Goal: Task Accomplishment & Management: Manage account settings

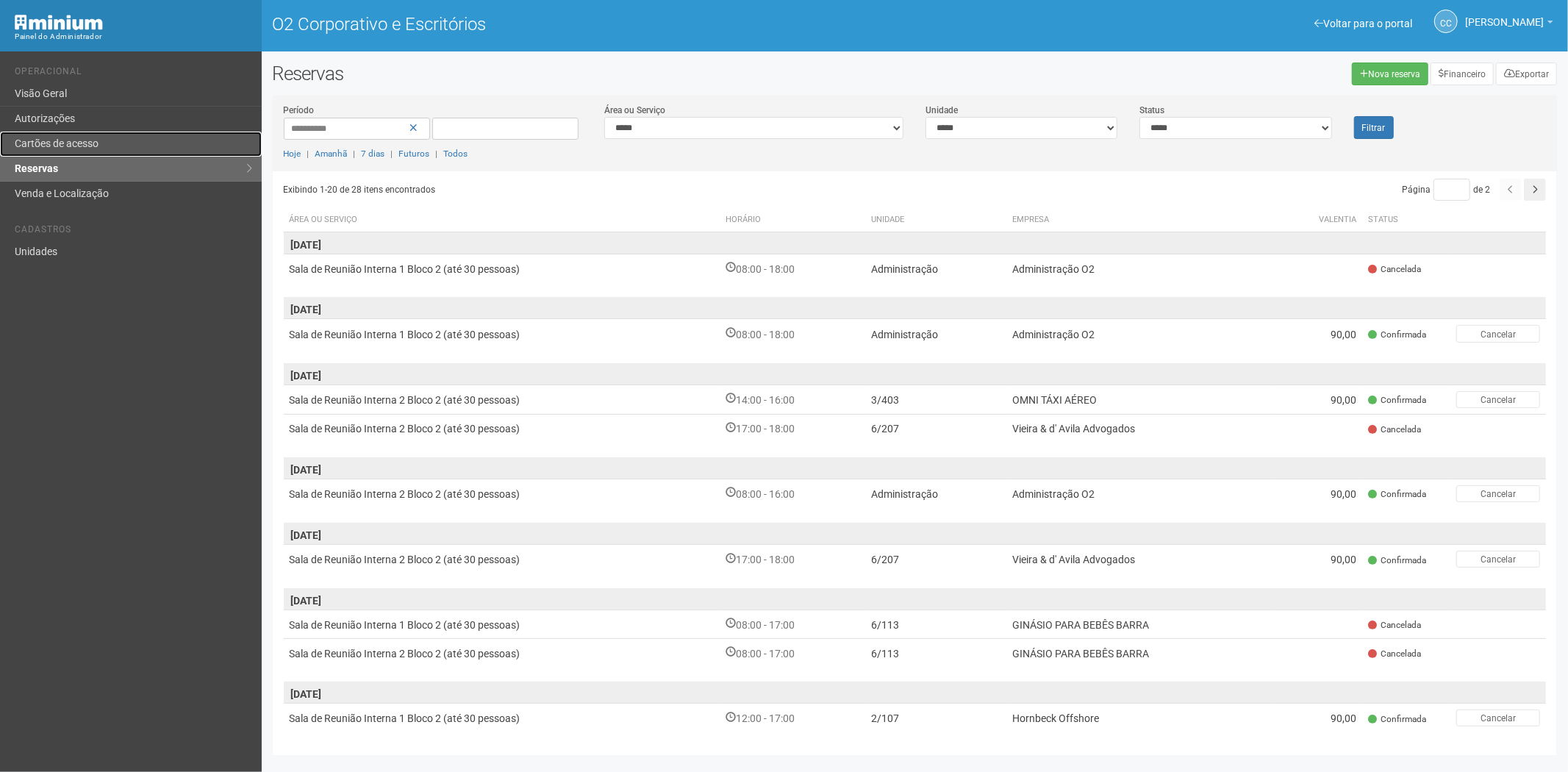
click at [157, 141] on link "Cartões de acesso" at bounding box center [130, 144] width 262 height 25
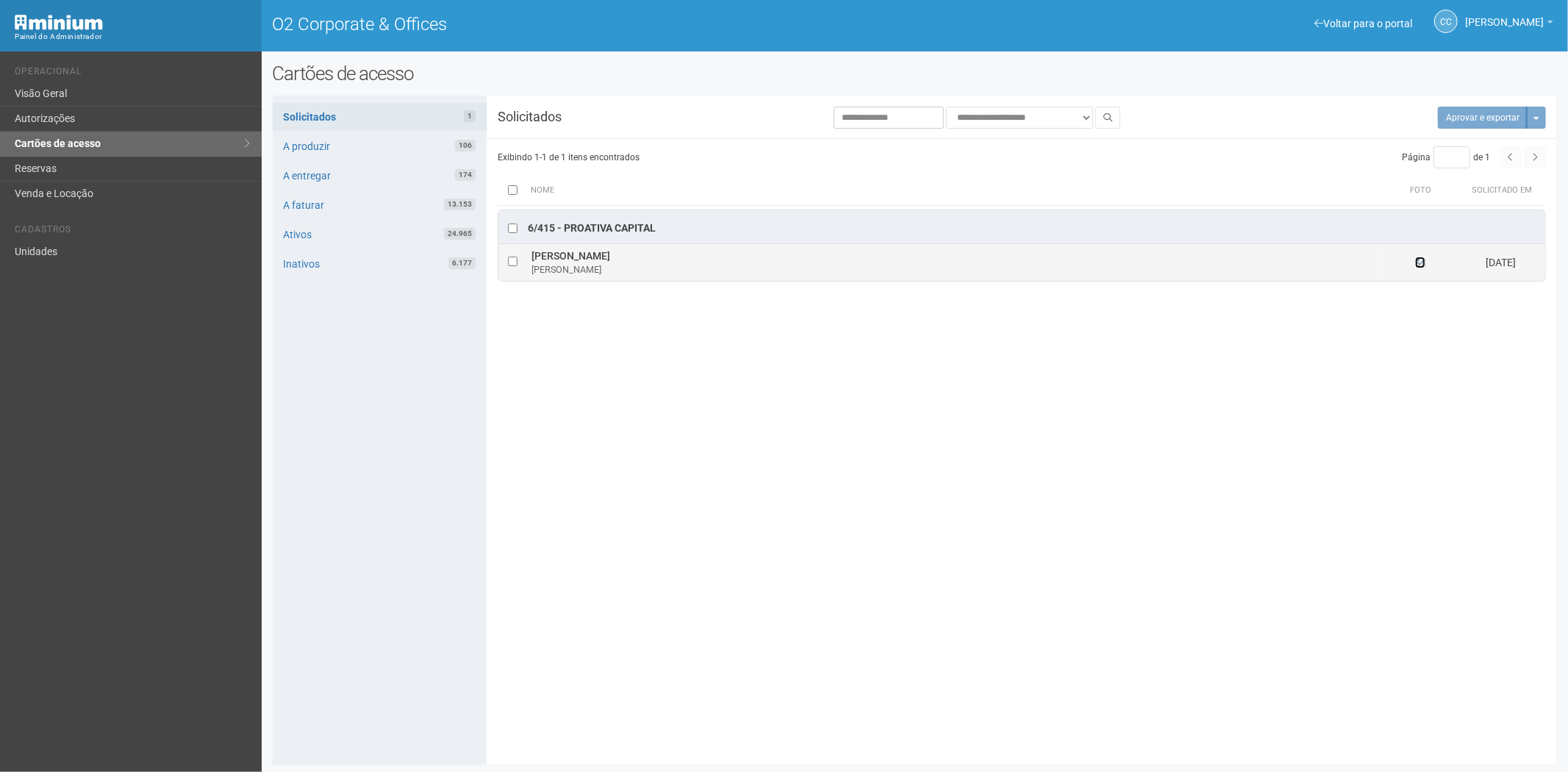
click at [1415, 261] on icon at bounding box center [1420, 263] width 11 height 11
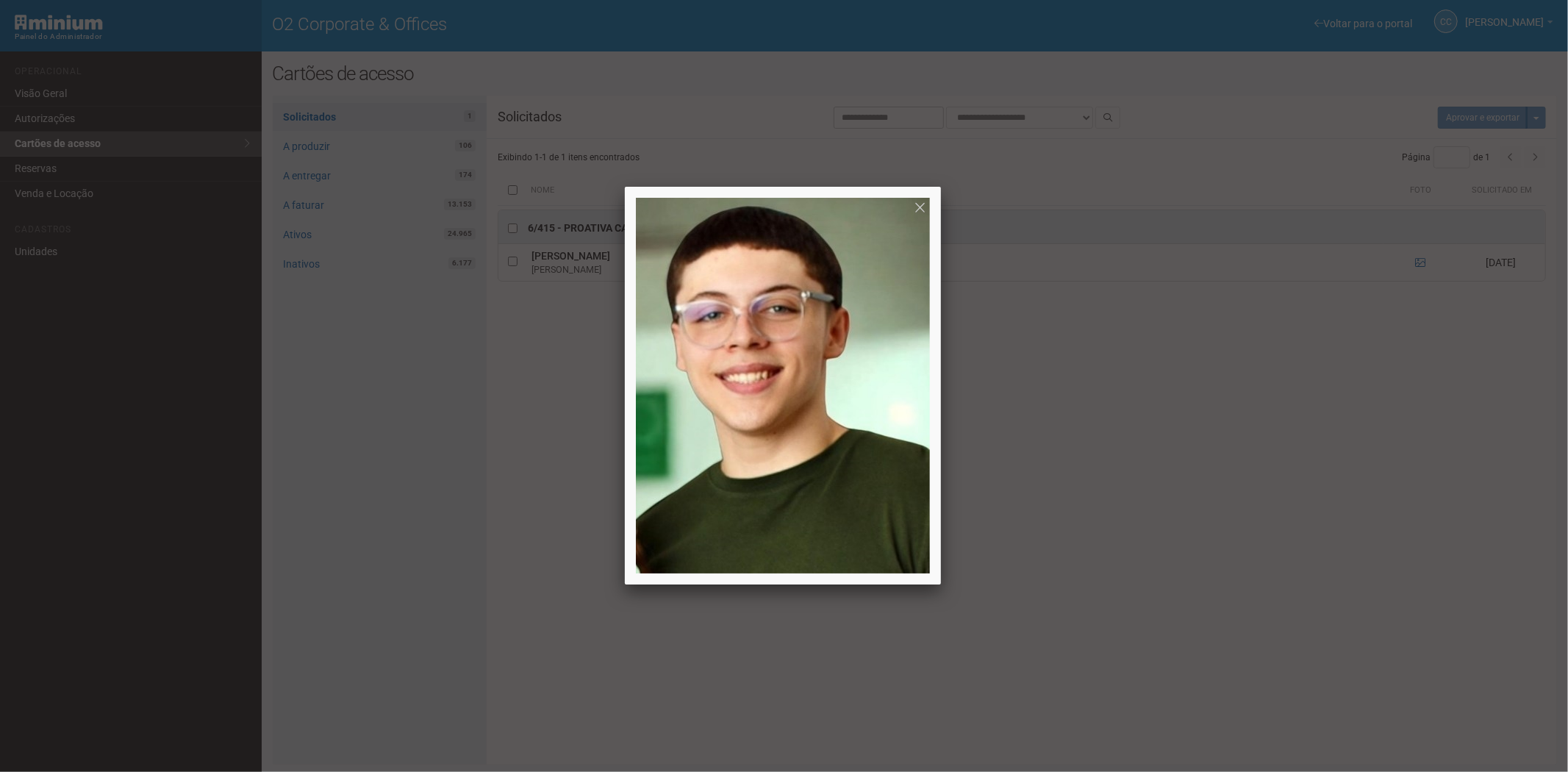
click at [1010, 613] on div at bounding box center [784, 386] width 1568 height 772
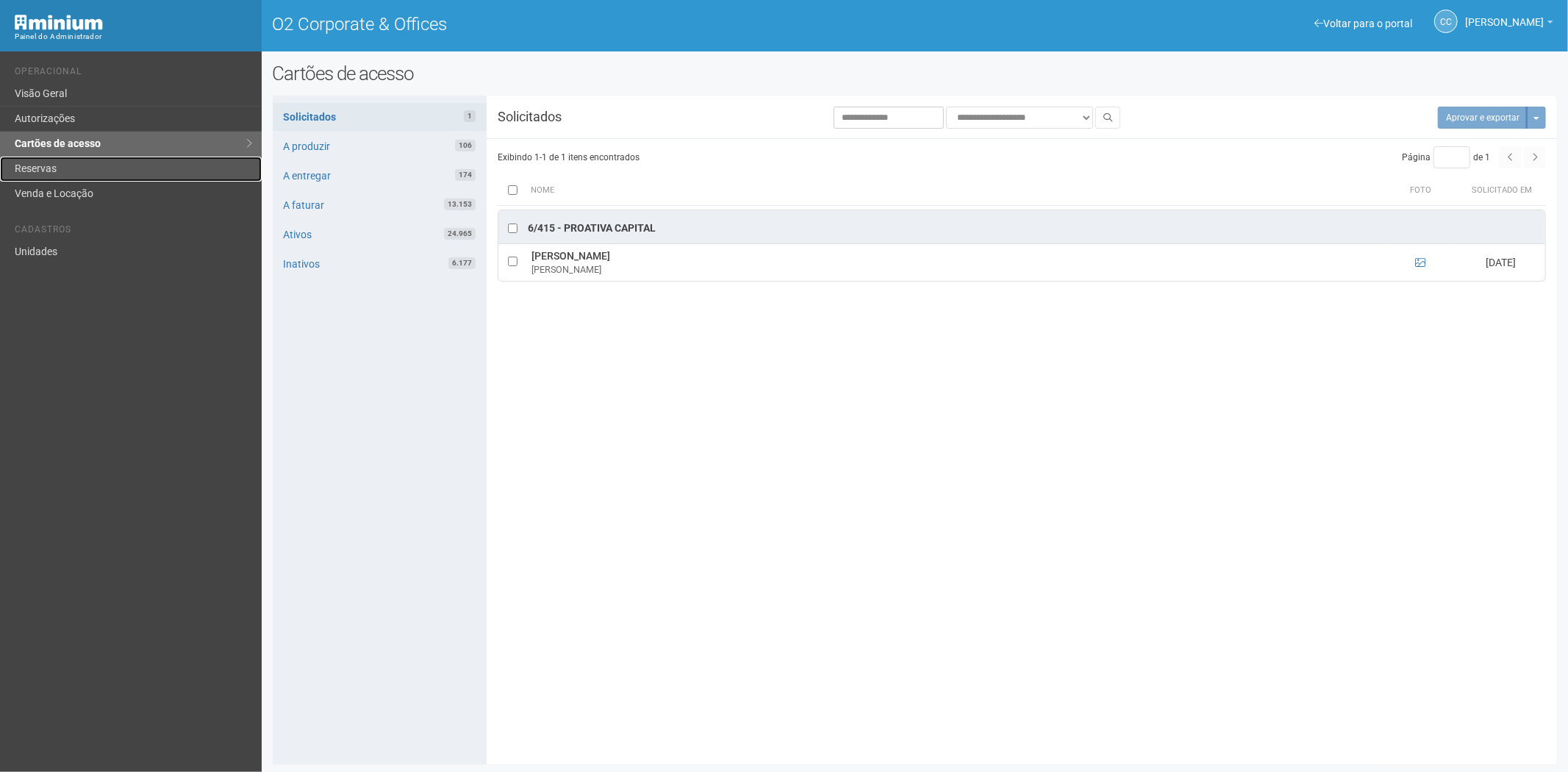
click at [55, 175] on link "Reservas" at bounding box center [130, 169] width 262 height 25
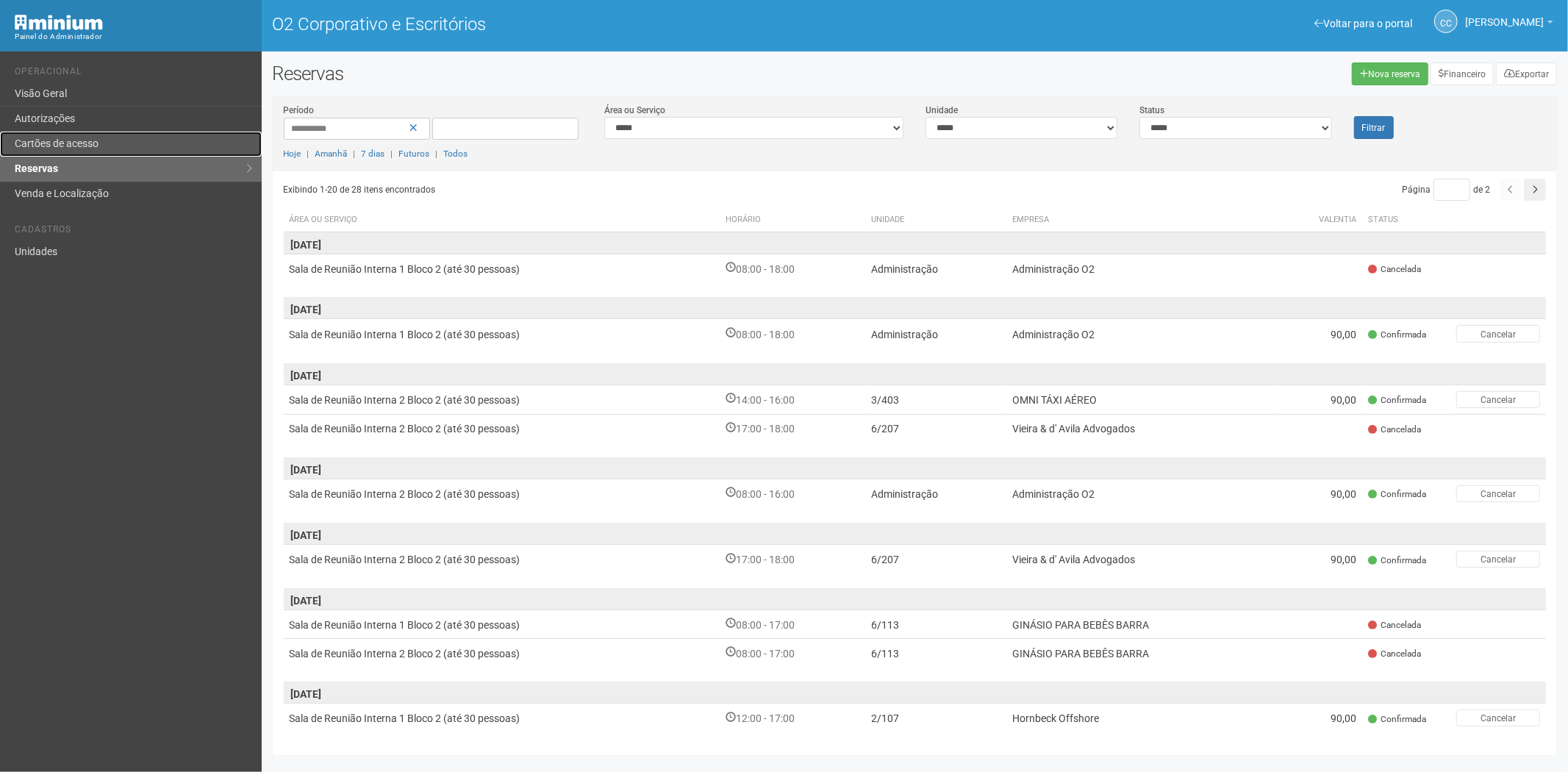
click at [162, 135] on link "Cartões de acesso" at bounding box center [130, 144] width 262 height 25
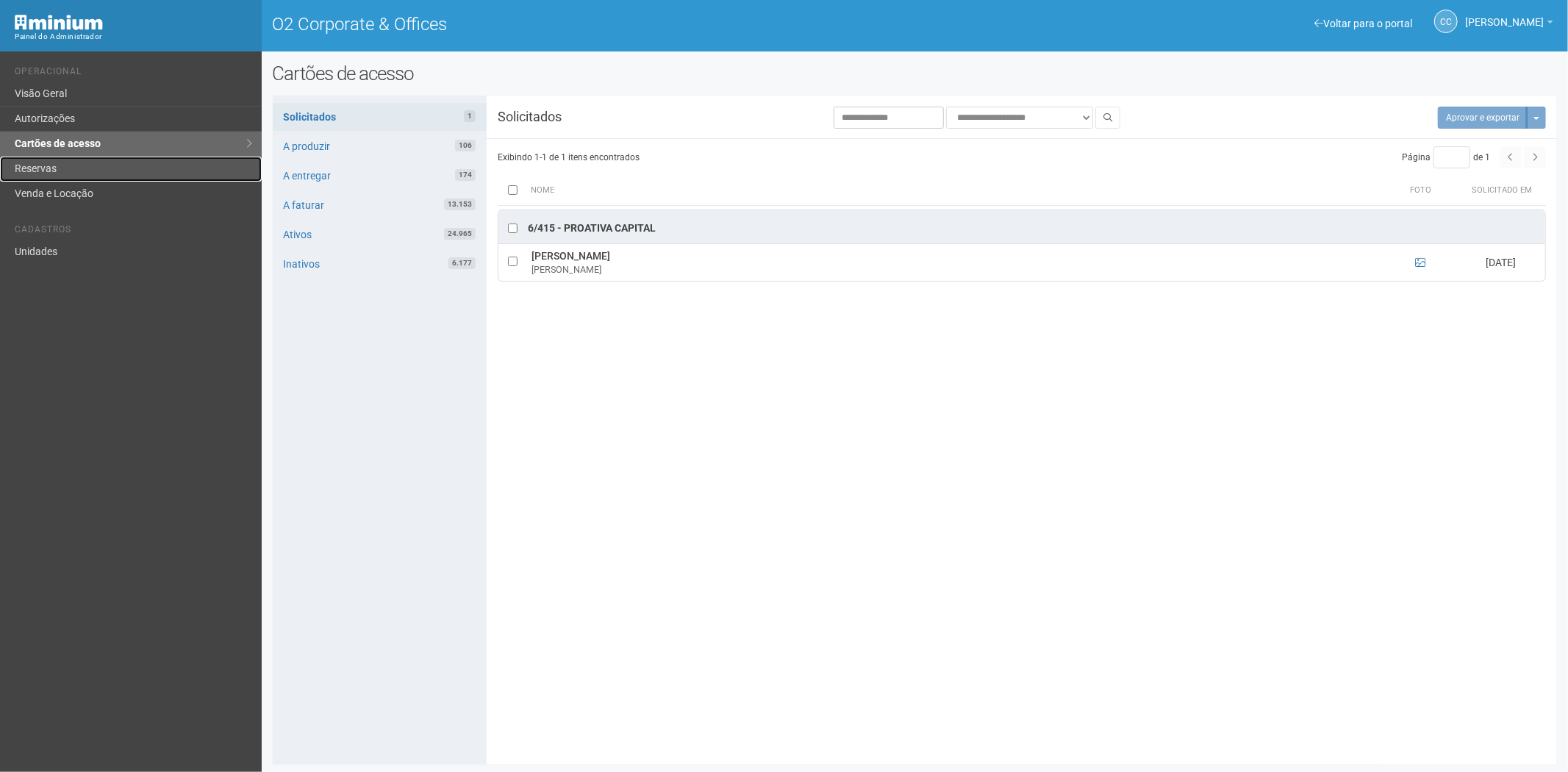
click at [60, 176] on link "Reservas" at bounding box center [130, 169] width 262 height 25
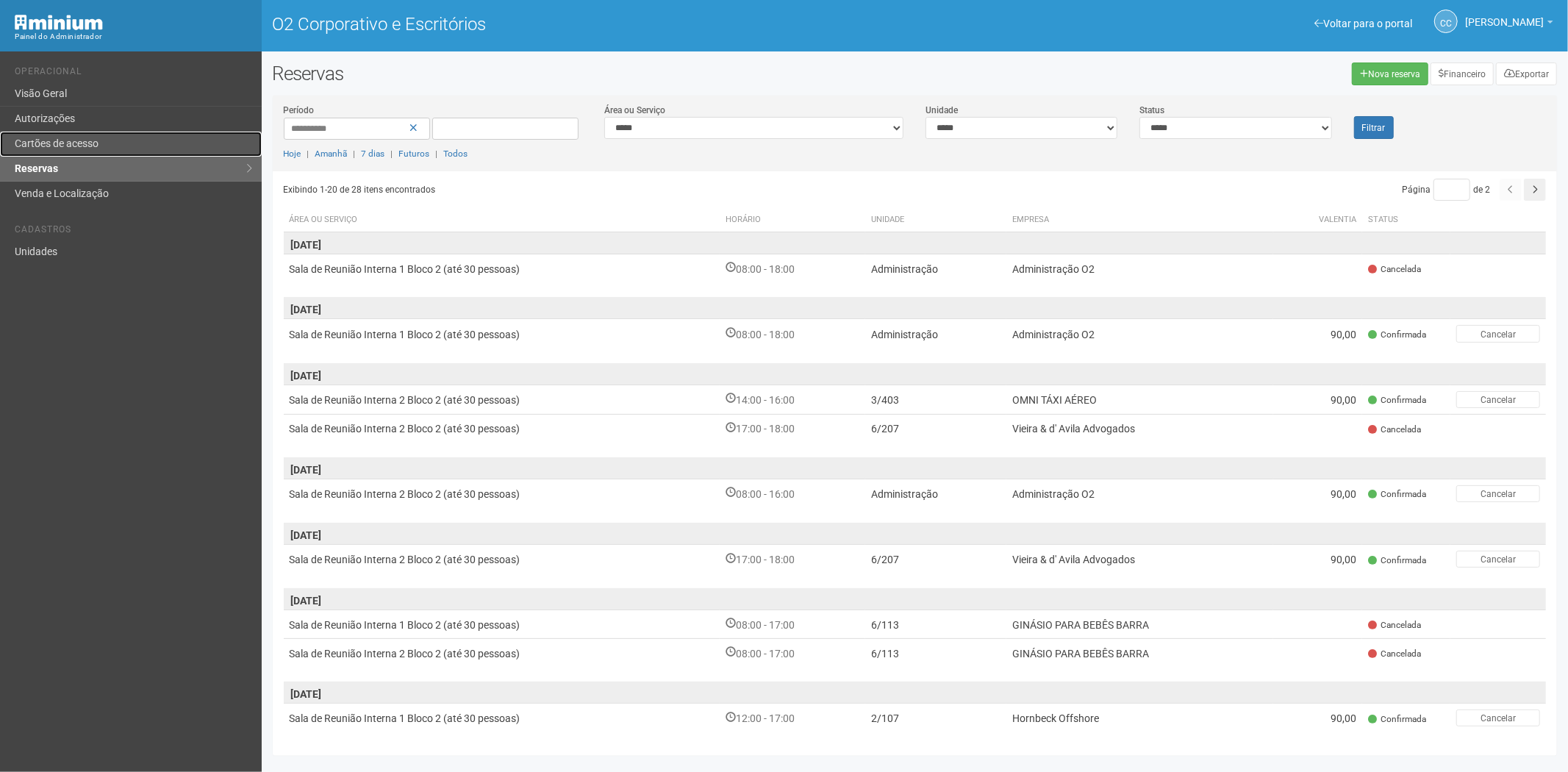
click at [100, 147] on link "Cartões de acesso" at bounding box center [130, 144] width 262 height 25
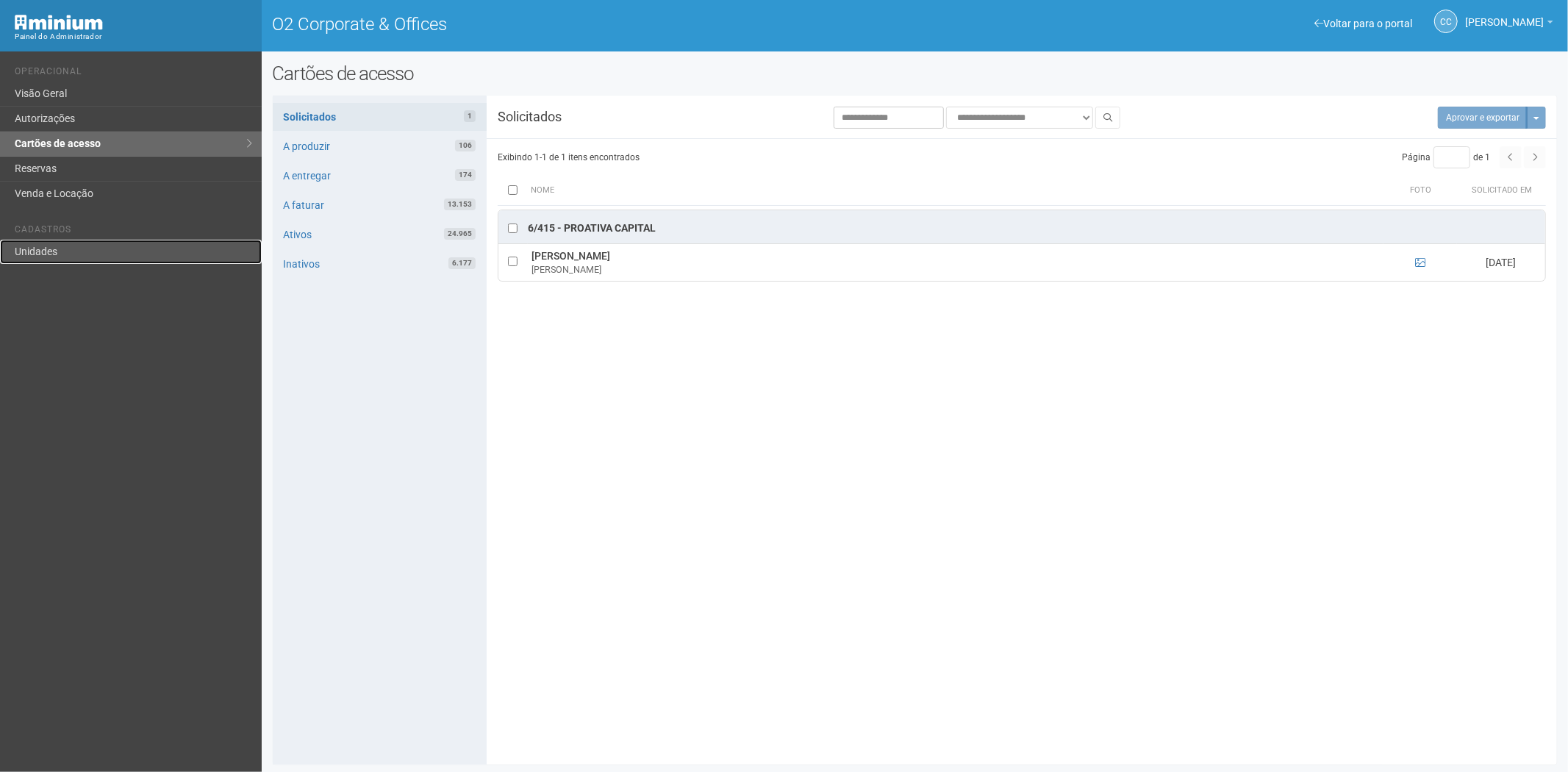
click at [141, 249] on link "Unidades" at bounding box center [130, 252] width 262 height 25
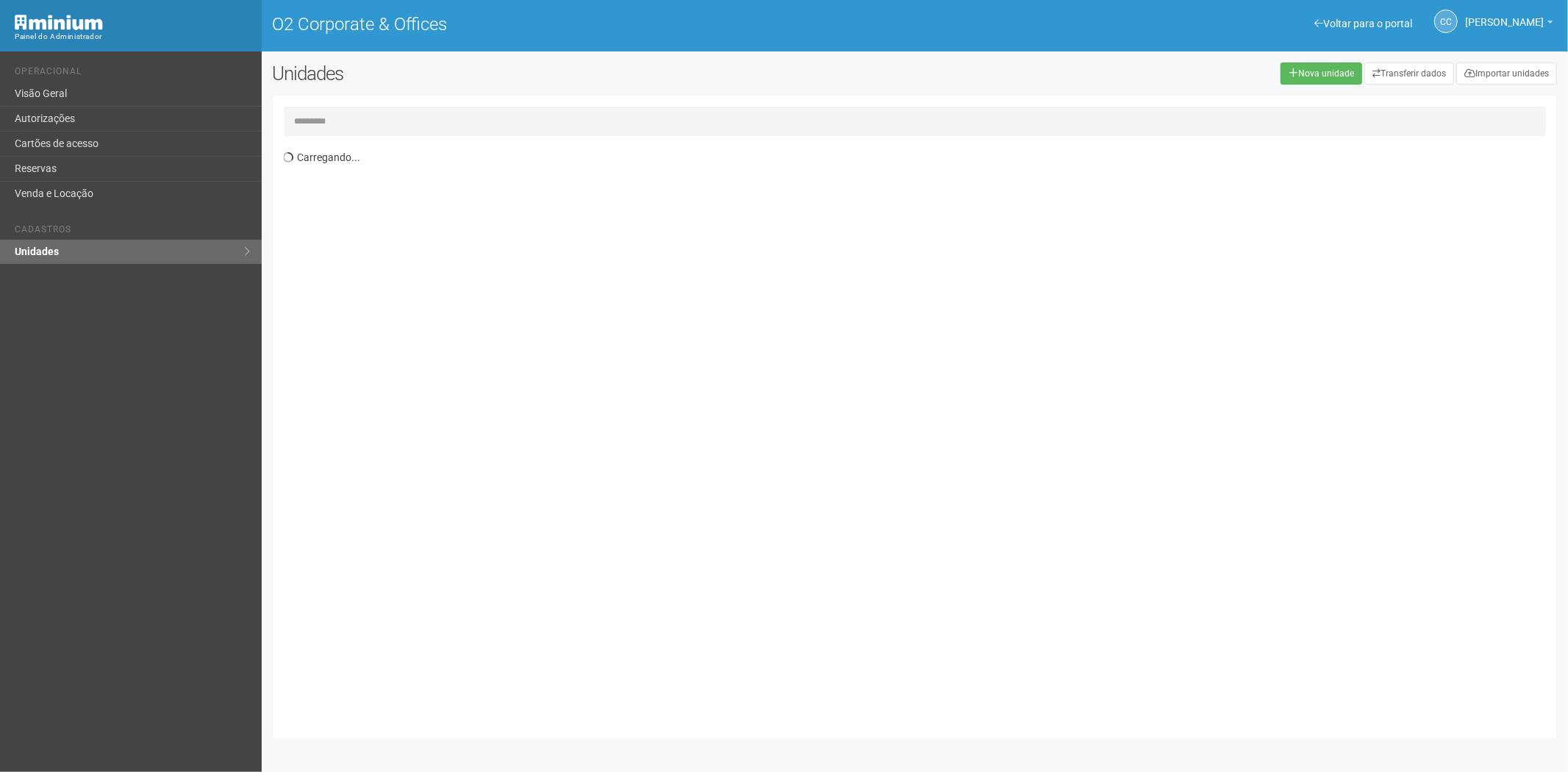
drag, startPoint x: 338, startPoint y: 123, endPoint x: 340, endPoint y: 108, distance: 15.1
click at [340, 108] on input "text" at bounding box center [914, 121] width 1262 height 29
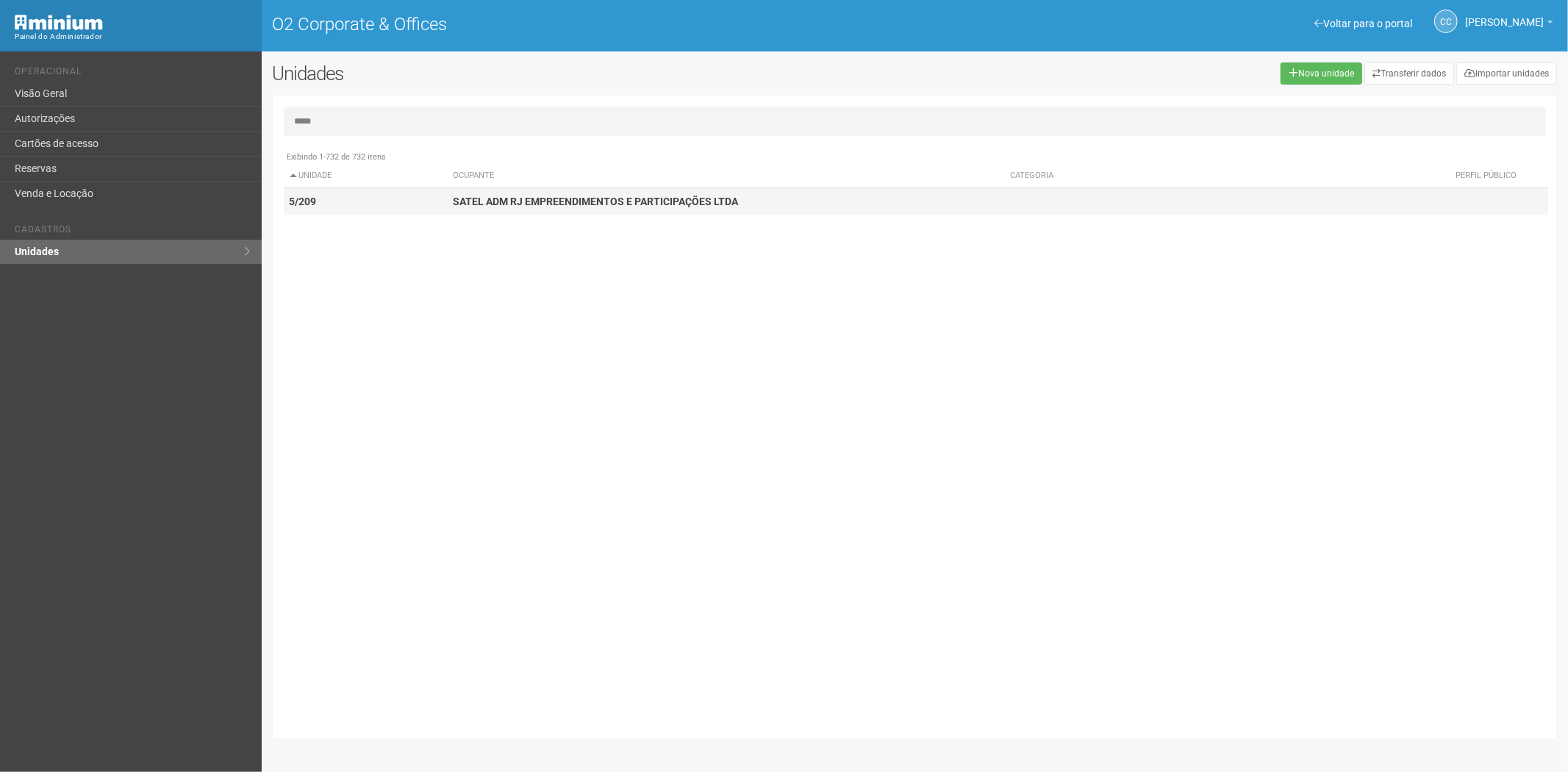
type input "*****"
drag, startPoint x: 477, startPoint y: 210, endPoint x: 751, endPoint y: 292, distance: 286.0
click at [498, 207] on td "SATEL ADM RJ EMPREENDIMENTOS E PARTICIPAÇÕES LTDA" at bounding box center [725, 202] width 557 height 27
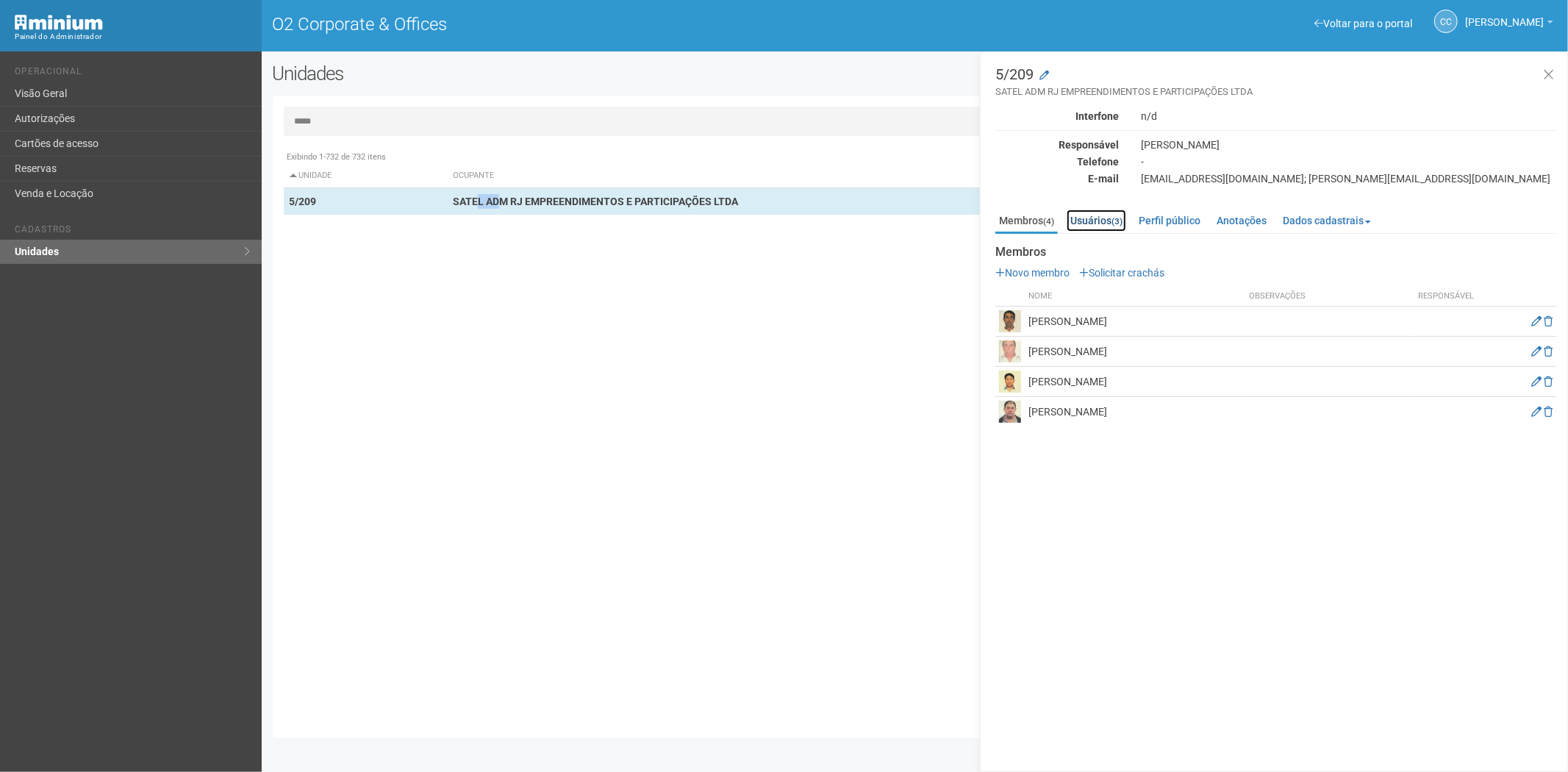
click at [1098, 219] on link "Usuários (3)" at bounding box center [1097, 220] width 60 height 22
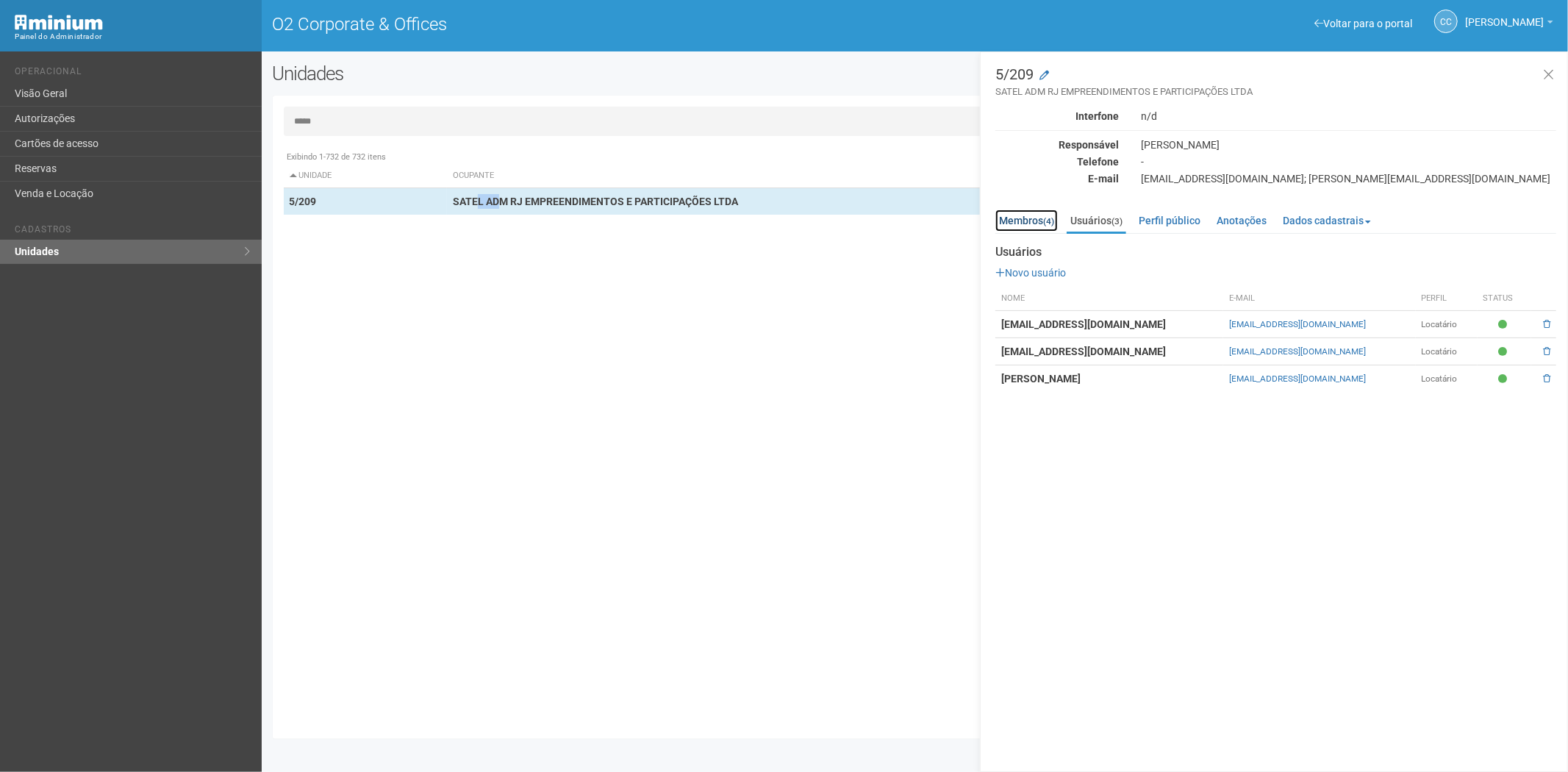
click at [1044, 216] on link "Membros (4)" at bounding box center [1026, 220] width 63 height 22
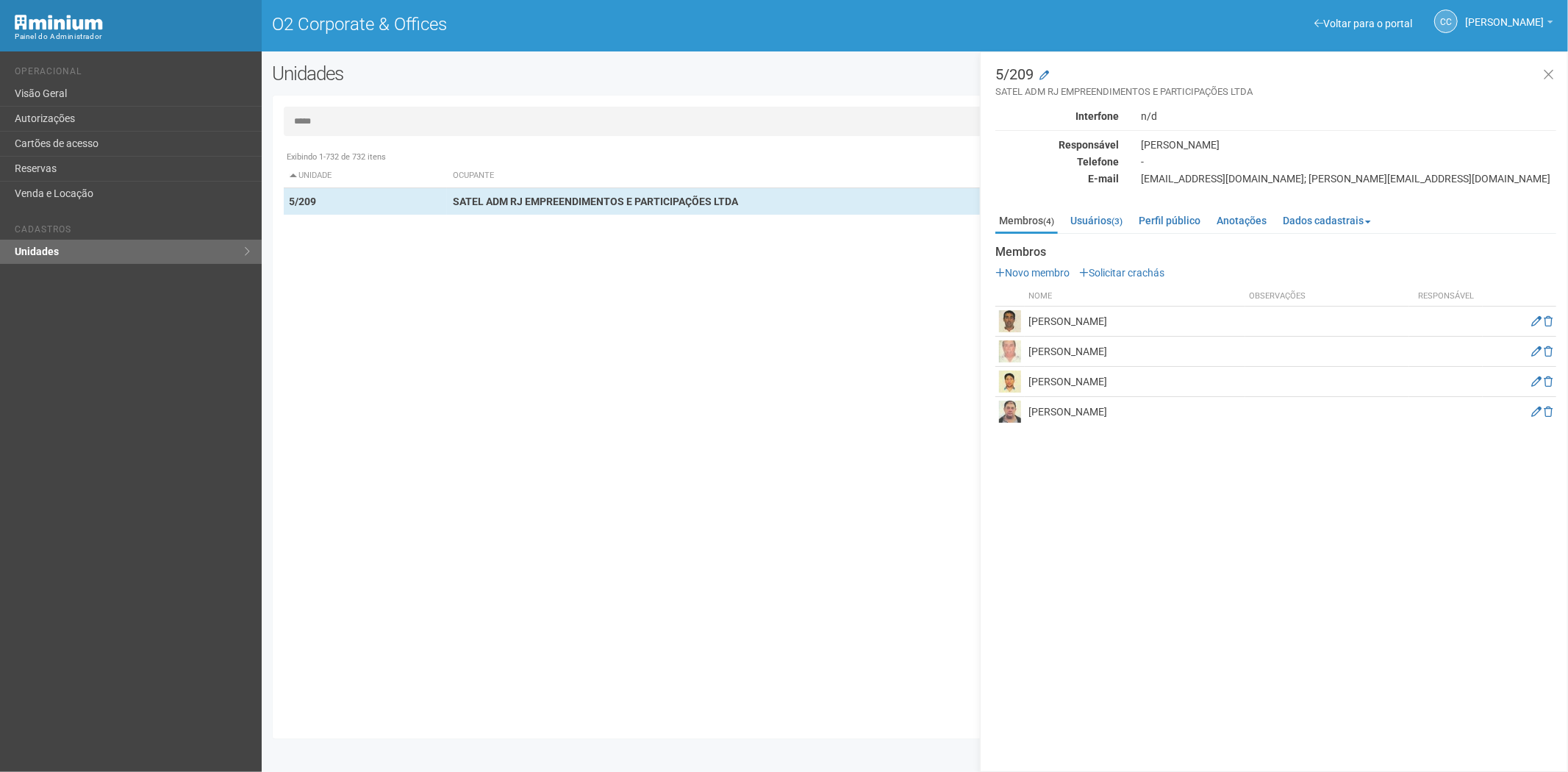
click at [1129, 279] on div "Novo membro Solicitar crachás Nome Observações Responsável FABRIZIO ODORICI FRA…" at bounding box center [1276, 346] width 561 height 160
click at [1158, 273] on link "Solicitar crachás" at bounding box center [1121, 272] width 85 height 11
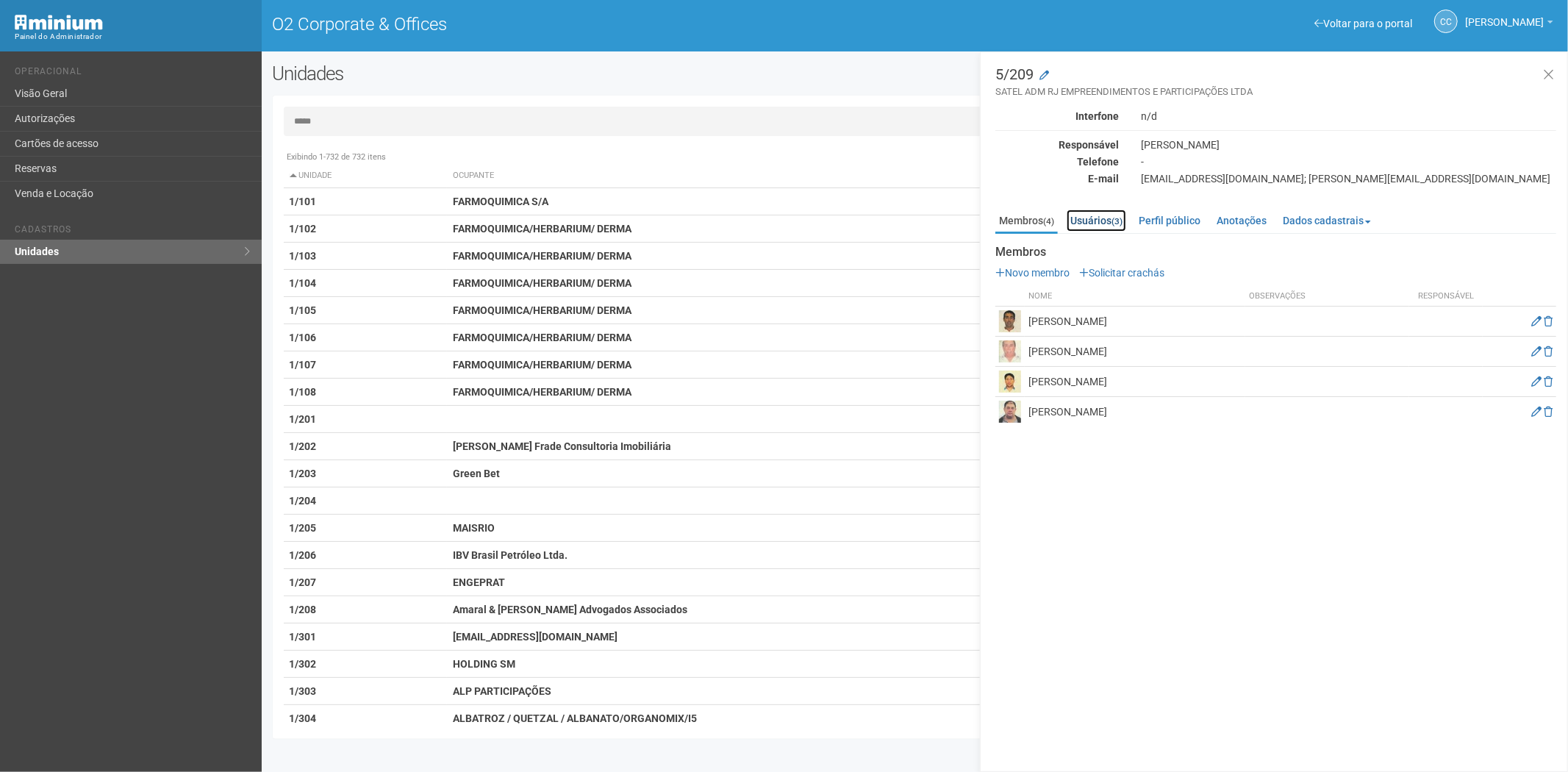
click at [1098, 215] on link "Usuários (3)" at bounding box center [1097, 220] width 60 height 22
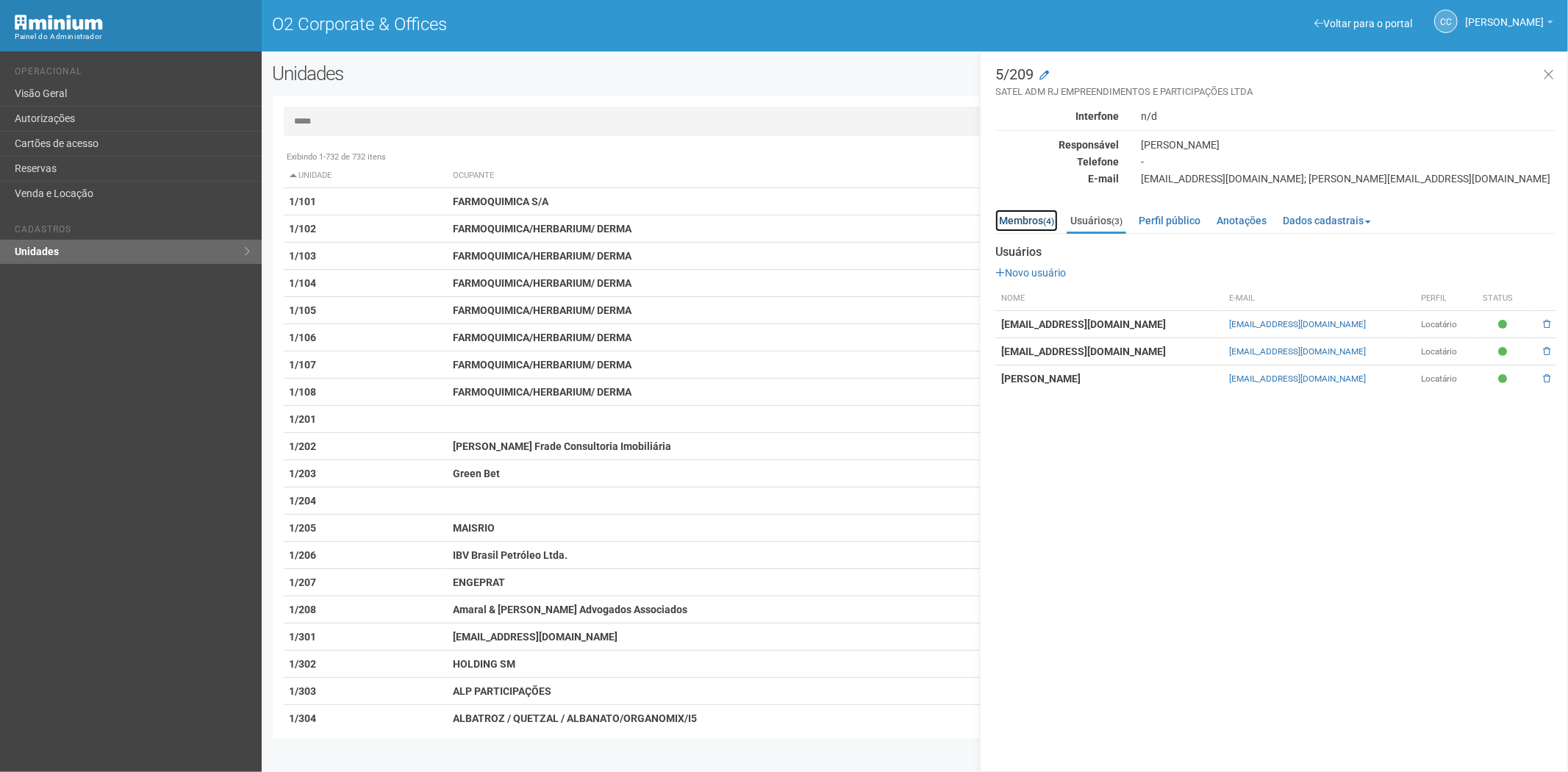
click at [1031, 219] on link "Membros (4)" at bounding box center [1026, 220] width 63 height 22
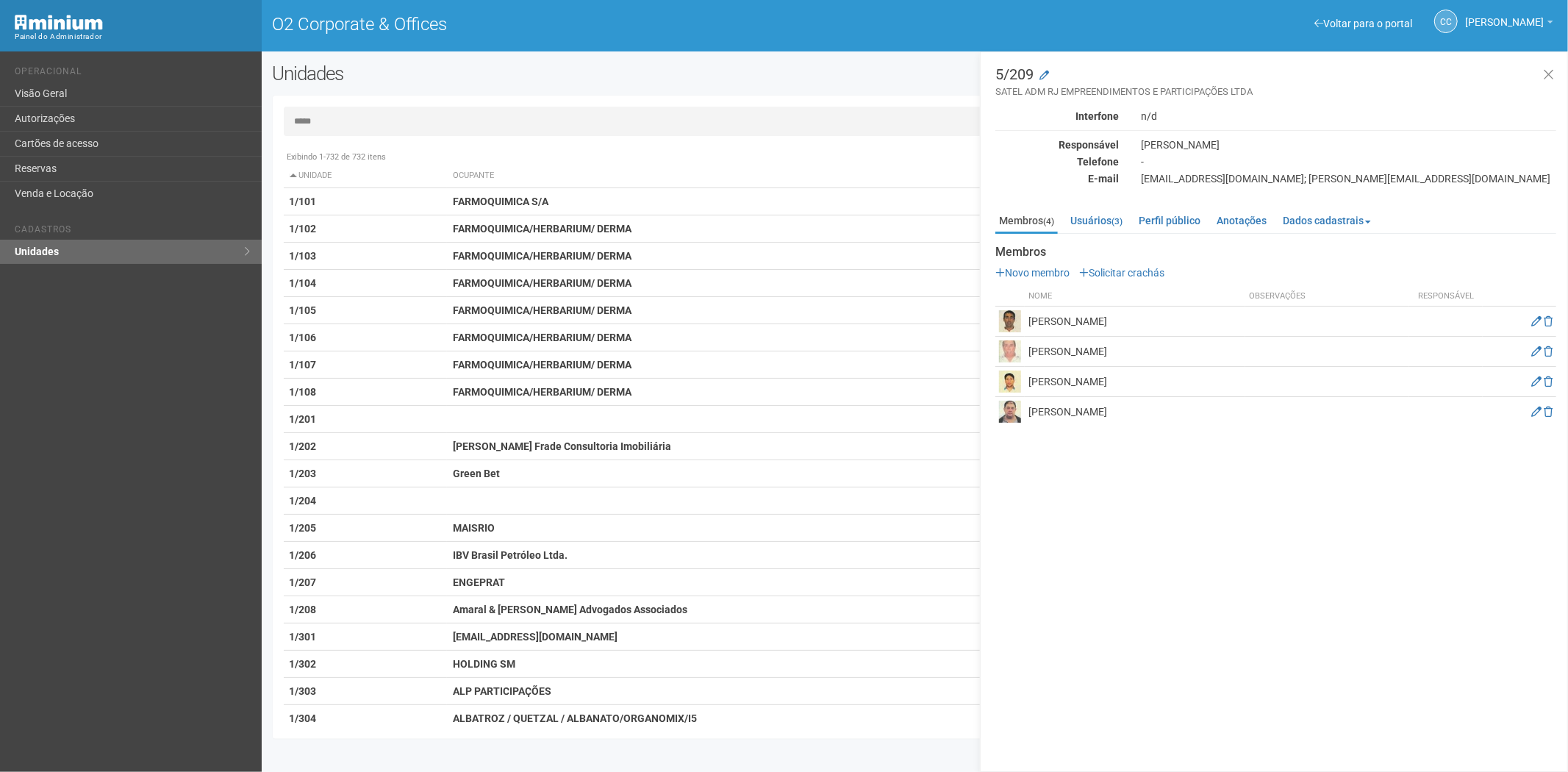
drag, startPoint x: 1132, startPoint y: 321, endPoint x: 1045, endPoint y: 316, distance: 87.1
click at [1027, 317] on td "FABRIZIO ODORICI" at bounding box center [1135, 322] width 220 height 30
copy td "FABRIZIO ODORICI"
click at [1098, 219] on link "Usuários (3)" at bounding box center [1097, 220] width 60 height 22
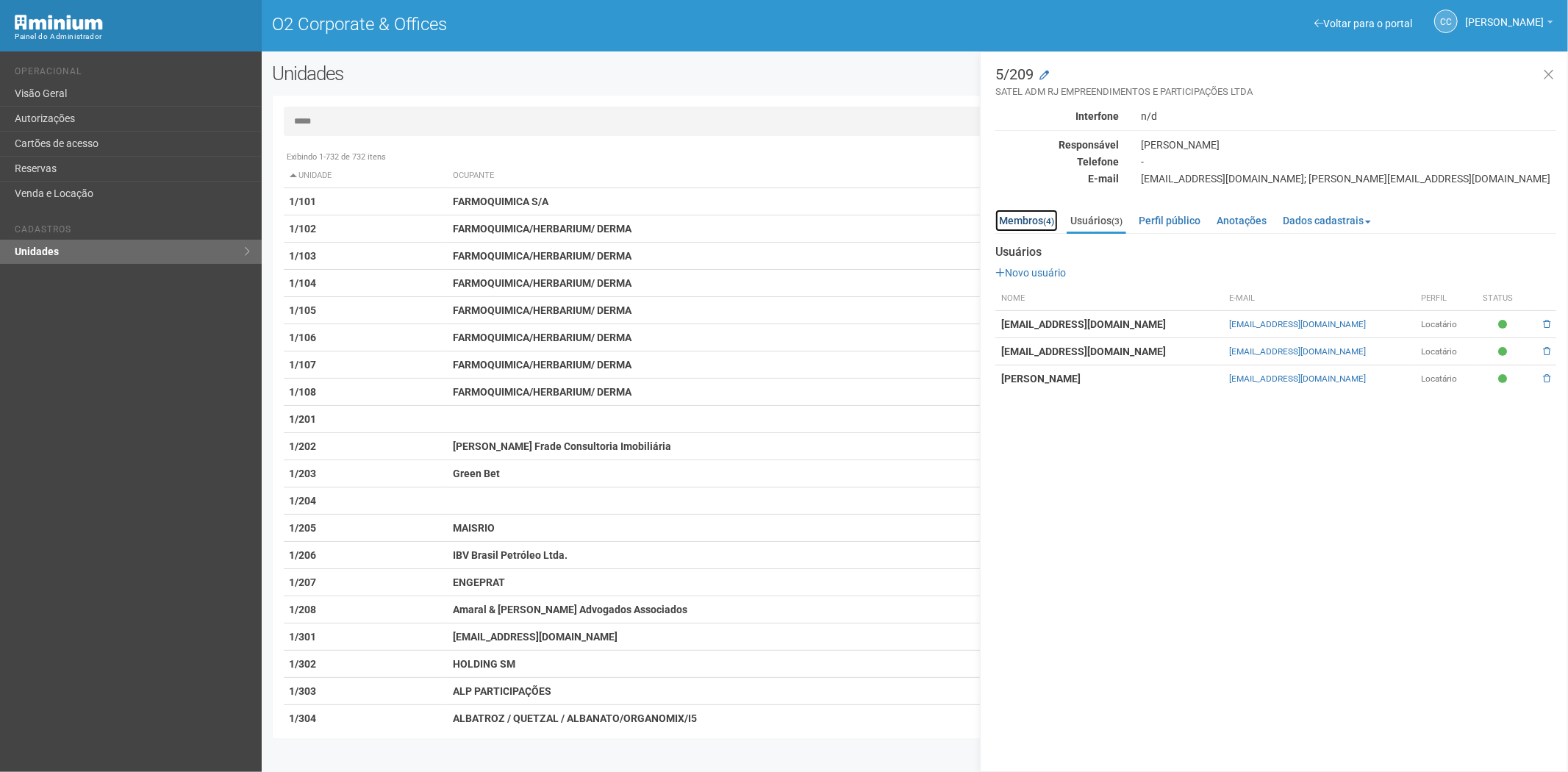
click at [1032, 216] on link "Membros (4)" at bounding box center [1026, 220] width 63 height 22
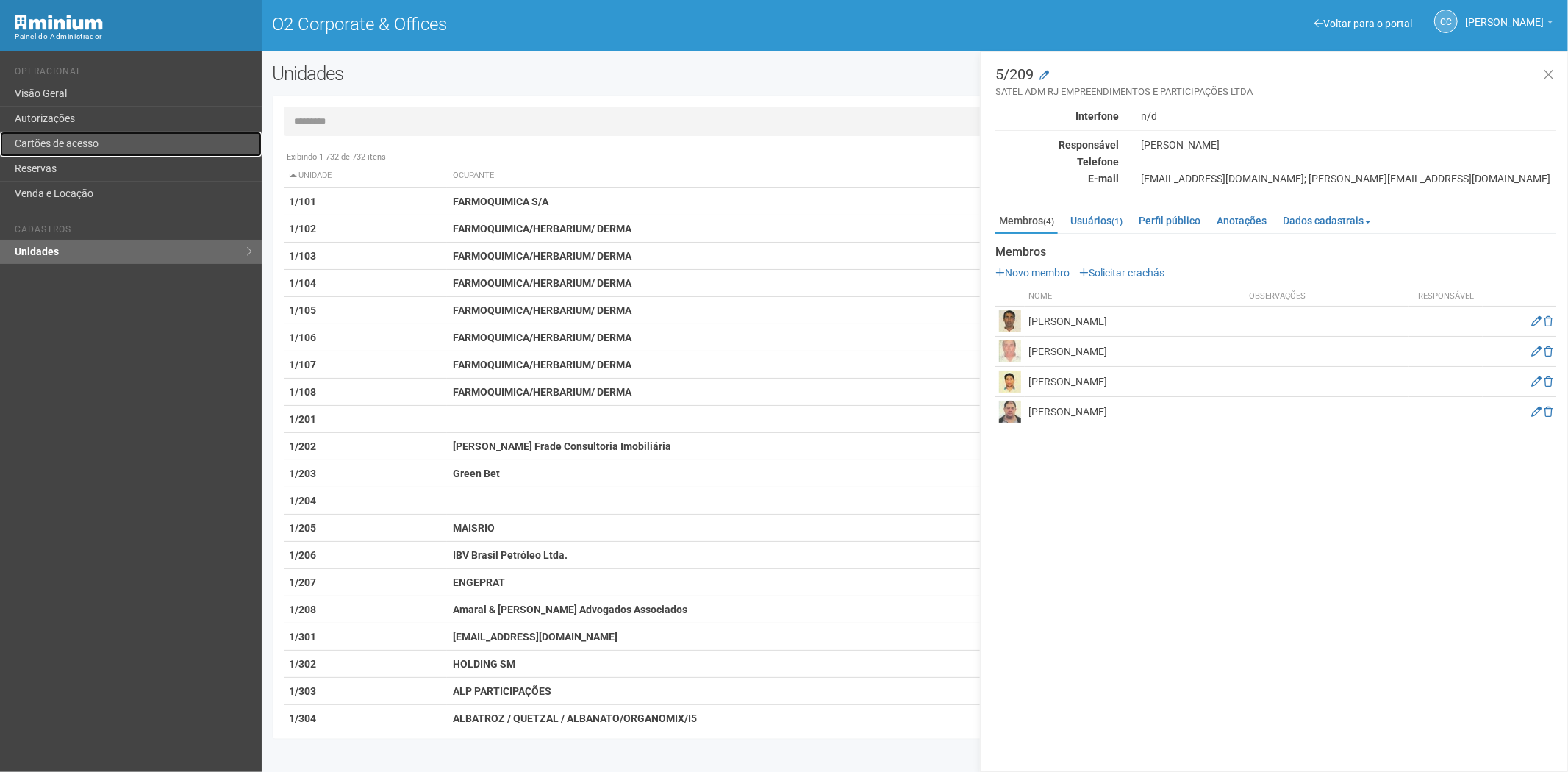
click at [116, 131] on link "Cartões de acesso" at bounding box center [130, 144] width 262 height 25
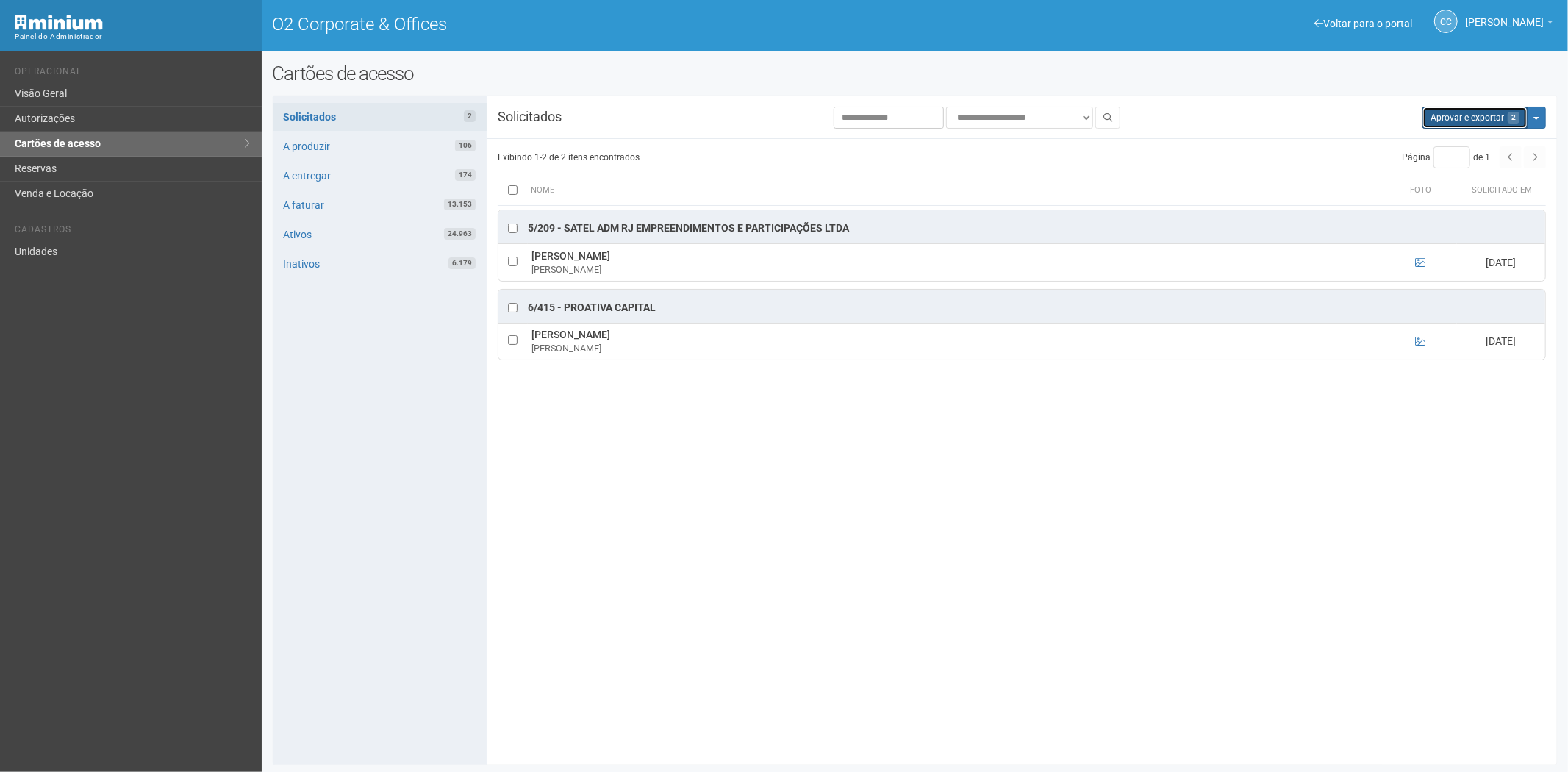
click at [1462, 118] on button "Aprovar e exportar 2" at bounding box center [1475, 117] width 105 height 22
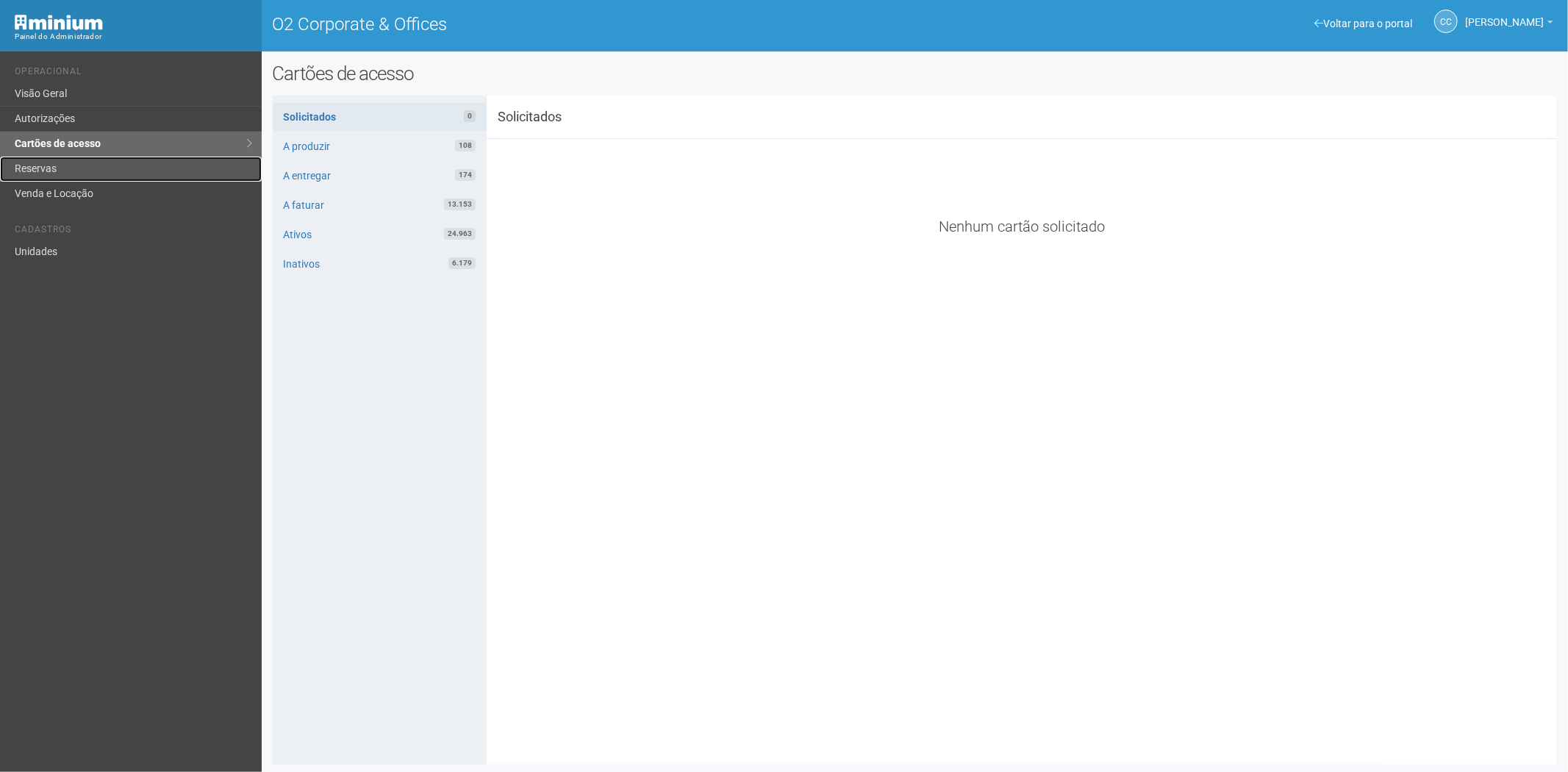
click at [92, 160] on link "Reservas" at bounding box center [130, 169] width 262 height 25
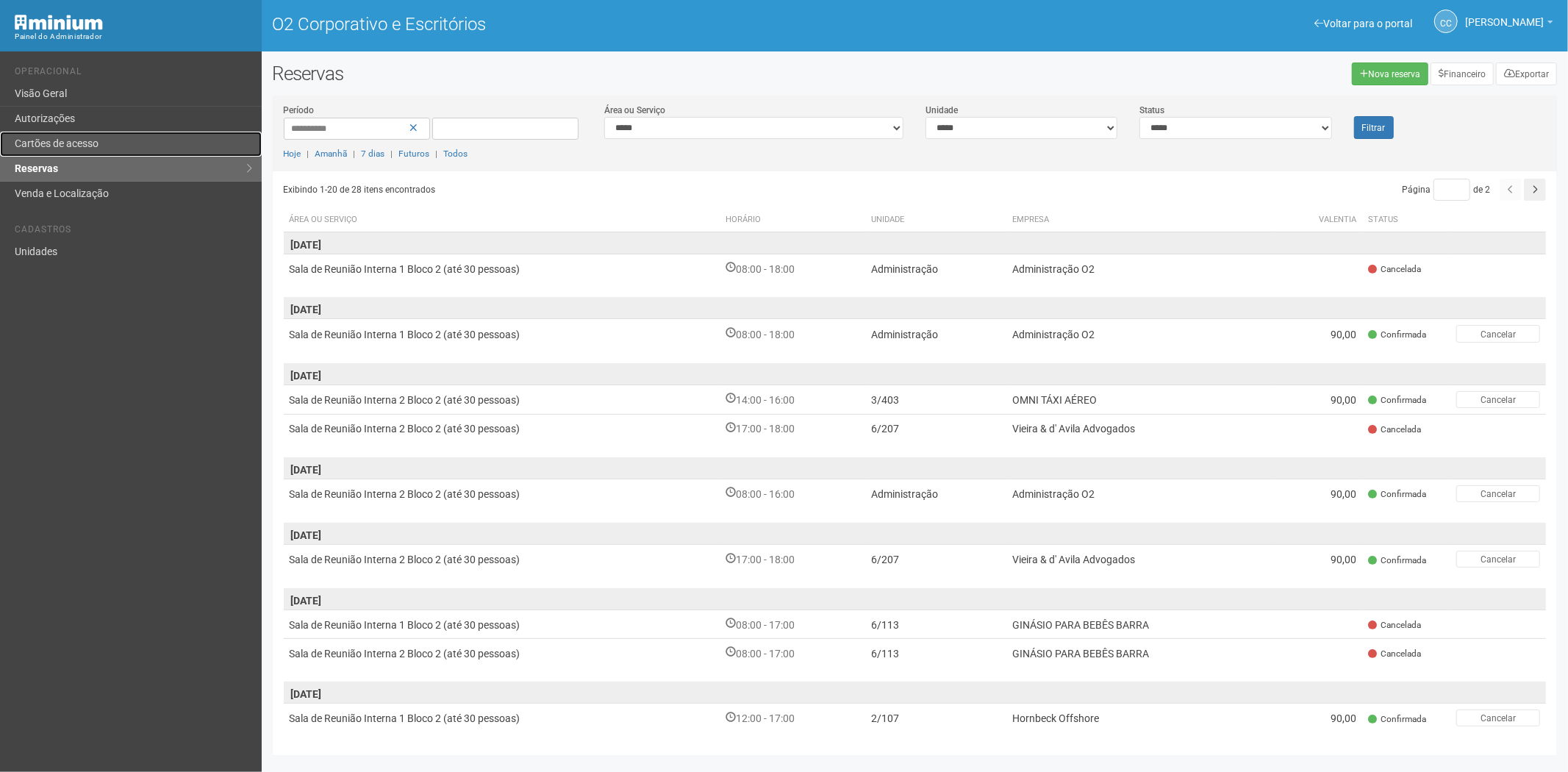
click at [67, 137] on font "Cartões de acesso" at bounding box center [56, 143] width 84 height 11
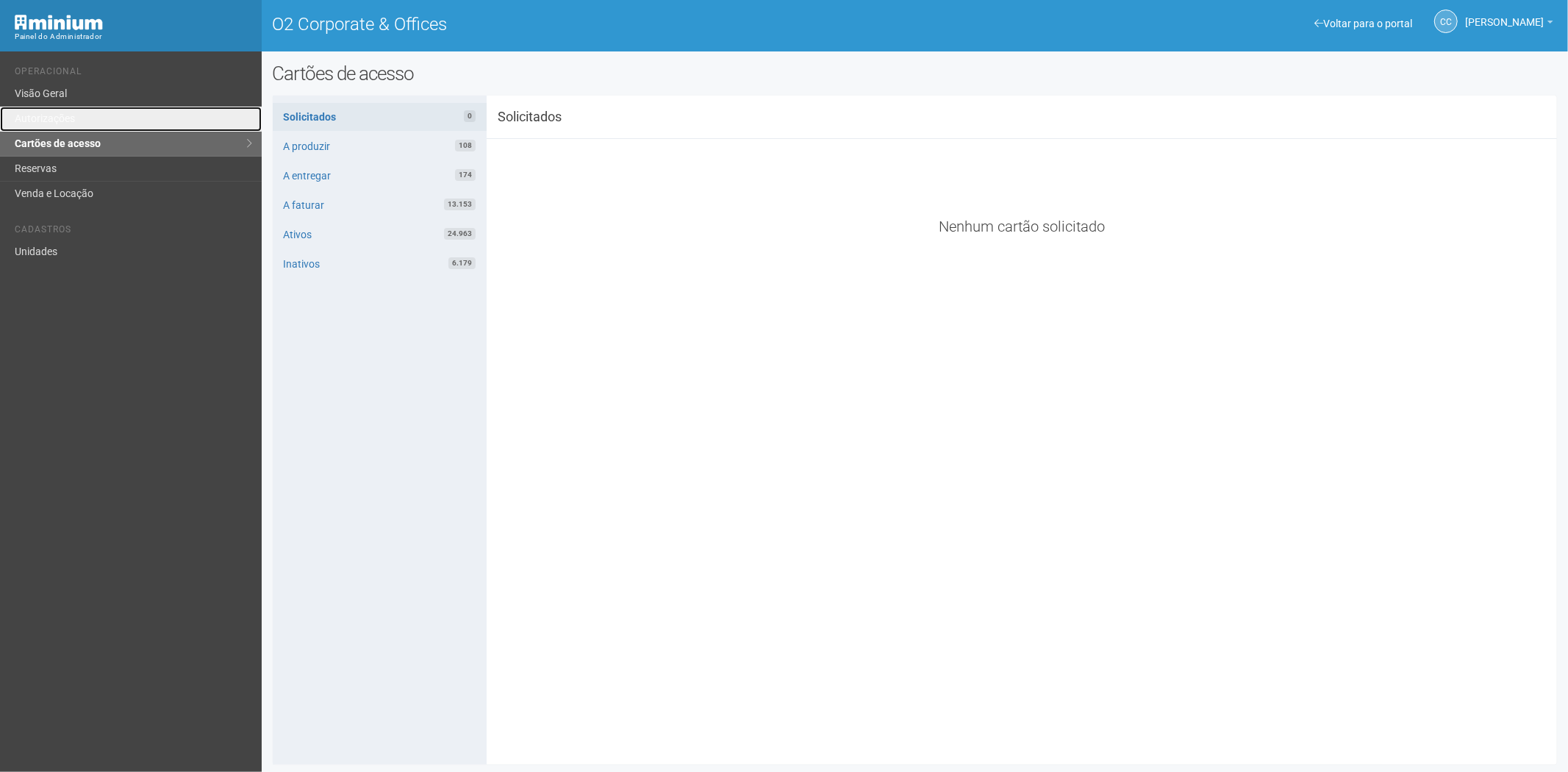
drag, startPoint x: 20, startPoint y: 113, endPoint x: 129, endPoint y: 140, distance: 112.3
click at [20, 113] on link "Autorizações" at bounding box center [130, 119] width 262 height 25
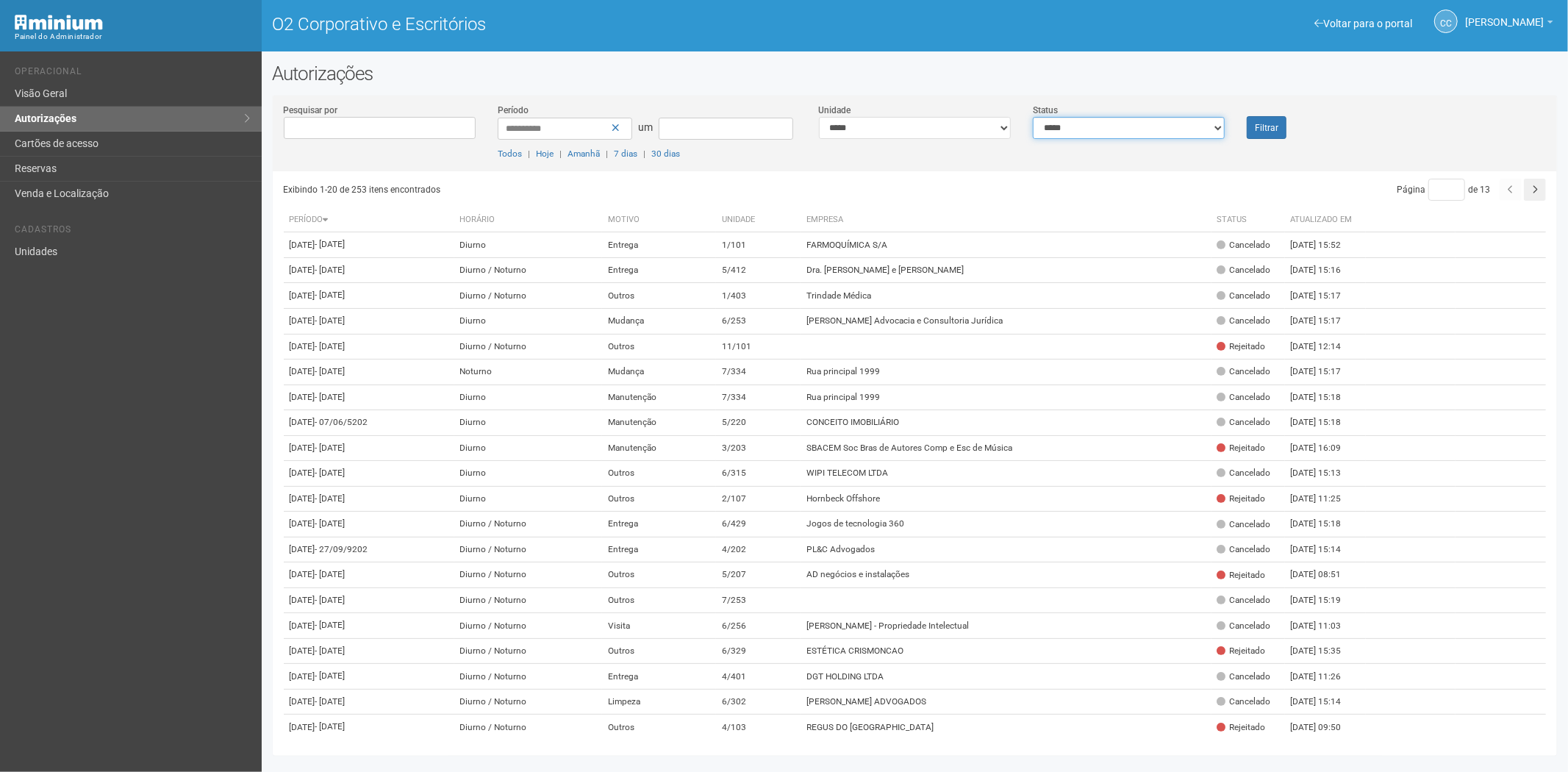
click at [1204, 132] on select "**********" at bounding box center [1128, 128] width 192 height 22
select select "*"
click at [1032, 117] on select "**********" at bounding box center [1128, 128] width 192 height 22
click at [1261, 122] on font "Filtrar" at bounding box center [1266, 128] width 24 height 11
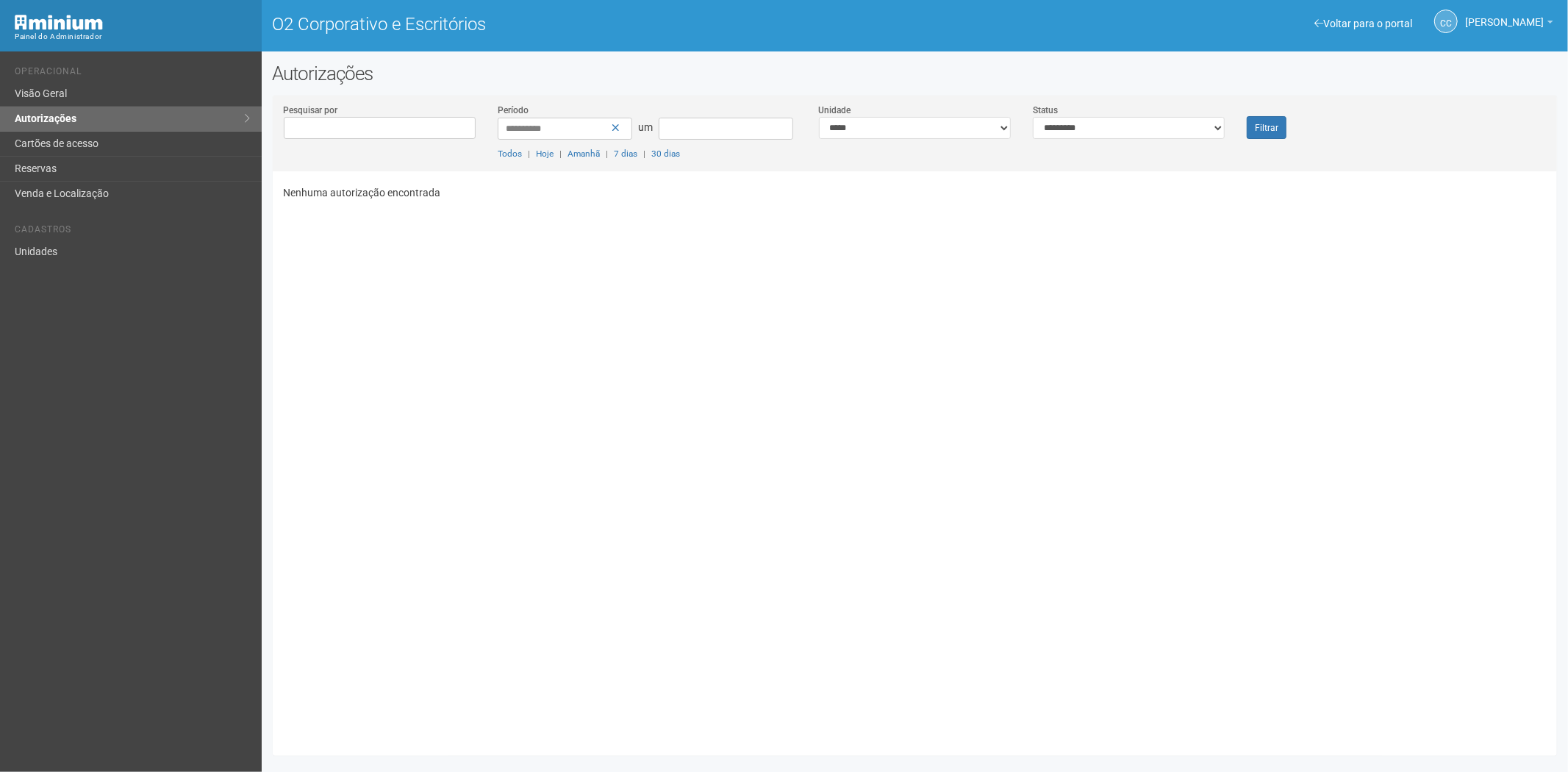
drag, startPoint x: 288, startPoint y: 267, endPoint x: 336, endPoint y: 561, distance: 297.9
click at [287, 267] on div "Nenhuma autorização encontrada" at bounding box center [921, 457] width 1274 height 574
click at [61, 140] on font "Cartões de acesso" at bounding box center [56, 143] width 84 height 11
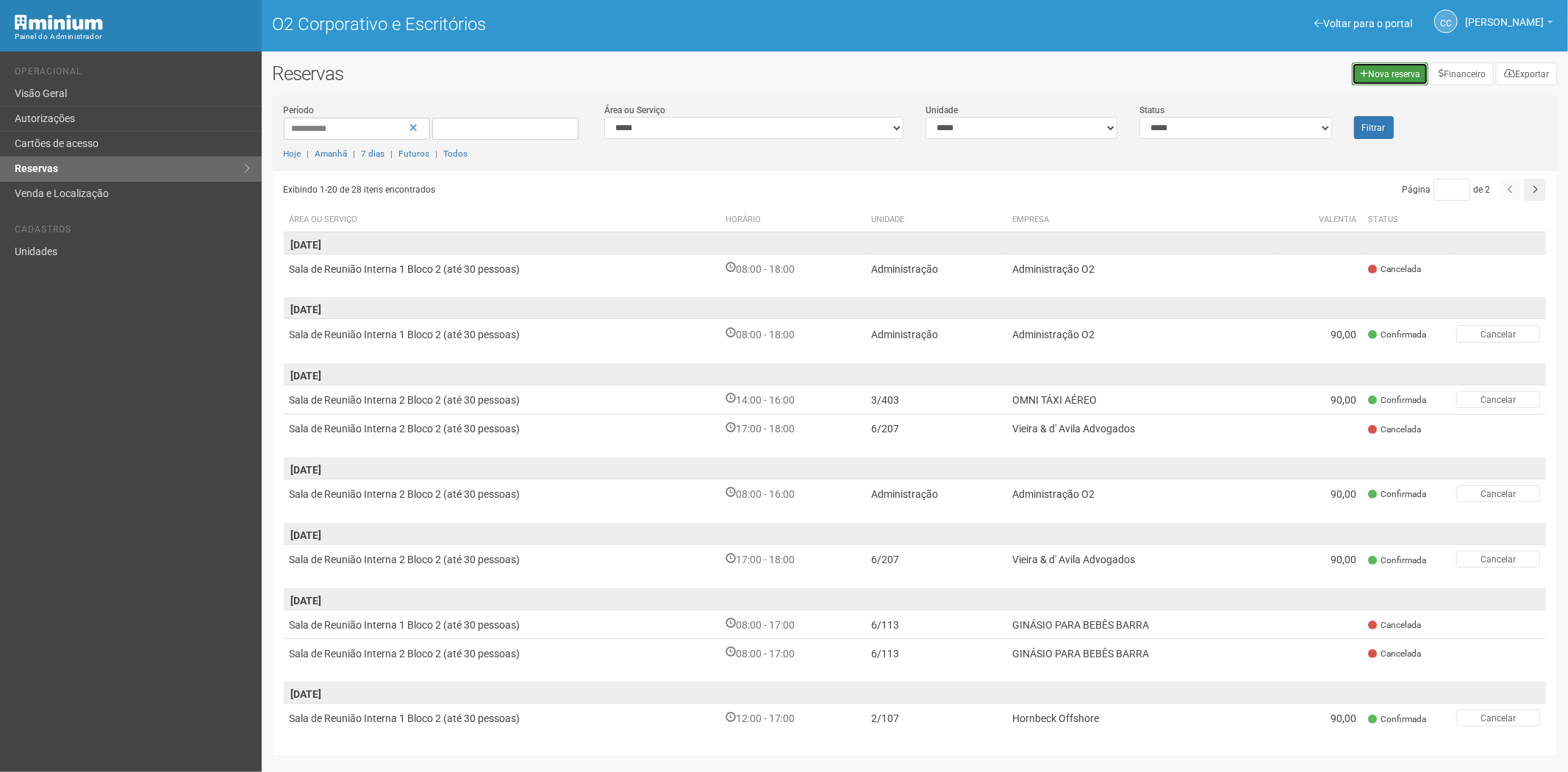
click at [1398, 63] on link "Nova reserva" at bounding box center [1389, 74] width 77 height 23
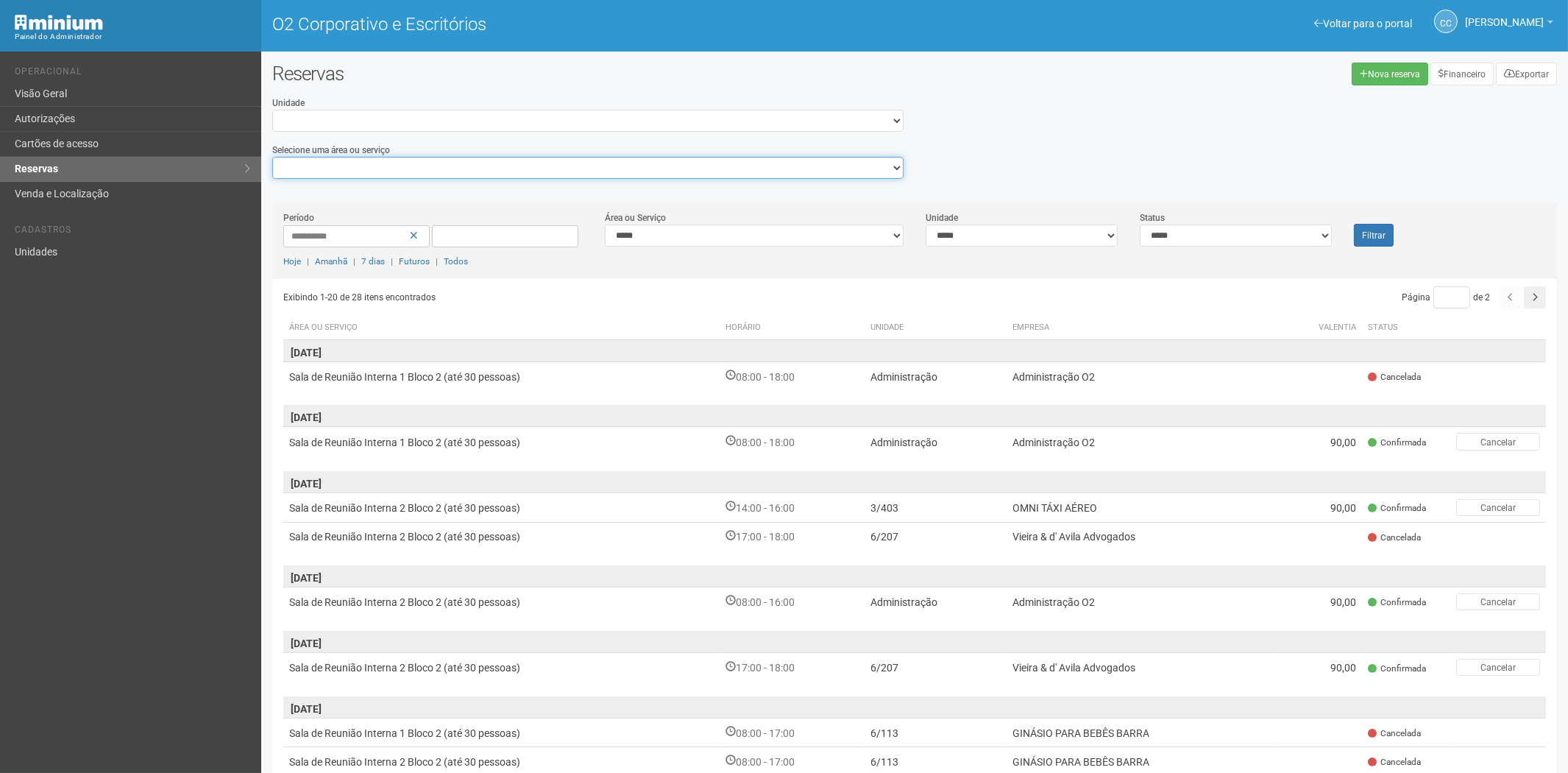
click at [552, 175] on select "**********" at bounding box center [588, 168] width 631 height 22
select select "**********"
click at [273, 157] on select "**********" at bounding box center [588, 168] width 631 height 22
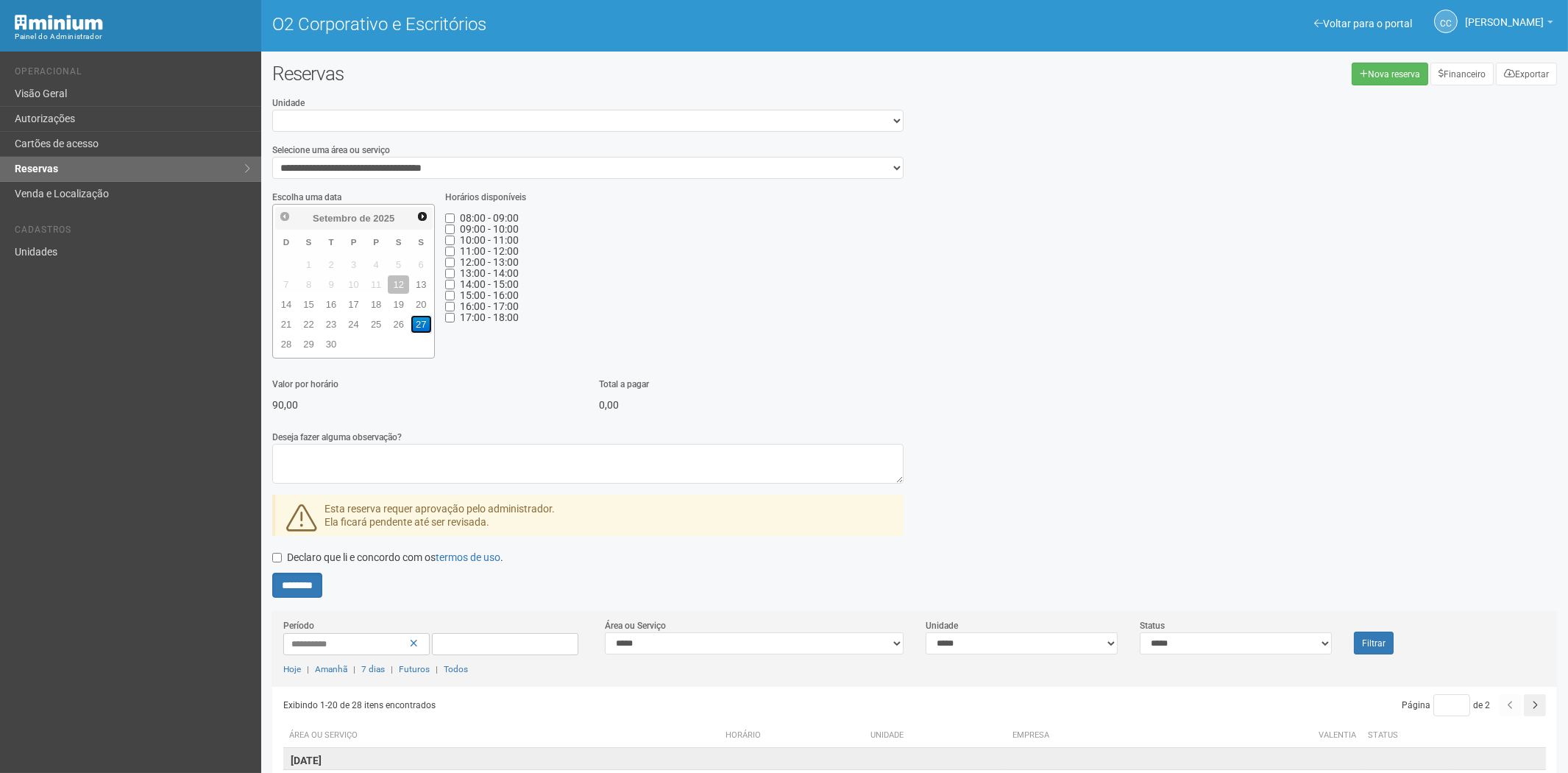
click at [418, 320] on font "27" at bounding box center [421, 324] width 11 height 11
click at [417, 300] on font "20" at bounding box center [421, 304] width 11 height 11
click at [429, 215] on div "Anterior Próximo Setembro de 2025" at bounding box center [354, 218] width 158 height 23
click at [416, 214] on span "Próximo" at bounding box center [422, 216] width 11 height 11
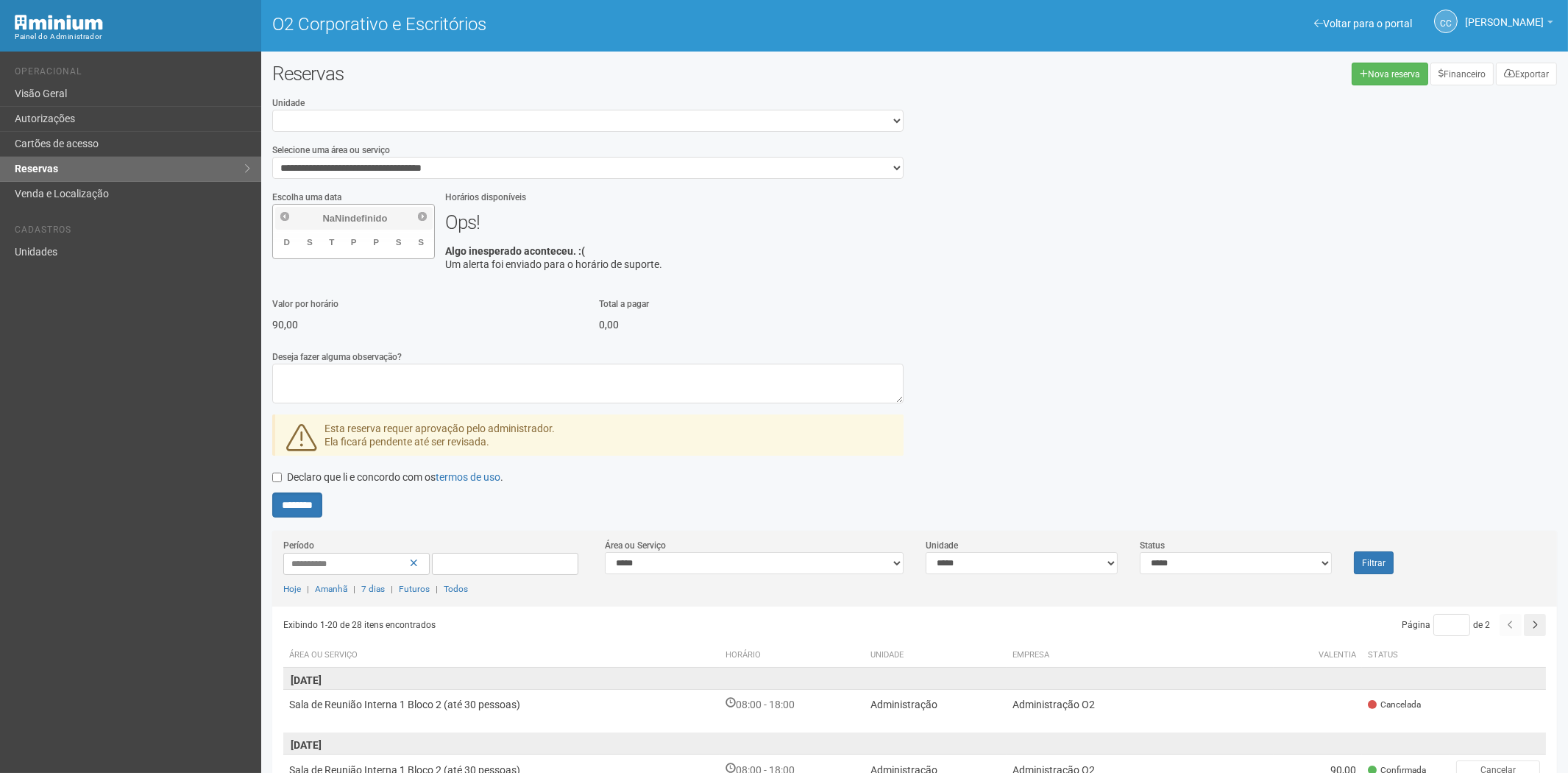
drag, startPoint x: 1213, startPoint y: 234, endPoint x: 1254, endPoint y: 93, distance: 146.8
click at [1224, 224] on div "**********" at bounding box center [915, 306] width 1307 height 422
click at [54, 114] on font "Autorizações" at bounding box center [45, 118] width 60 height 11
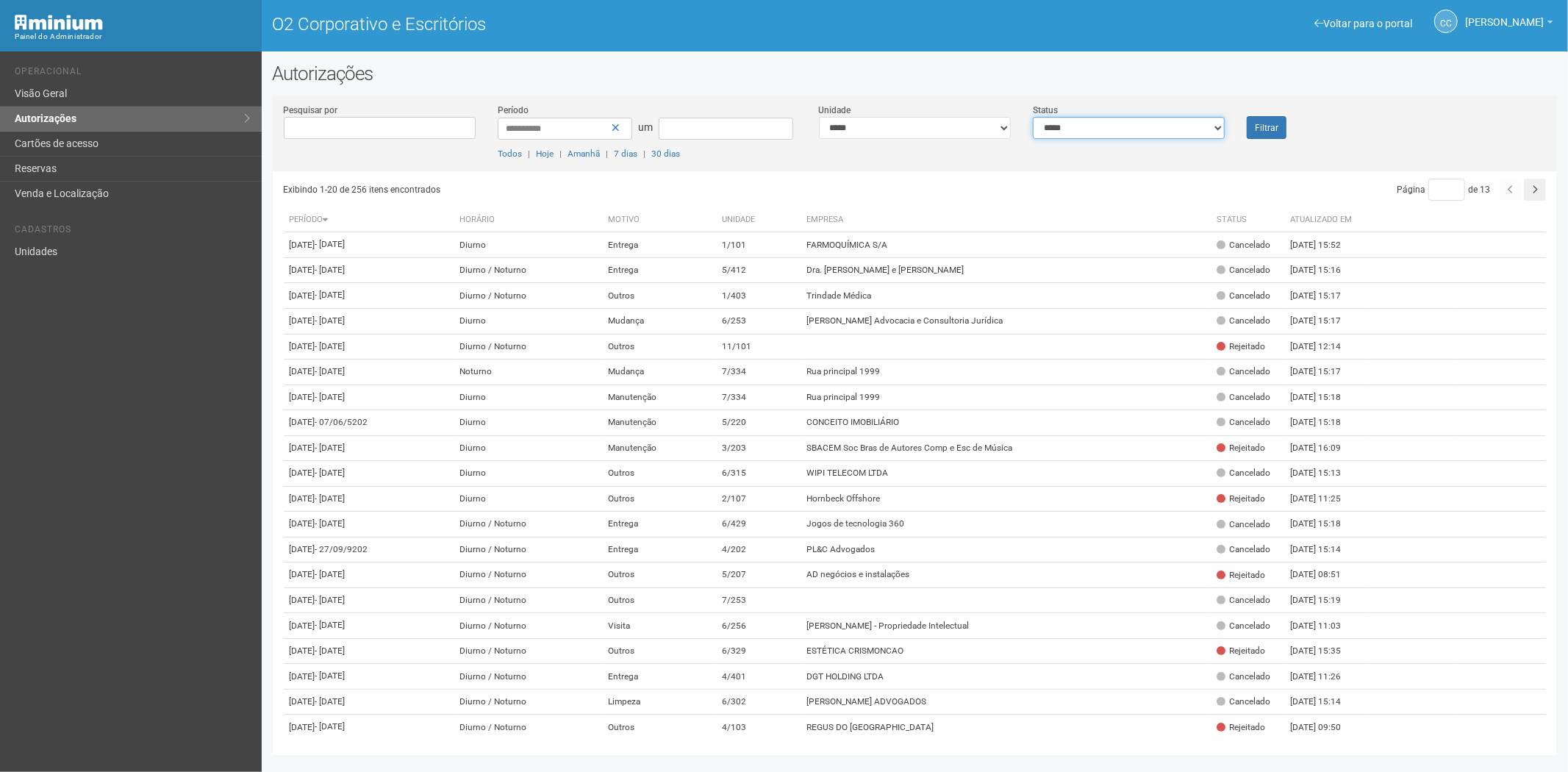
click at [1106, 122] on select "**********" at bounding box center [1128, 128] width 192 height 22
select select "*"
click at [1032, 117] on select "**********" at bounding box center [1128, 128] width 192 height 22
click at [1259, 130] on font "Filtrar" at bounding box center [1266, 128] width 24 height 11
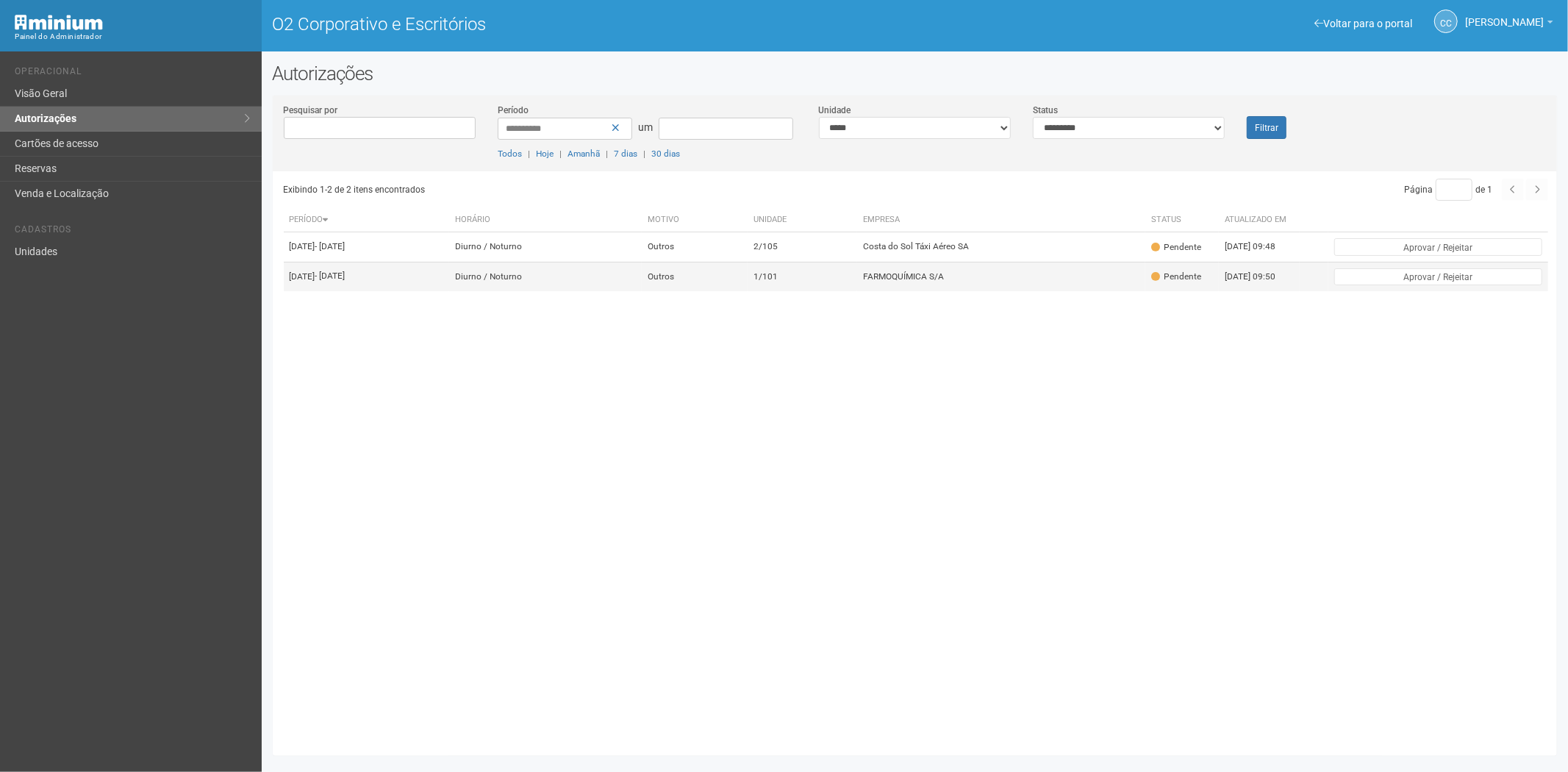
click at [1041, 281] on td "FARMOQUÍMICA S/A" at bounding box center [1001, 276] width 288 height 29
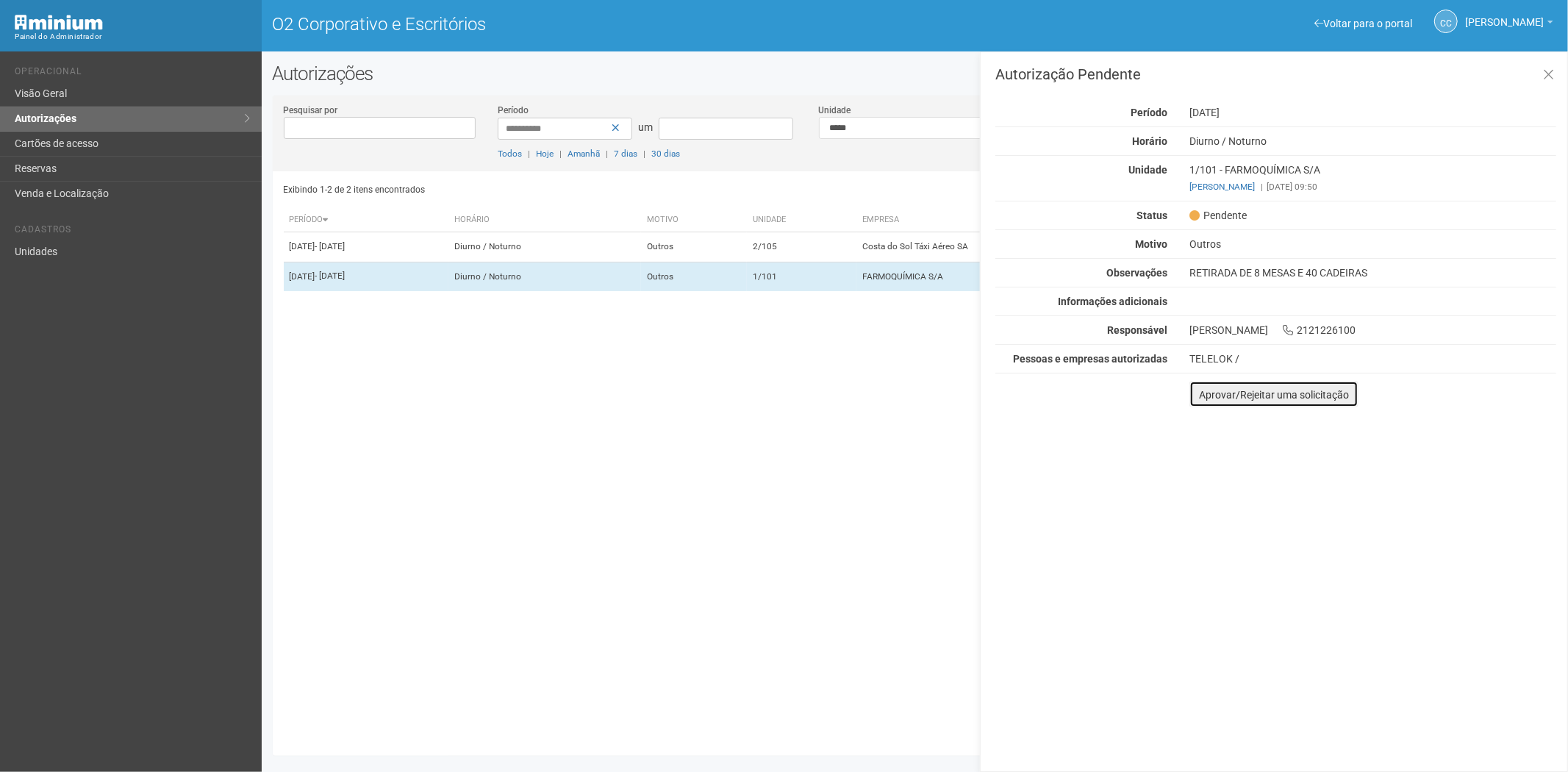
click at [1206, 399] on font "Aprovar/Rejeitar uma solicitação" at bounding box center [1274, 394] width 150 height 11
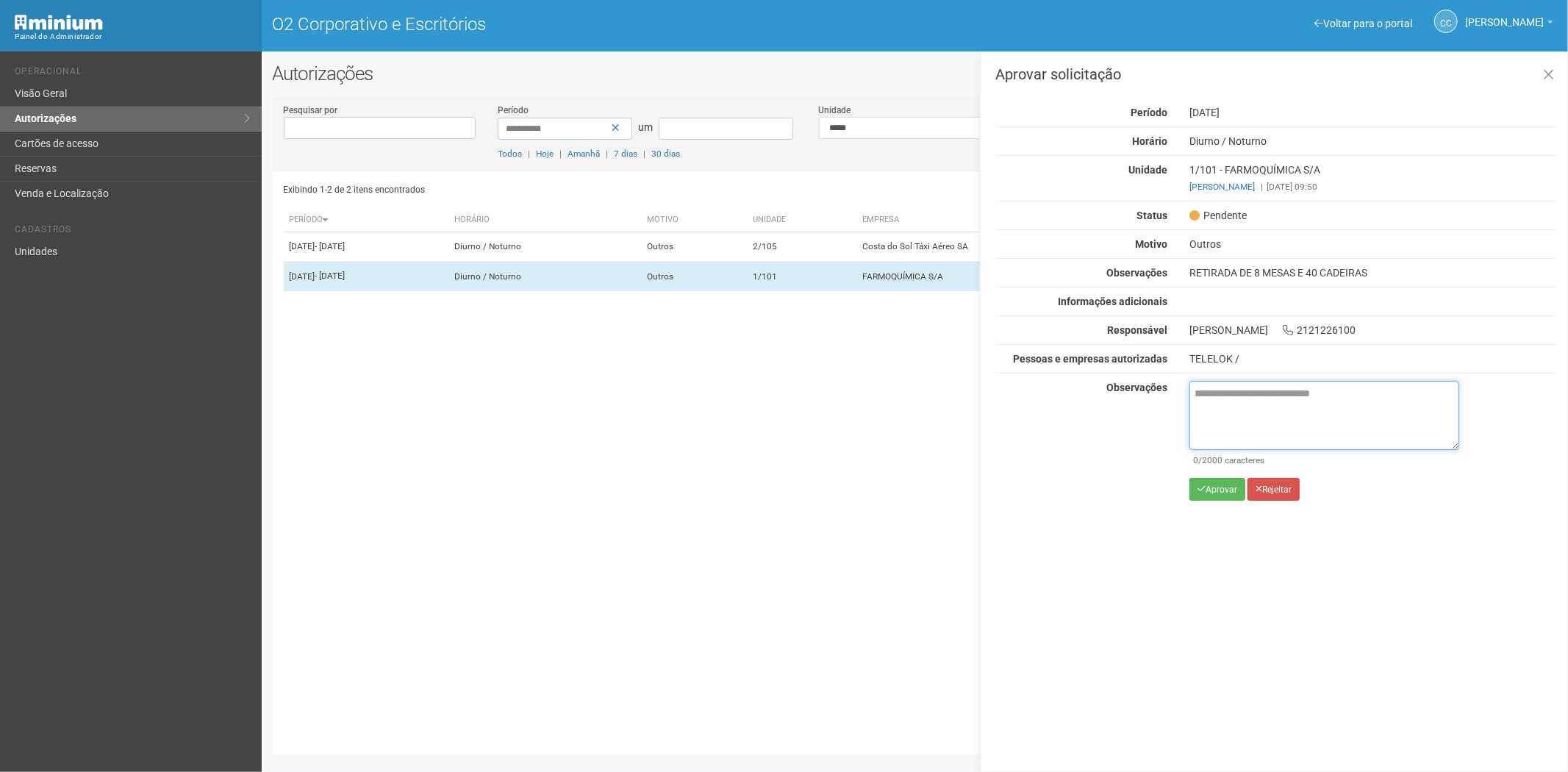
click at [1239, 434] on textarea at bounding box center [1324, 415] width 270 height 69
paste textarea "**********"
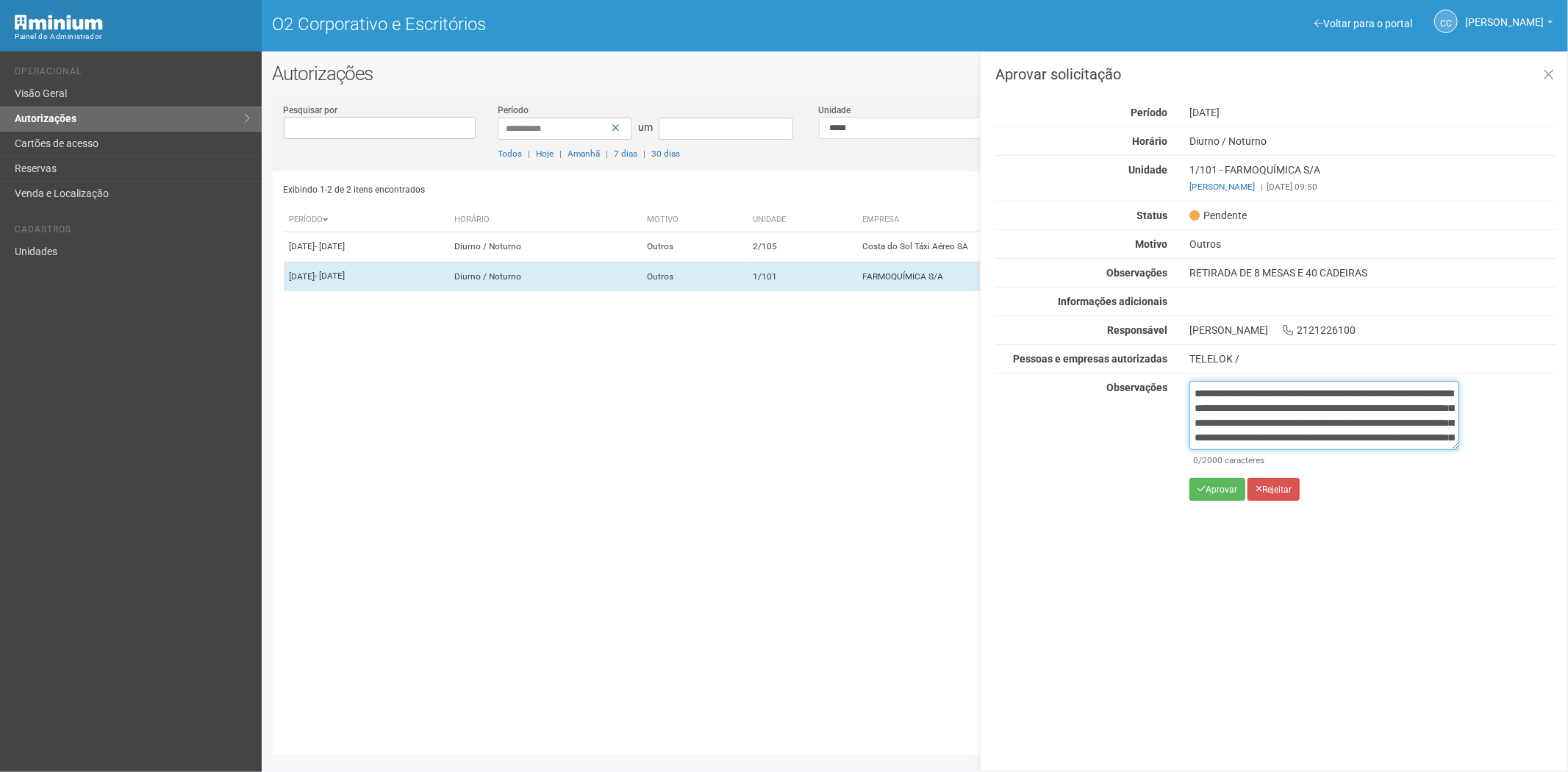
scroll to position [82, 0]
type textarea "**********"
click at [1207, 489] on font "Aprovar" at bounding box center [1221, 490] width 32 height 11
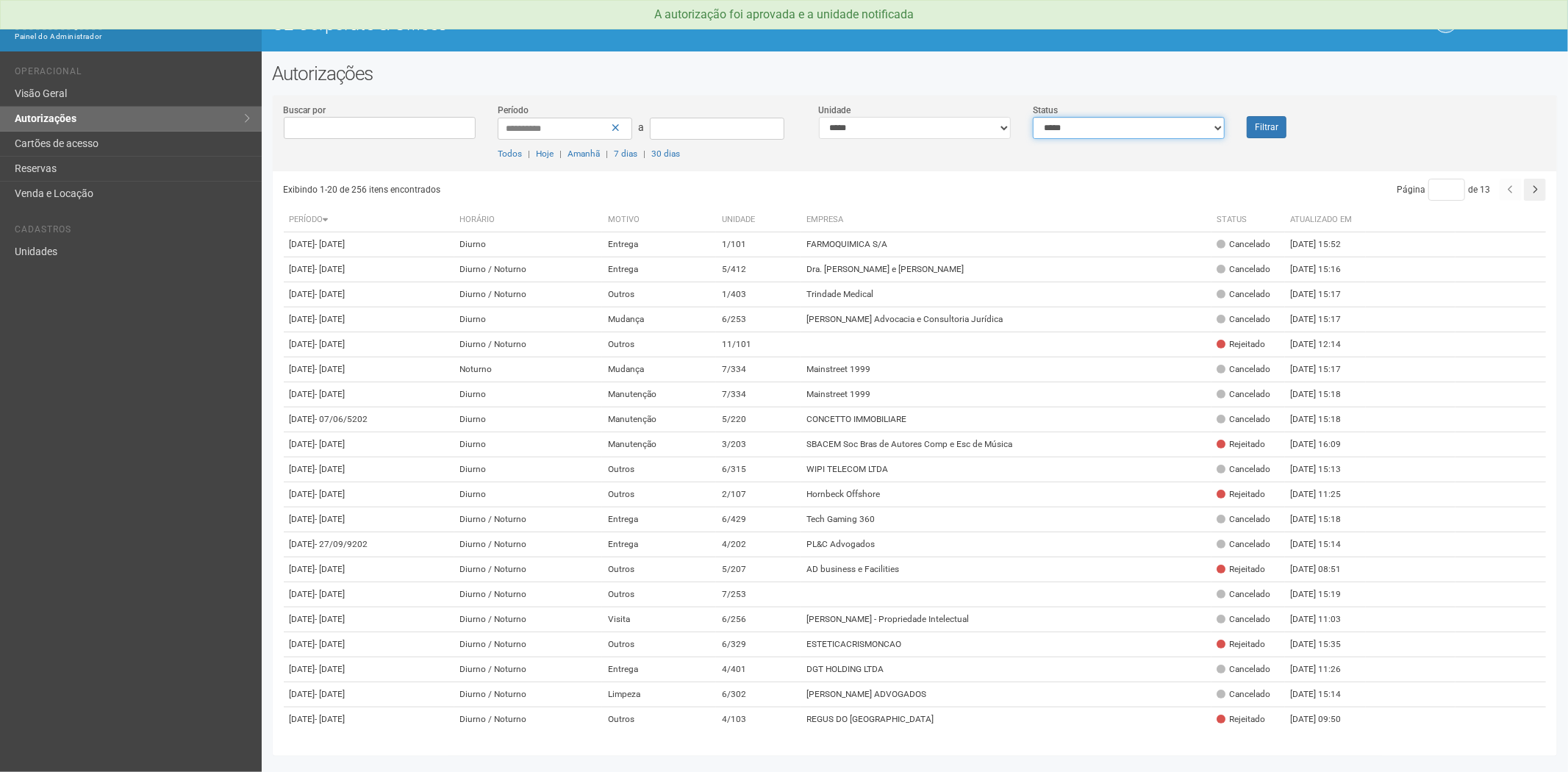
click at [1114, 127] on select "**********" at bounding box center [1128, 128] width 192 height 22
select select "*"
click at [1032, 117] on select "**********" at bounding box center [1128, 128] width 192 height 22
click at [1260, 130] on button "Filtrar" at bounding box center [1266, 127] width 40 height 22
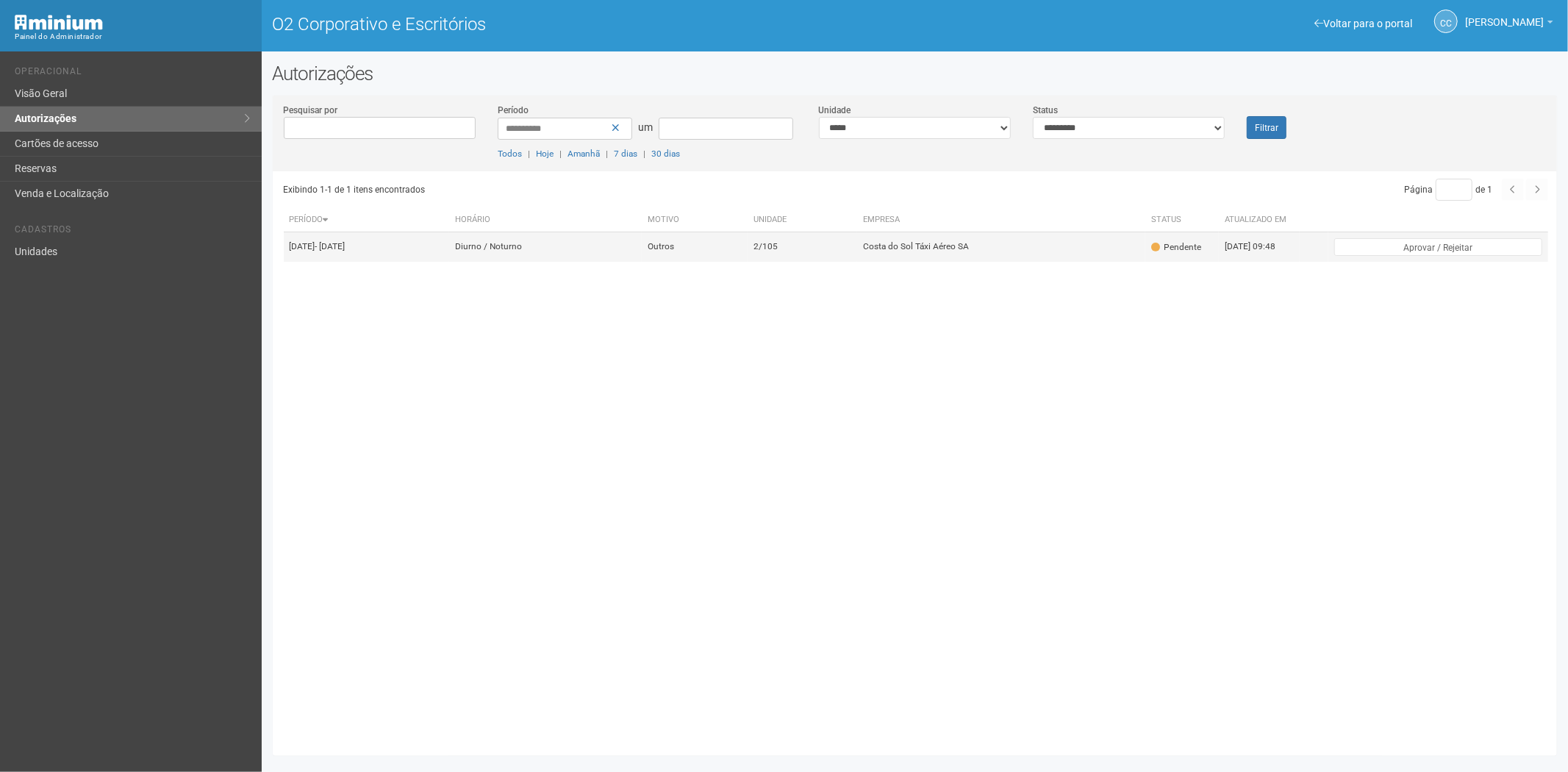
click at [854, 248] on td "2/105" at bounding box center [802, 247] width 109 height 29
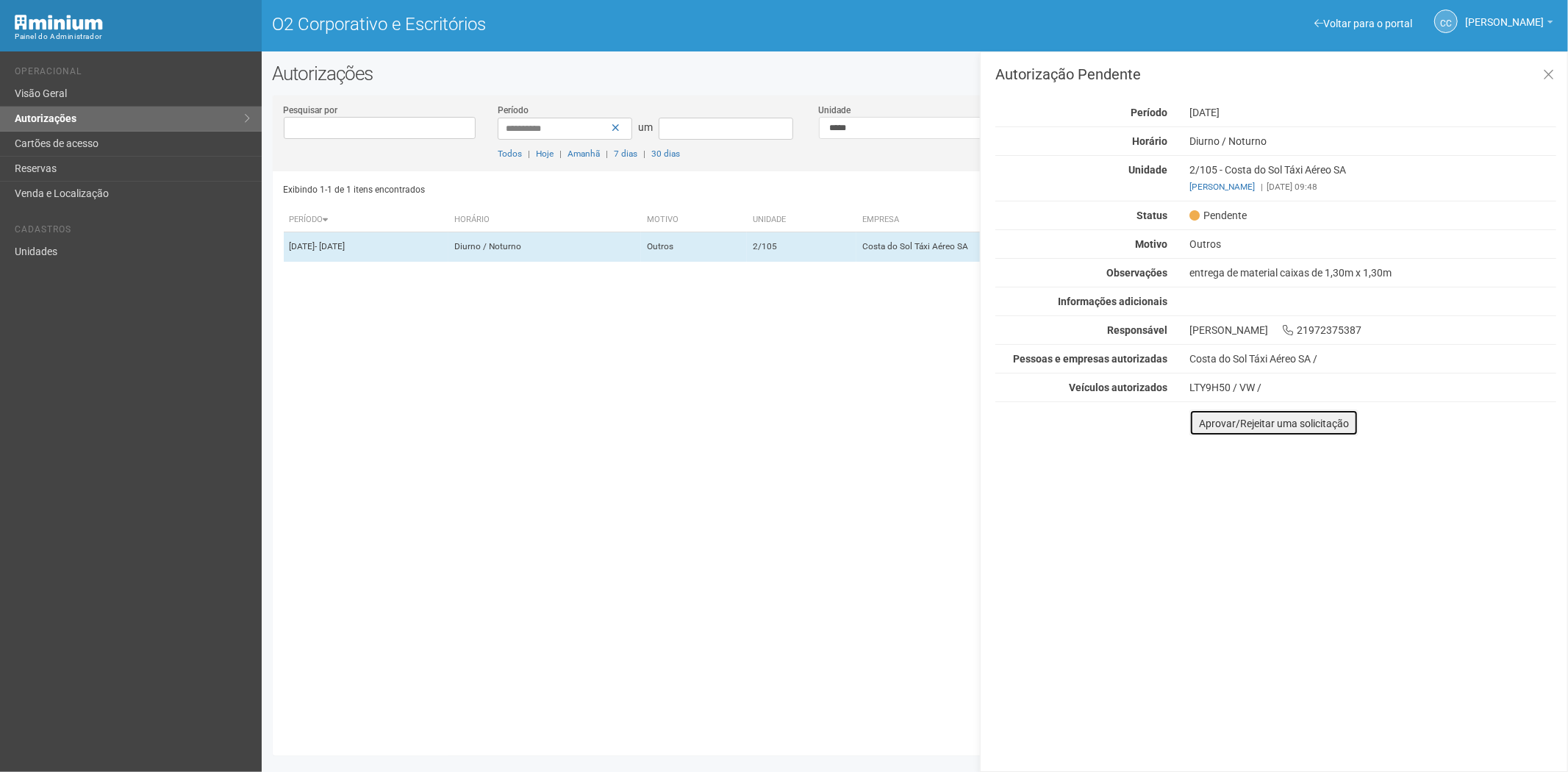
click at [1208, 424] on font "Aprovar/Rejeitar uma solicitação" at bounding box center [1274, 423] width 150 height 11
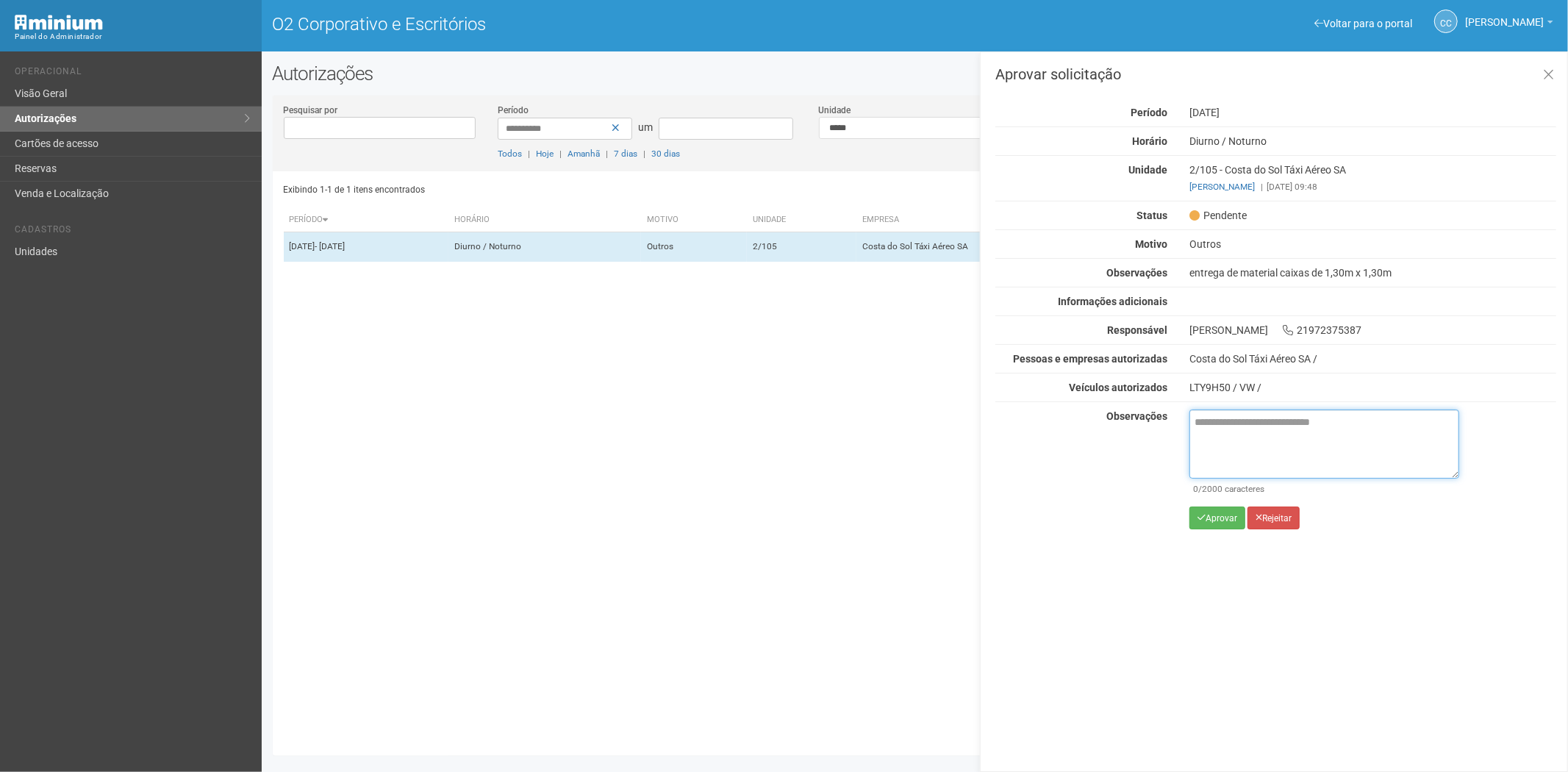
click at [1240, 437] on textarea at bounding box center [1324, 444] width 270 height 69
paste textarea "**********"
type textarea "**********"
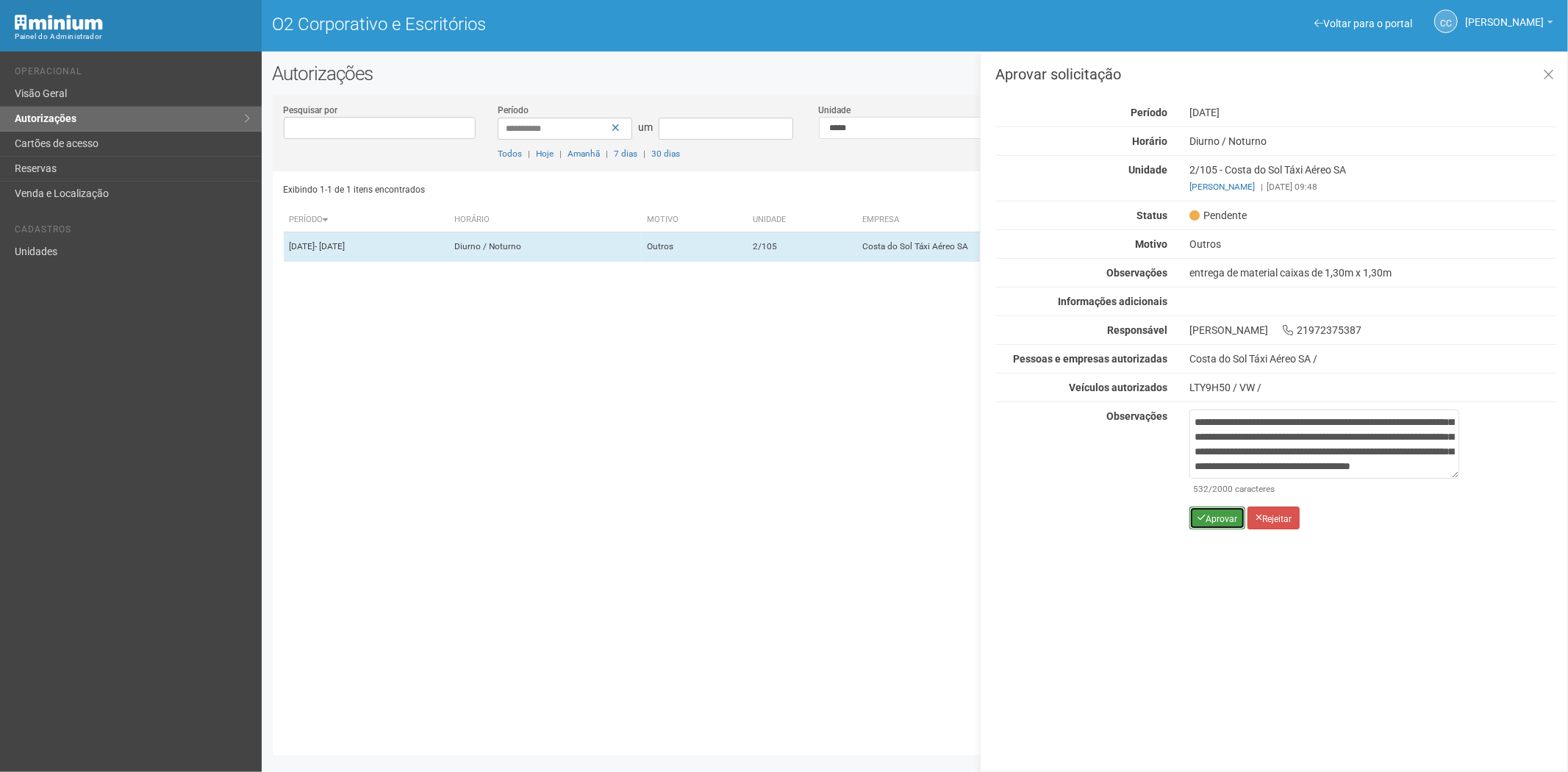
click at [1211, 516] on font "Aprovar" at bounding box center [1221, 518] width 32 height 11
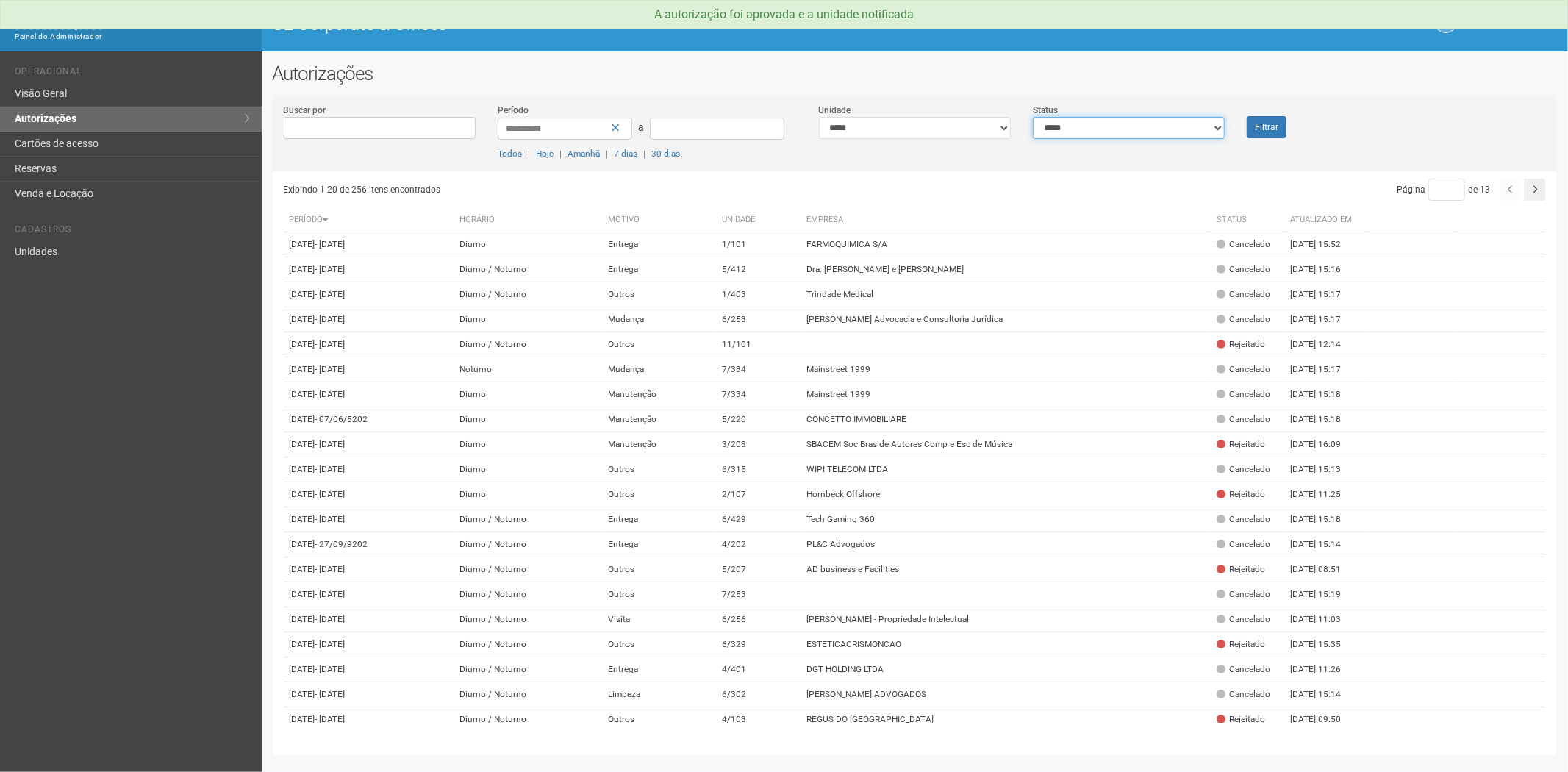
click at [1076, 129] on select "**********" at bounding box center [1128, 128] width 192 height 22
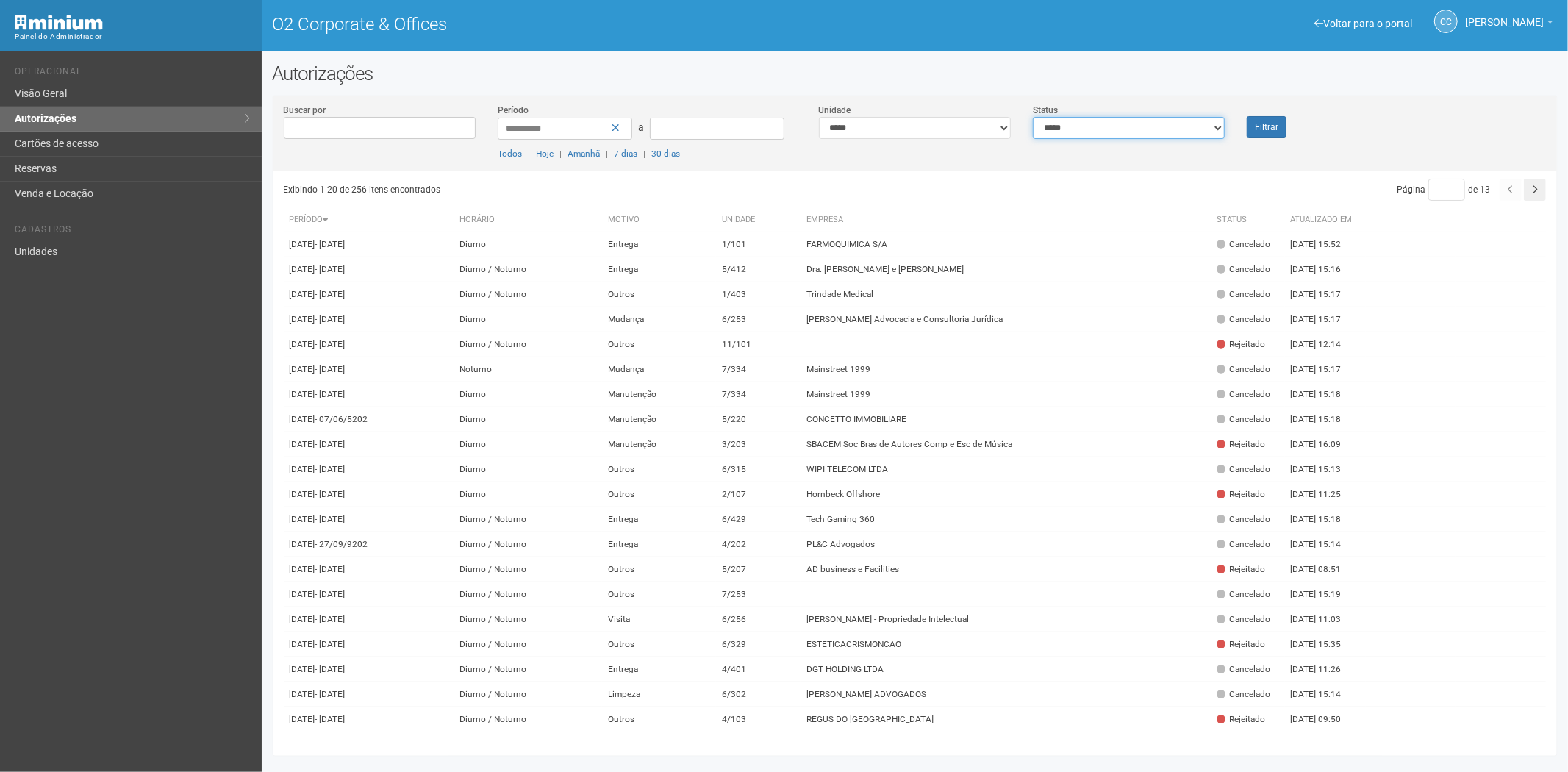
select select "*"
click at [1032, 117] on select "**********" at bounding box center [1128, 128] width 192 height 22
click at [1276, 127] on button "Filtrar" at bounding box center [1266, 127] width 40 height 22
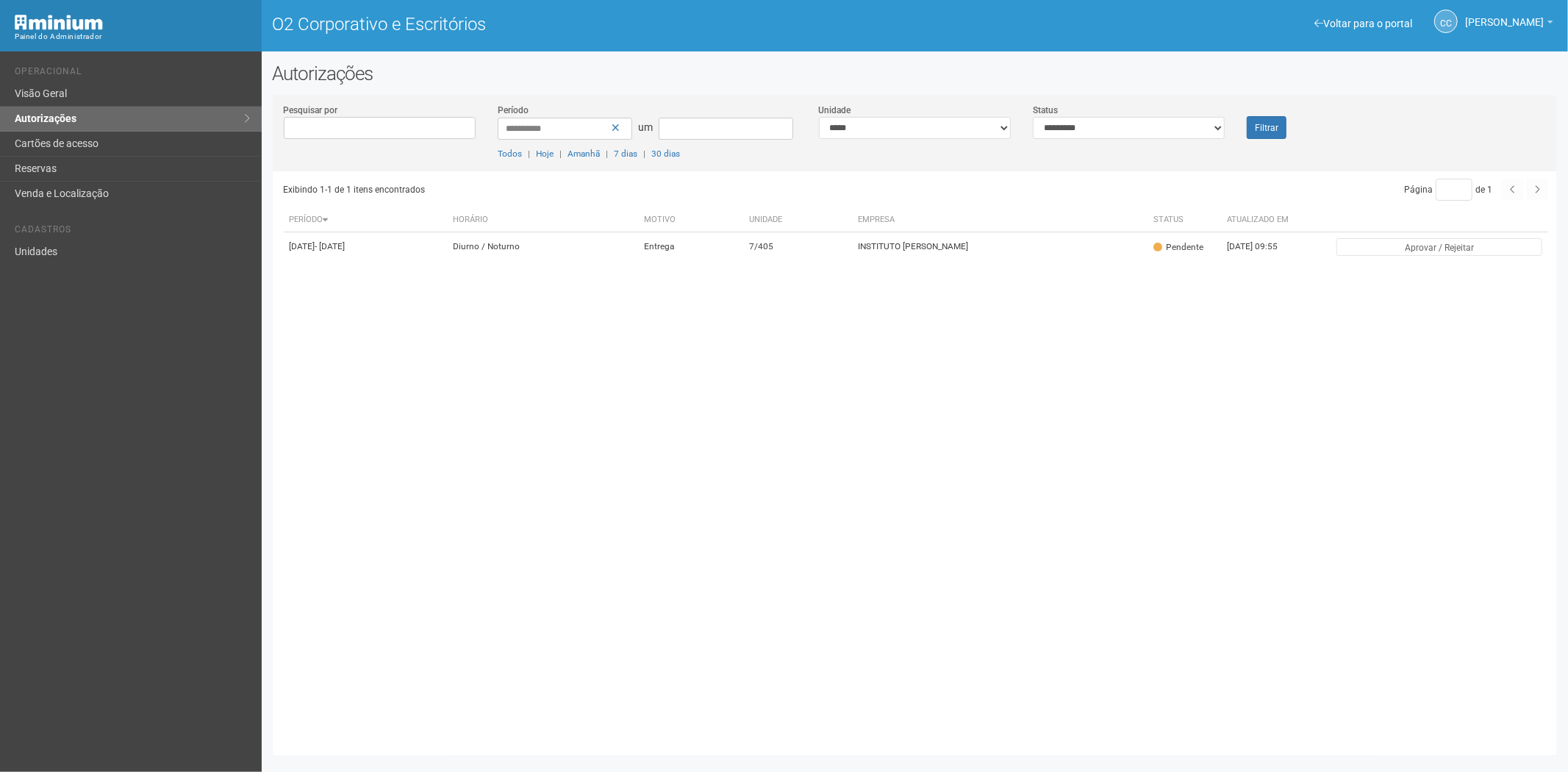
click at [1020, 273] on div "Exibindo 1-1 de 1 itens encontrados Página * de 1 Período [GEOGRAPHIC_DATA] Mot…" at bounding box center [921, 457] width 1274 height 574
click at [1020, 262] on td "INSTITUTO [PERSON_NAME]" at bounding box center [999, 247] width 295 height 29
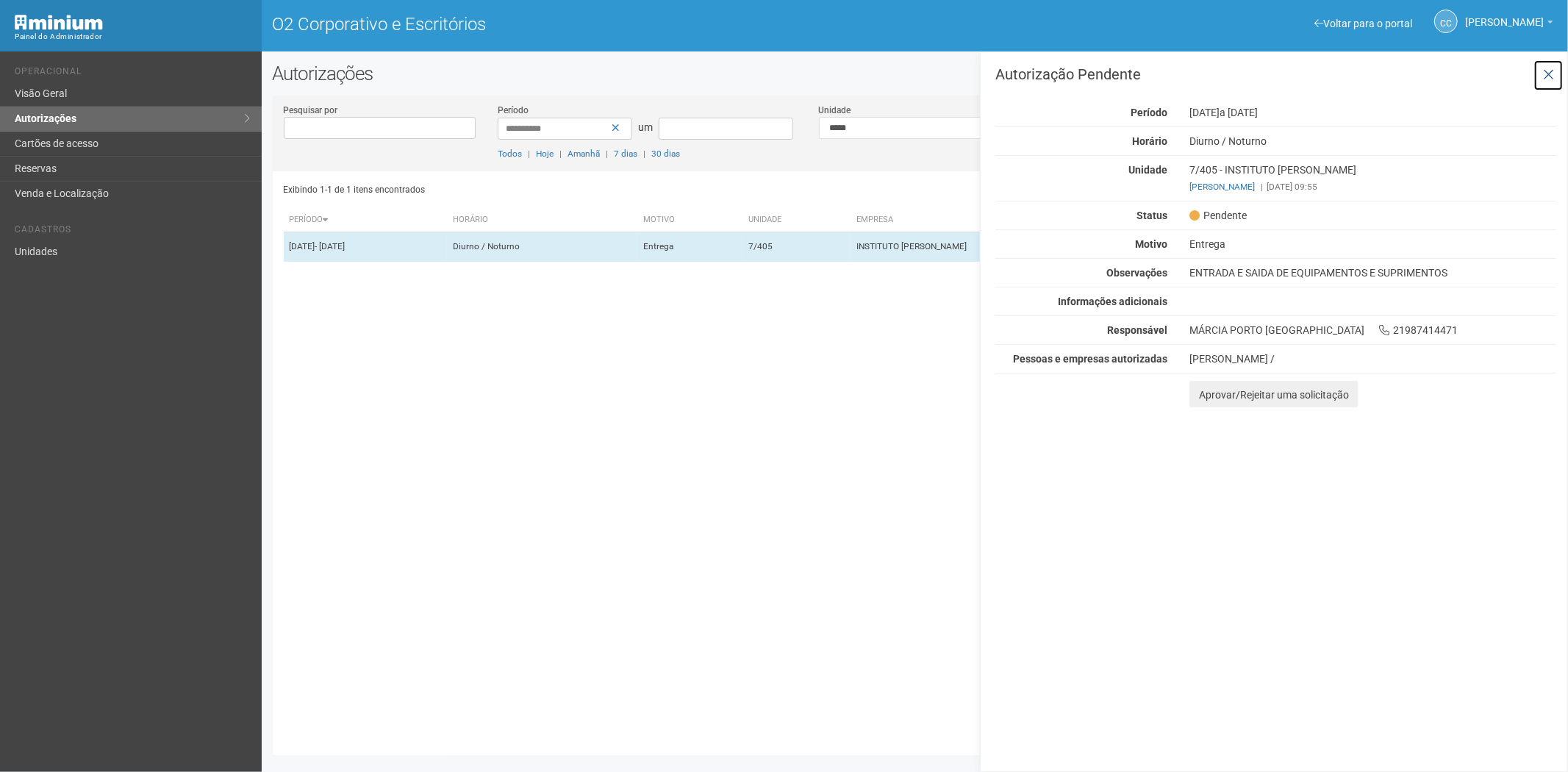
click at [1551, 78] on icon at bounding box center [1548, 75] width 11 height 15
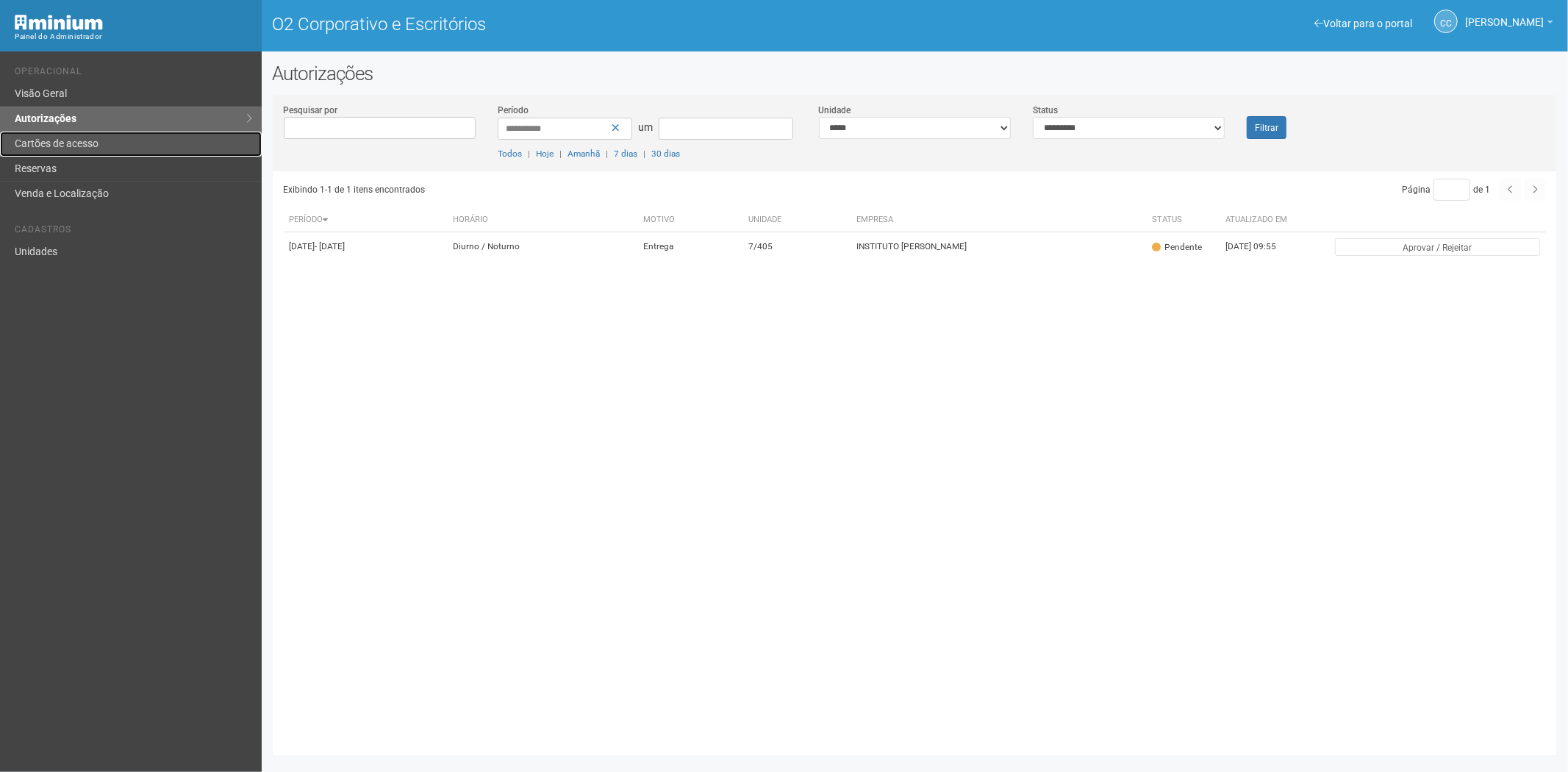
click at [112, 132] on link "Cartões de acesso" at bounding box center [130, 144] width 262 height 25
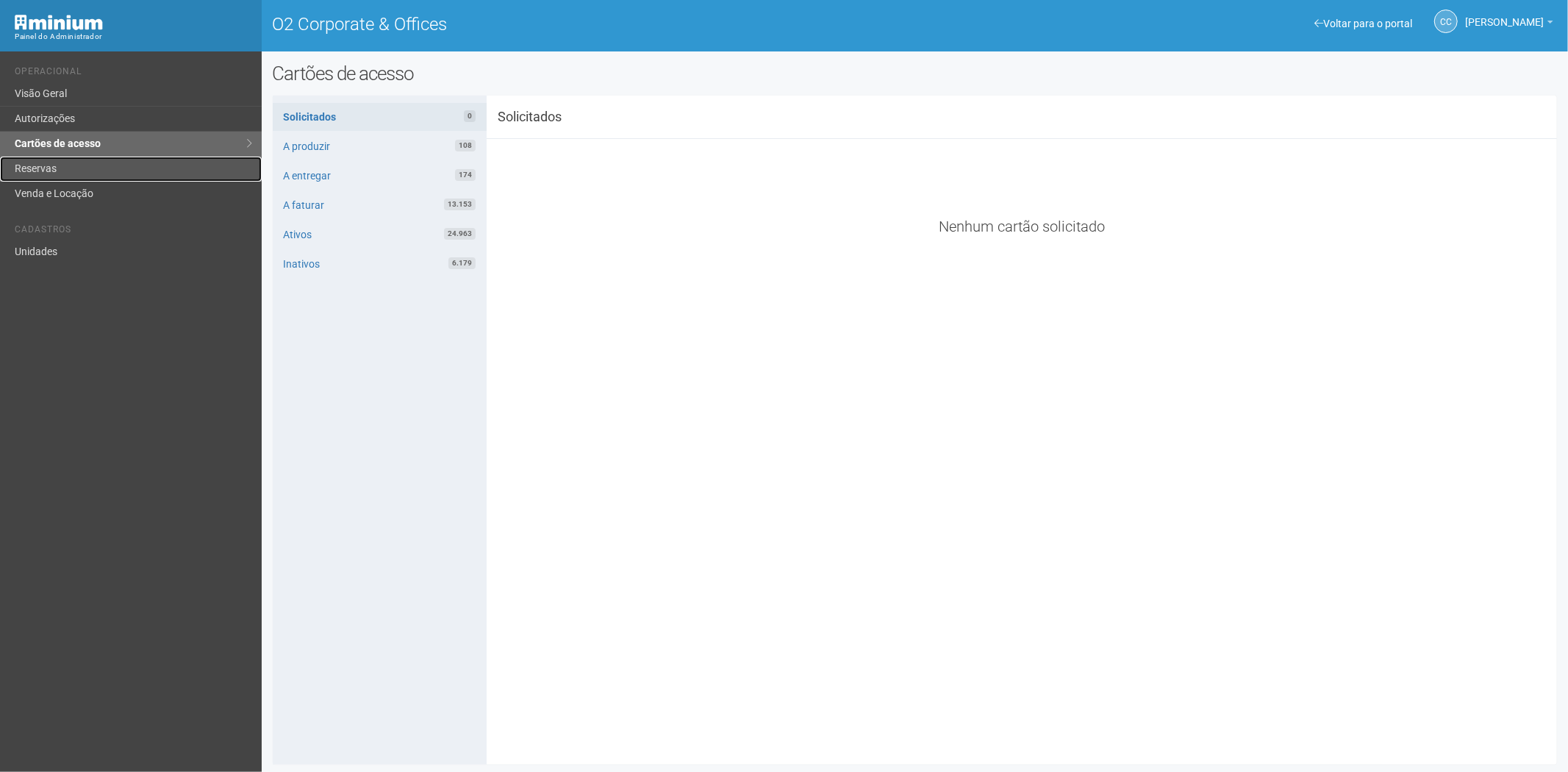
click at [53, 174] on link "Reservas" at bounding box center [130, 169] width 262 height 25
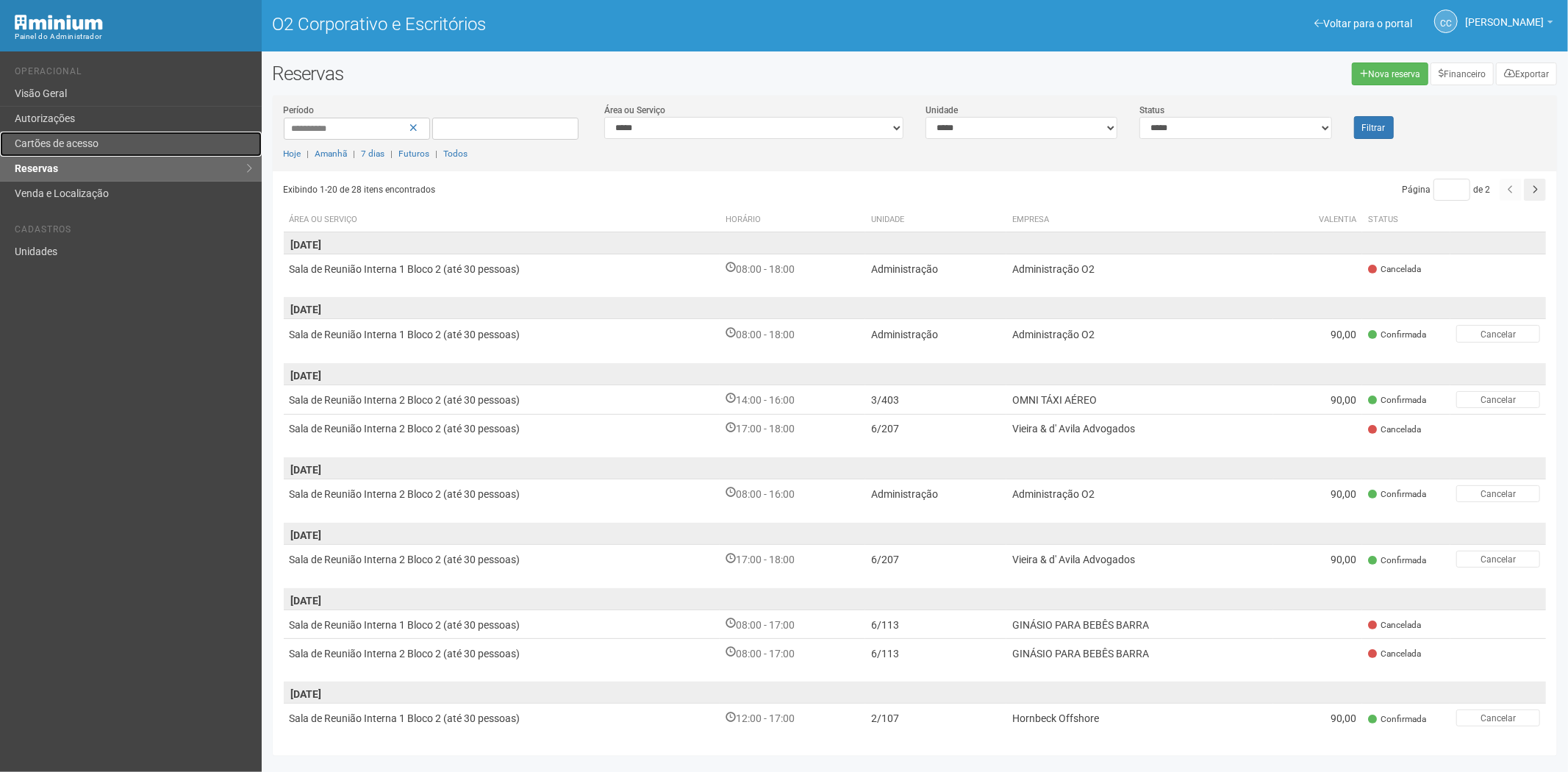
click at [60, 140] on font "Cartões de acesso" at bounding box center [56, 143] width 84 height 11
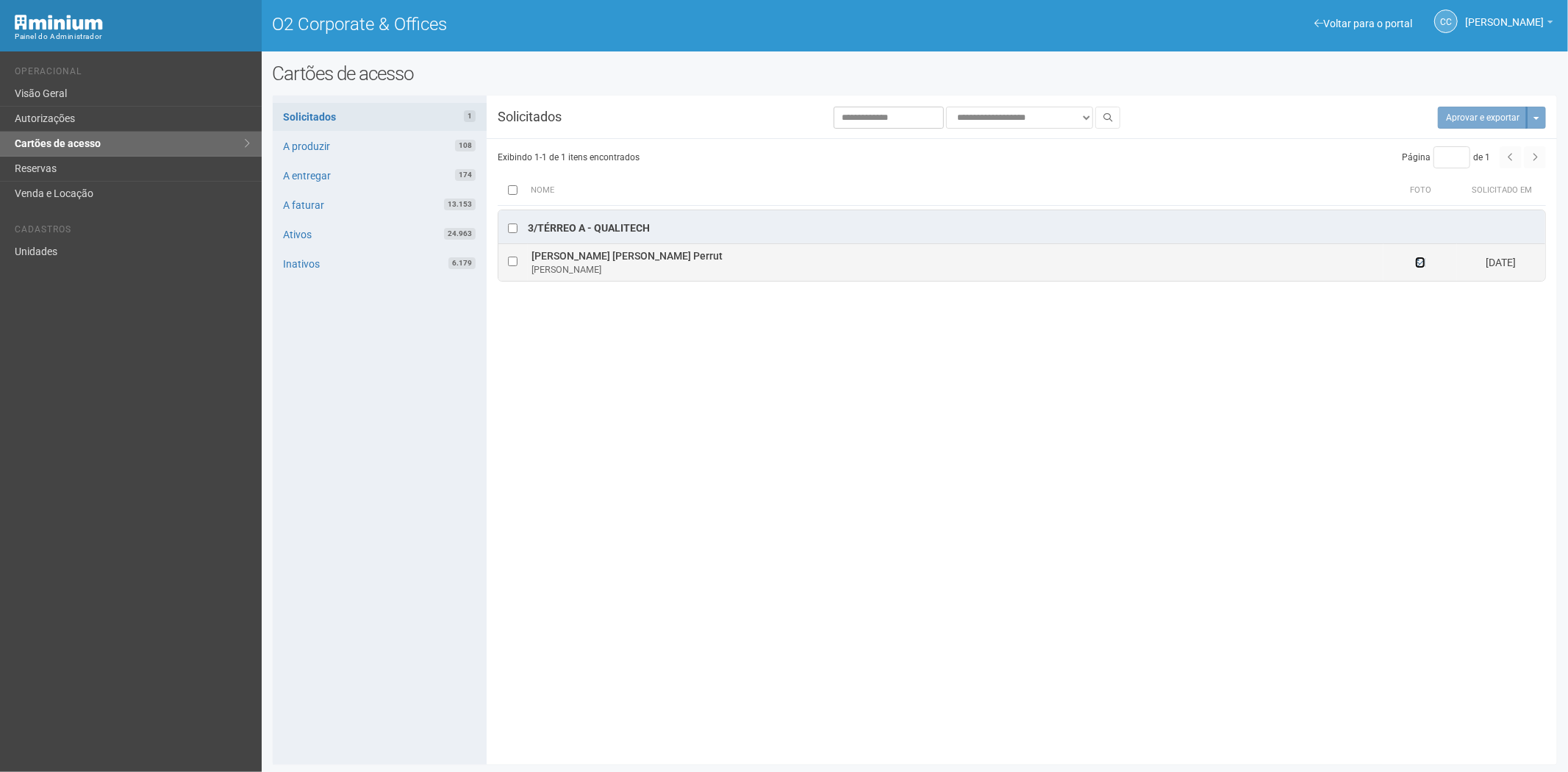
click at [1422, 264] on icon at bounding box center [1420, 263] width 11 height 11
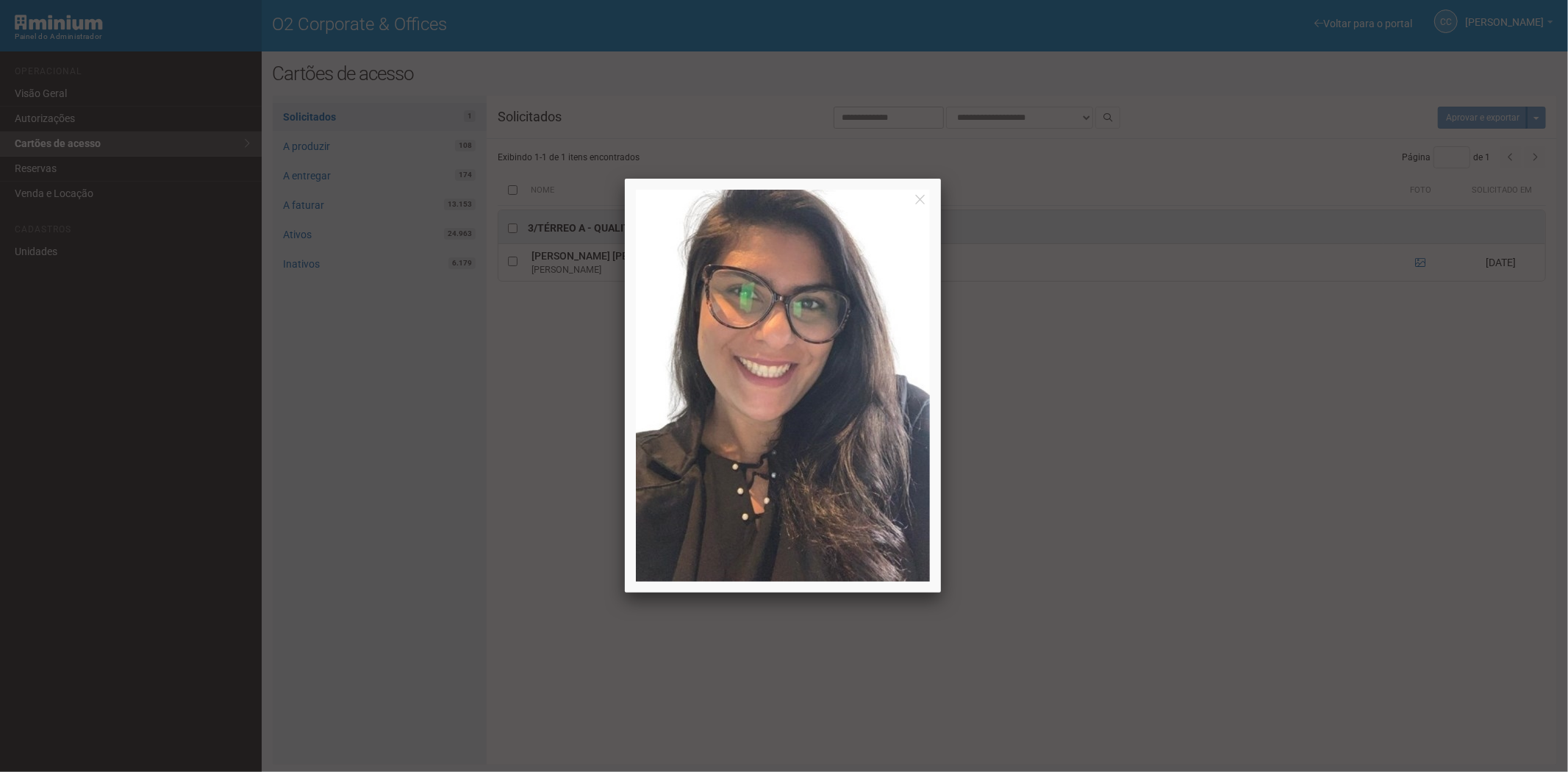
click at [541, 473] on div at bounding box center [784, 386] width 1568 height 772
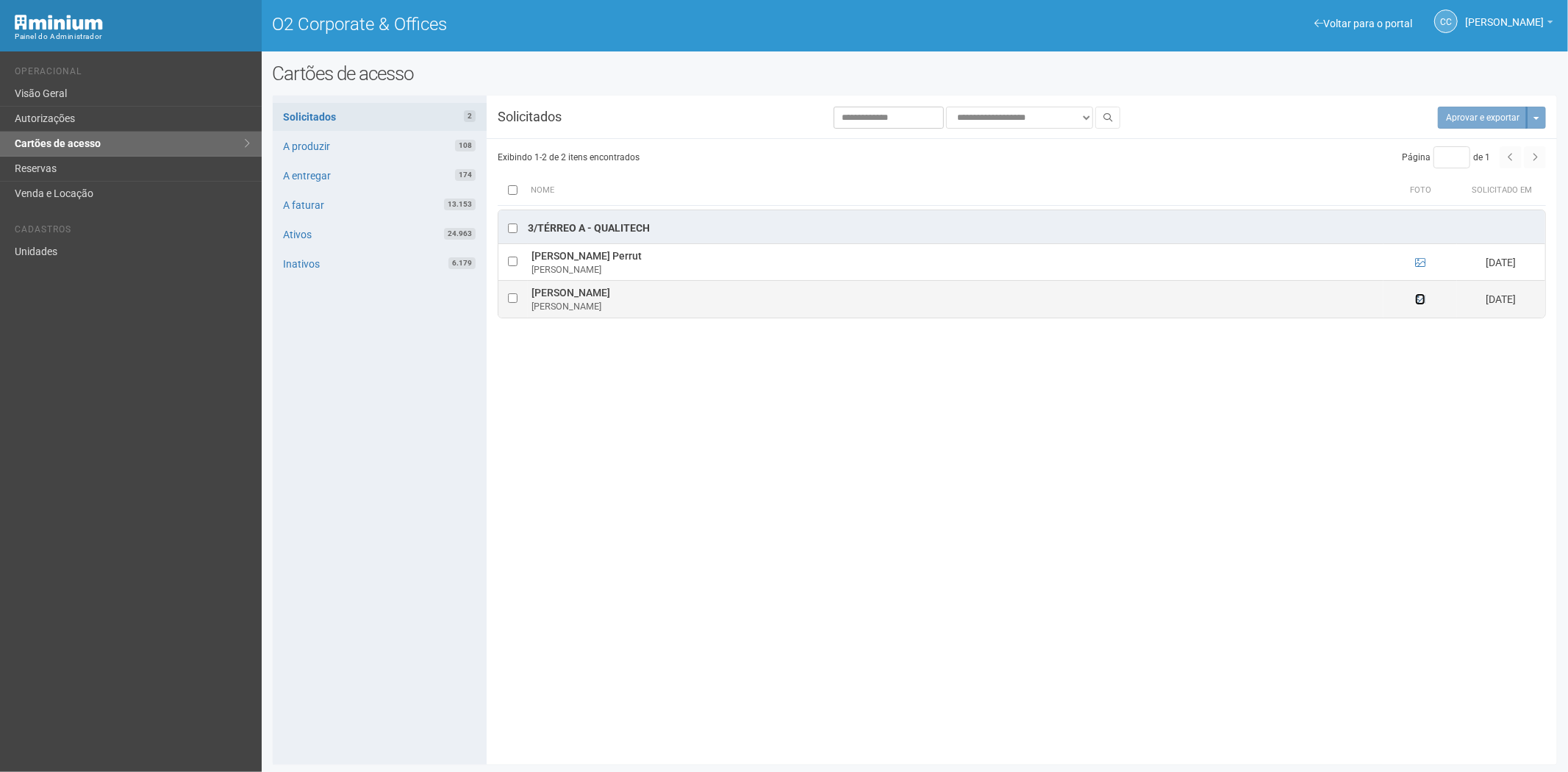
click at [1422, 300] on icon at bounding box center [1420, 300] width 11 height 11
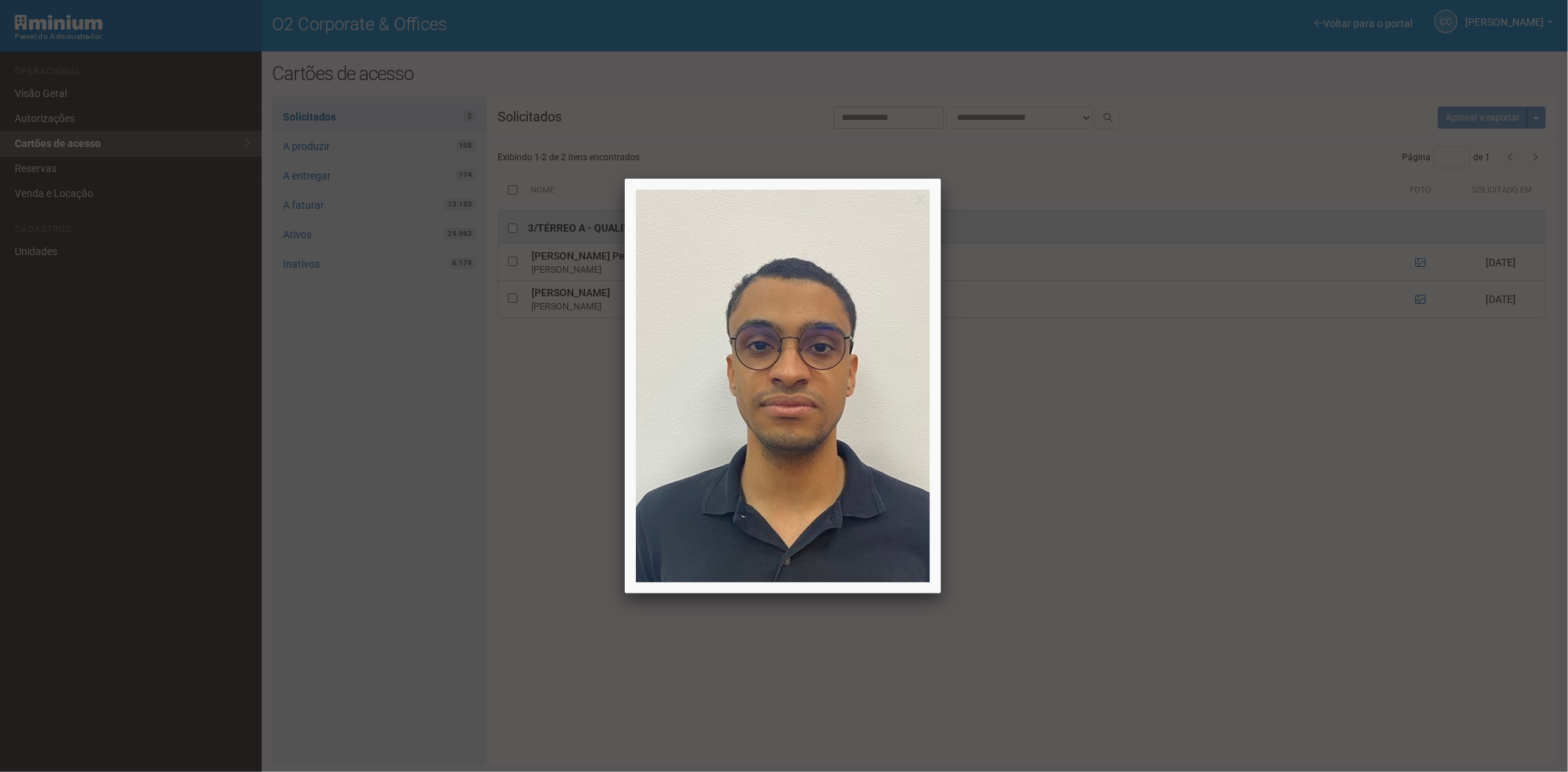
click at [1215, 612] on div at bounding box center [784, 386] width 1568 height 772
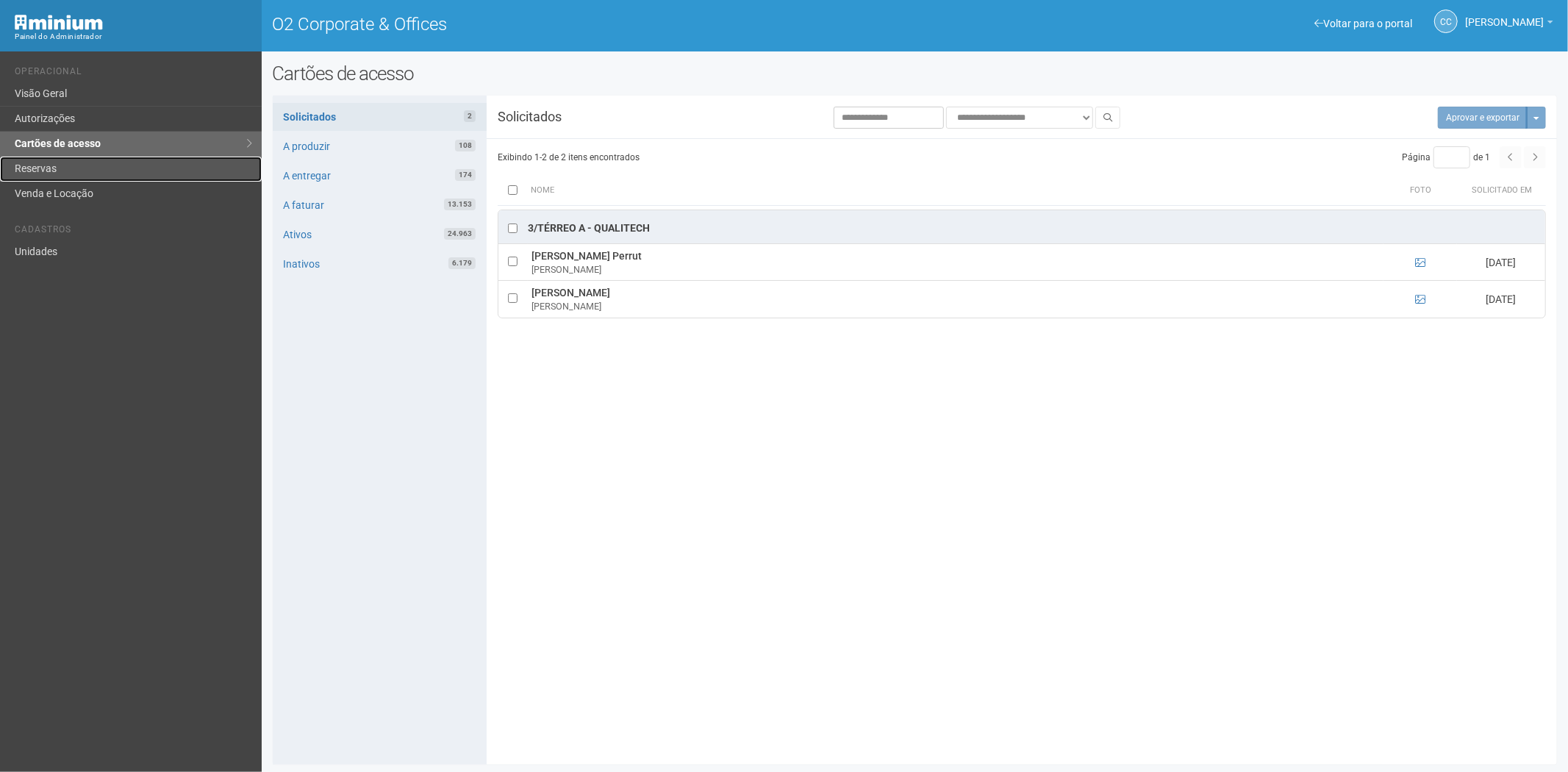
click at [64, 167] on link "Reservas" at bounding box center [130, 169] width 262 height 25
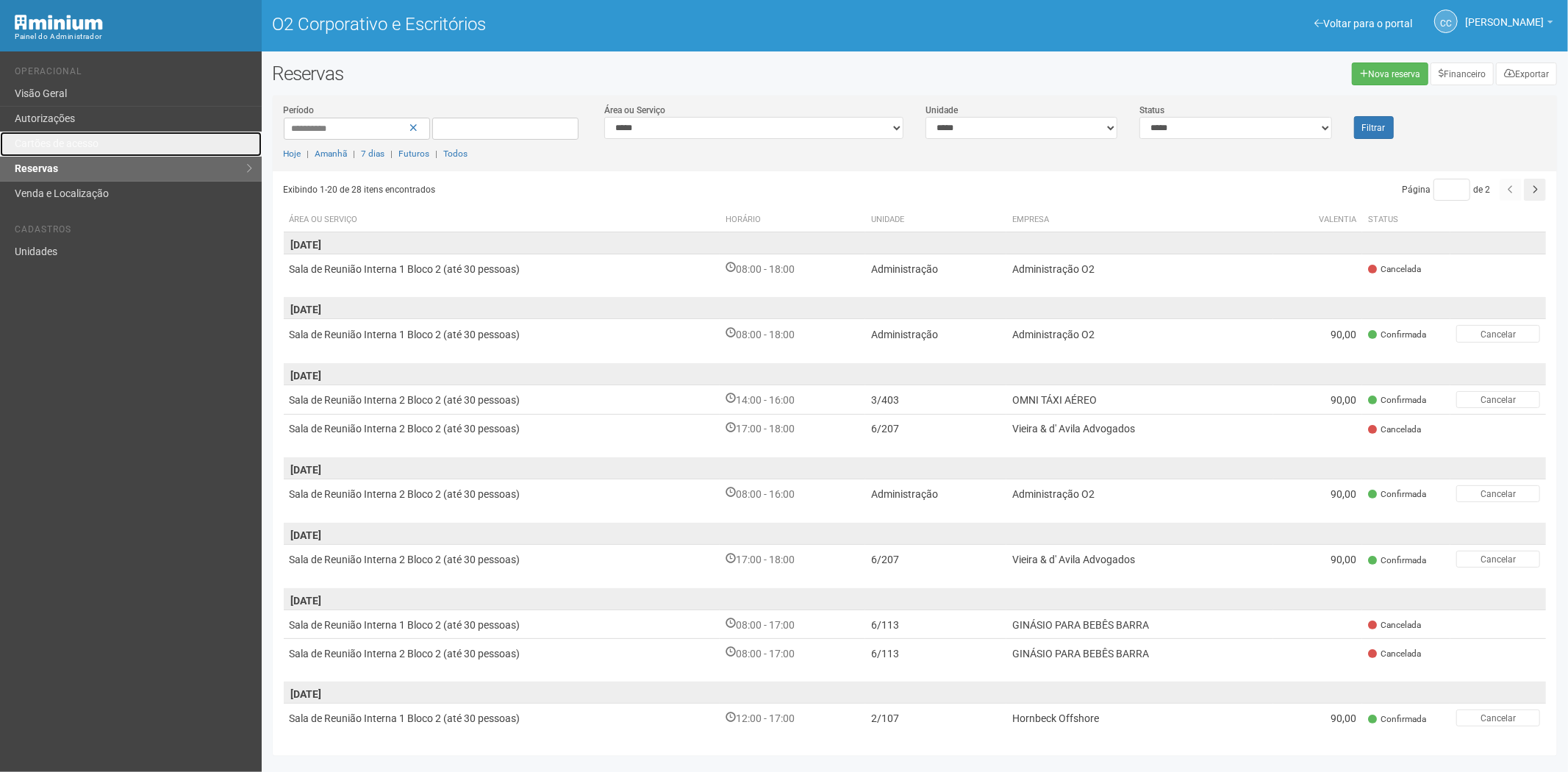
click at [73, 140] on font "Cartões de acesso" at bounding box center [56, 143] width 84 height 11
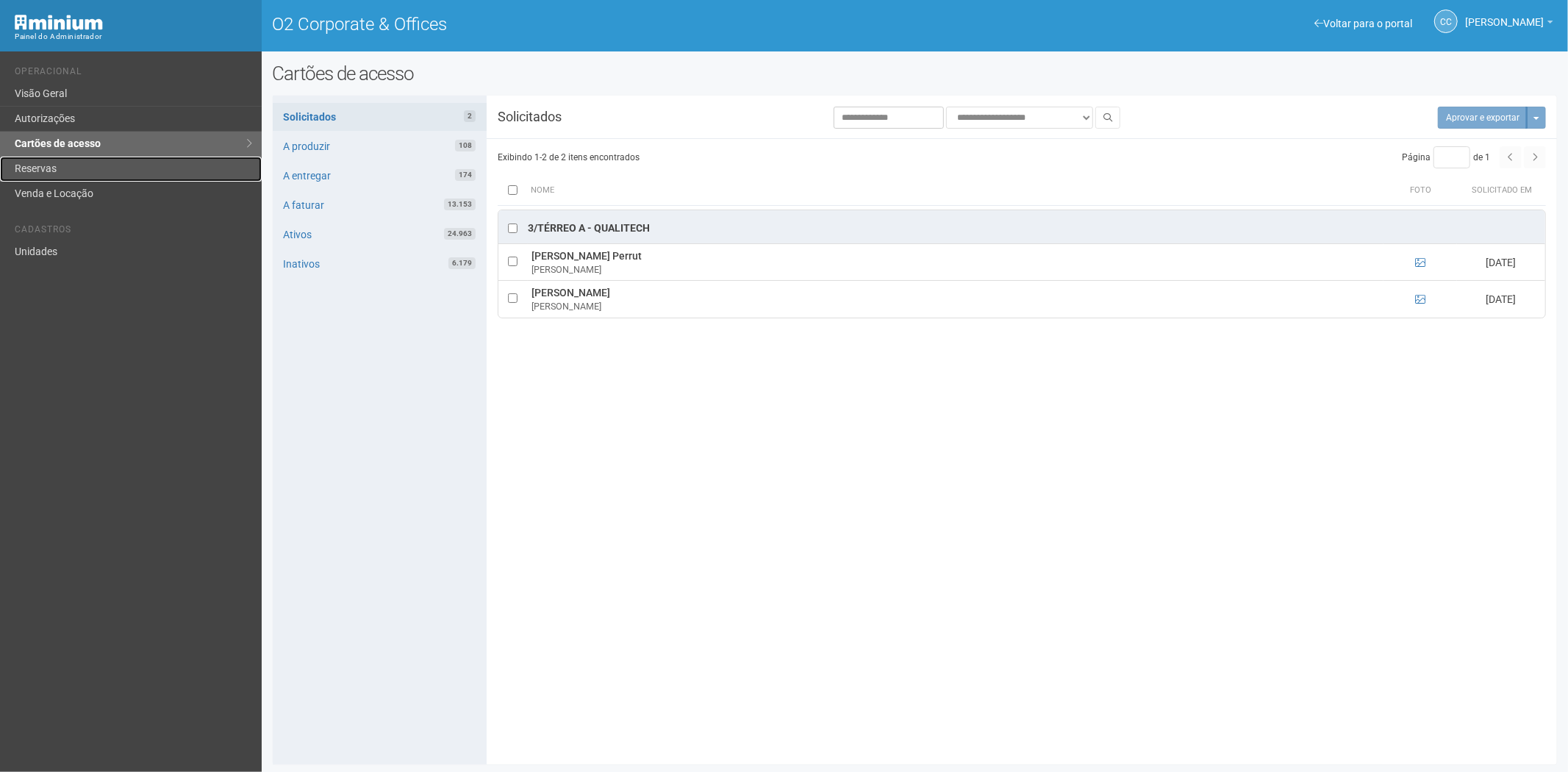
click at [56, 159] on link "Reservas" at bounding box center [130, 169] width 262 height 25
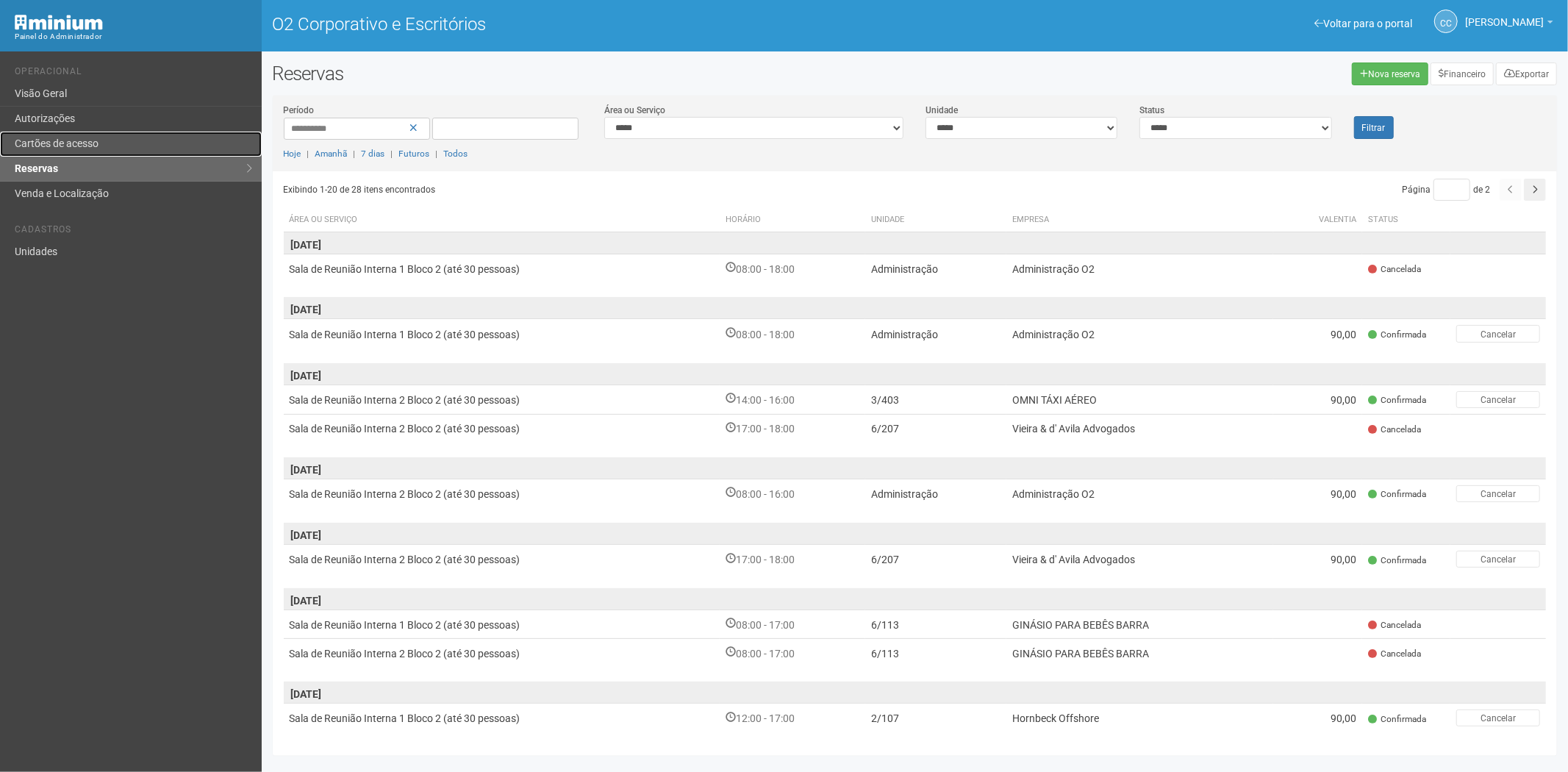
click at [70, 140] on font "Cartões de acesso" at bounding box center [56, 143] width 84 height 11
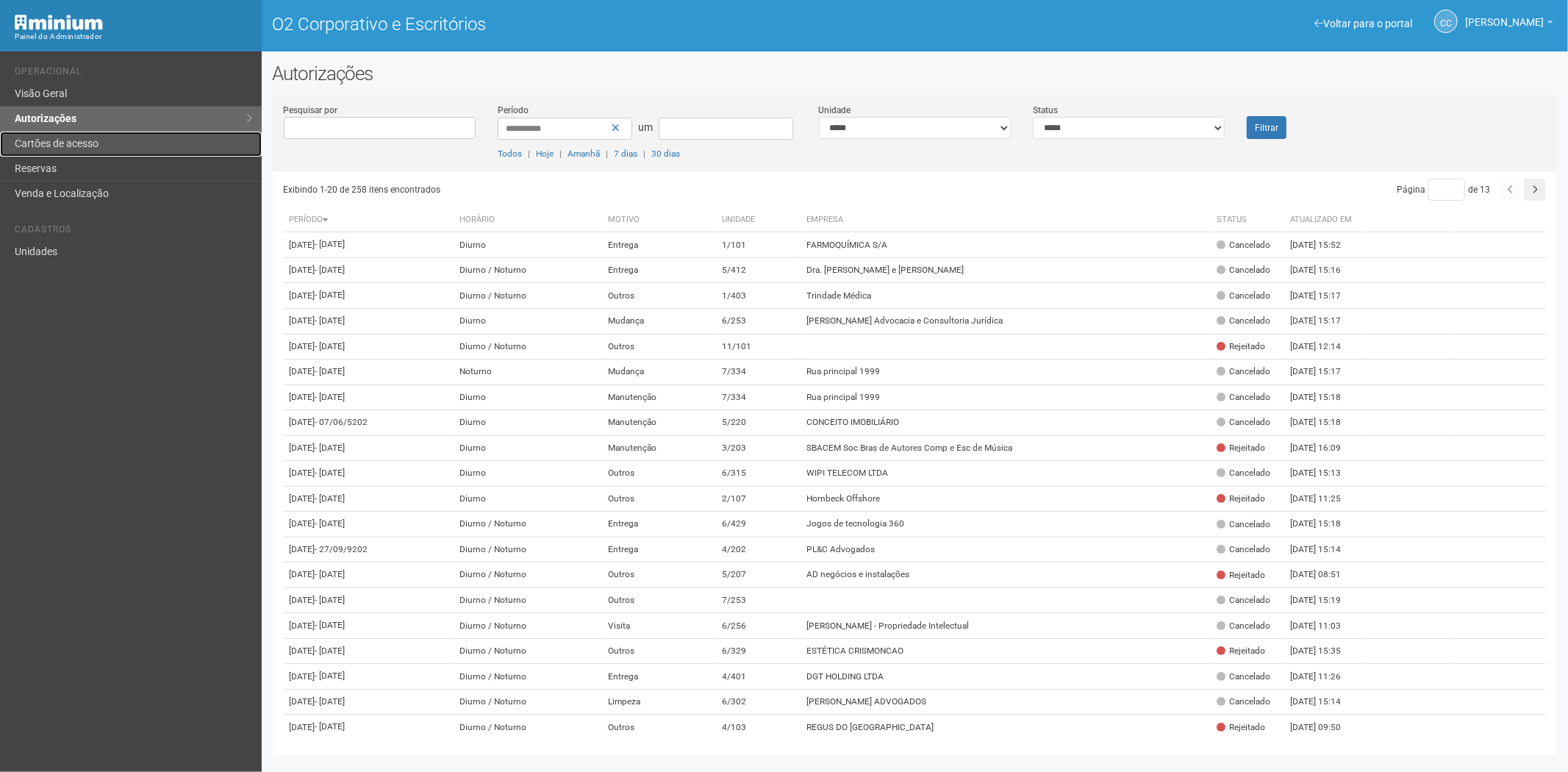
click at [98, 145] on font "Cartões de acesso" at bounding box center [56, 143] width 84 height 11
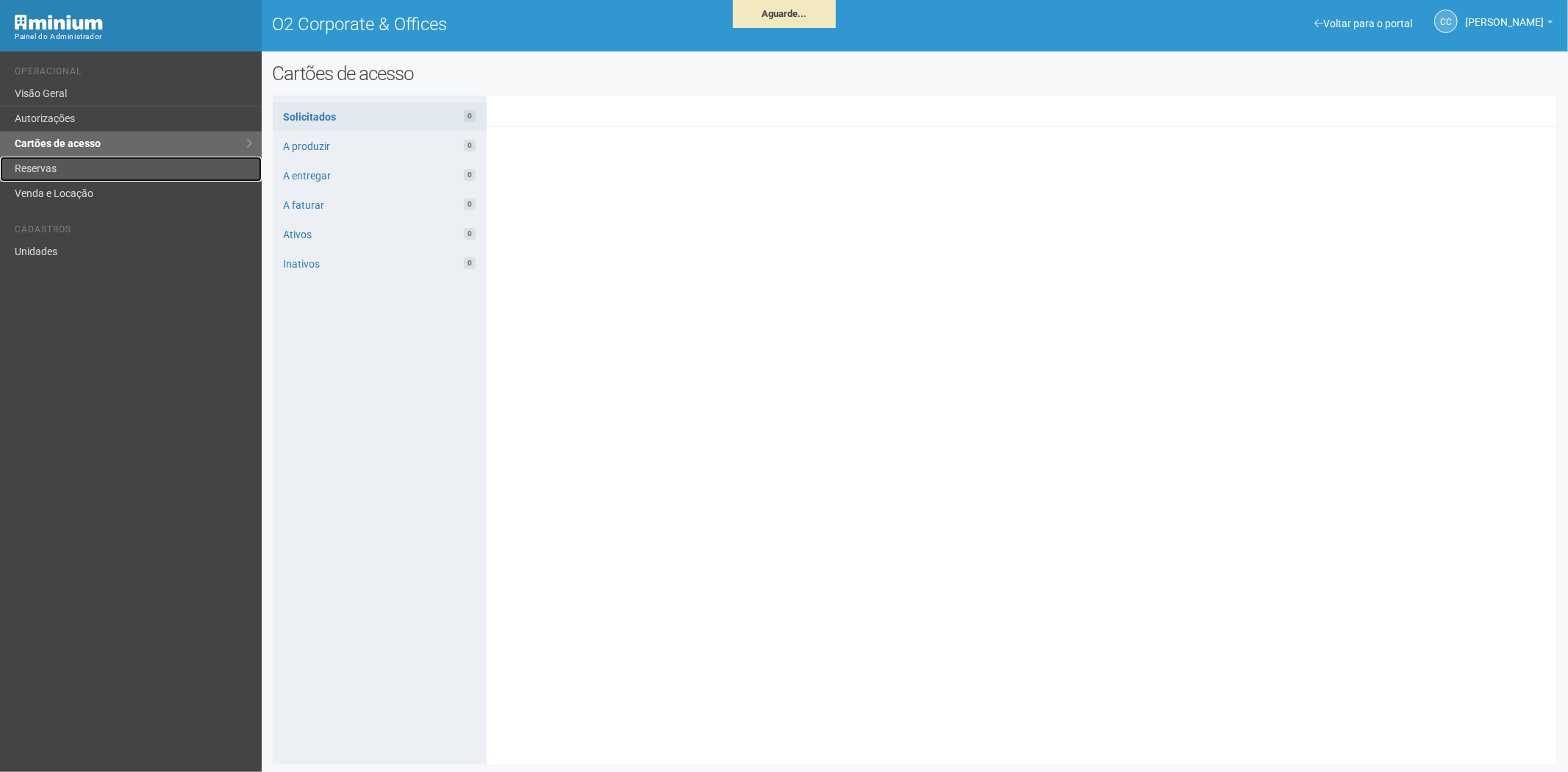
click at [18, 173] on link "Reservas" at bounding box center [130, 169] width 262 height 25
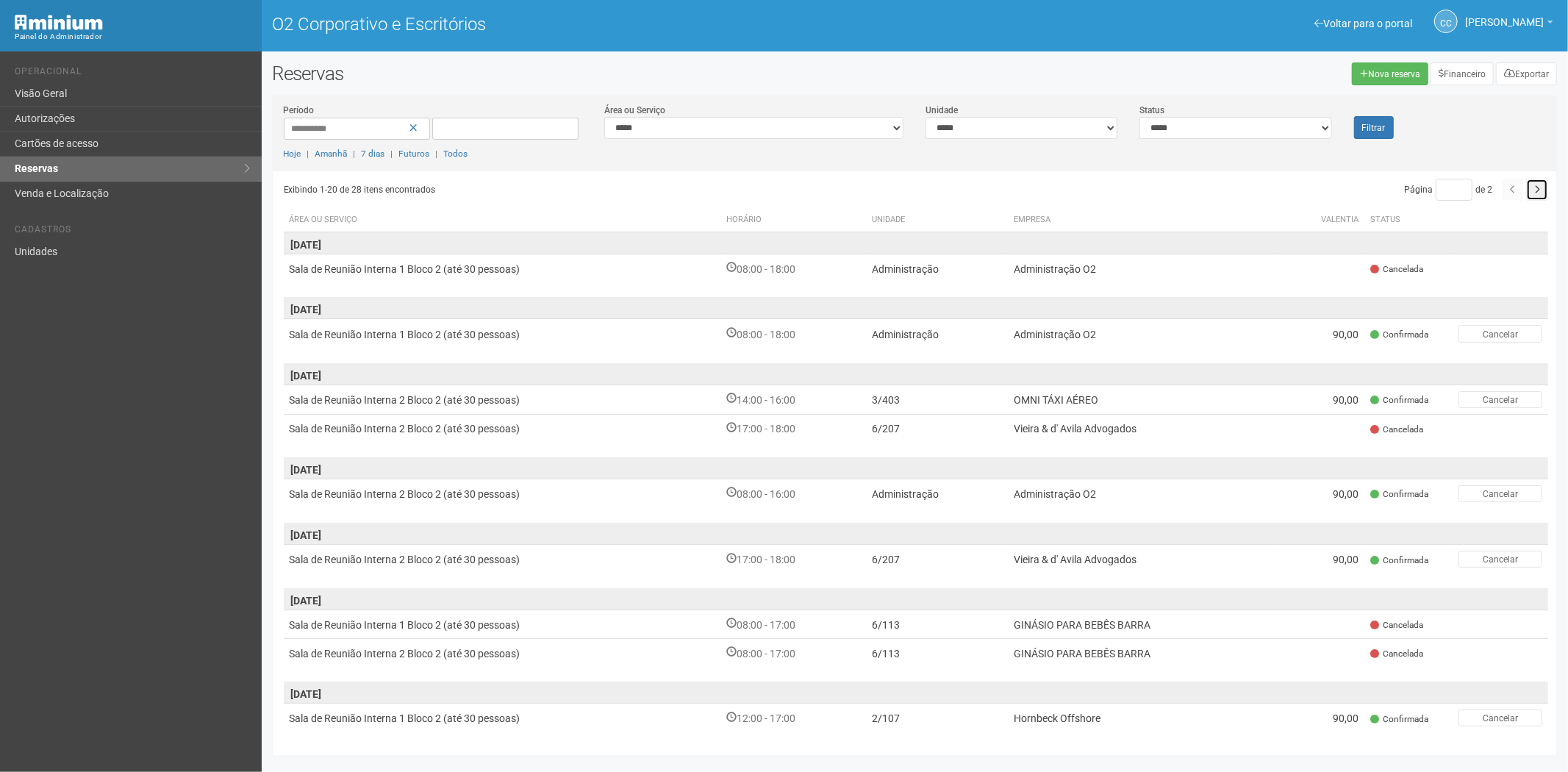
click at [1531, 188] on button "button" at bounding box center [1536, 189] width 22 height 22
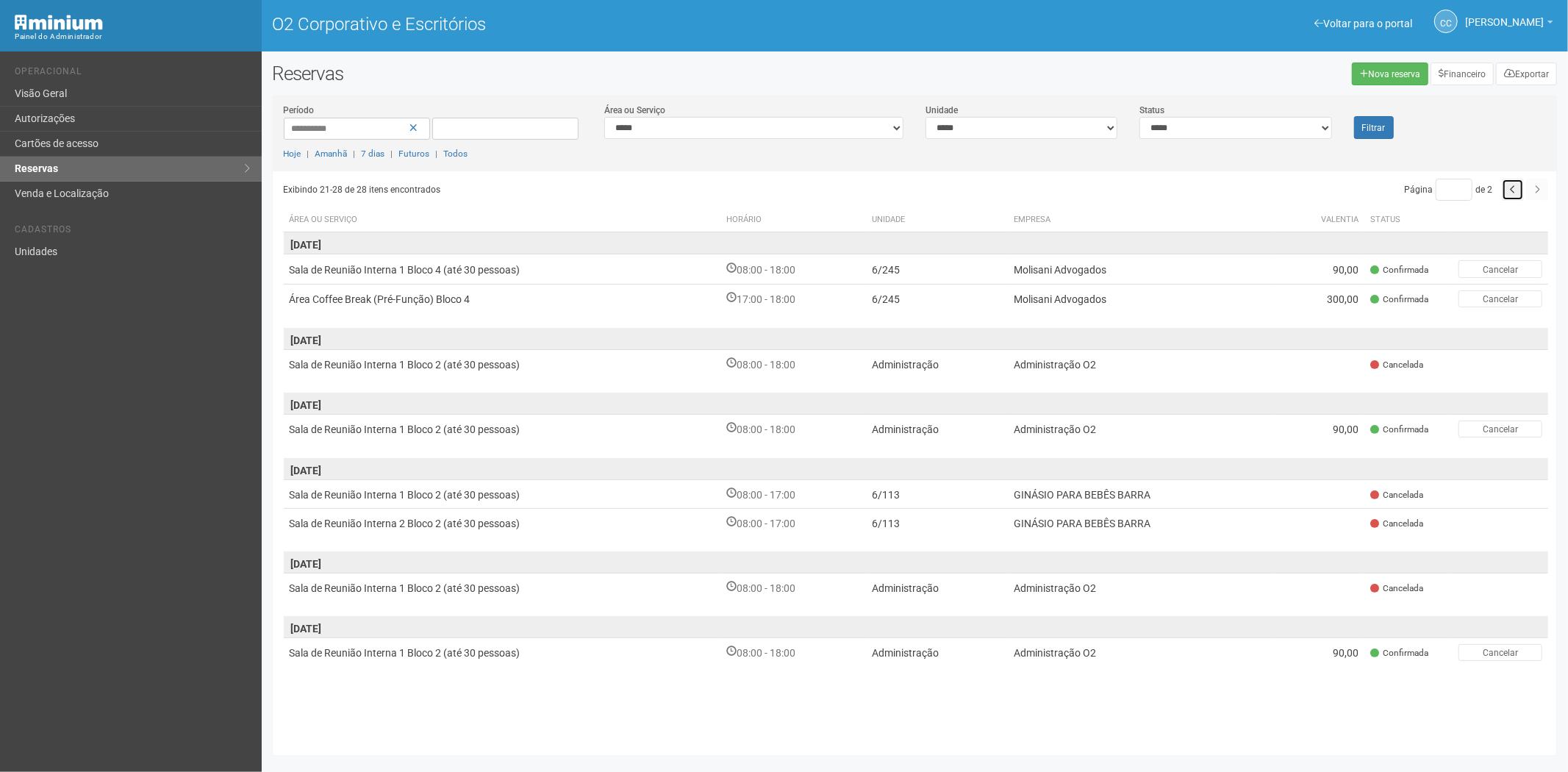
click at [1505, 189] on button "button" at bounding box center [1513, 189] width 22 height 22
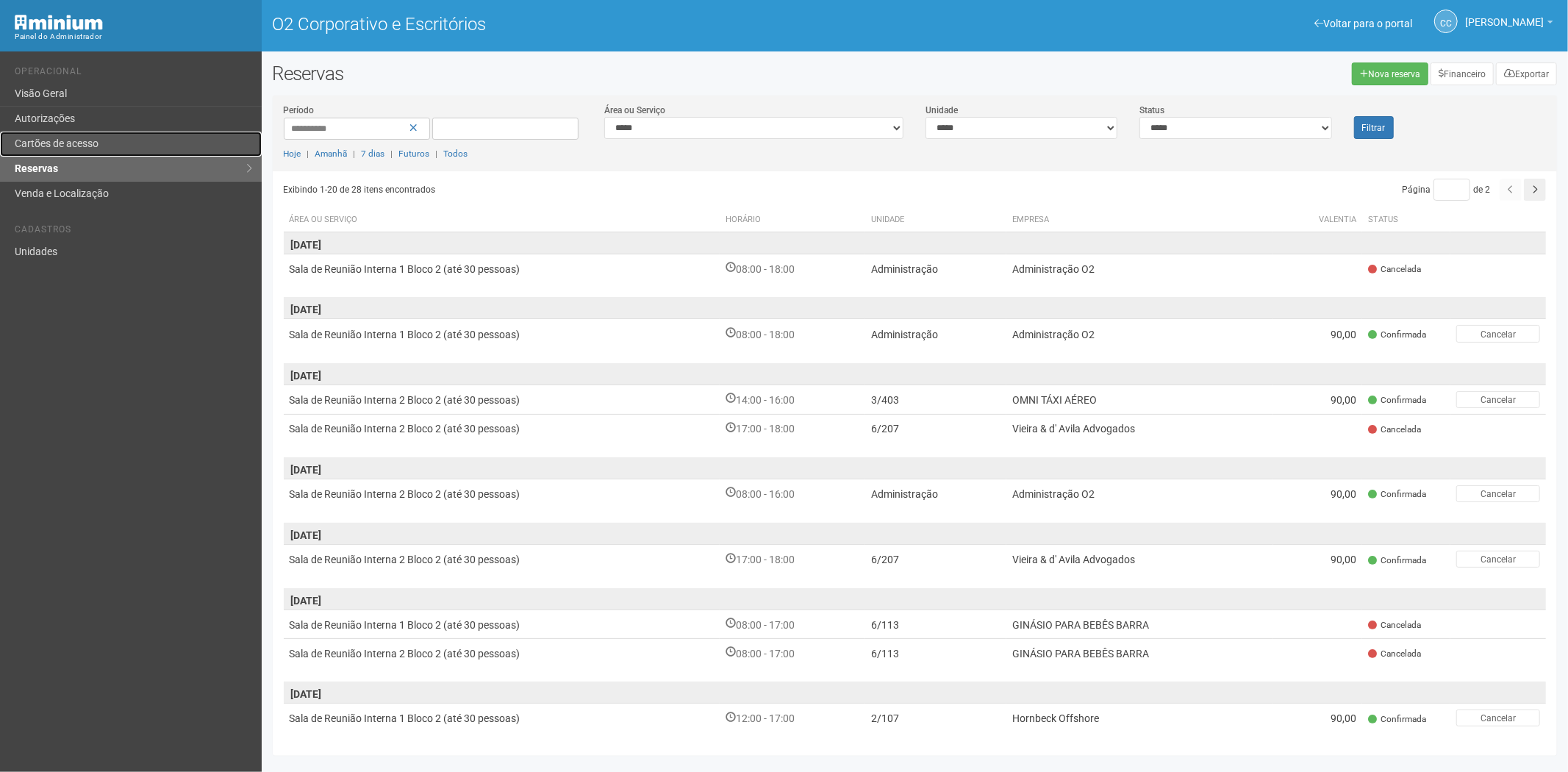
click at [107, 151] on link "Cartões de acesso" at bounding box center [130, 144] width 262 height 25
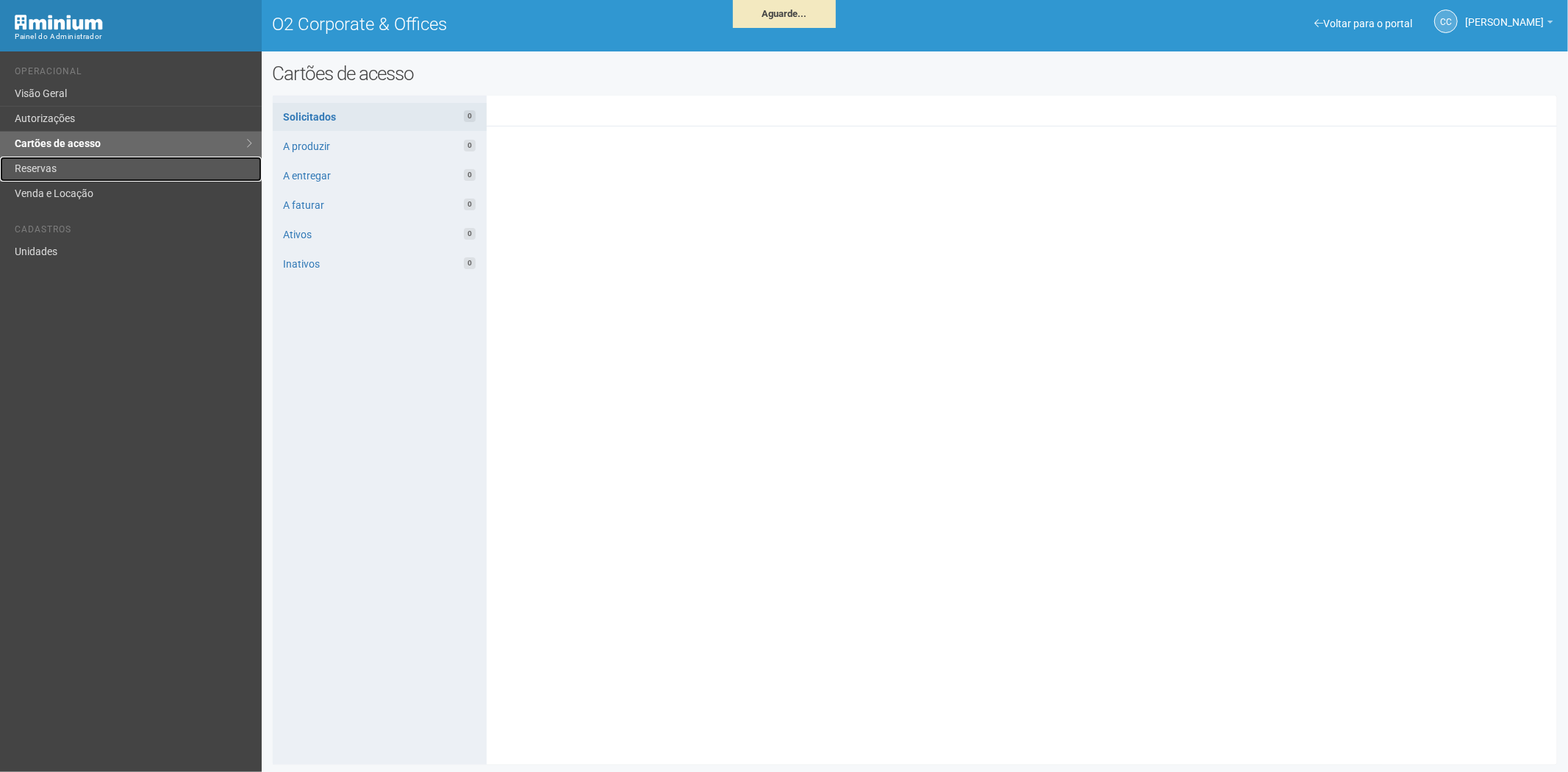
click at [105, 167] on link "Reservas" at bounding box center [130, 169] width 262 height 25
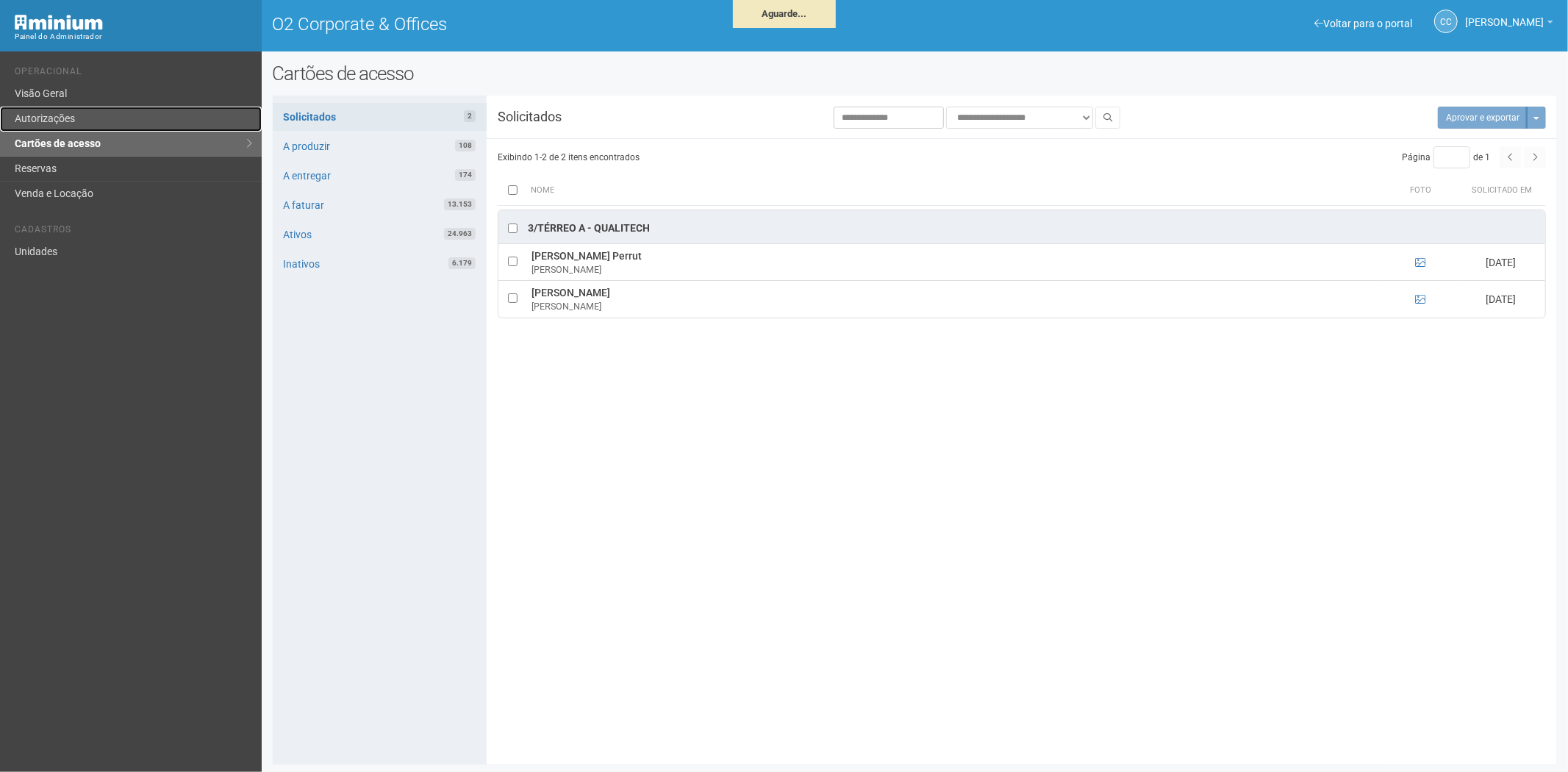
click at [38, 119] on link "Autorizações" at bounding box center [130, 119] width 262 height 25
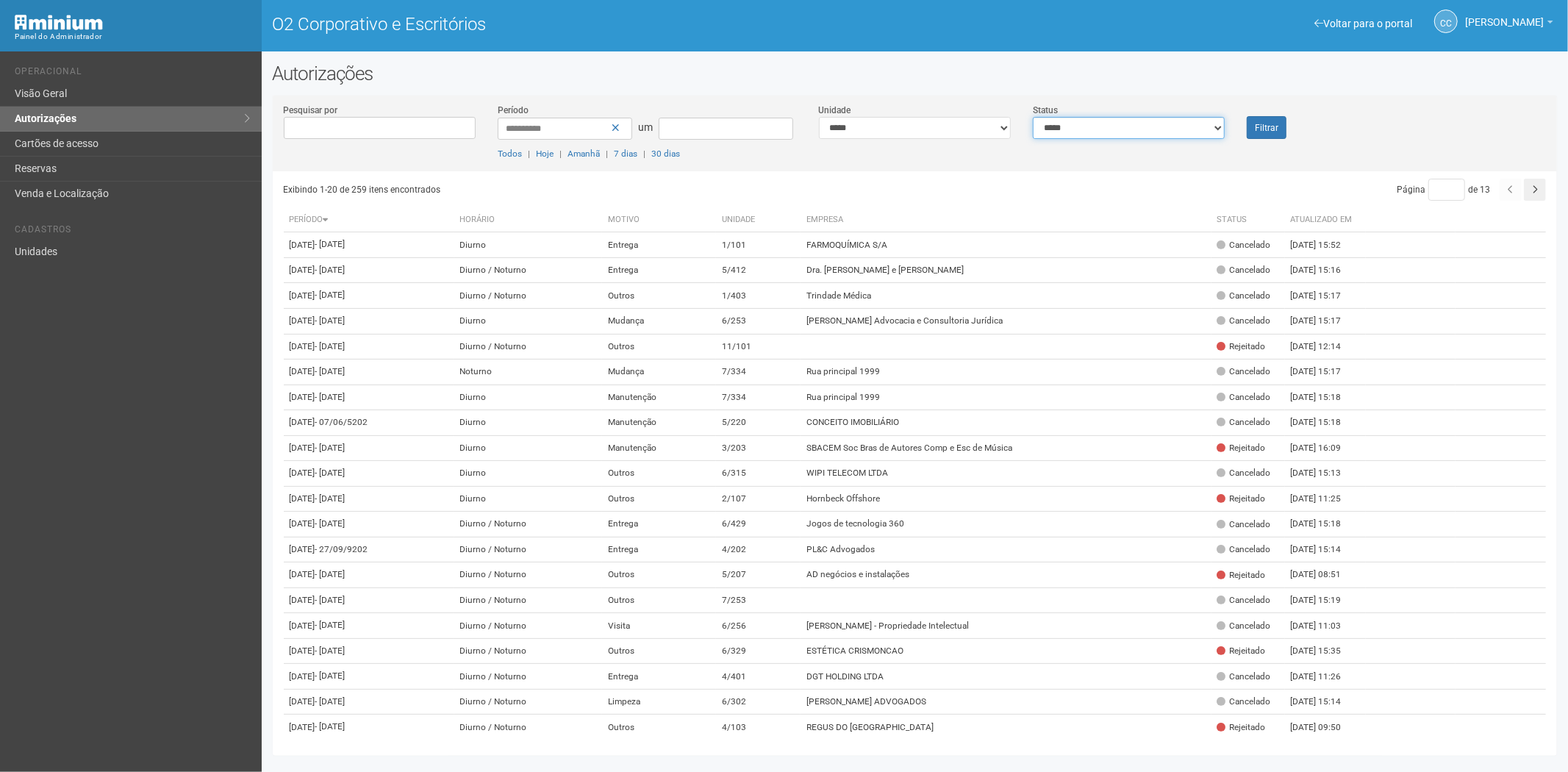
click at [1145, 127] on select "**********" at bounding box center [1128, 128] width 192 height 22
select select "*"
click at [1032, 117] on select "**********" at bounding box center [1128, 128] width 192 height 22
click at [1265, 116] on button "Filtrar" at bounding box center [1266, 128] width 40 height 23
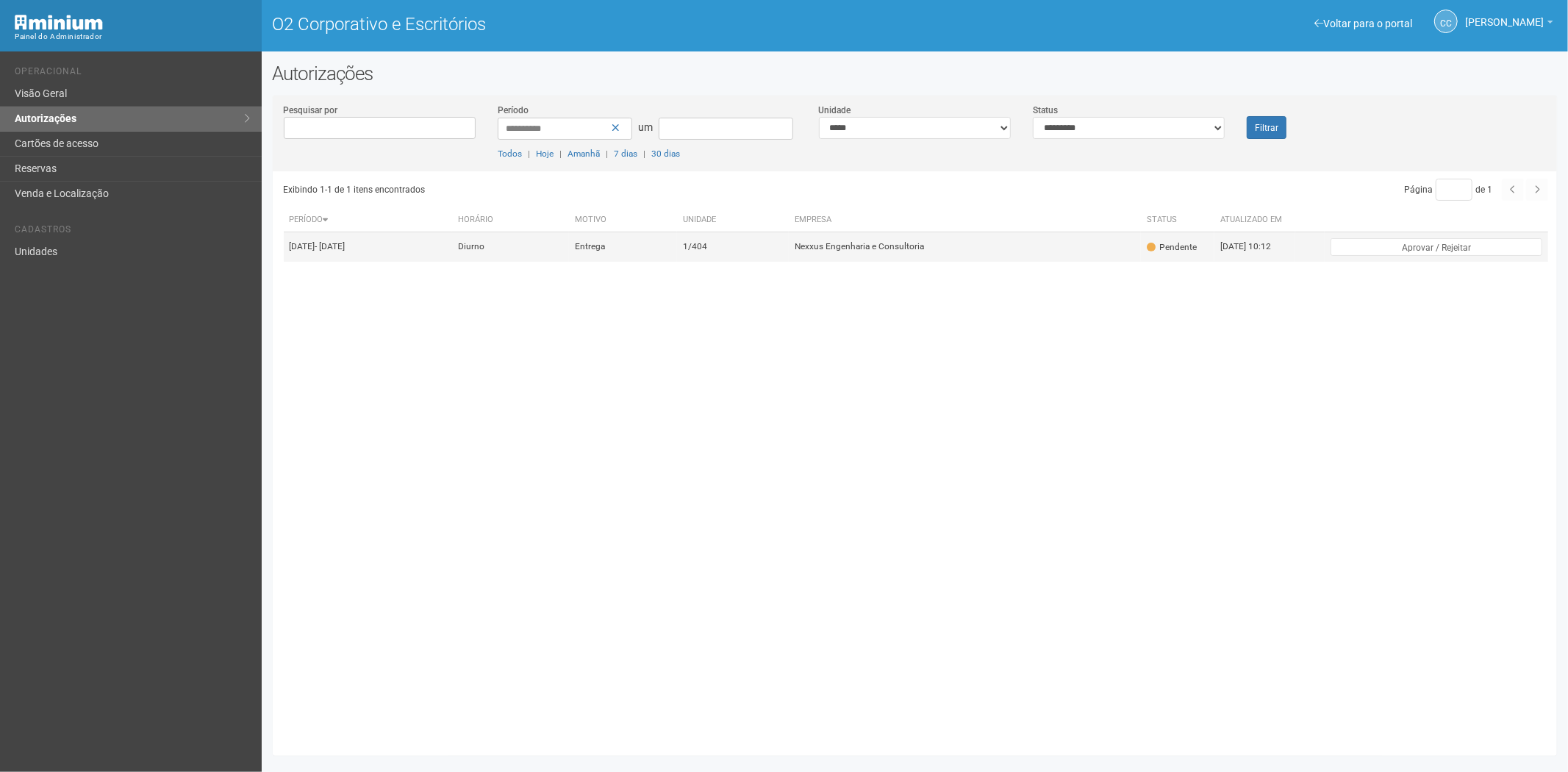
drag, startPoint x: 879, startPoint y: 256, endPoint x: 976, endPoint y: 540, distance: 300.1
click at [878, 252] on font "Nexxus Engenharia e Consultoria" at bounding box center [859, 248] width 129 height 11
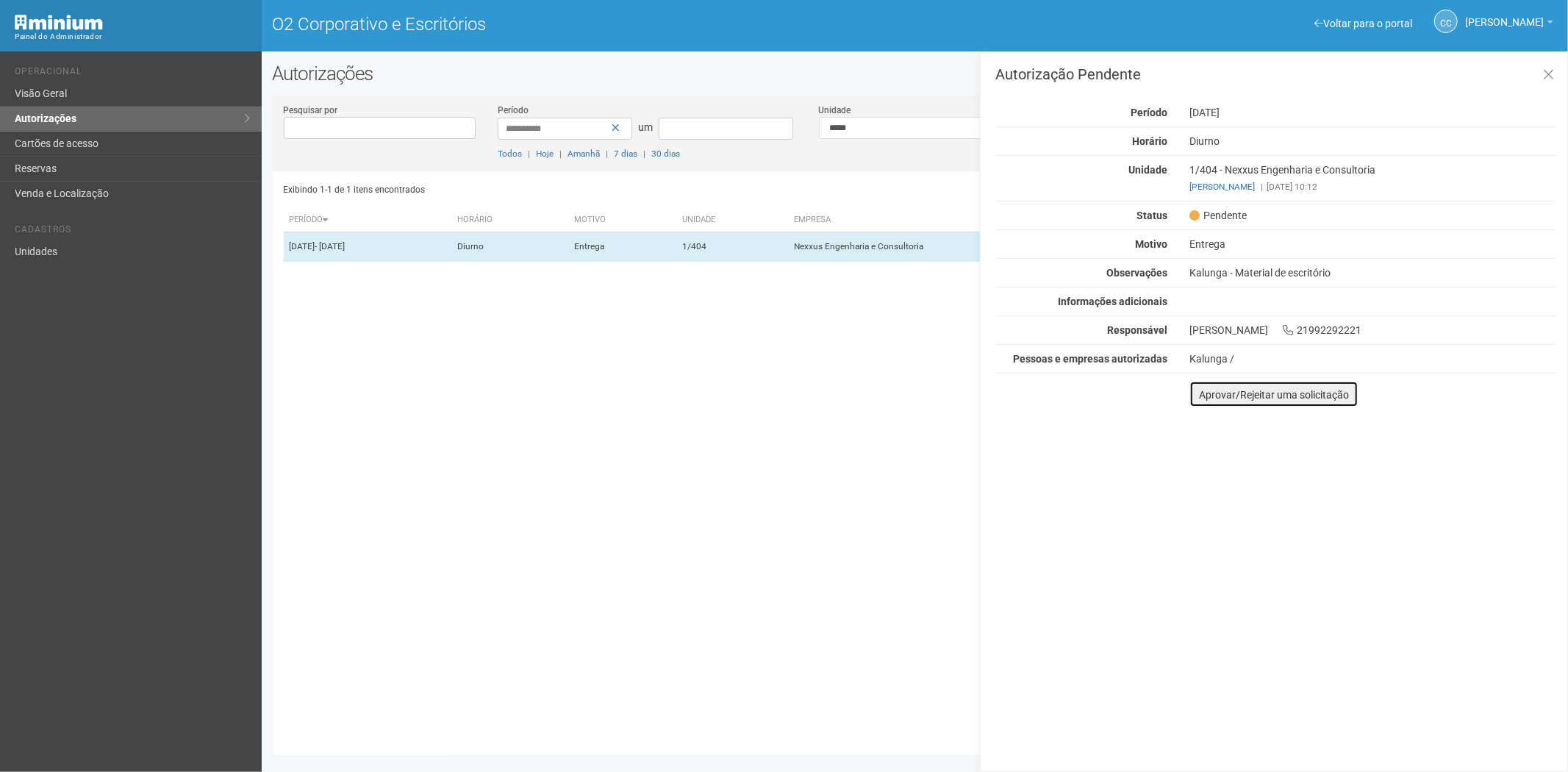
click at [1213, 394] on font "Aprovar/Rejeitar uma solicitação" at bounding box center [1274, 394] width 150 height 11
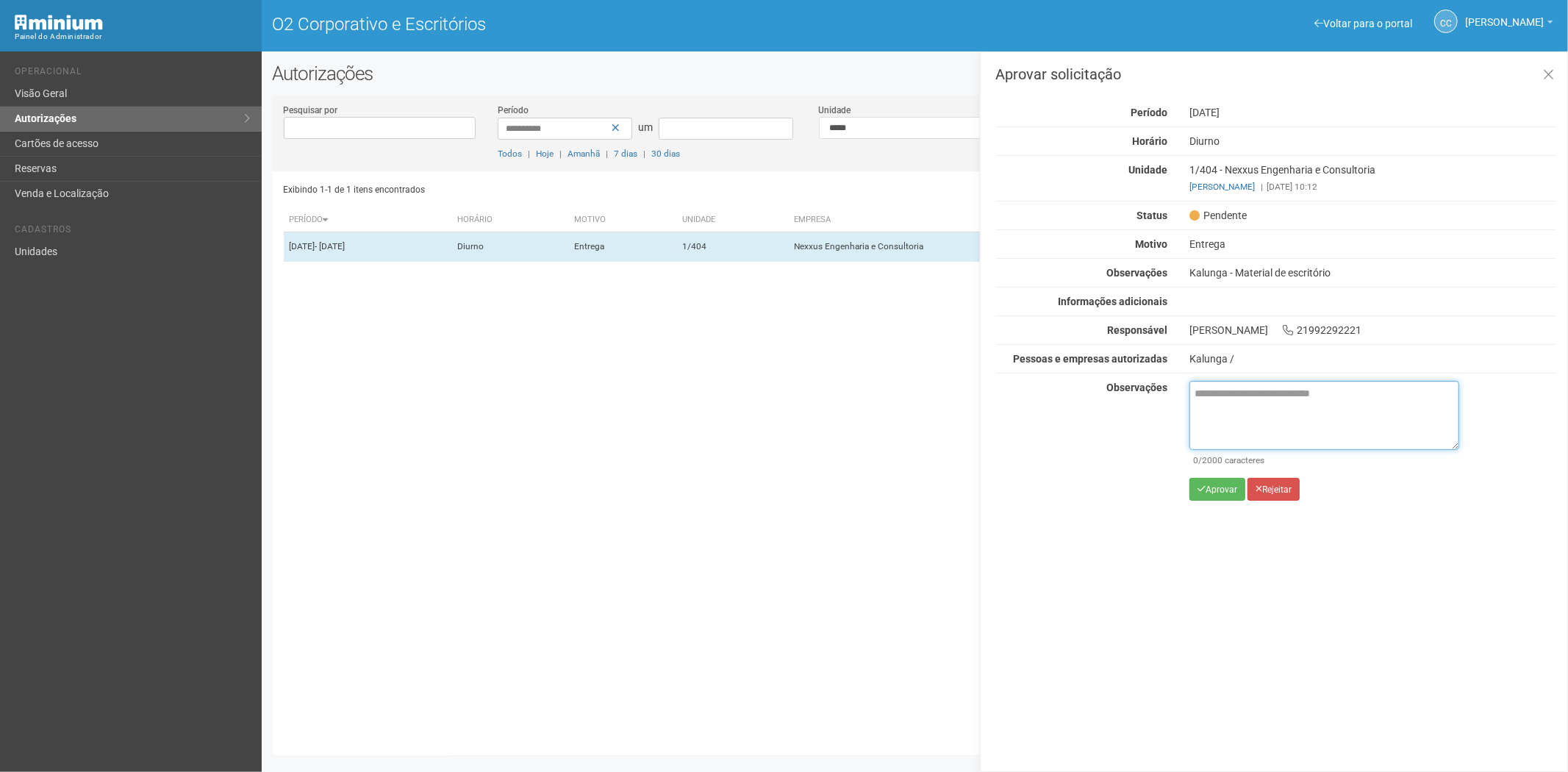
click at [1221, 422] on textarea at bounding box center [1324, 415] width 270 height 69
paste textarea "**********"
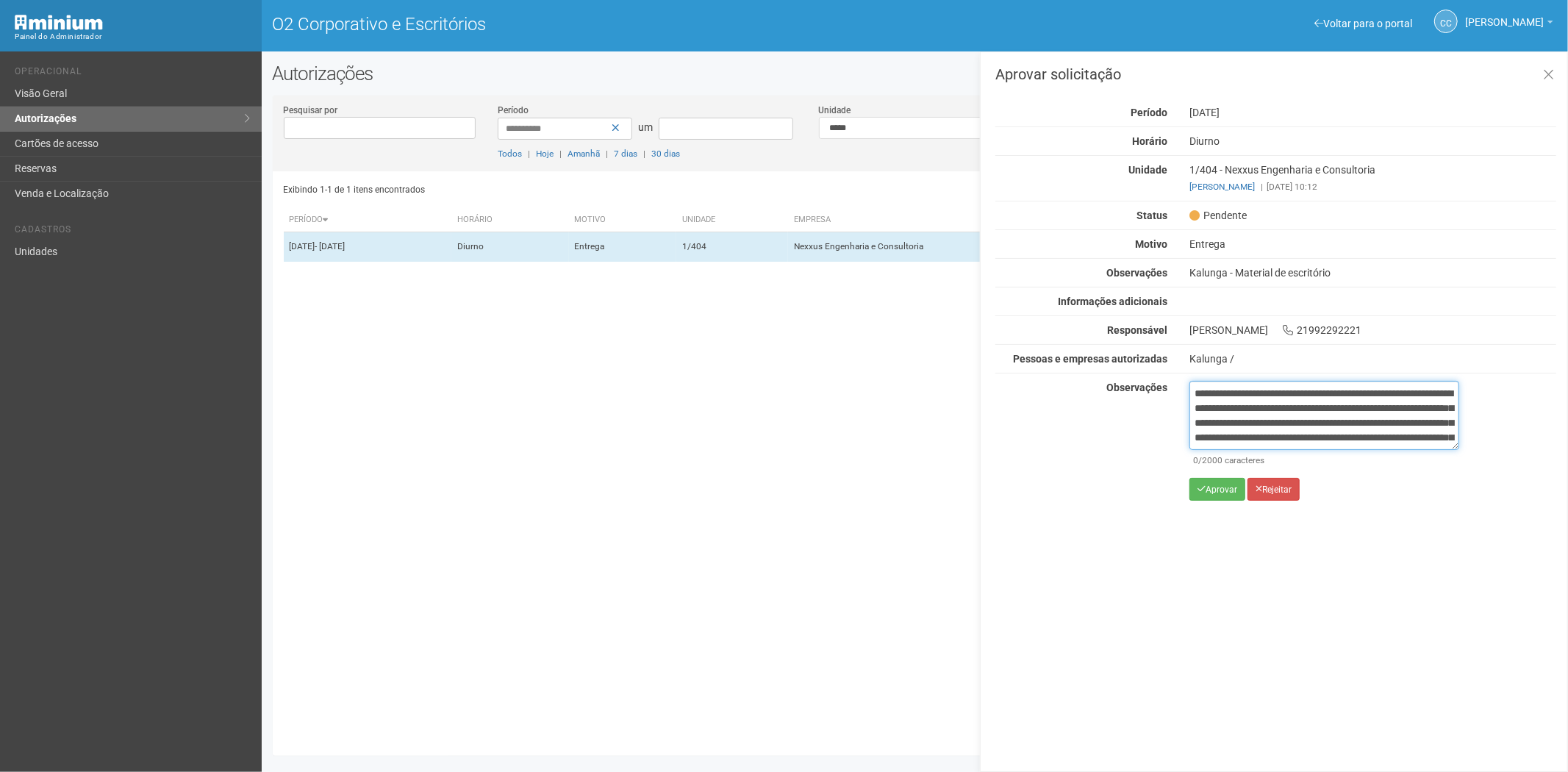
scroll to position [82, 0]
type textarea "**********"
click at [1218, 494] on font "Aprovar" at bounding box center [1221, 490] width 32 height 11
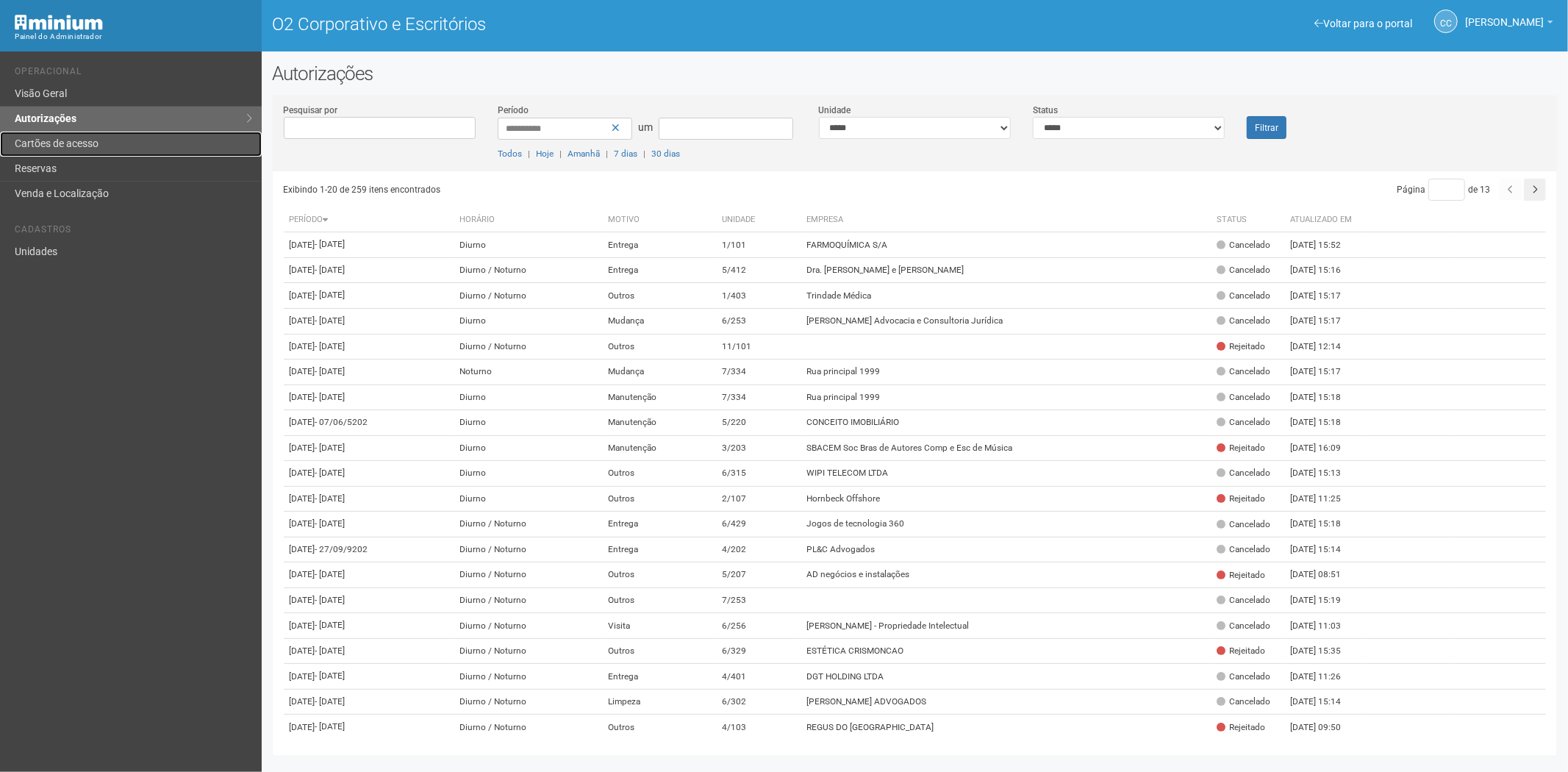
click at [78, 144] on font "Cartões de acesso" at bounding box center [56, 143] width 84 height 11
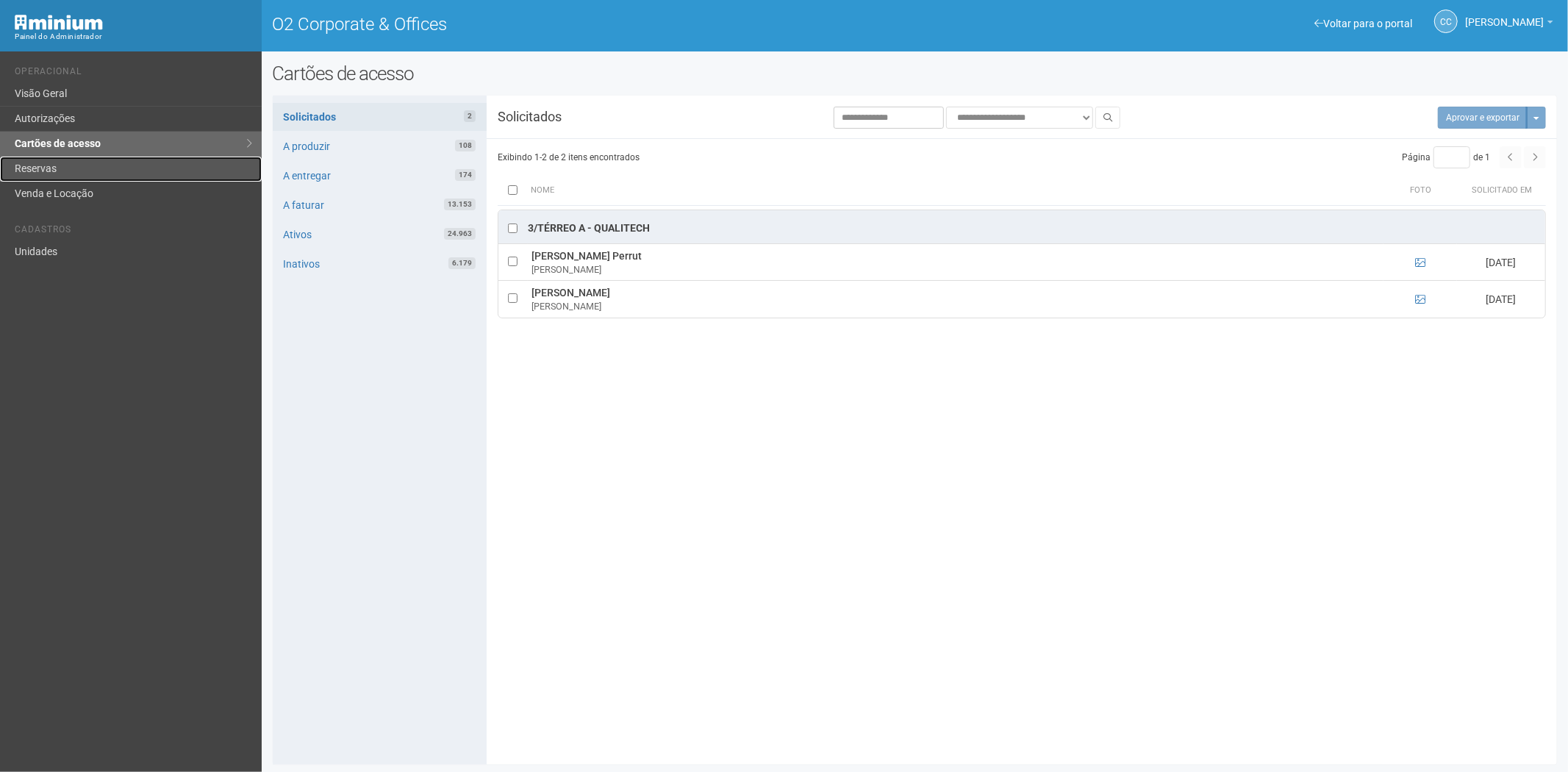
click at [55, 166] on link "Reservas" at bounding box center [130, 169] width 262 height 25
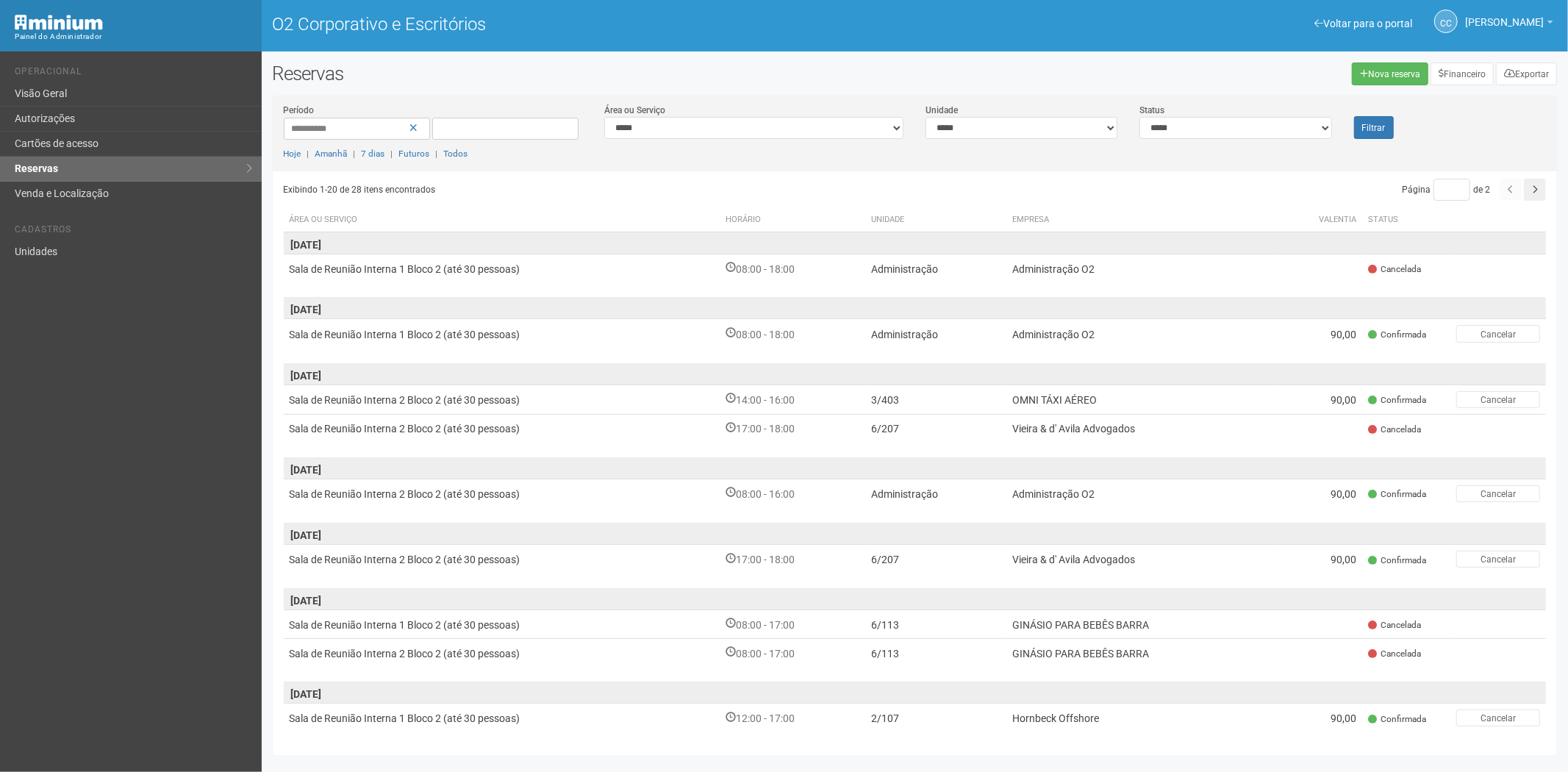
click at [103, 516] on div "Voltar para o portal Operacional Visão Geral Autorizações Cartões de acesso Res…" at bounding box center [130, 412] width 262 height 721
click at [53, 142] on font "Cartões de acesso" at bounding box center [56, 143] width 84 height 11
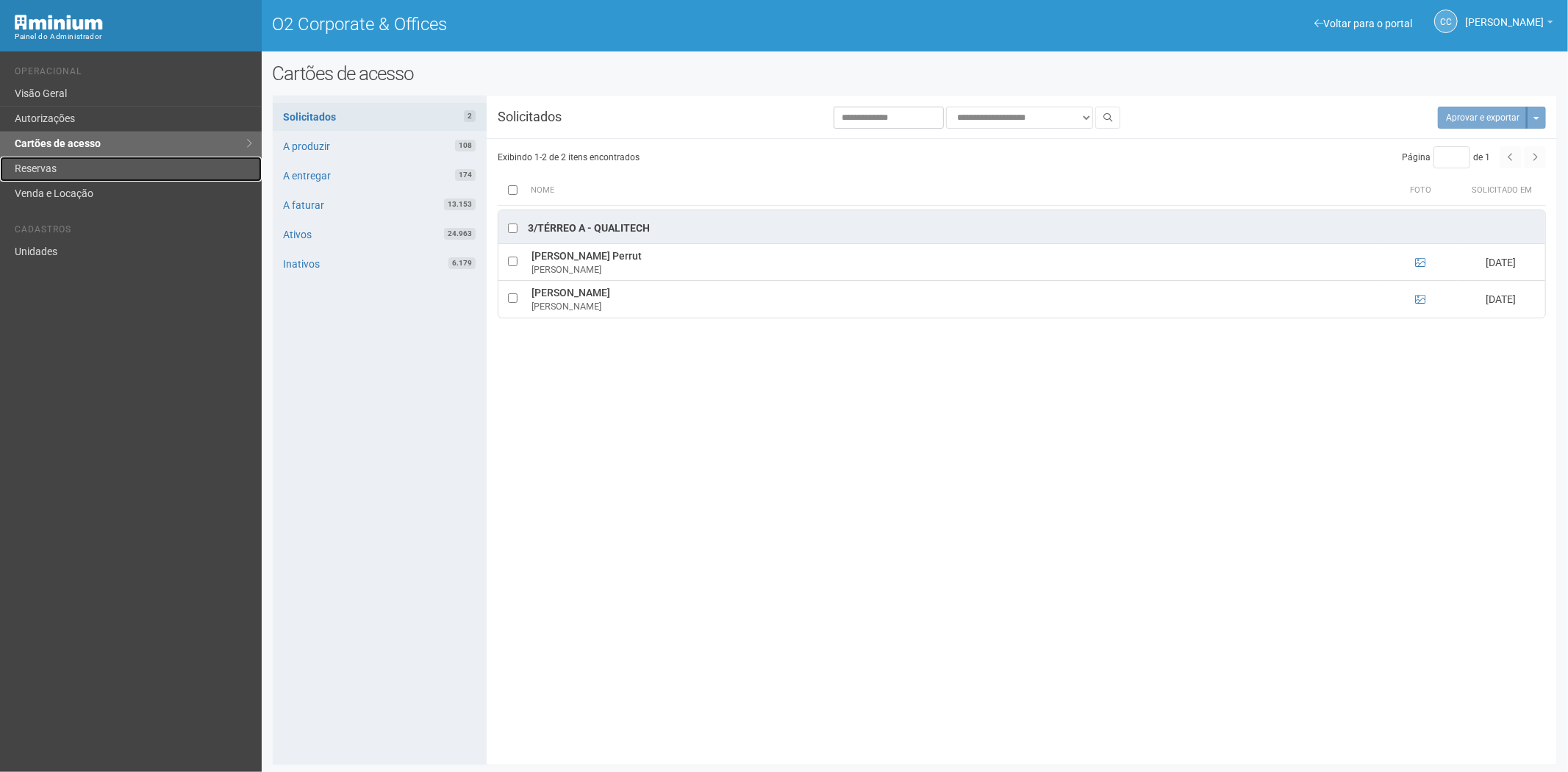
click at [59, 174] on link "Reservas" at bounding box center [130, 169] width 262 height 25
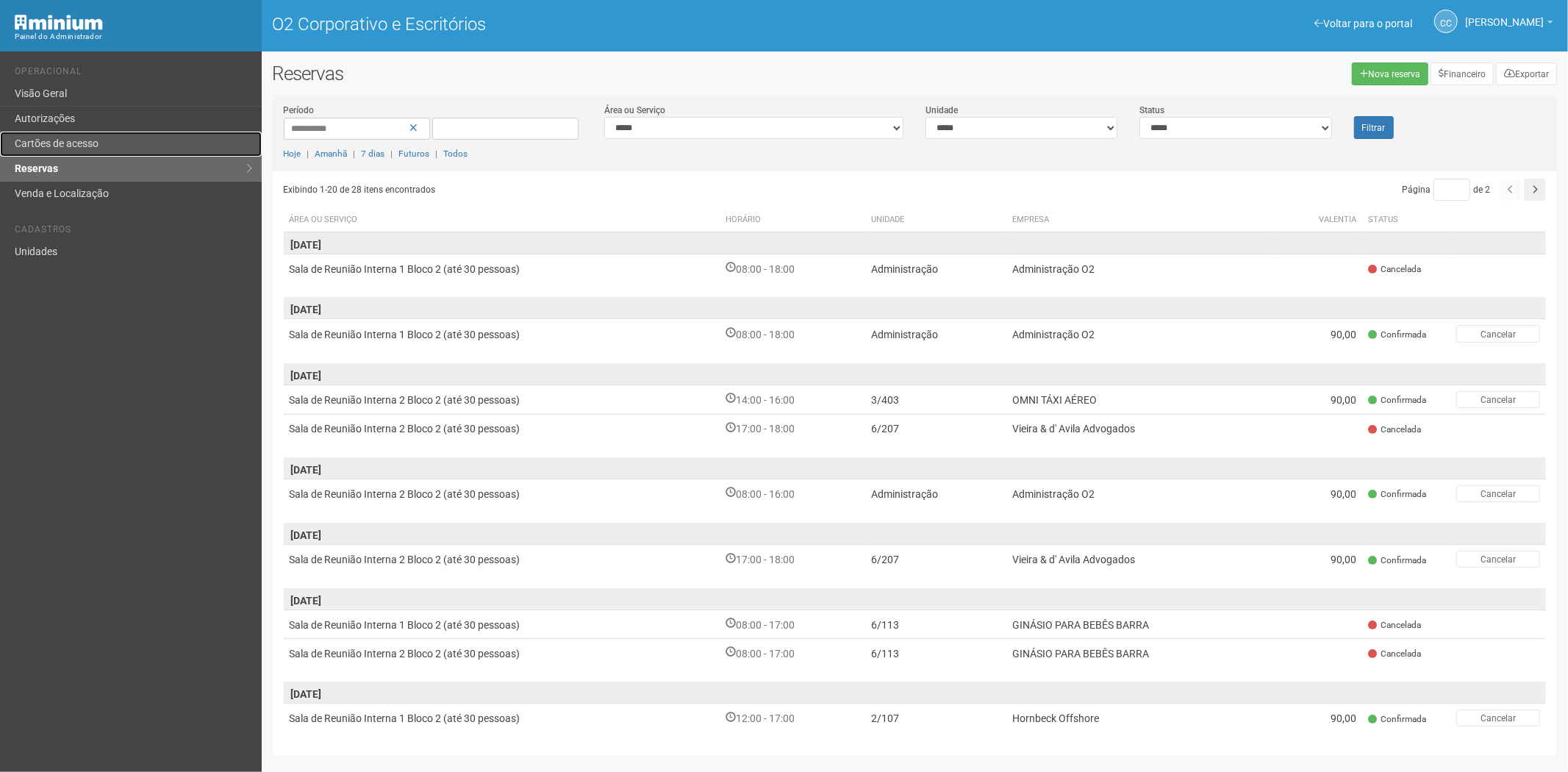
click at [70, 135] on link "Cartões de acesso" at bounding box center [130, 144] width 262 height 25
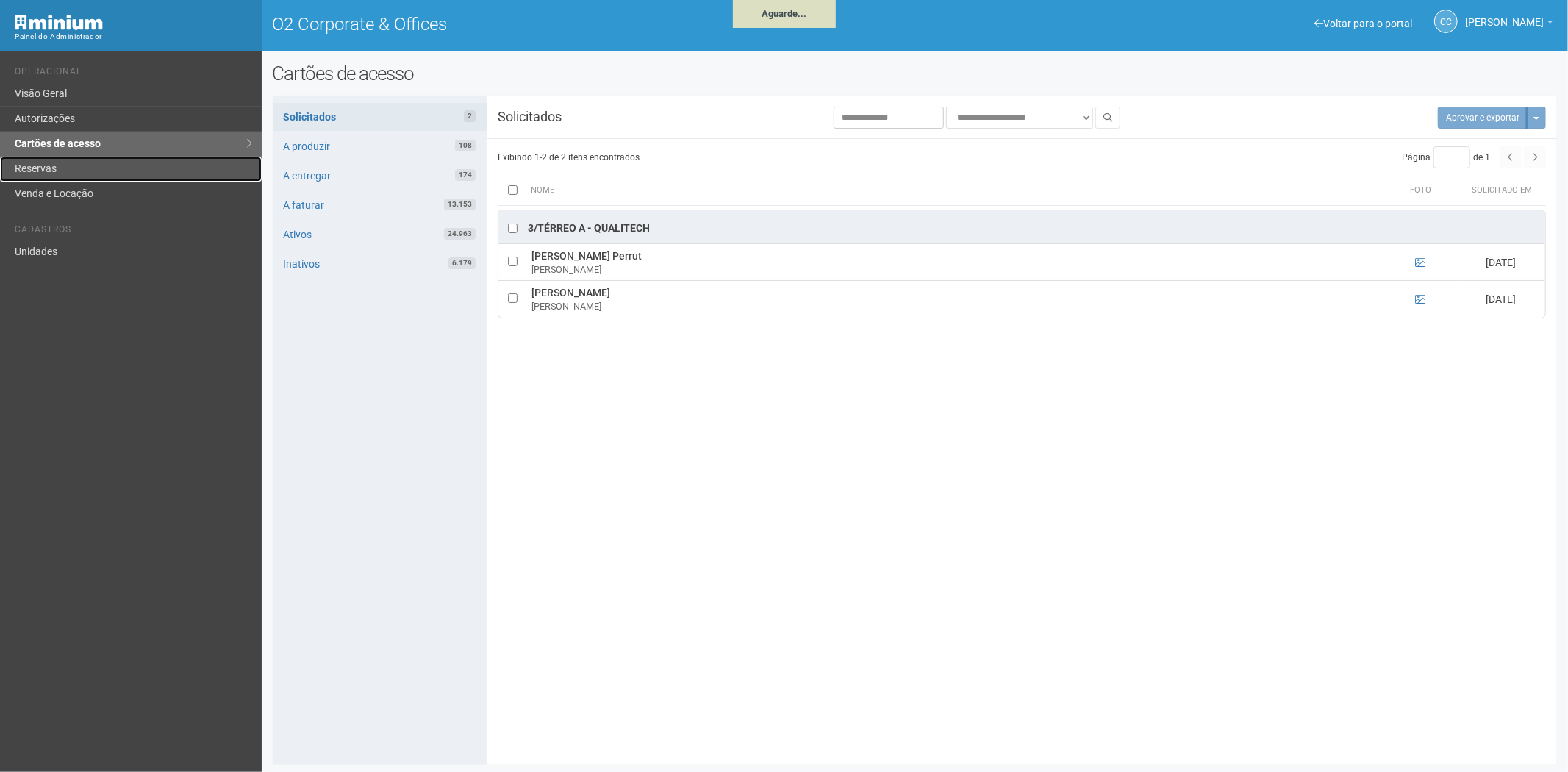
click at [57, 175] on link "Reservas" at bounding box center [130, 169] width 262 height 25
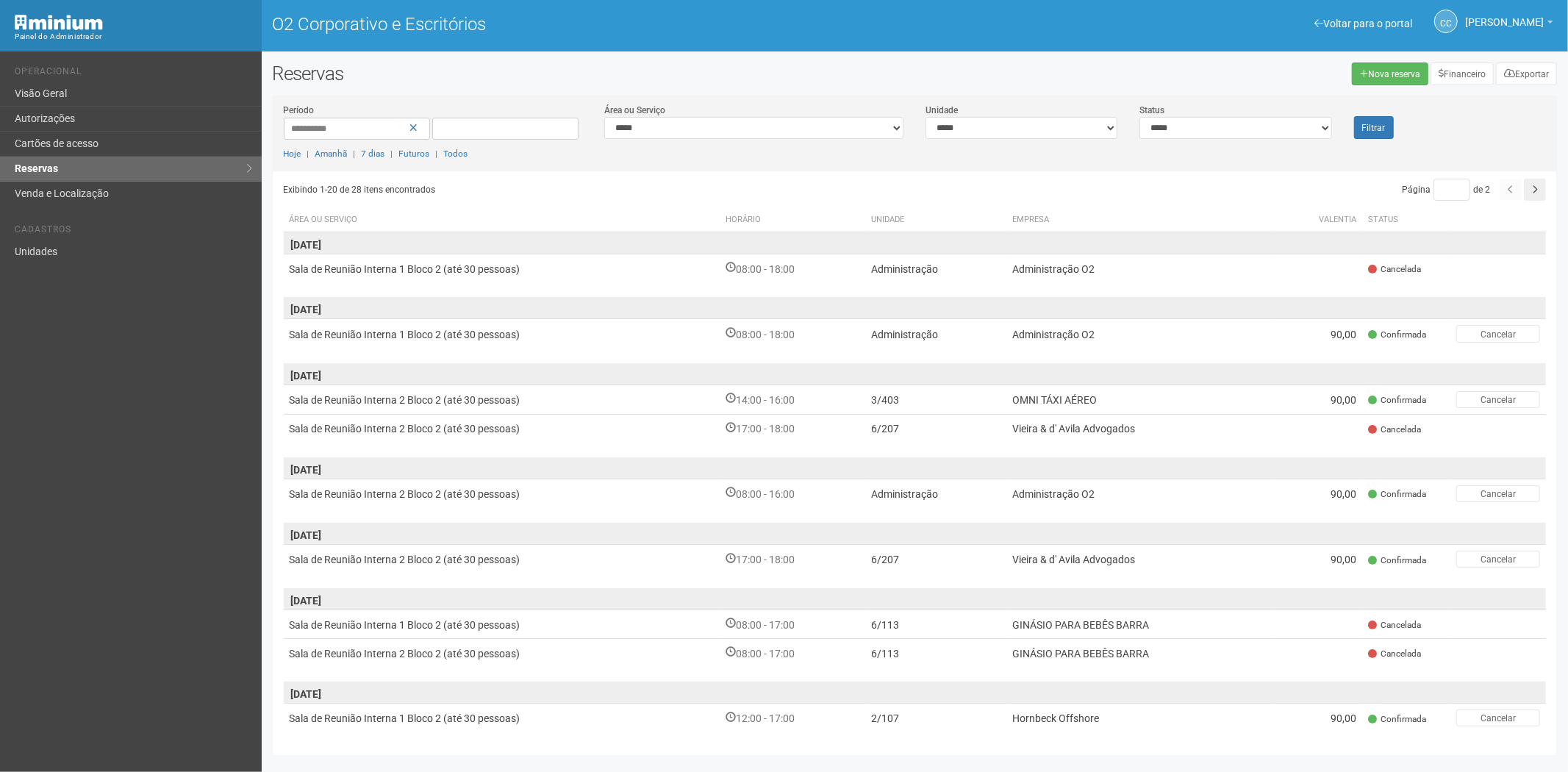
click at [105, 526] on div "Voltar para o portal Operacional Visão Geral Autorizações Cartões de acesso Res…" at bounding box center [130, 412] width 262 height 721
click at [122, 140] on link "Cartões de acesso" at bounding box center [130, 144] width 262 height 25
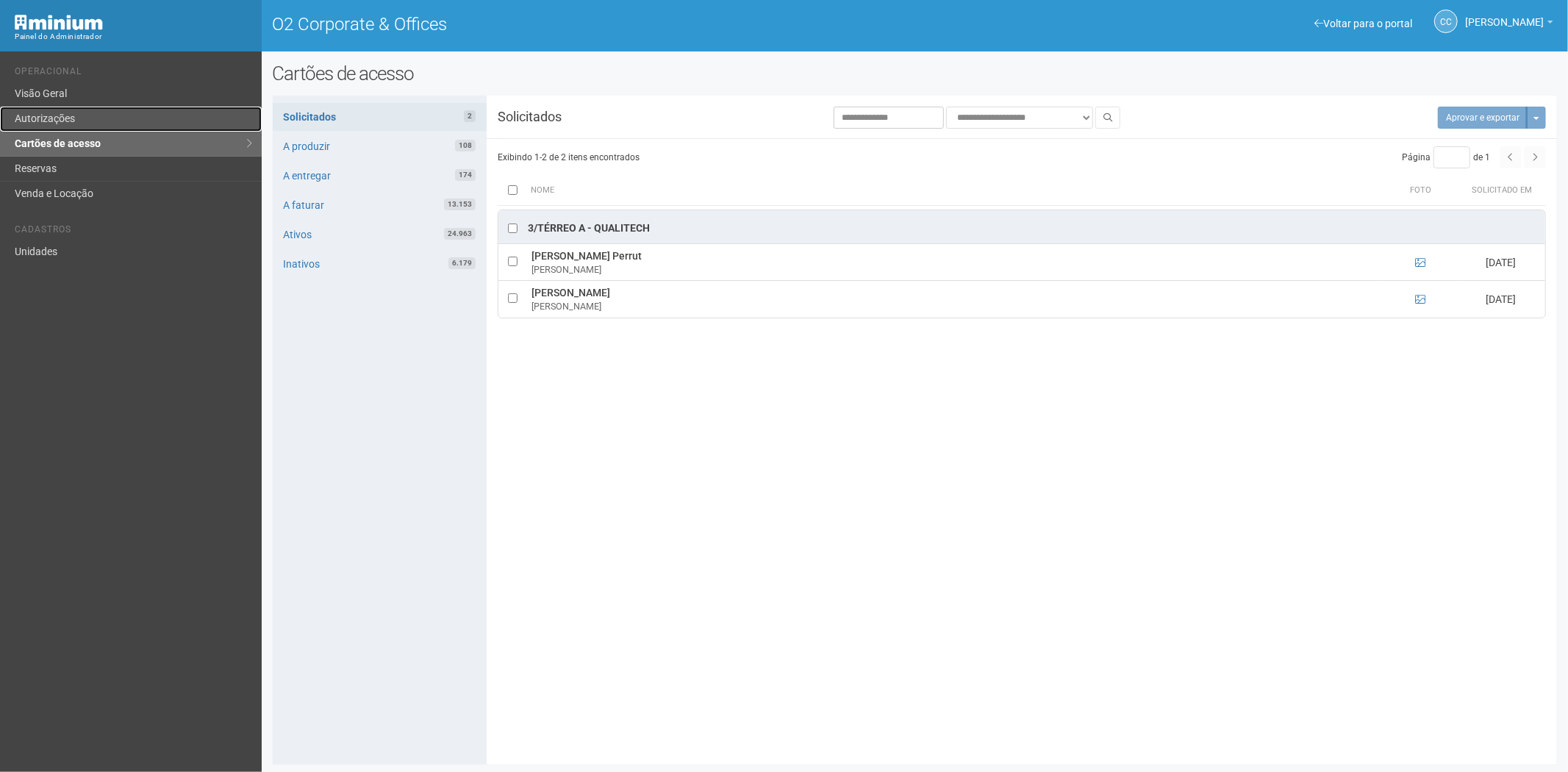
click at [91, 126] on link "Autorizações" at bounding box center [130, 119] width 262 height 25
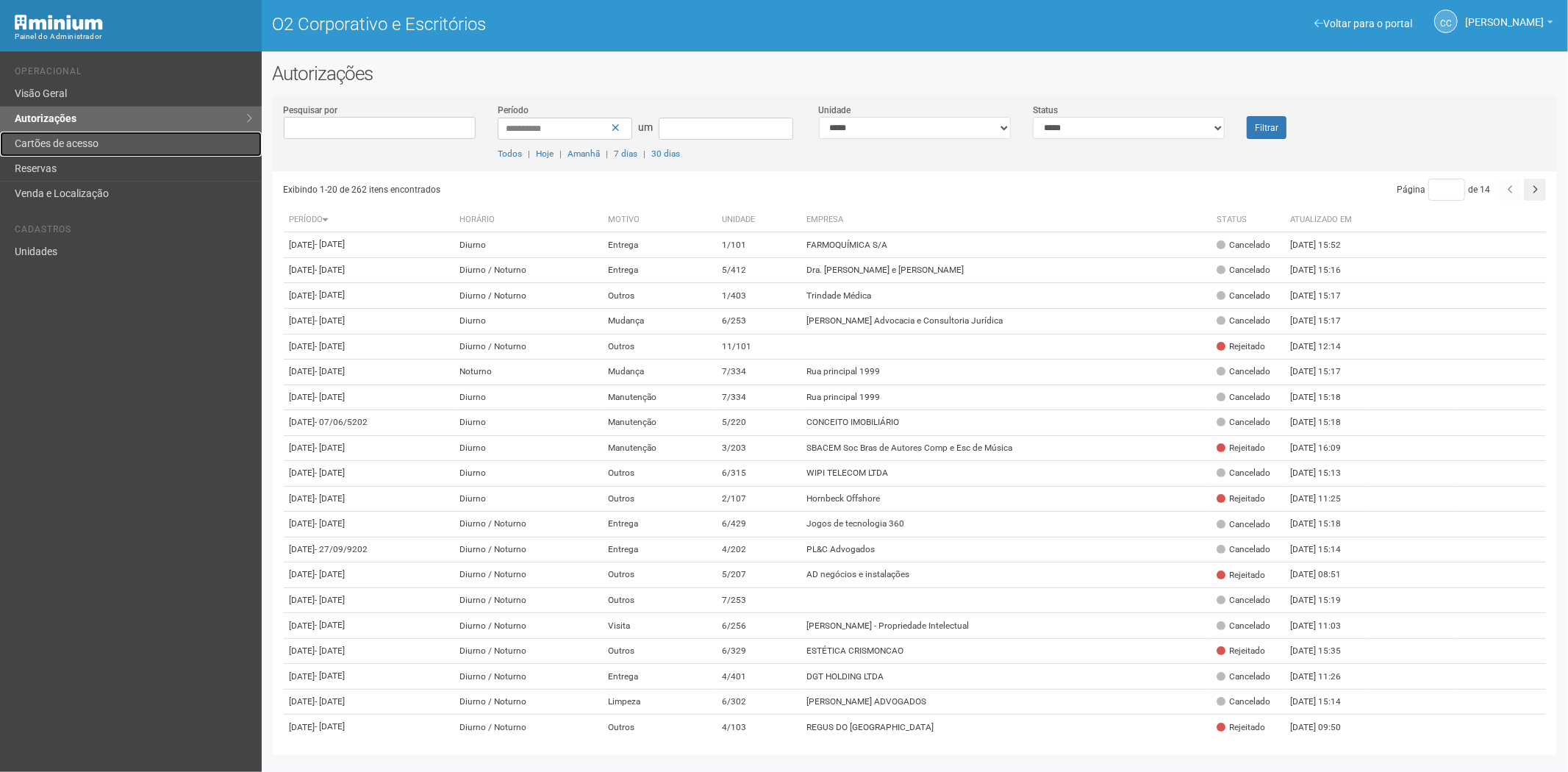
click at [107, 141] on link "Cartões de acesso" at bounding box center [130, 144] width 262 height 25
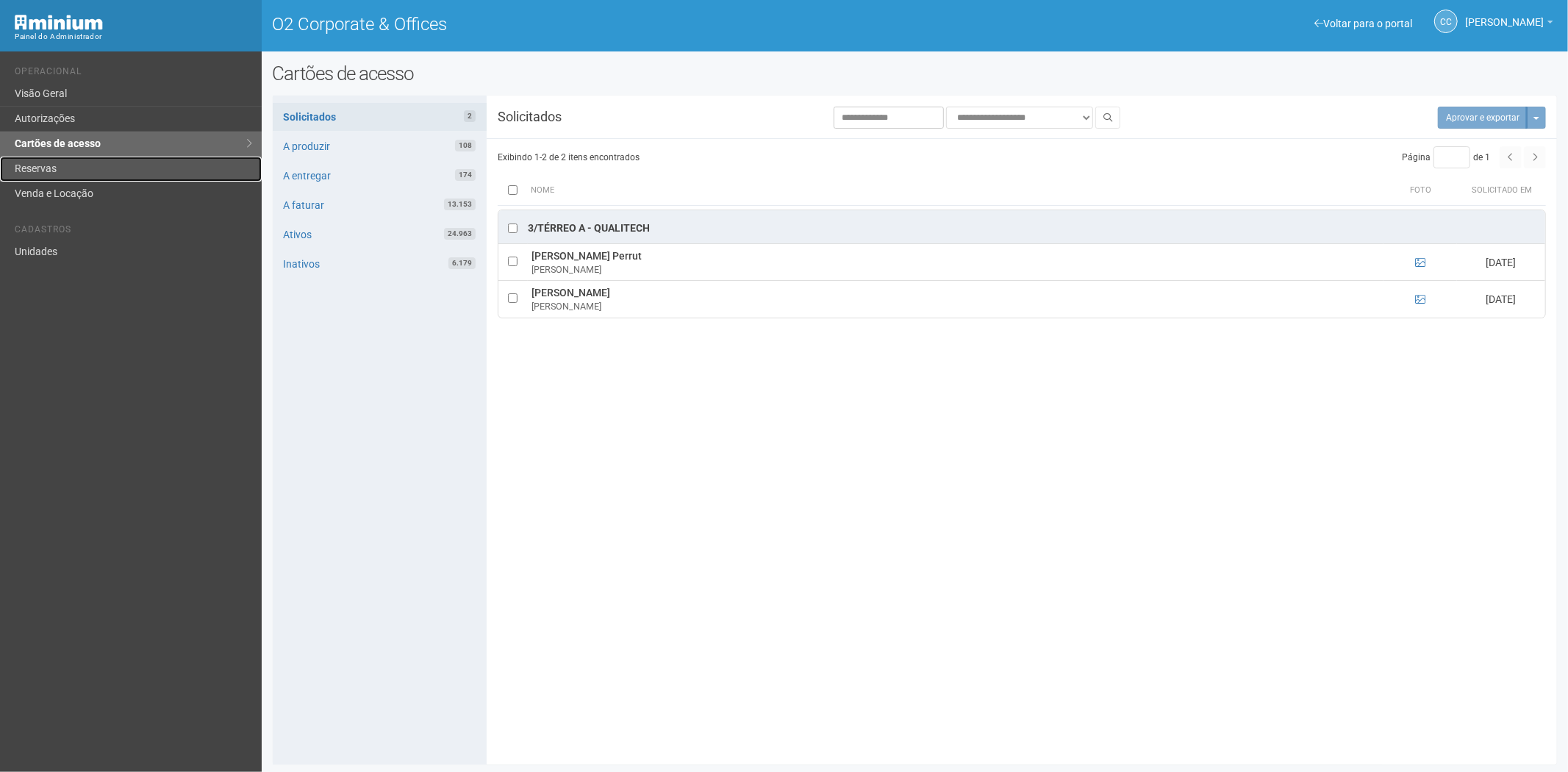
click at [59, 165] on link "Reservas" at bounding box center [130, 169] width 262 height 25
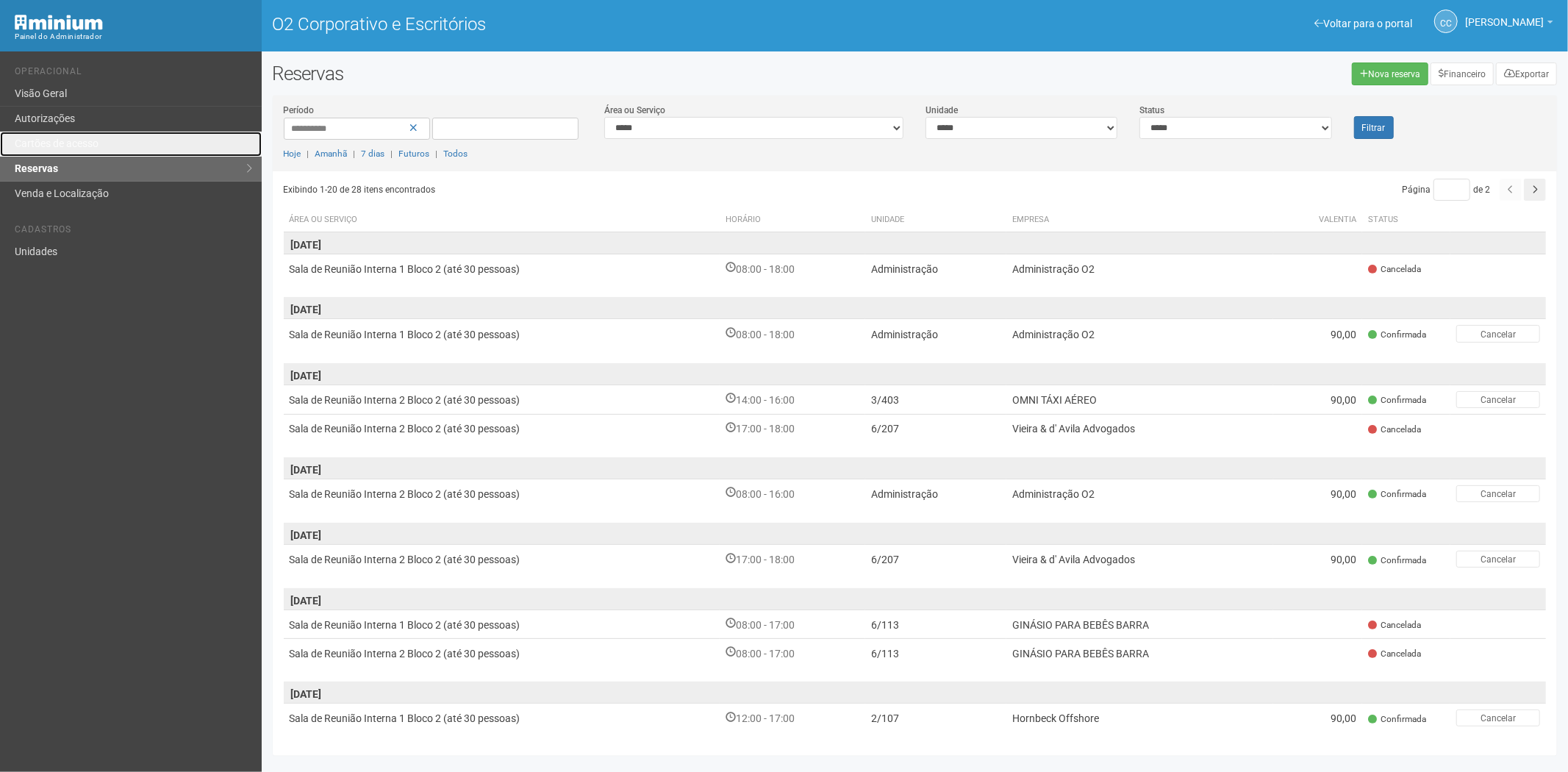
drag, startPoint x: 88, startPoint y: 141, endPoint x: 153, endPoint y: 217, distance: 100.0
click at [88, 141] on font "Cartões de acesso" at bounding box center [56, 143] width 84 height 11
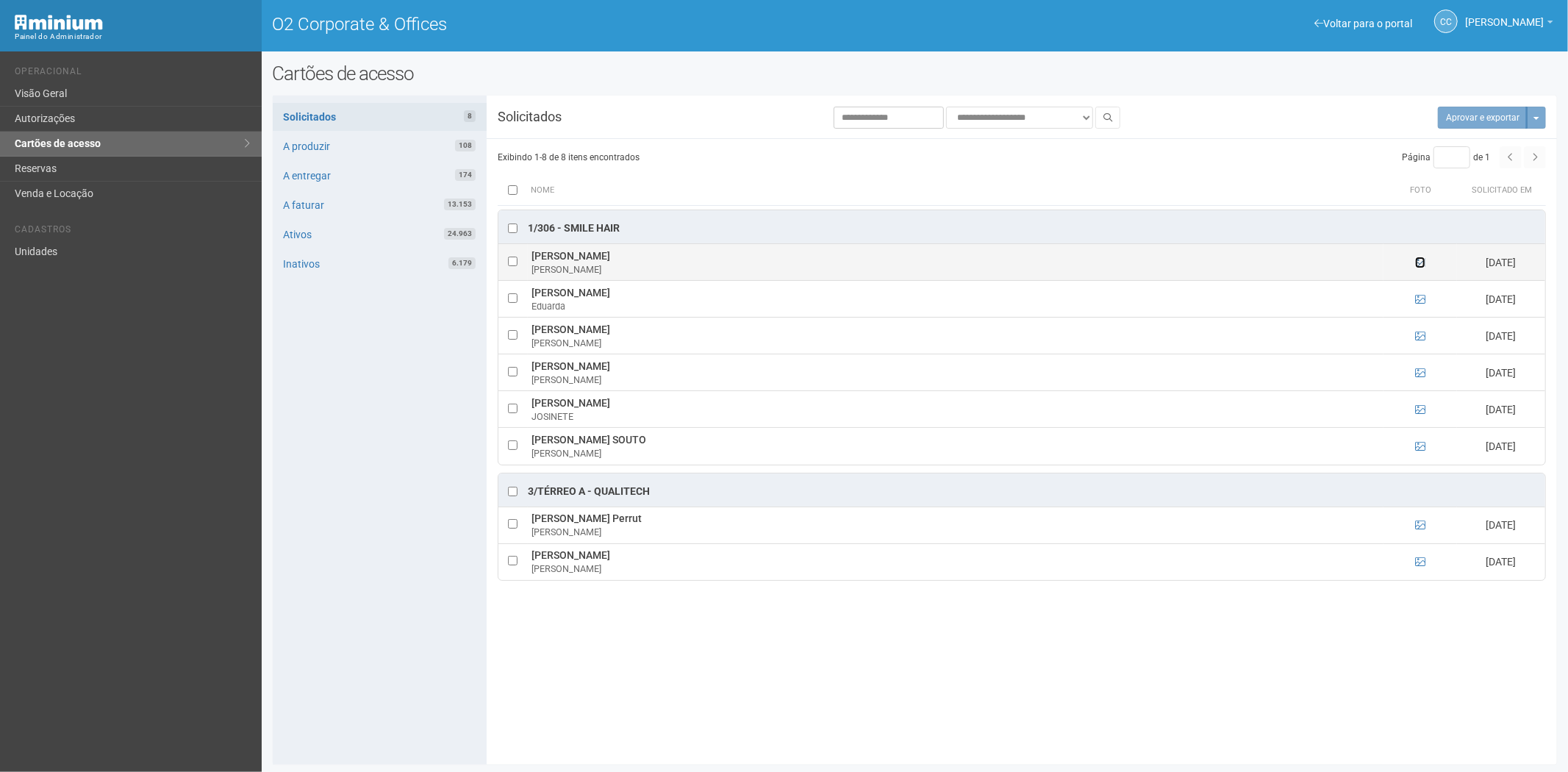
click at [1419, 263] on icon at bounding box center [1420, 263] width 11 height 11
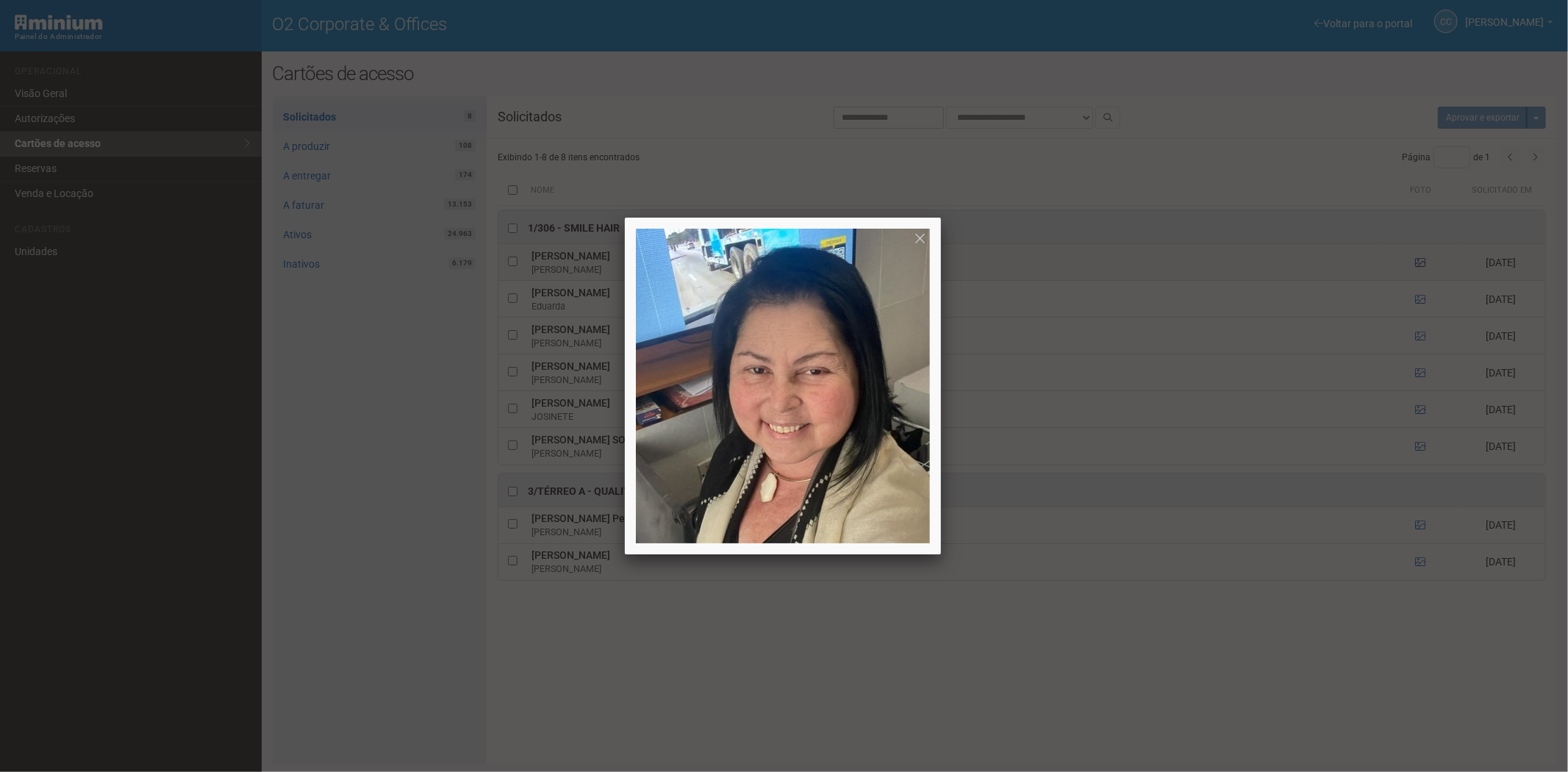
click at [1419, 263] on div at bounding box center [784, 386] width 1568 height 772
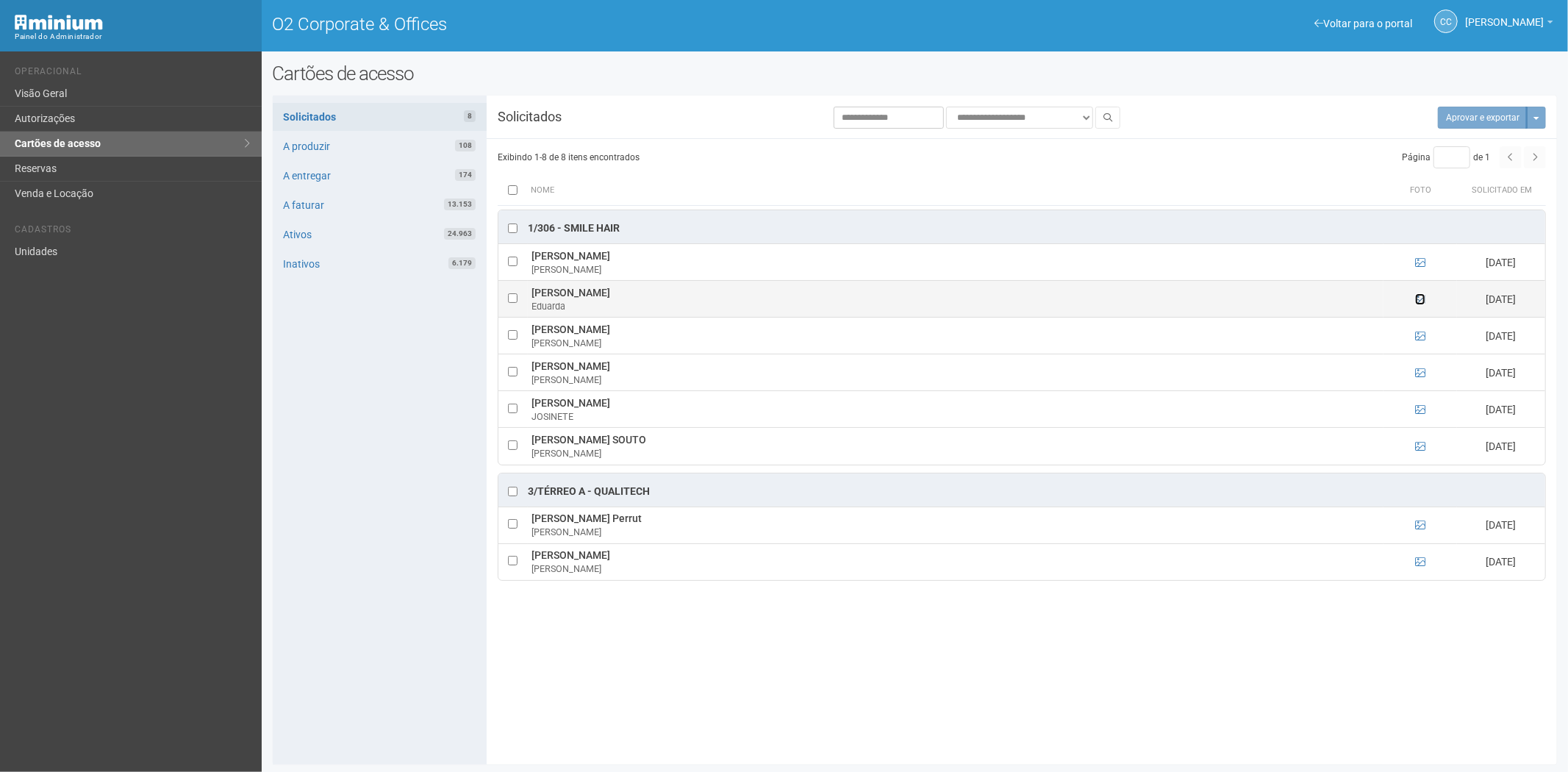
click at [1417, 300] on icon at bounding box center [1420, 300] width 11 height 11
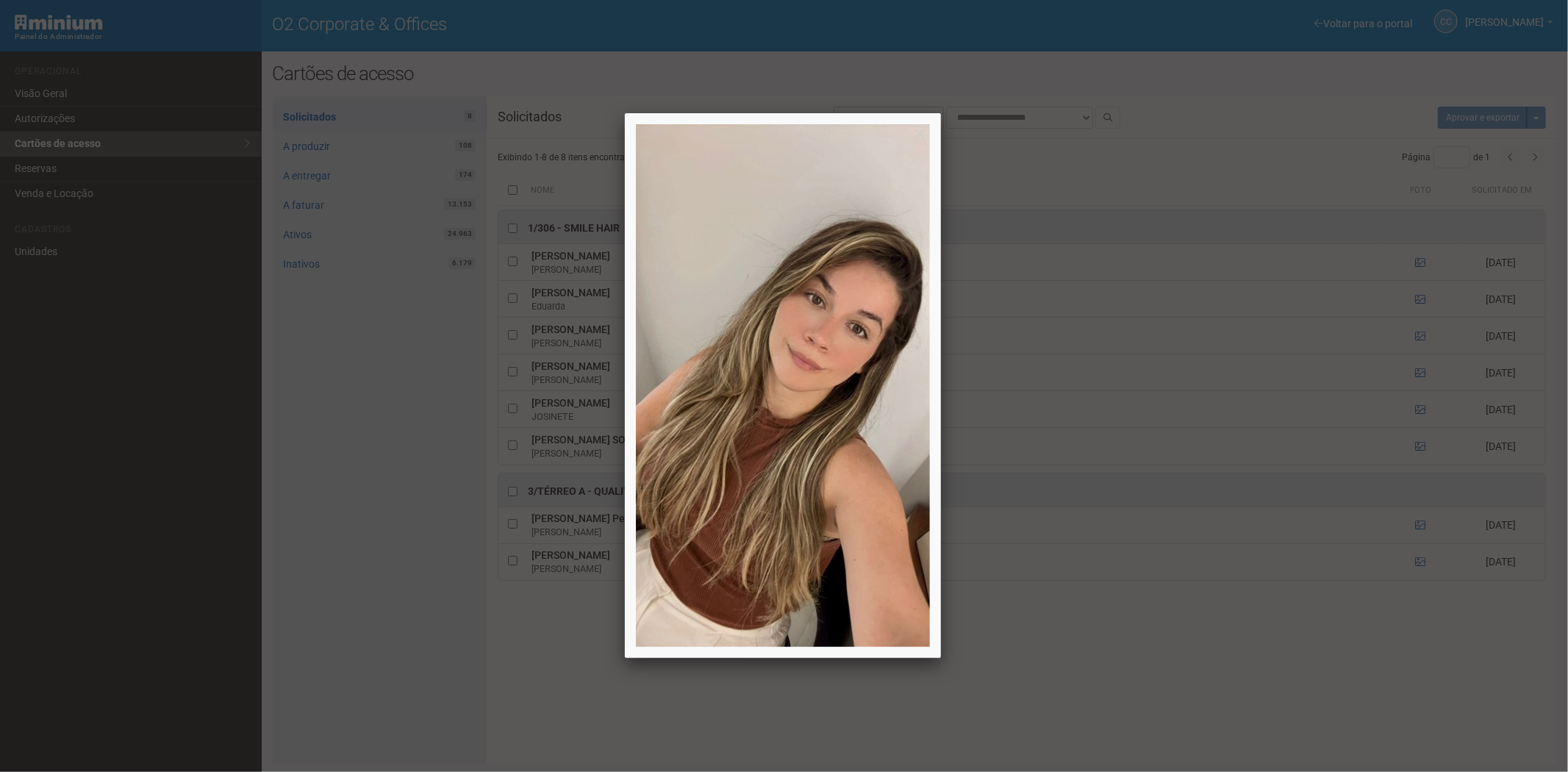
click at [1417, 299] on div at bounding box center [784, 386] width 1568 height 772
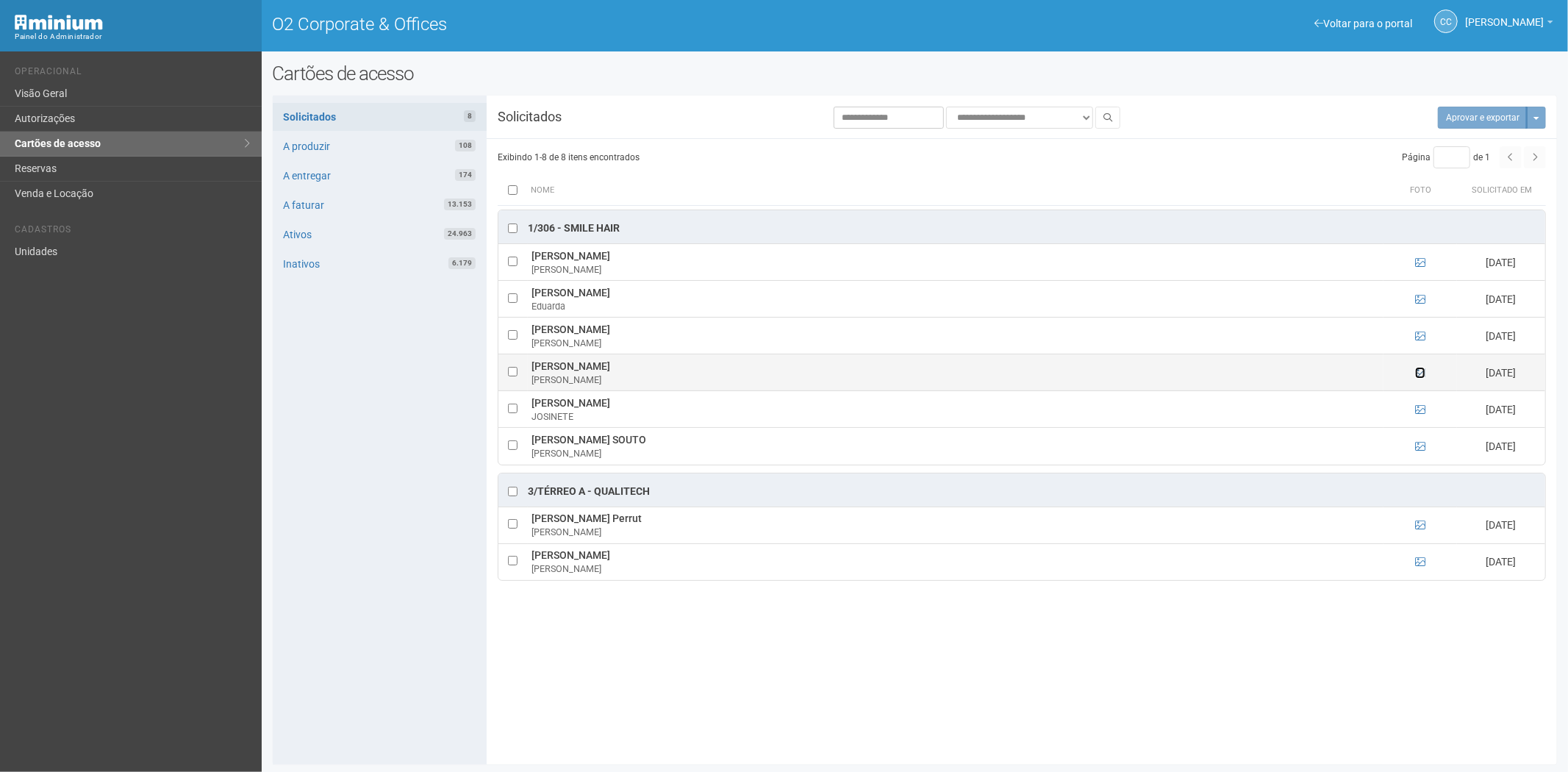
click at [1422, 375] on icon at bounding box center [1420, 373] width 11 height 11
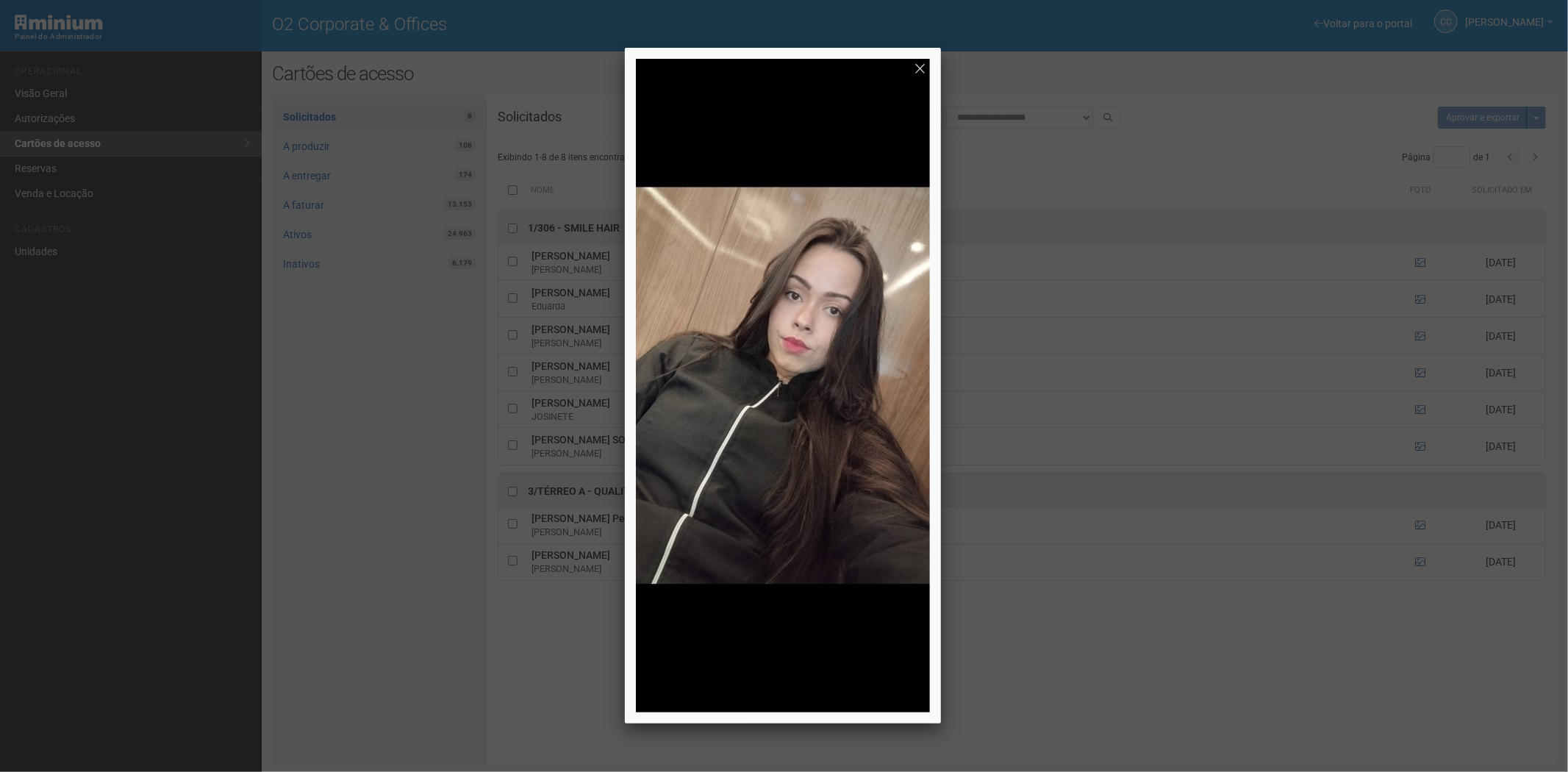
click at [1421, 373] on div at bounding box center [784, 386] width 1568 height 772
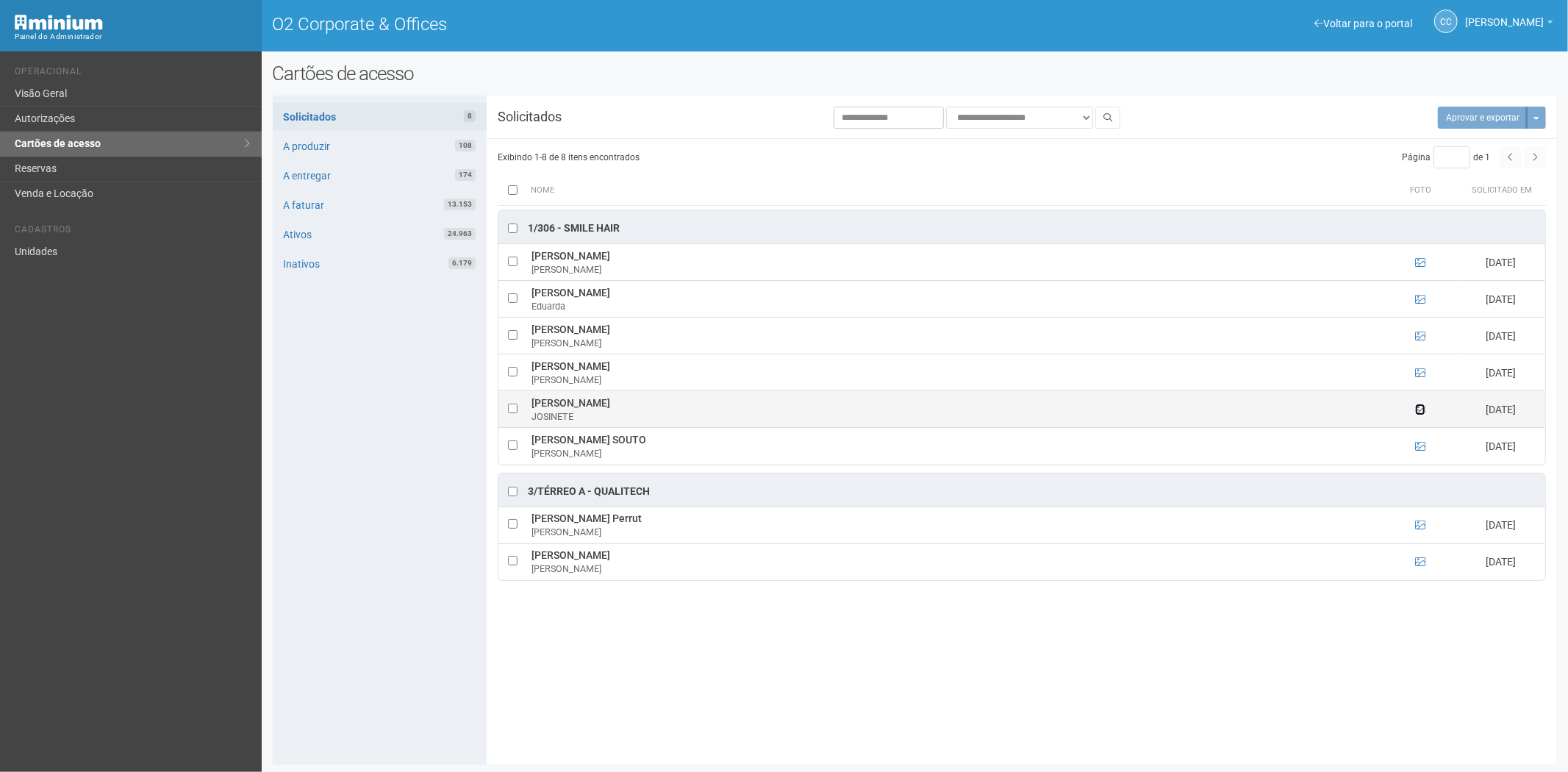
click at [1418, 415] on icon at bounding box center [1420, 410] width 11 height 11
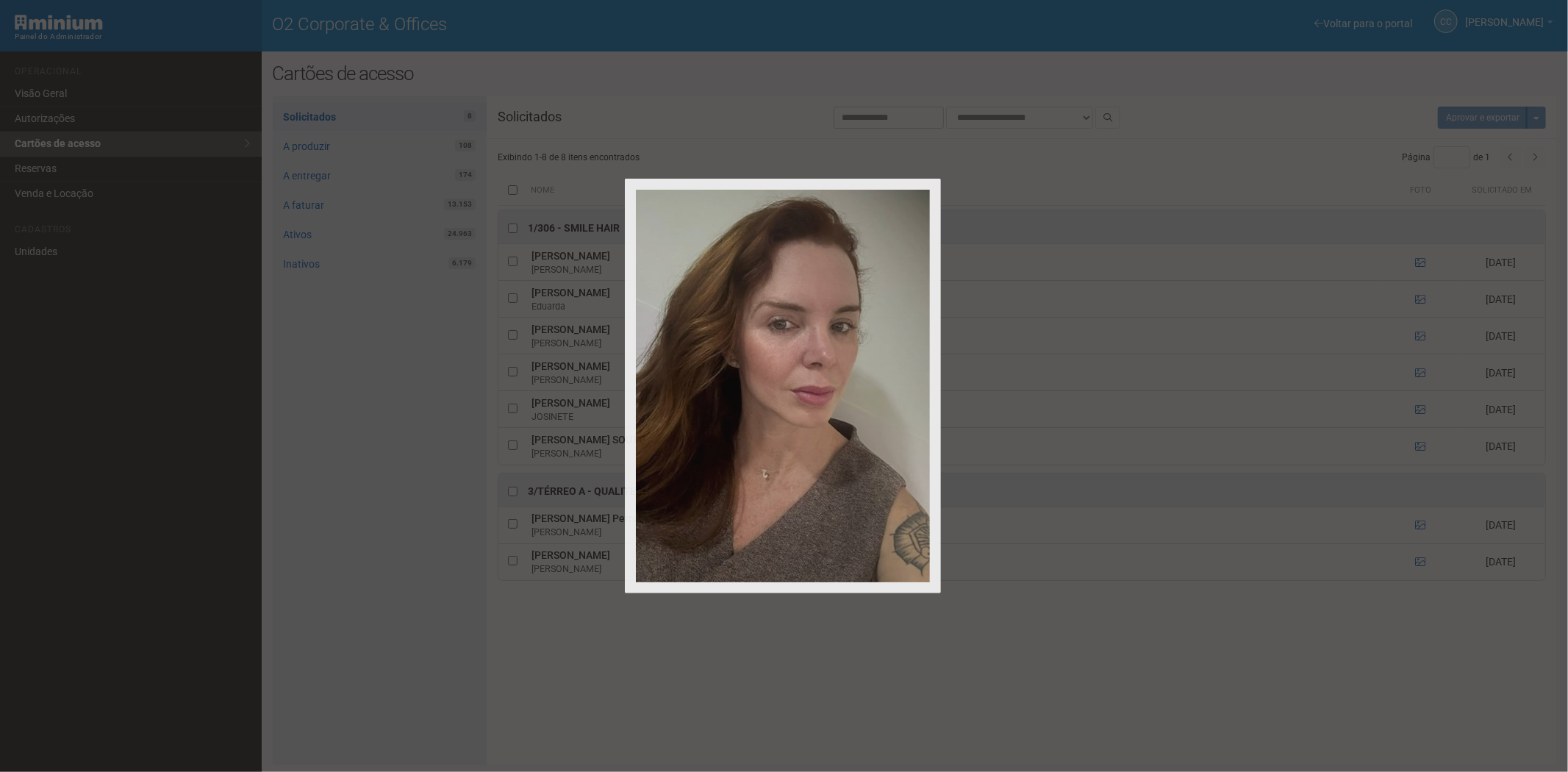
click at [1418, 413] on div at bounding box center [784, 386] width 1568 height 772
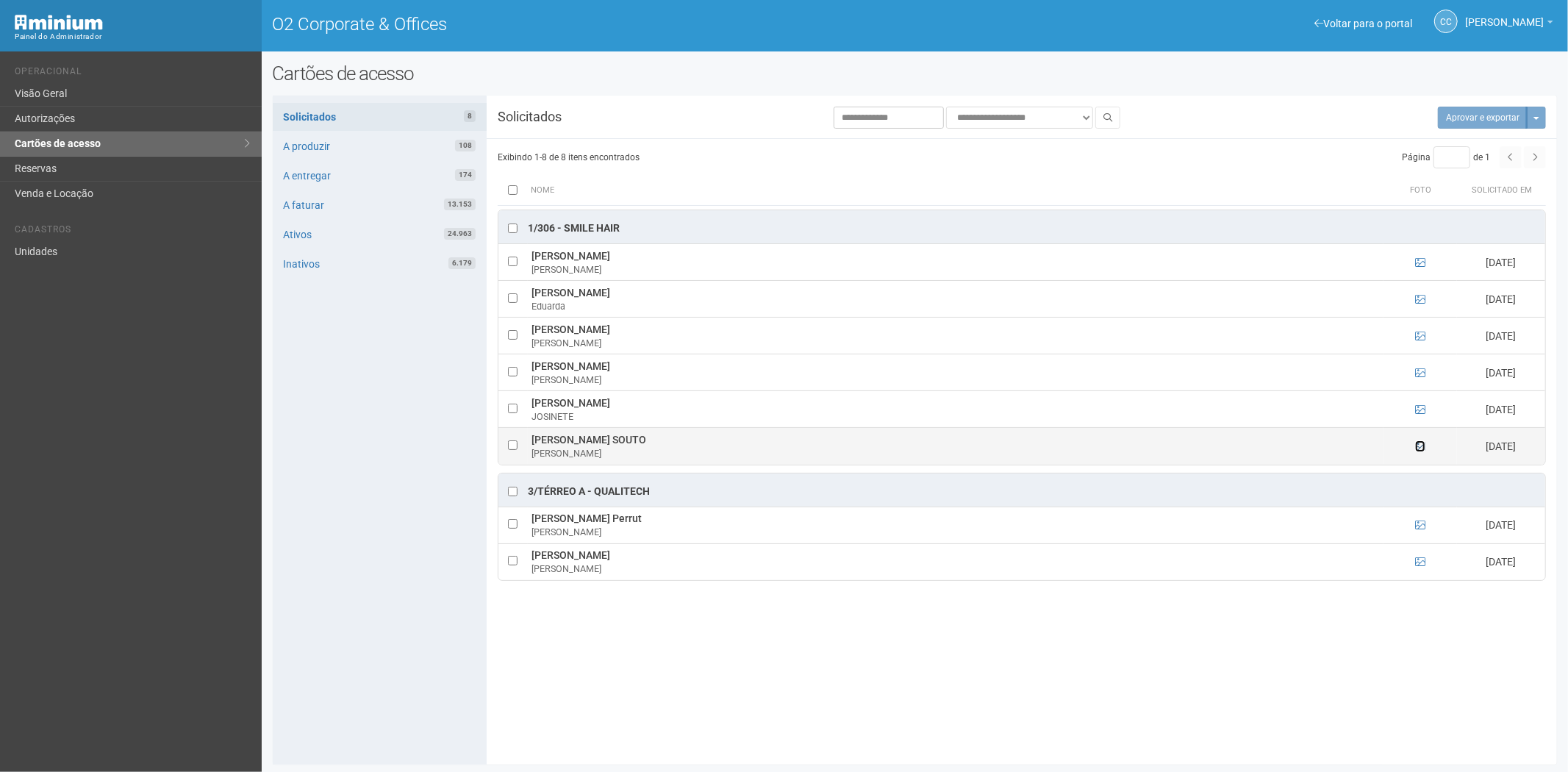
click at [1418, 446] on icon at bounding box center [1420, 447] width 11 height 11
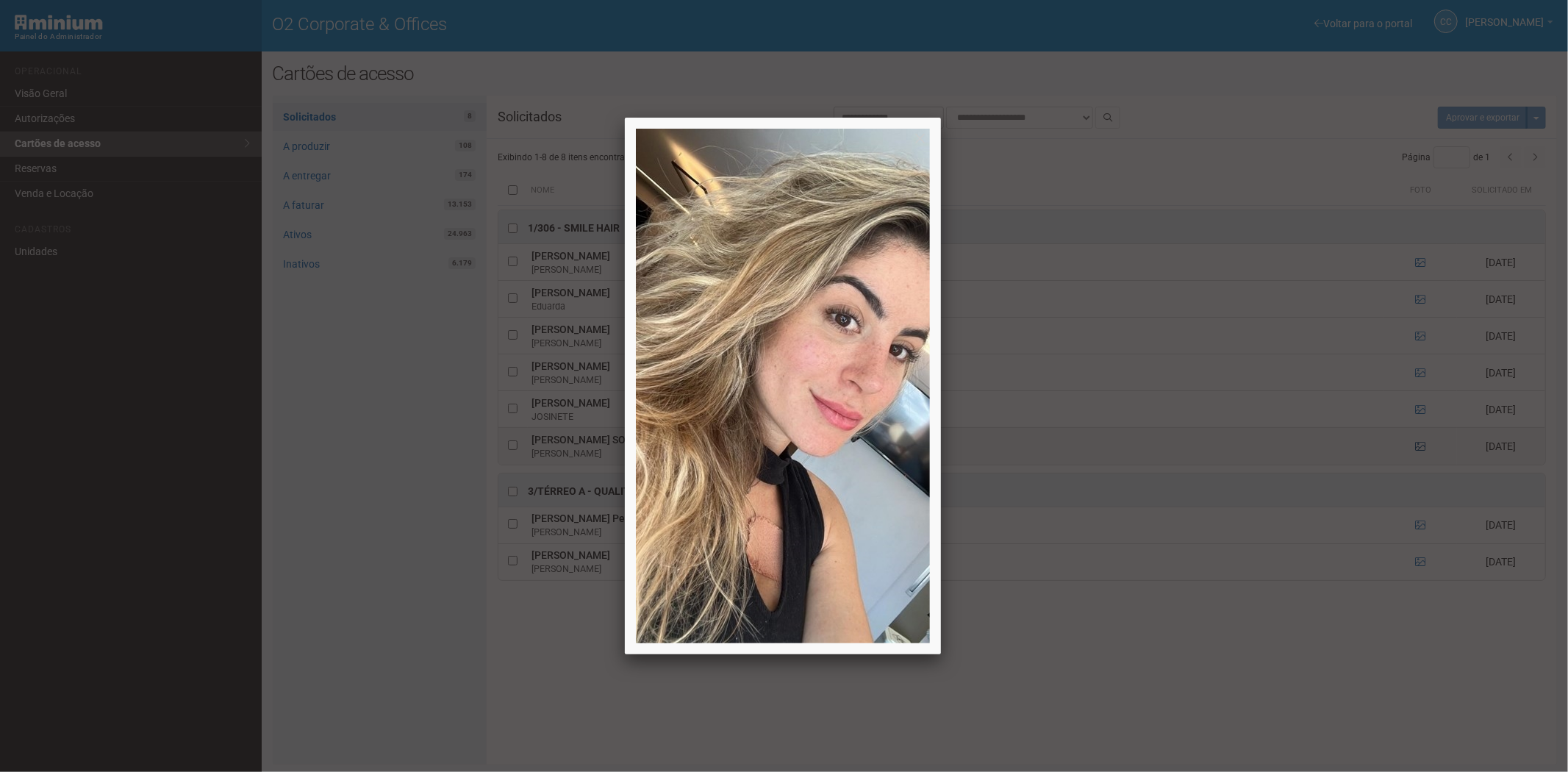
click at [1418, 446] on div at bounding box center [784, 386] width 1568 height 772
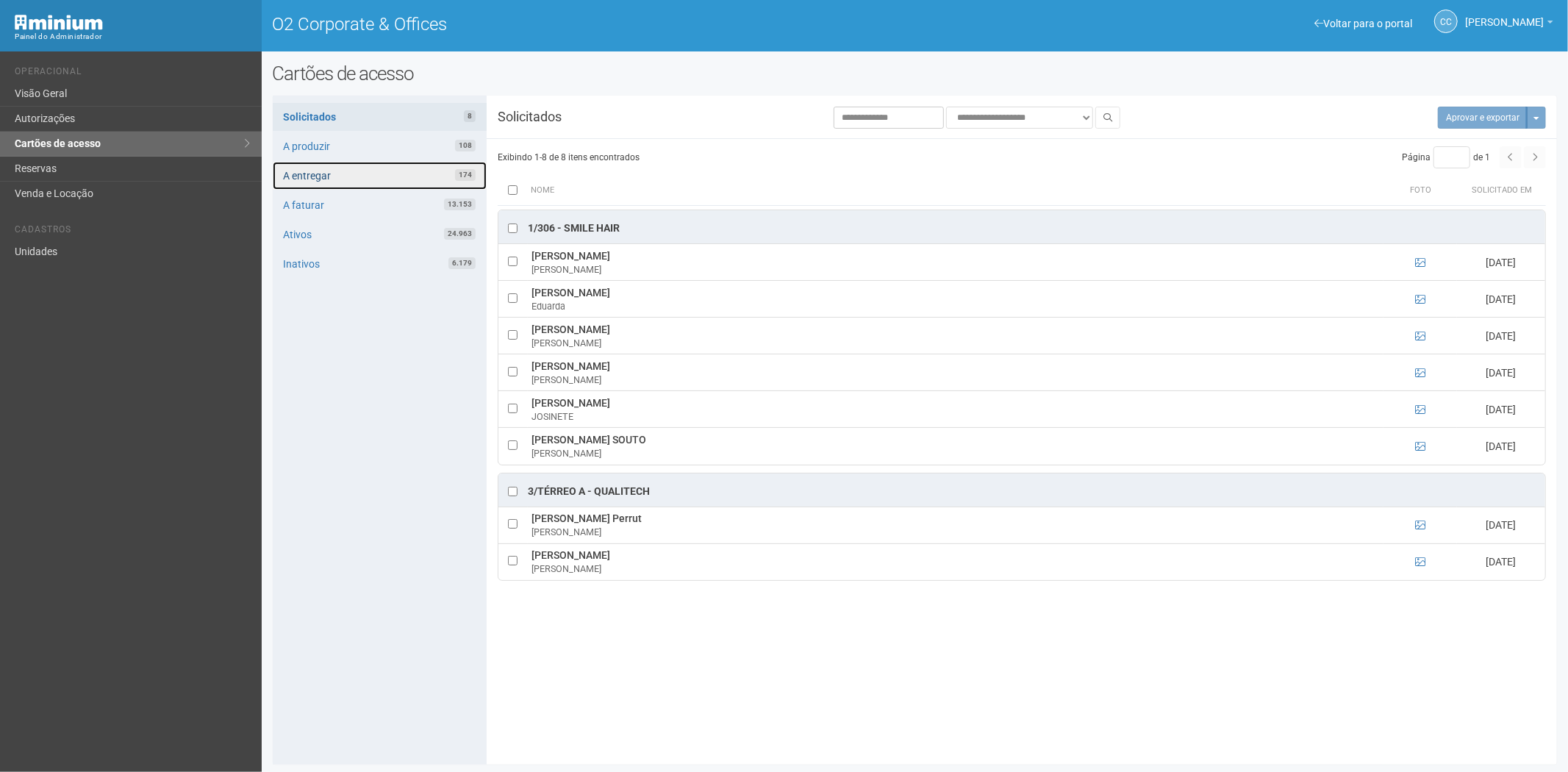
click at [402, 180] on link "A entregar 174" at bounding box center [380, 176] width 214 height 28
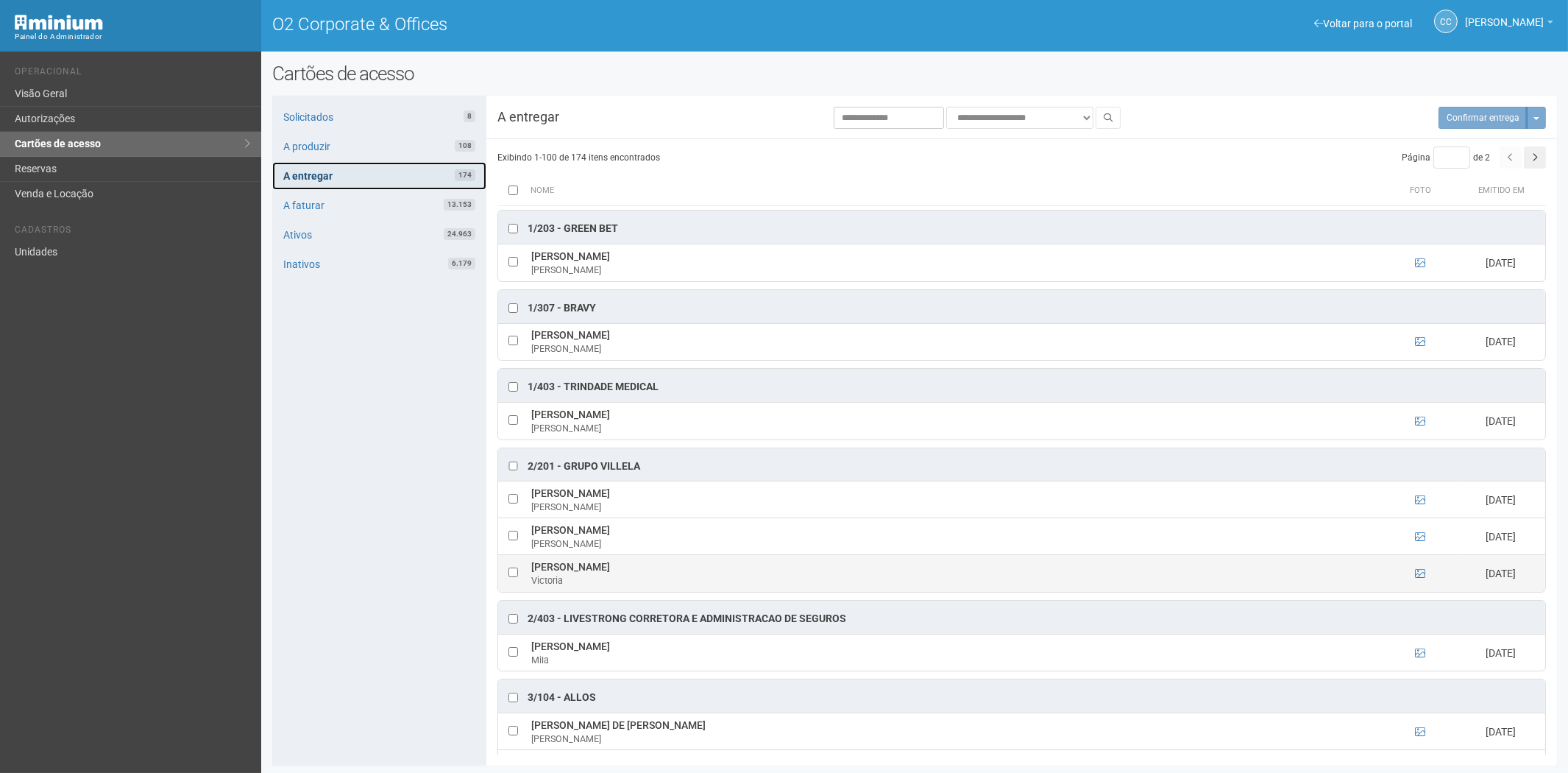
scroll to position [572, 0]
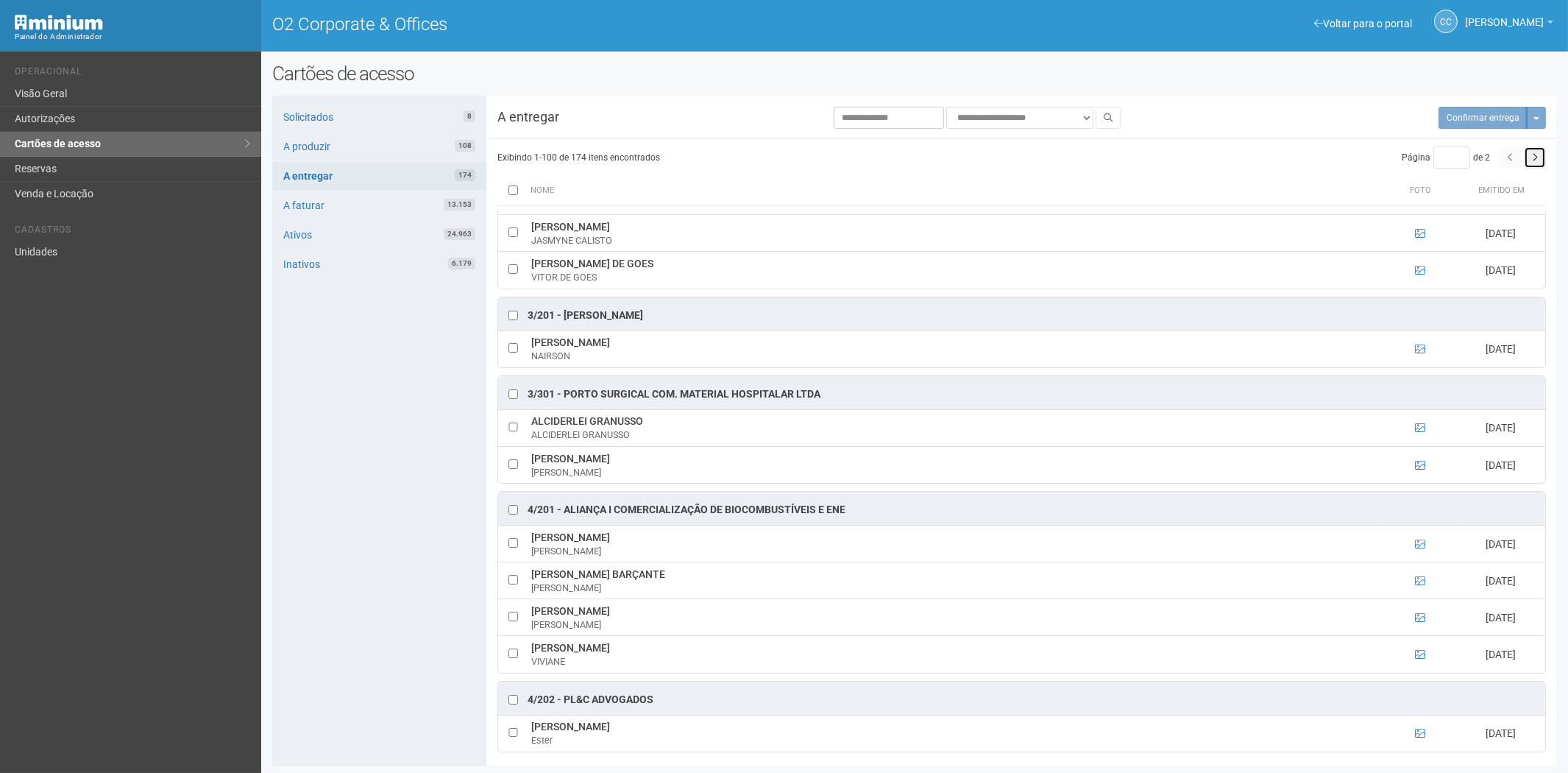
click at [1535, 166] on button "button" at bounding box center [1534, 157] width 22 height 22
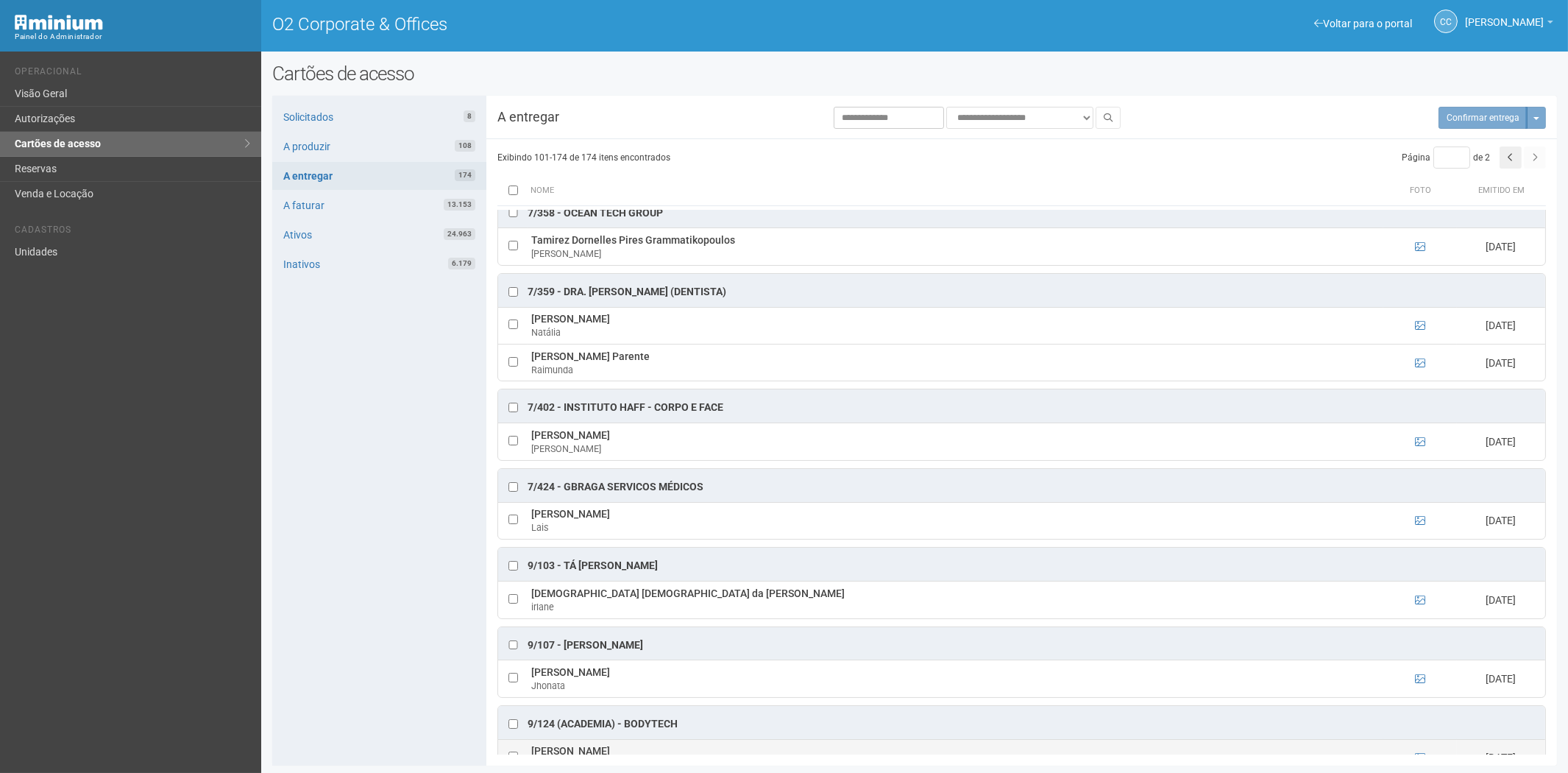
scroll to position [4158, 0]
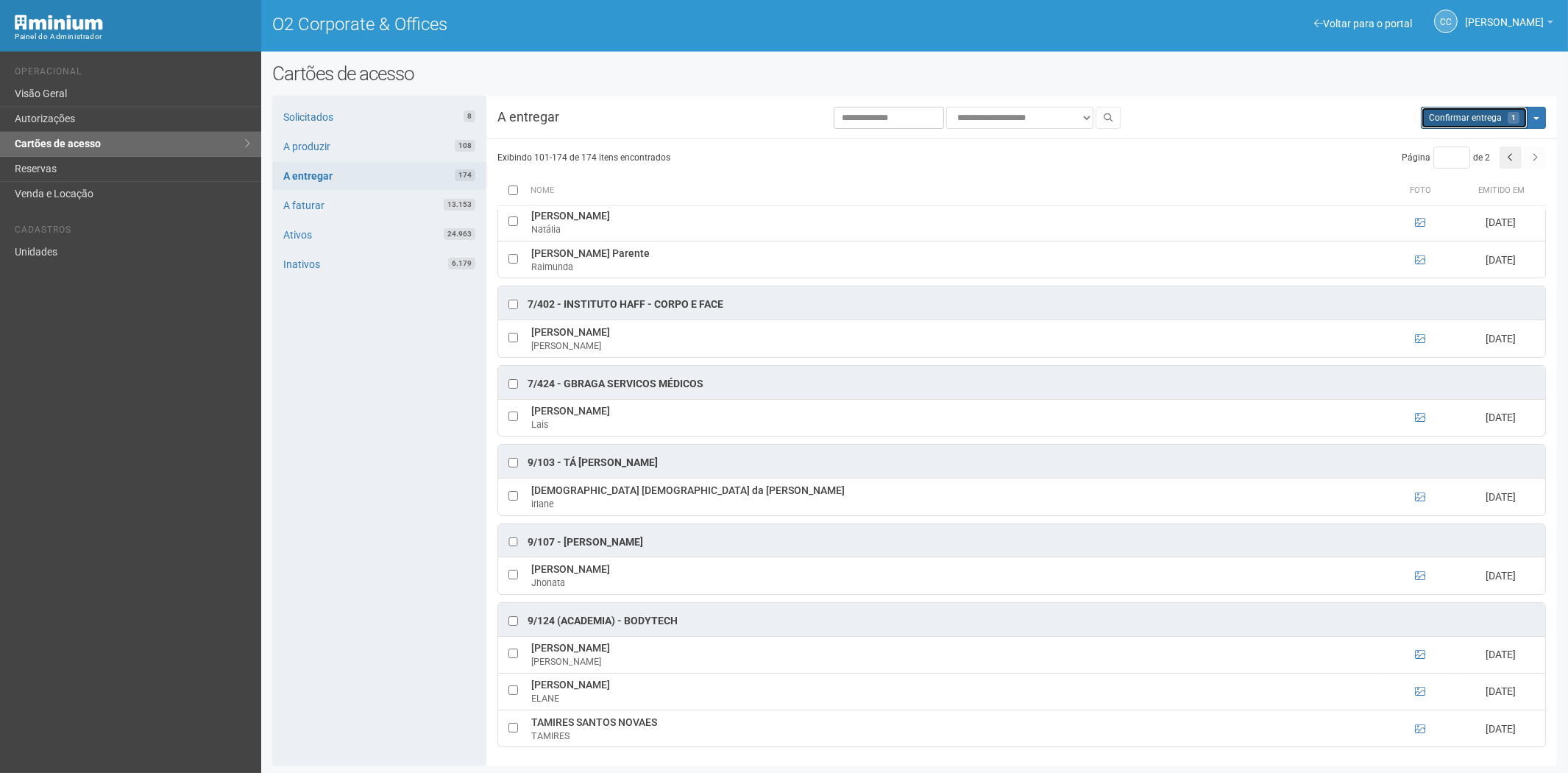
click at [1468, 121] on span "Confirmar entrega" at bounding box center [1465, 118] width 73 height 11
type input "*"
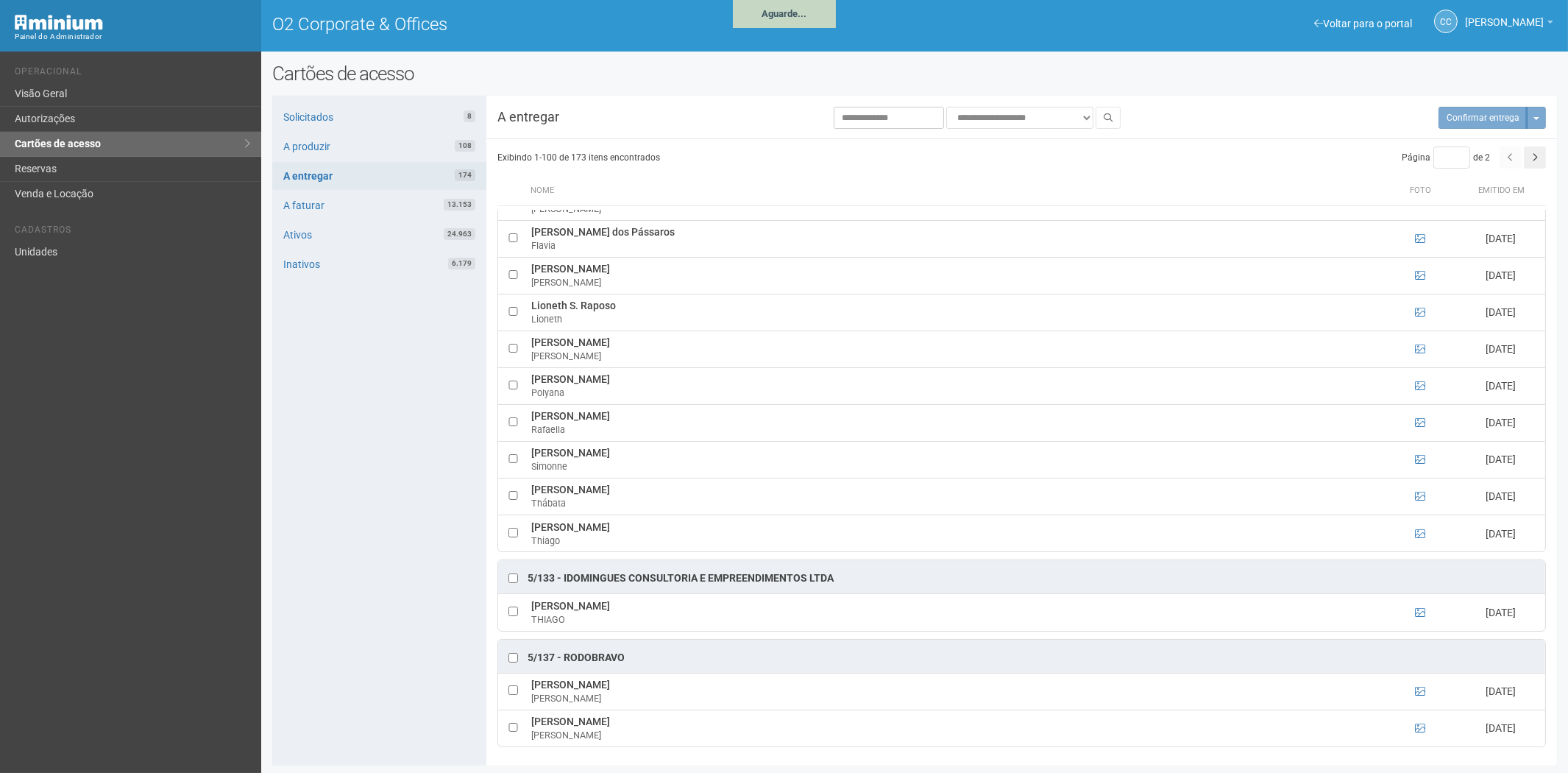
scroll to position [3781, 0]
click at [123, 118] on link "Autorizações" at bounding box center [131, 119] width 261 height 25
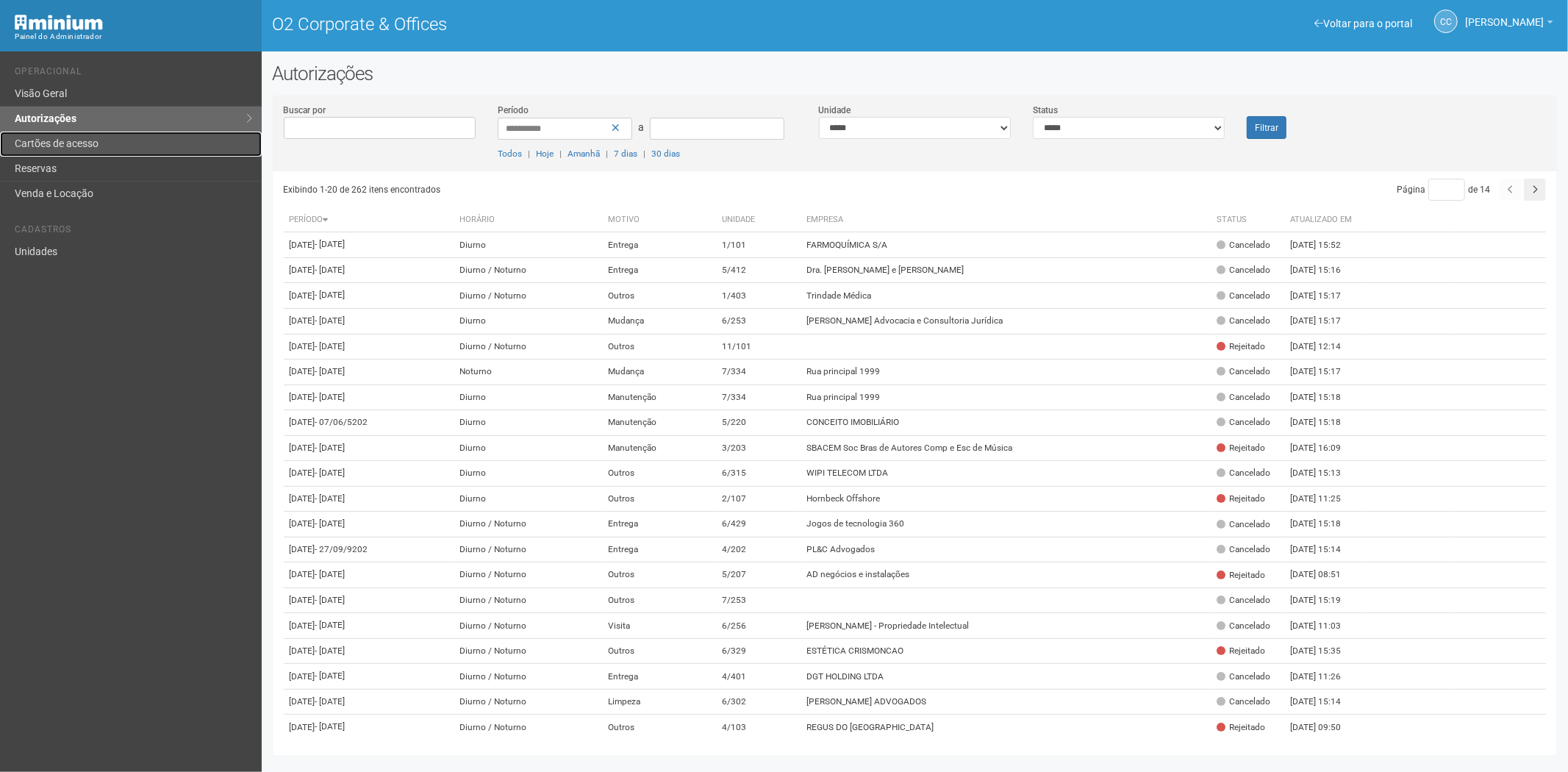
click at [69, 137] on link "Cartões de acesso" at bounding box center [130, 144] width 262 height 25
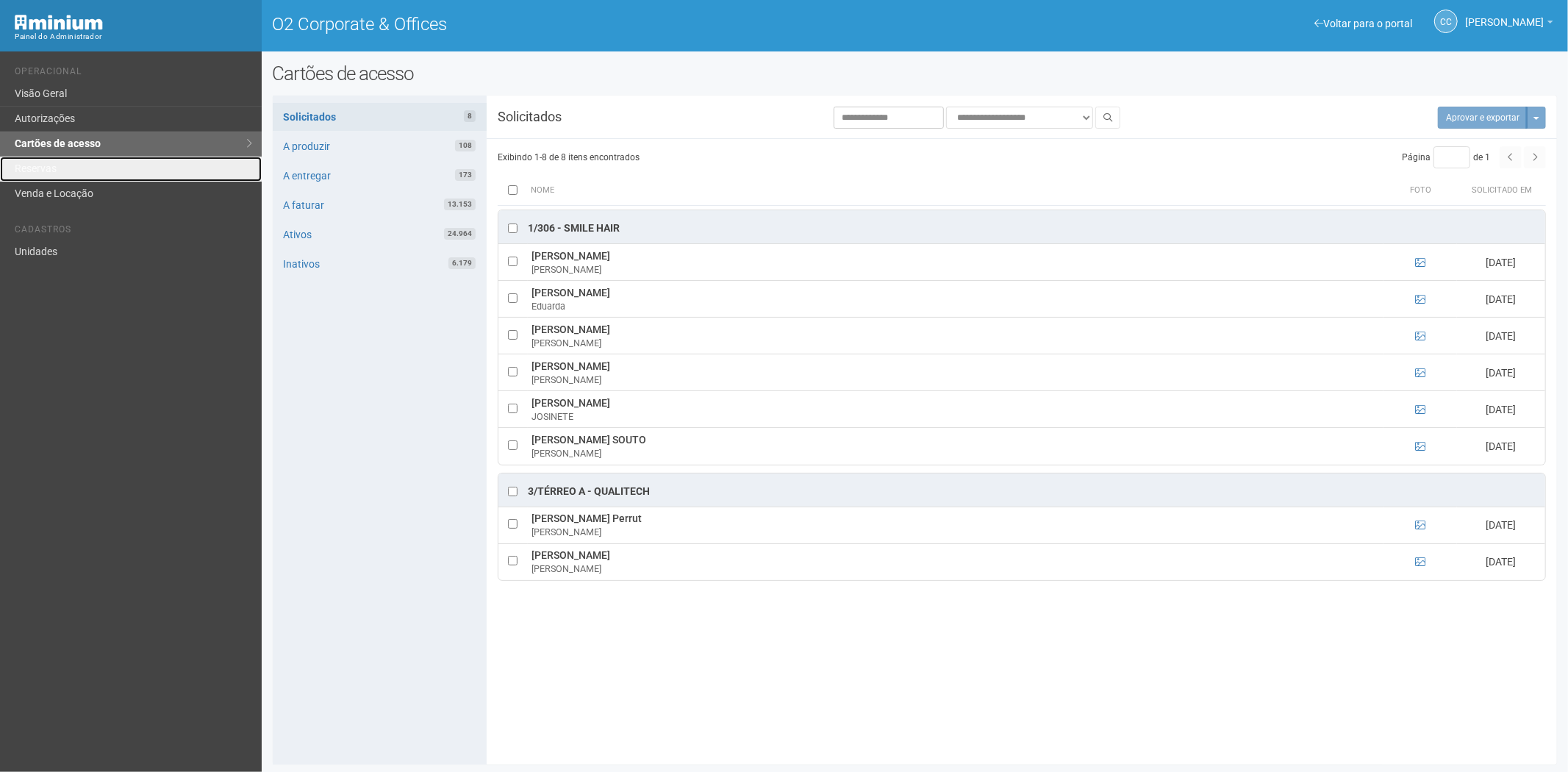
drag, startPoint x: 95, startPoint y: 174, endPoint x: 137, endPoint y: 224, distance: 65.3
click at [95, 174] on link "Reservas" at bounding box center [130, 169] width 262 height 25
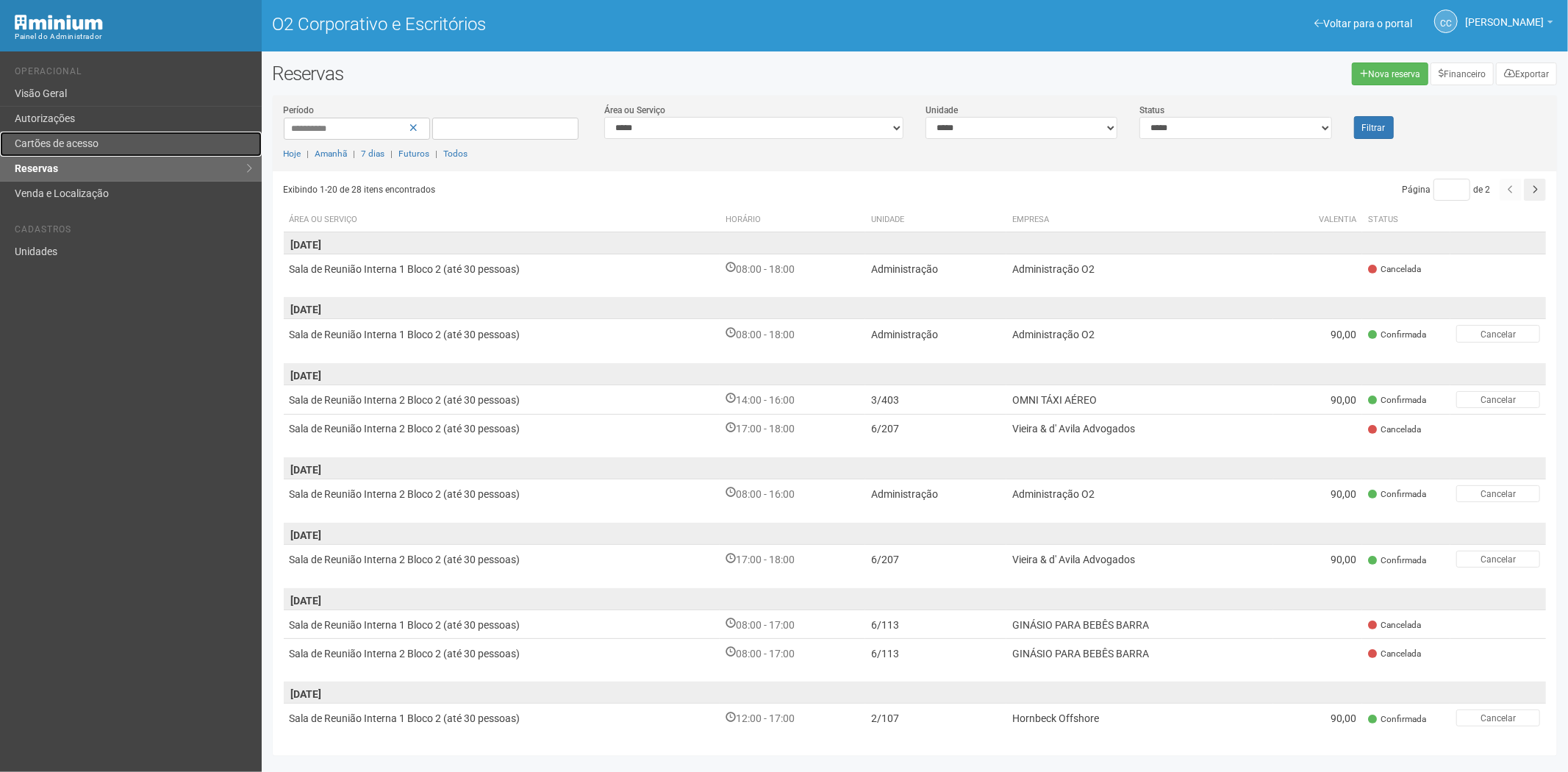
click at [95, 143] on font "Cartões de acesso" at bounding box center [56, 143] width 84 height 11
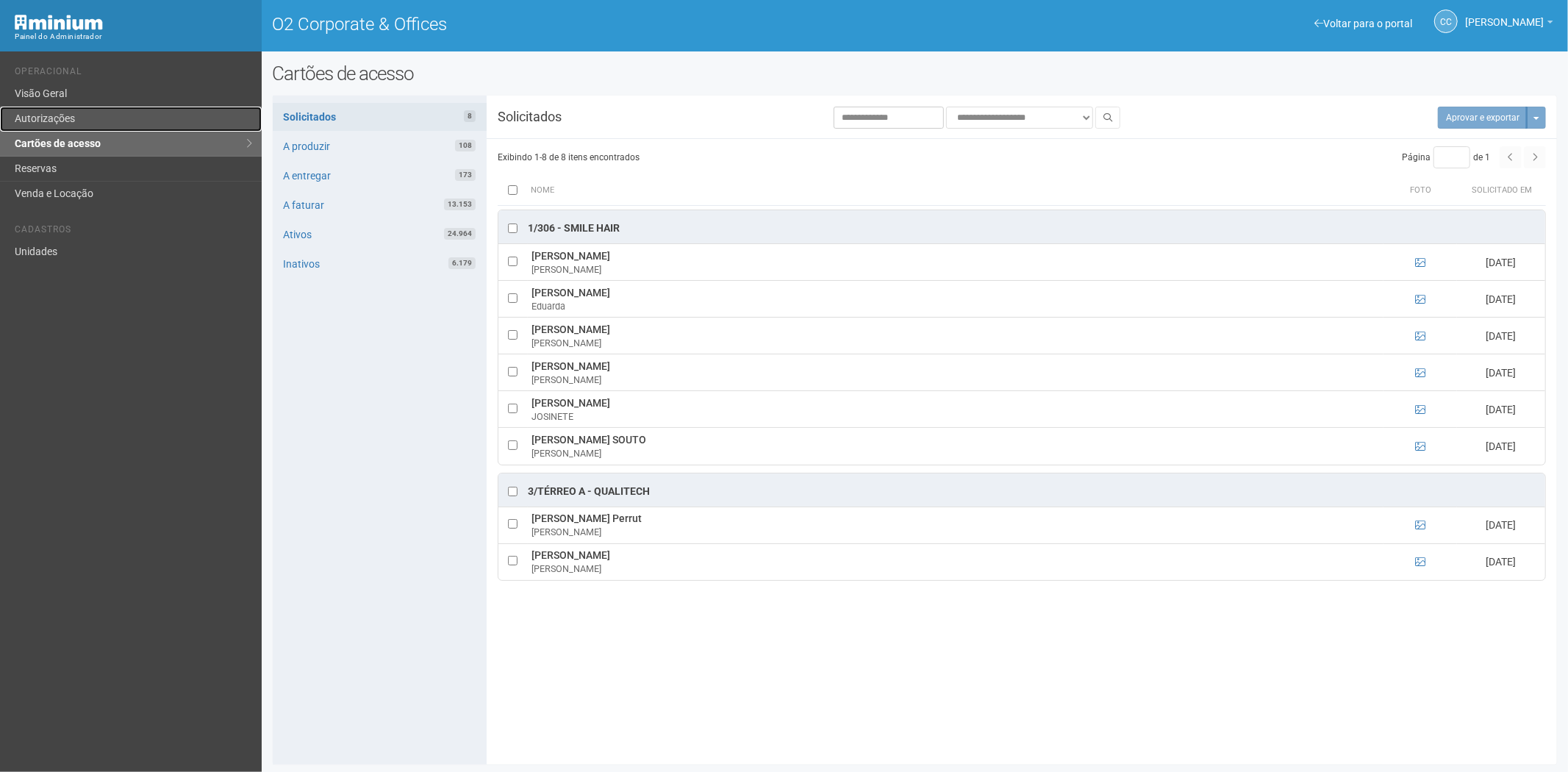
click at [28, 112] on link "Autorizações" at bounding box center [130, 119] width 262 height 25
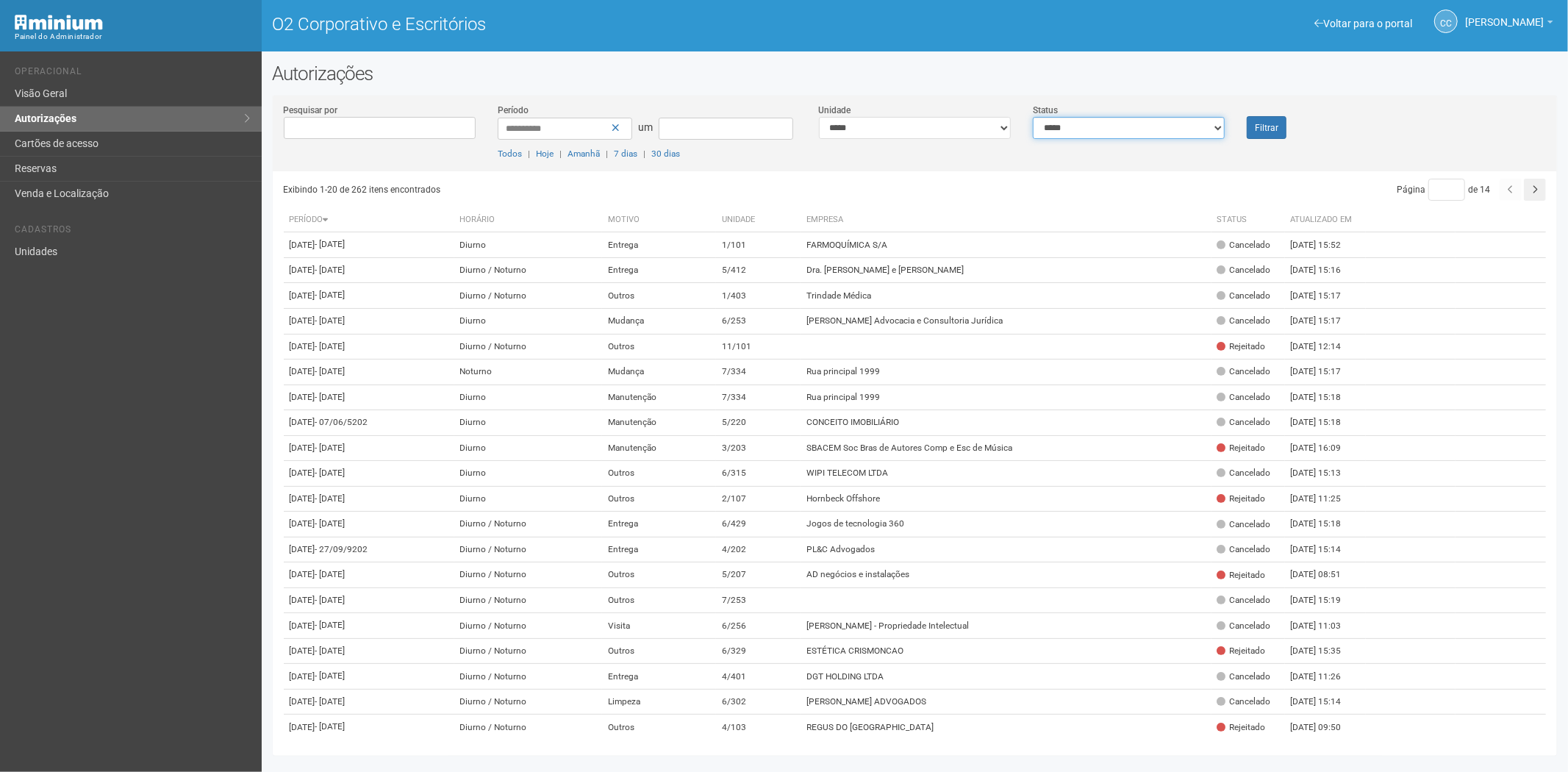
click at [1173, 122] on select "**********" at bounding box center [1128, 128] width 192 height 22
select select "*"
click at [1032, 117] on select "**********" at bounding box center [1128, 128] width 192 height 22
click at [1255, 127] on font "Filtrar" at bounding box center [1266, 128] width 24 height 11
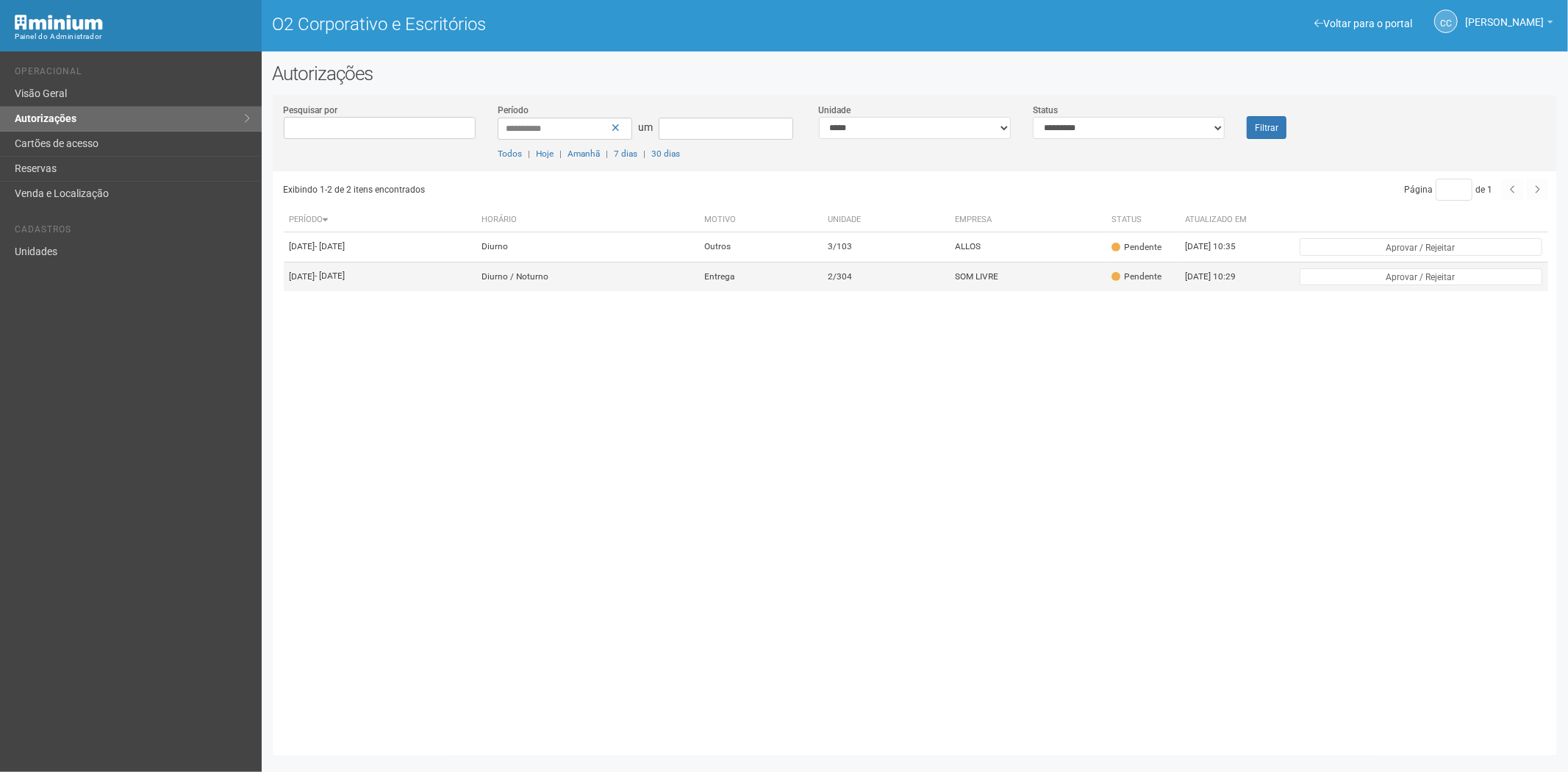
click at [823, 291] on td "Entrega" at bounding box center [760, 276] width 123 height 29
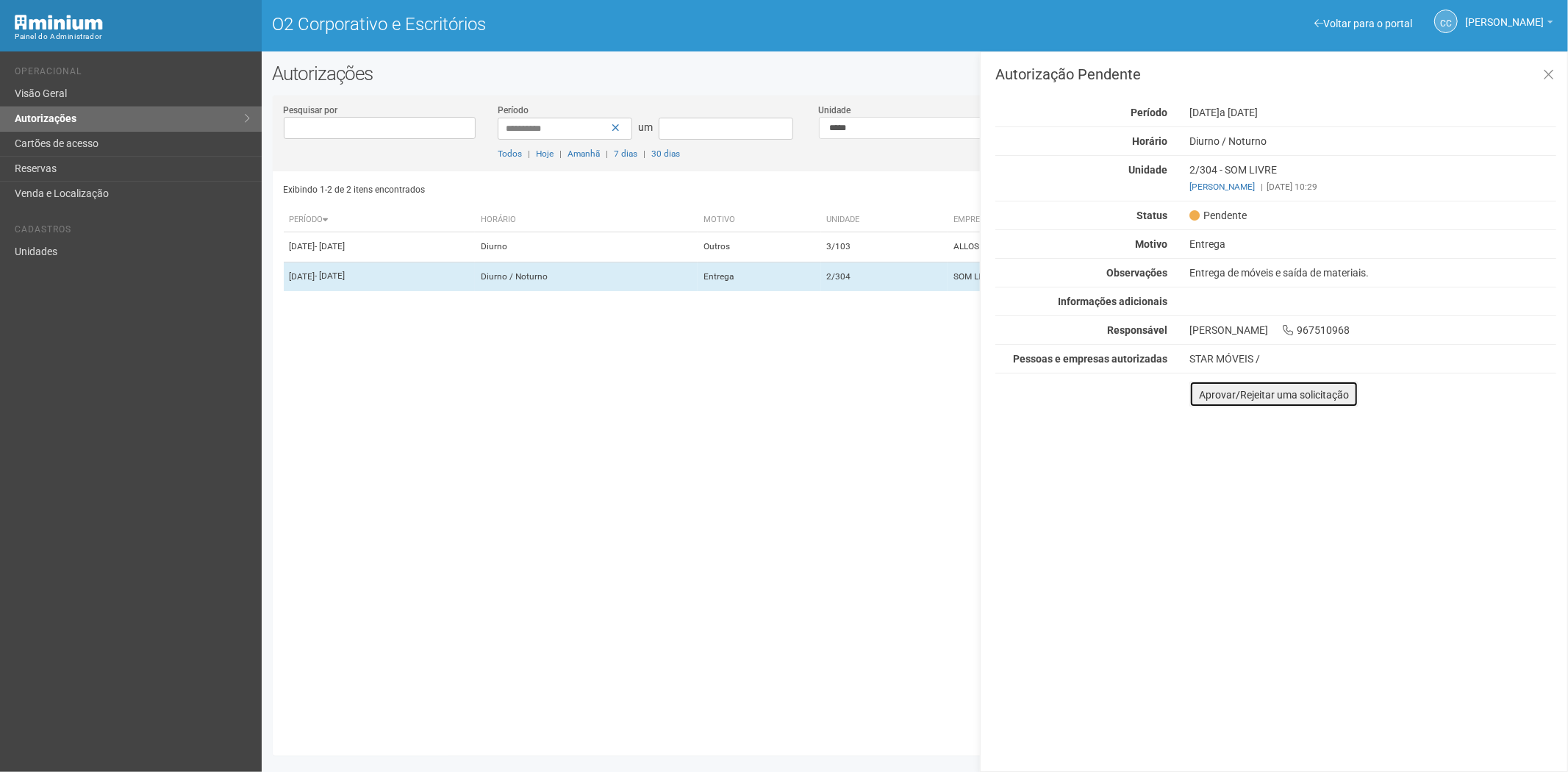
click at [1201, 397] on font "Aprovar/Rejeitar uma solicitação" at bounding box center [1274, 394] width 150 height 11
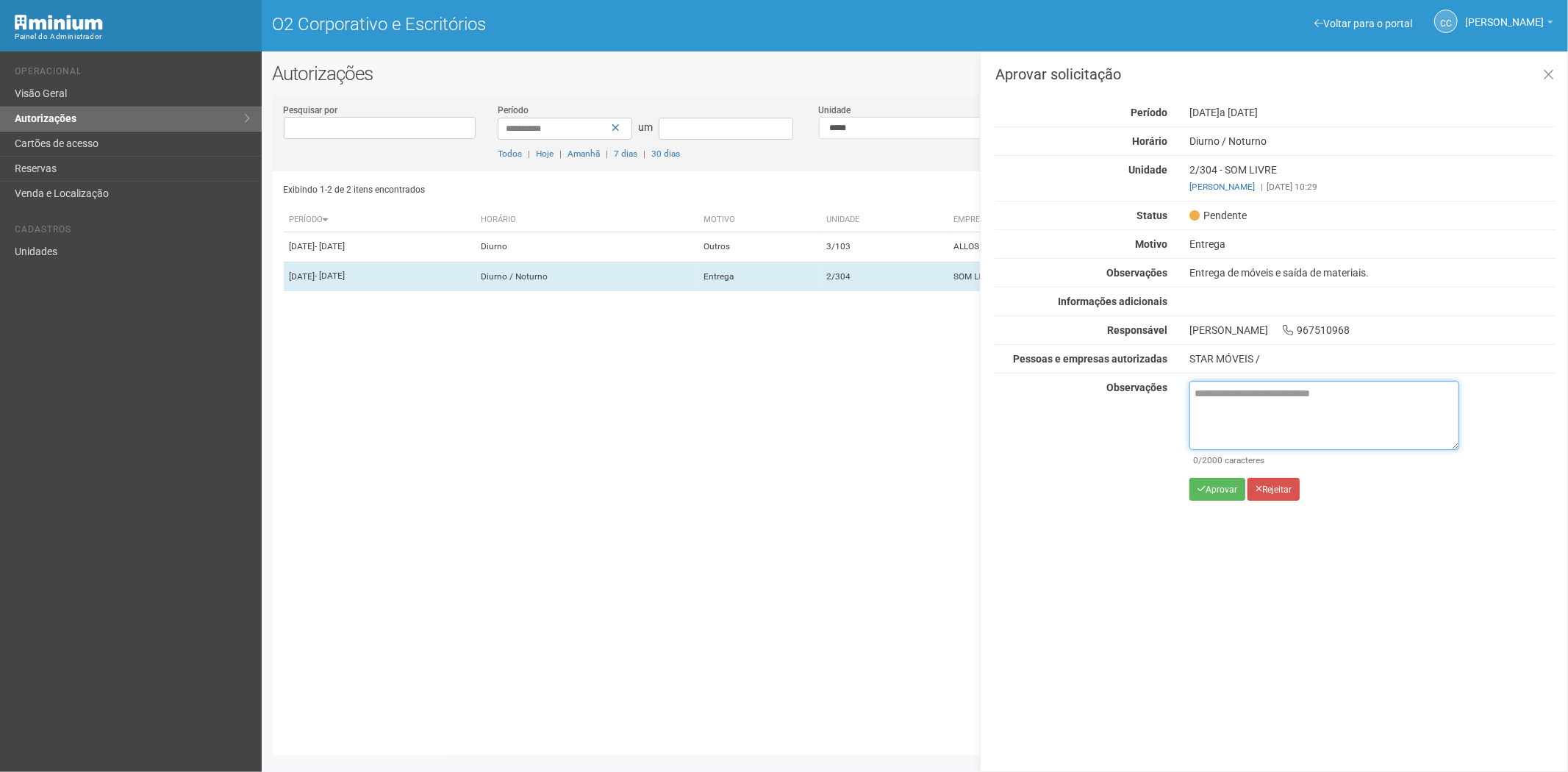
click at [1211, 407] on textarea at bounding box center [1324, 415] width 270 height 69
paste textarea "**********"
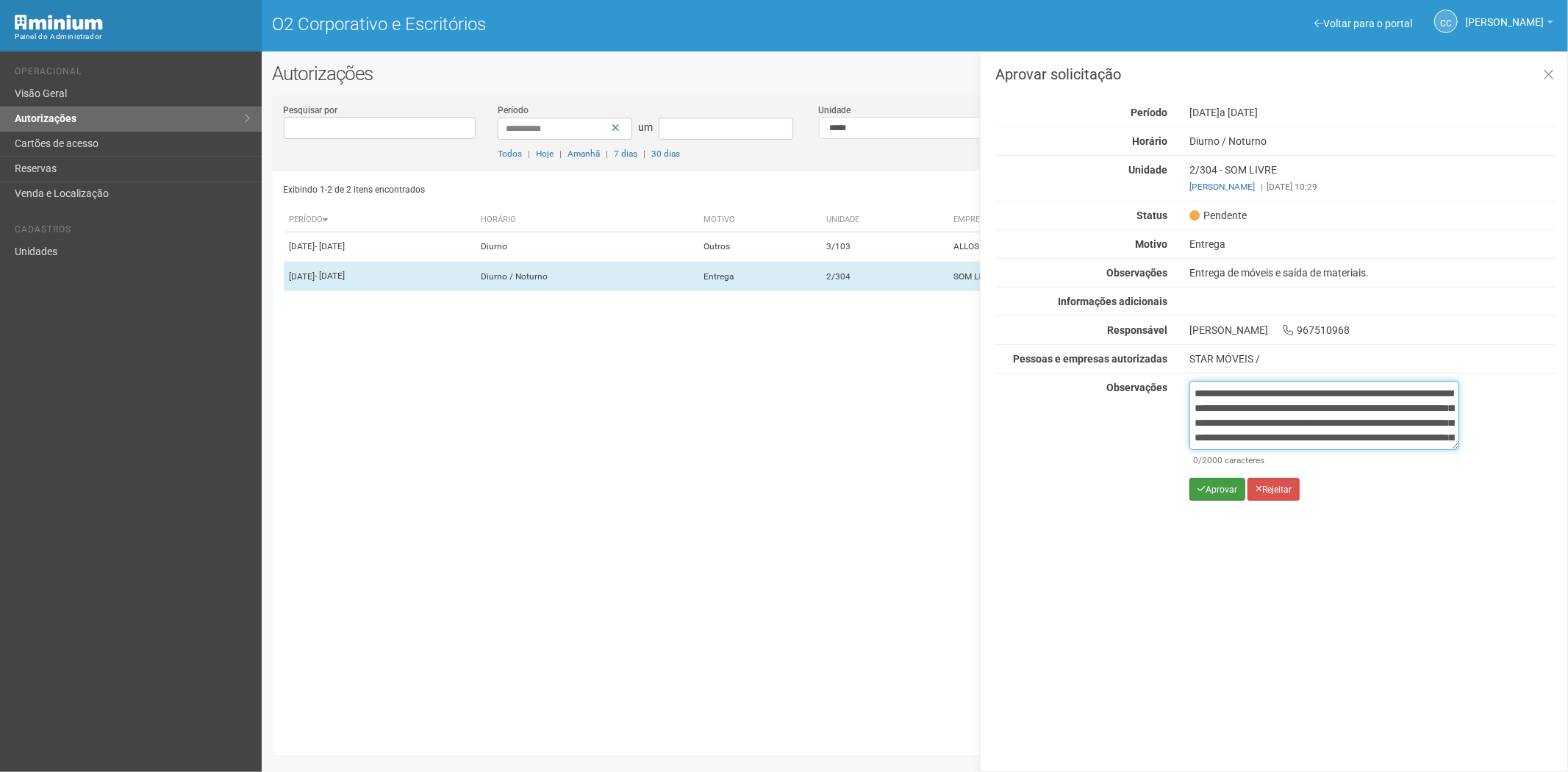
scroll to position [82, 0]
type textarea "**********"
click at [1217, 497] on button "Aprovar" at bounding box center [1217, 489] width 55 height 23
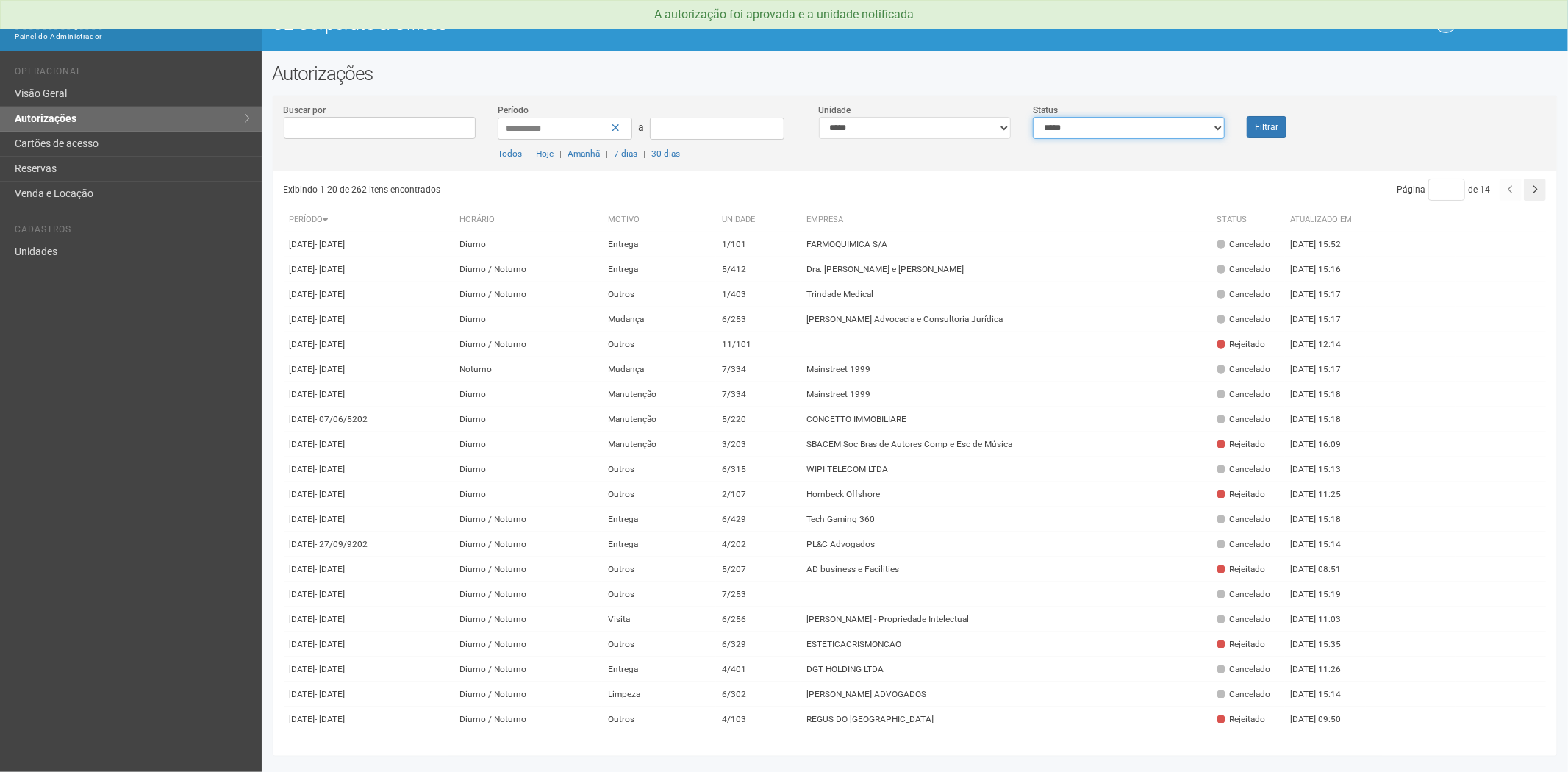
drag, startPoint x: 1137, startPoint y: 125, endPoint x: 1134, endPoint y: 134, distance: 9.5
click at [1137, 125] on select "**********" at bounding box center [1128, 128] width 192 height 22
select select "*"
click at [1032, 117] on select "**********" at bounding box center [1128, 128] width 192 height 22
click at [1260, 132] on button "Filtrar" at bounding box center [1266, 127] width 40 height 22
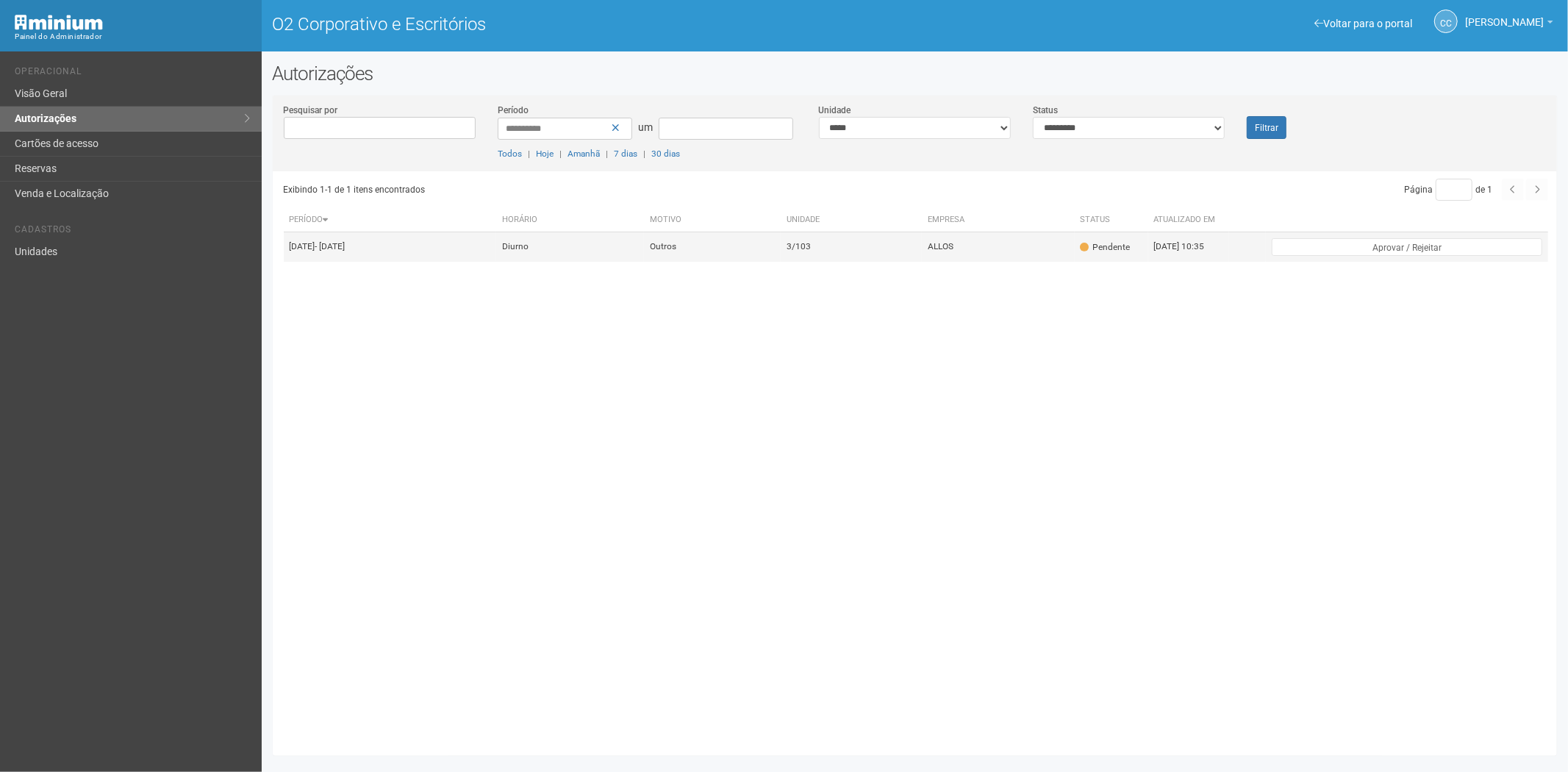
click at [1027, 261] on td "ALLOS" at bounding box center [998, 247] width 153 height 29
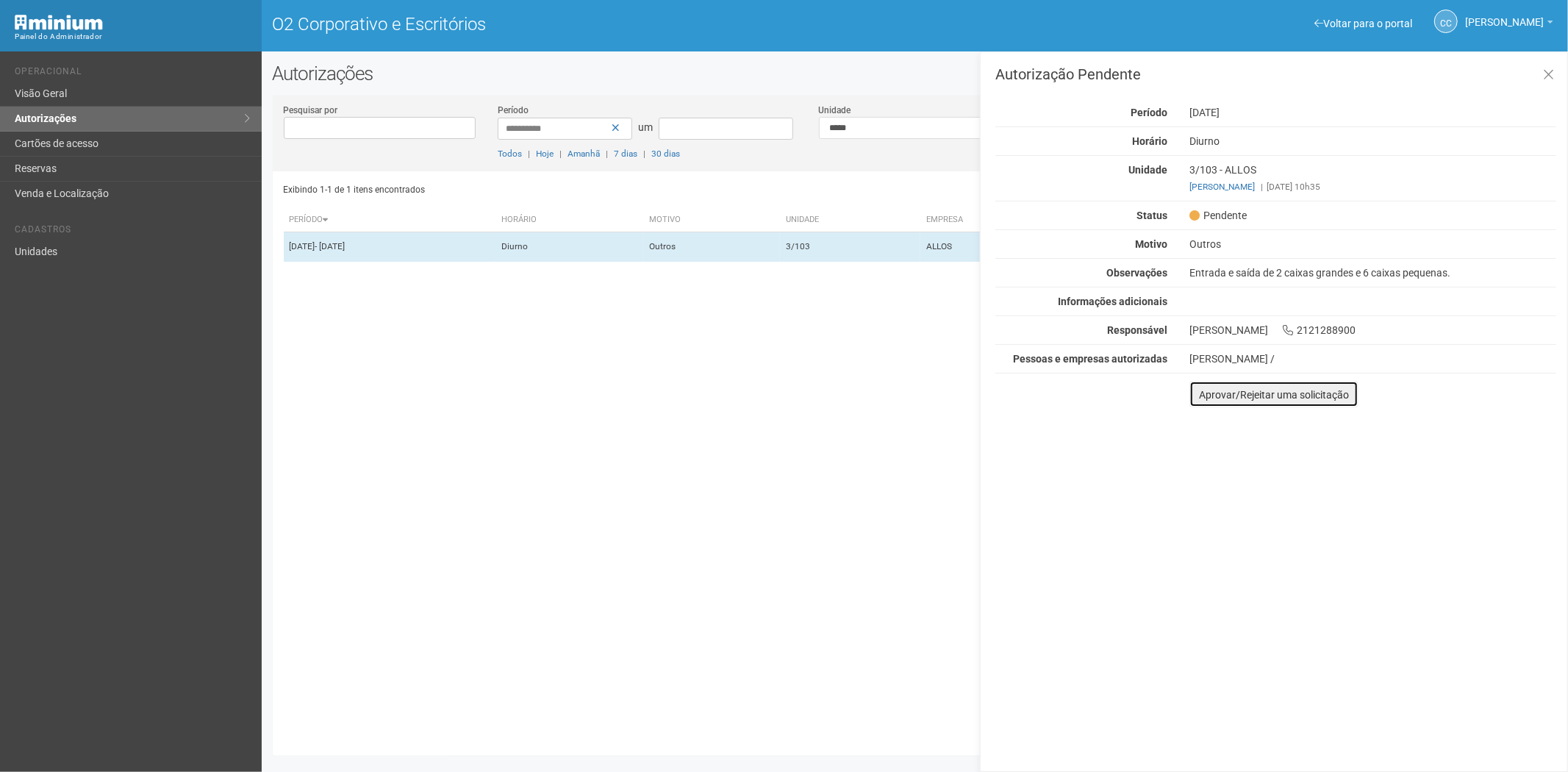
click at [1202, 399] on font "Aprovar/Rejeitar uma solicitação" at bounding box center [1274, 394] width 150 height 11
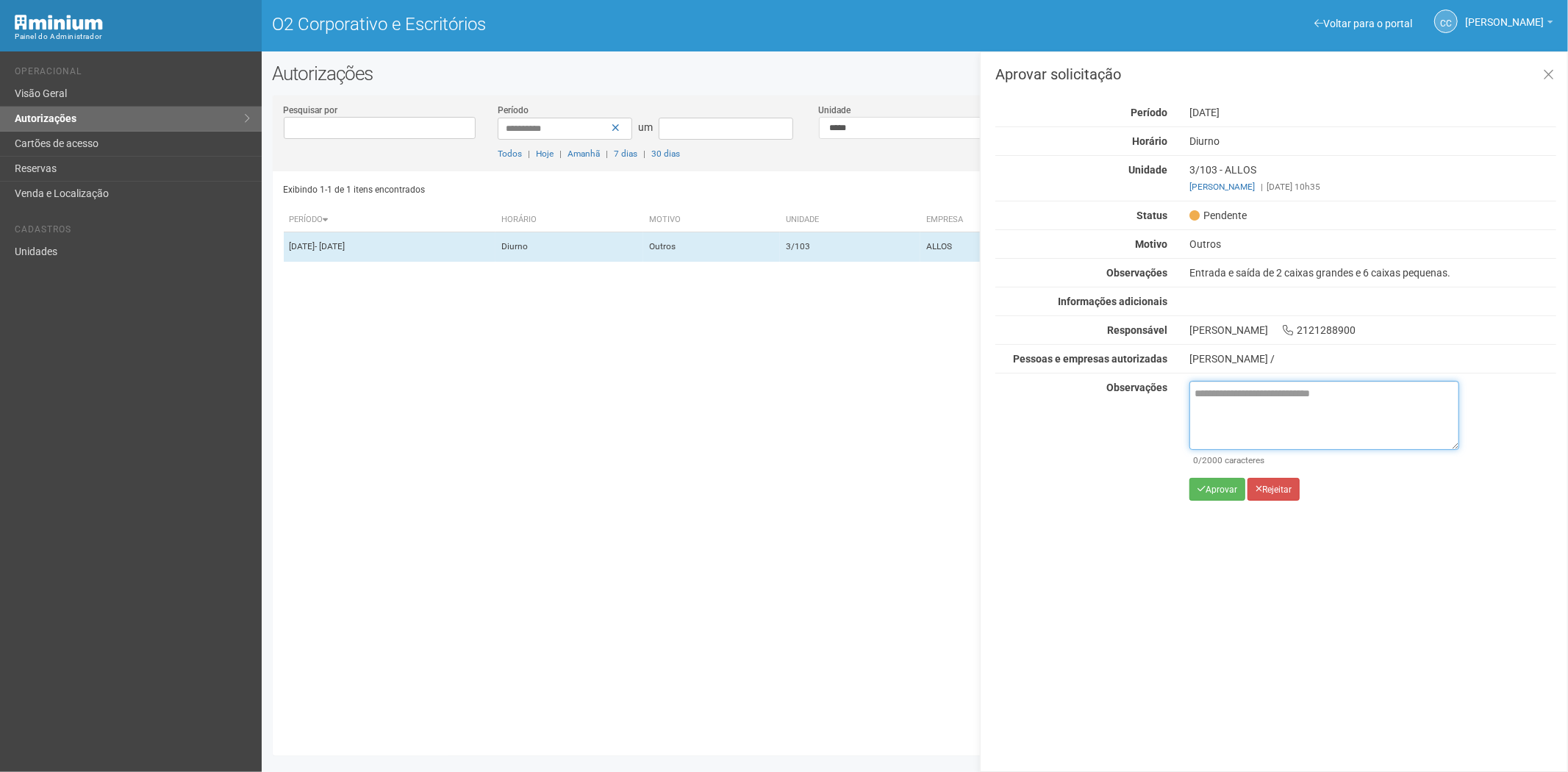
click at [1233, 400] on textarea at bounding box center [1324, 415] width 270 height 69
paste textarea "**********"
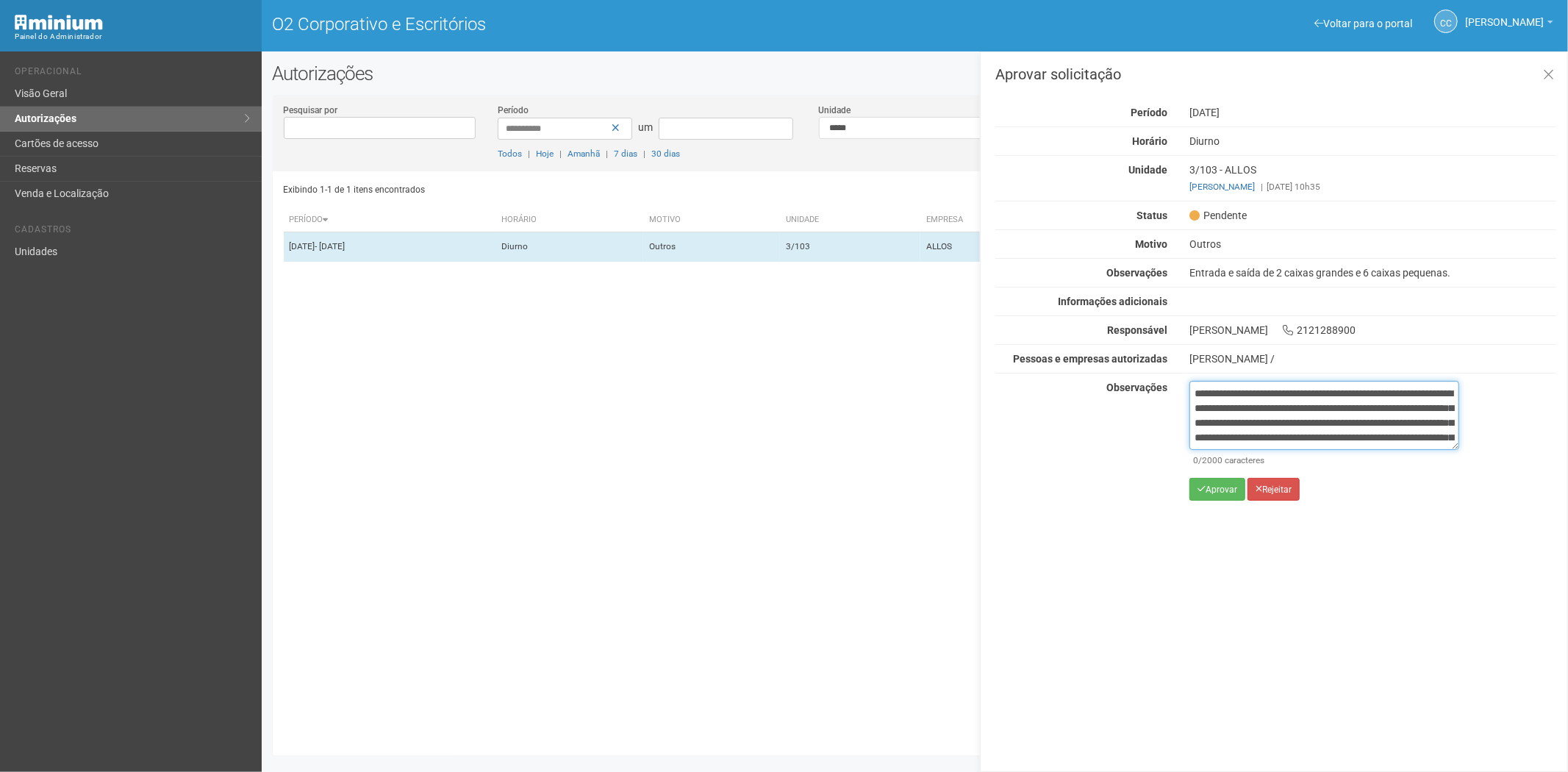
scroll to position [82, 0]
type textarea "**********"
click at [1218, 499] on button "Aprovar" at bounding box center [1217, 489] width 55 height 23
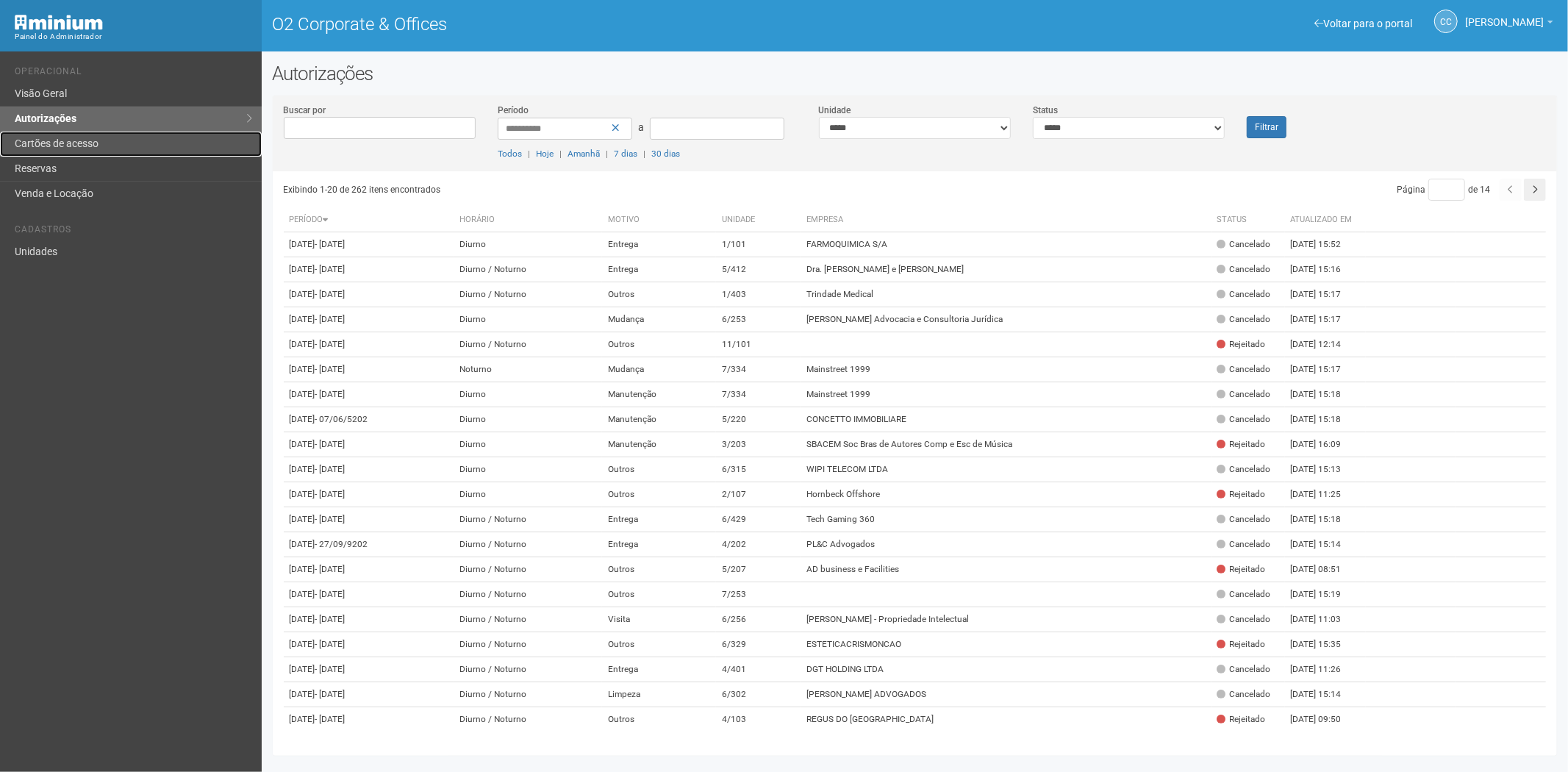
click at [79, 154] on link "Cartões de acesso" at bounding box center [130, 144] width 262 height 25
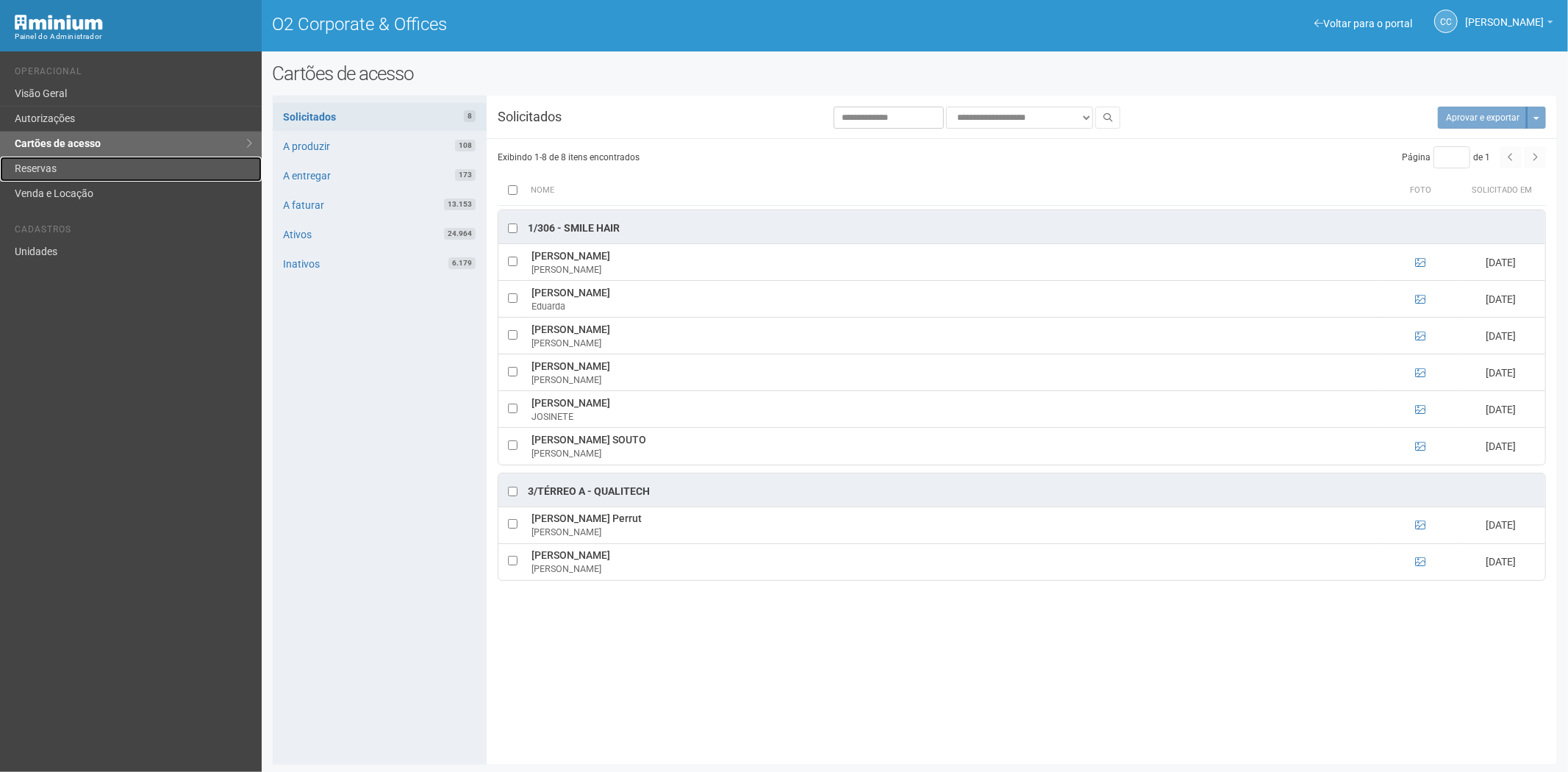
click at [86, 167] on link "Reservas" at bounding box center [130, 169] width 262 height 25
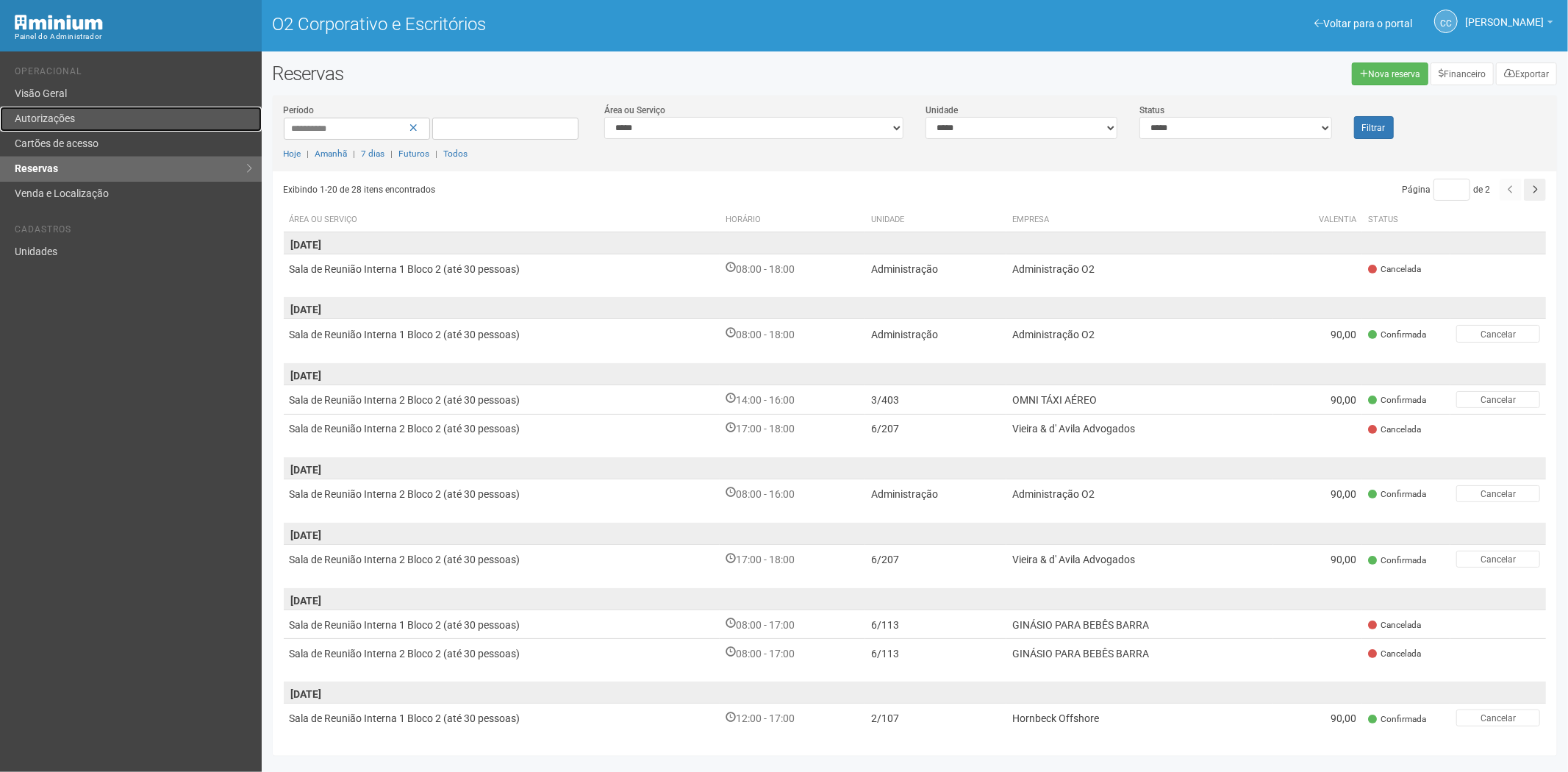
click at [86, 125] on link "Autorizações" at bounding box center [130, 119] width 262 height 25
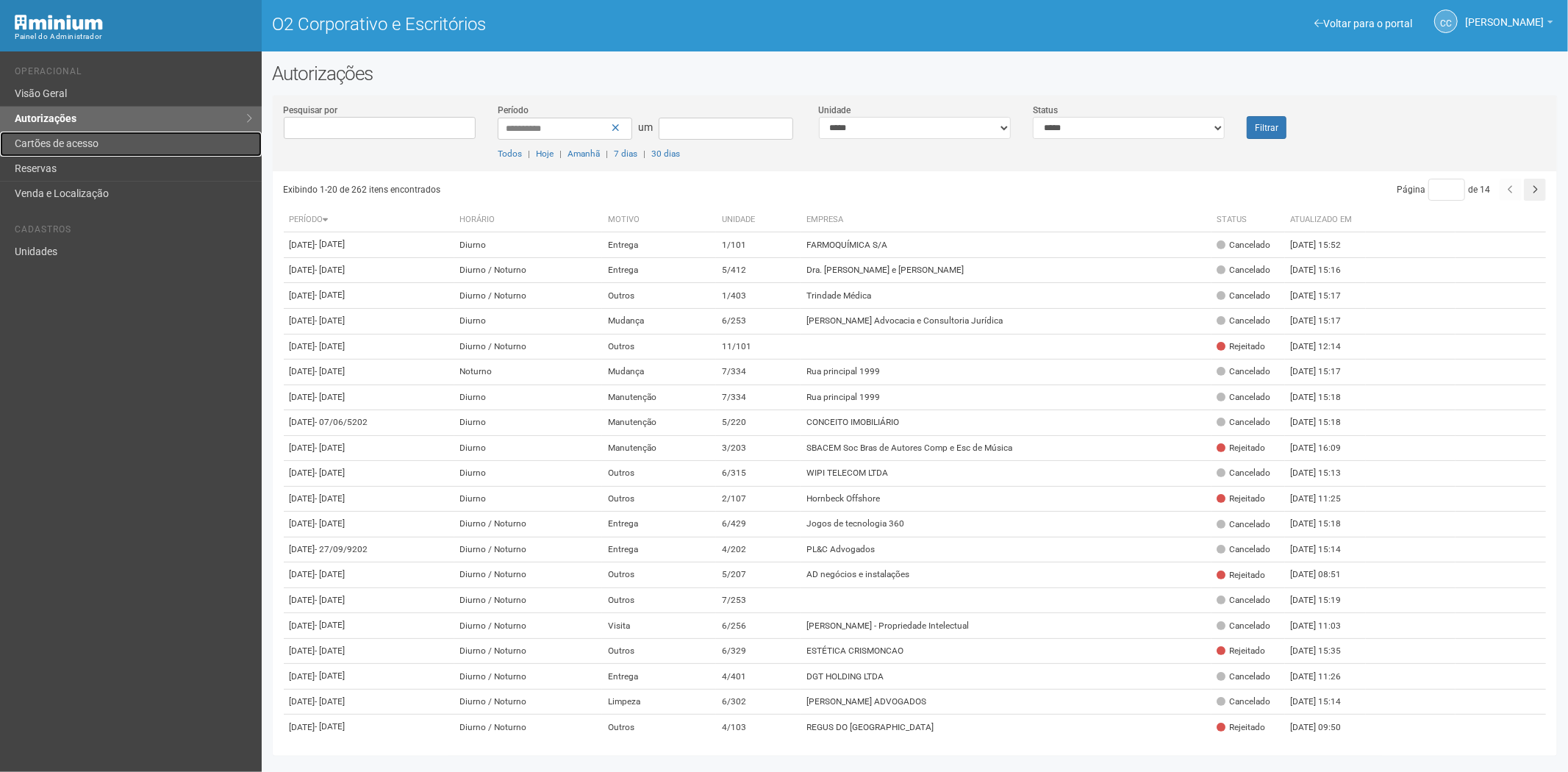
click at [122, 138] on link "Cartões de acesso" at bounding box center [130, 144] width 262 height 25
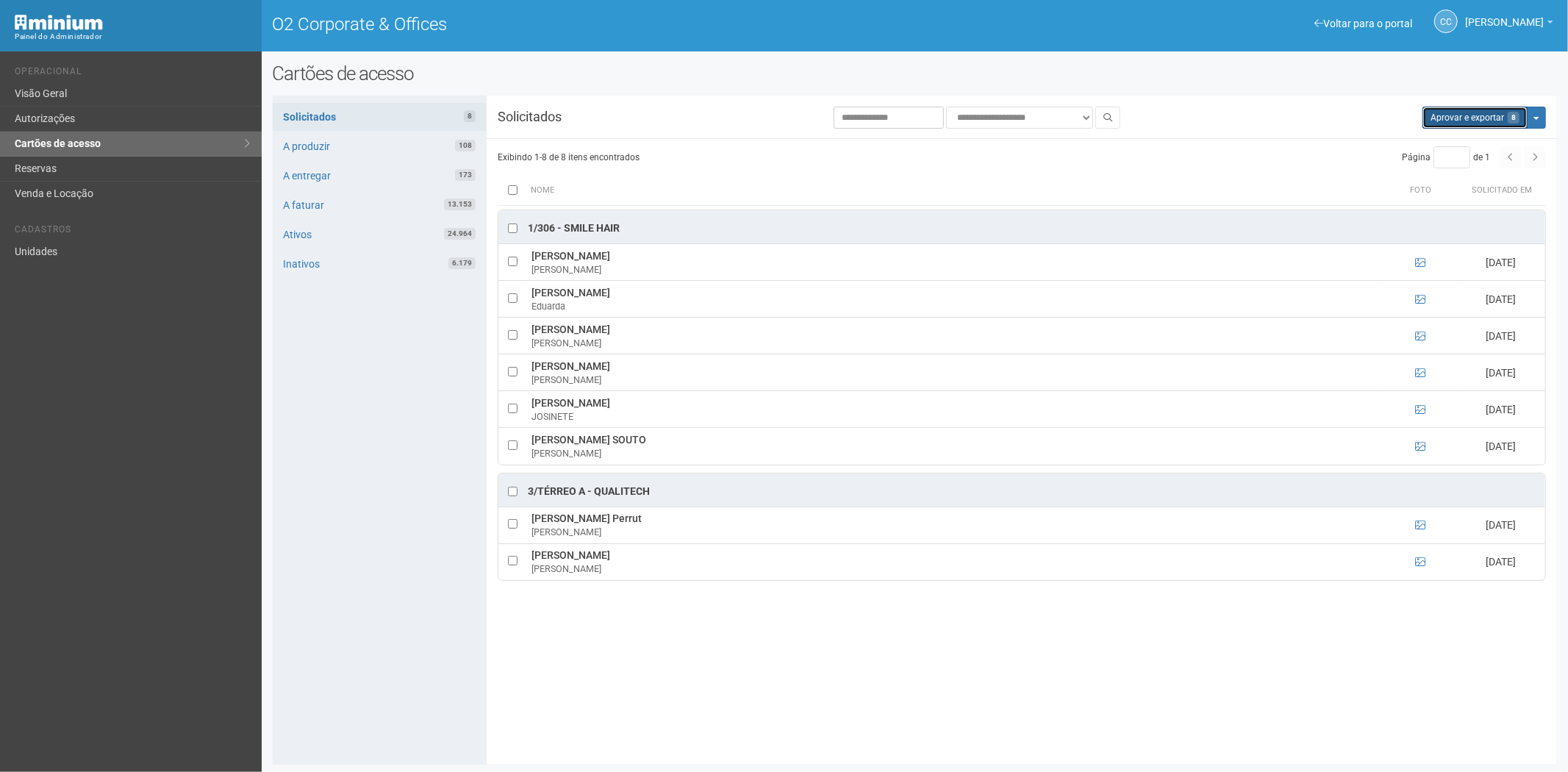
click at [1463, 126] on button "Aprovar e exportar 8" at bounding box center [1475, 117] width 105 height 22
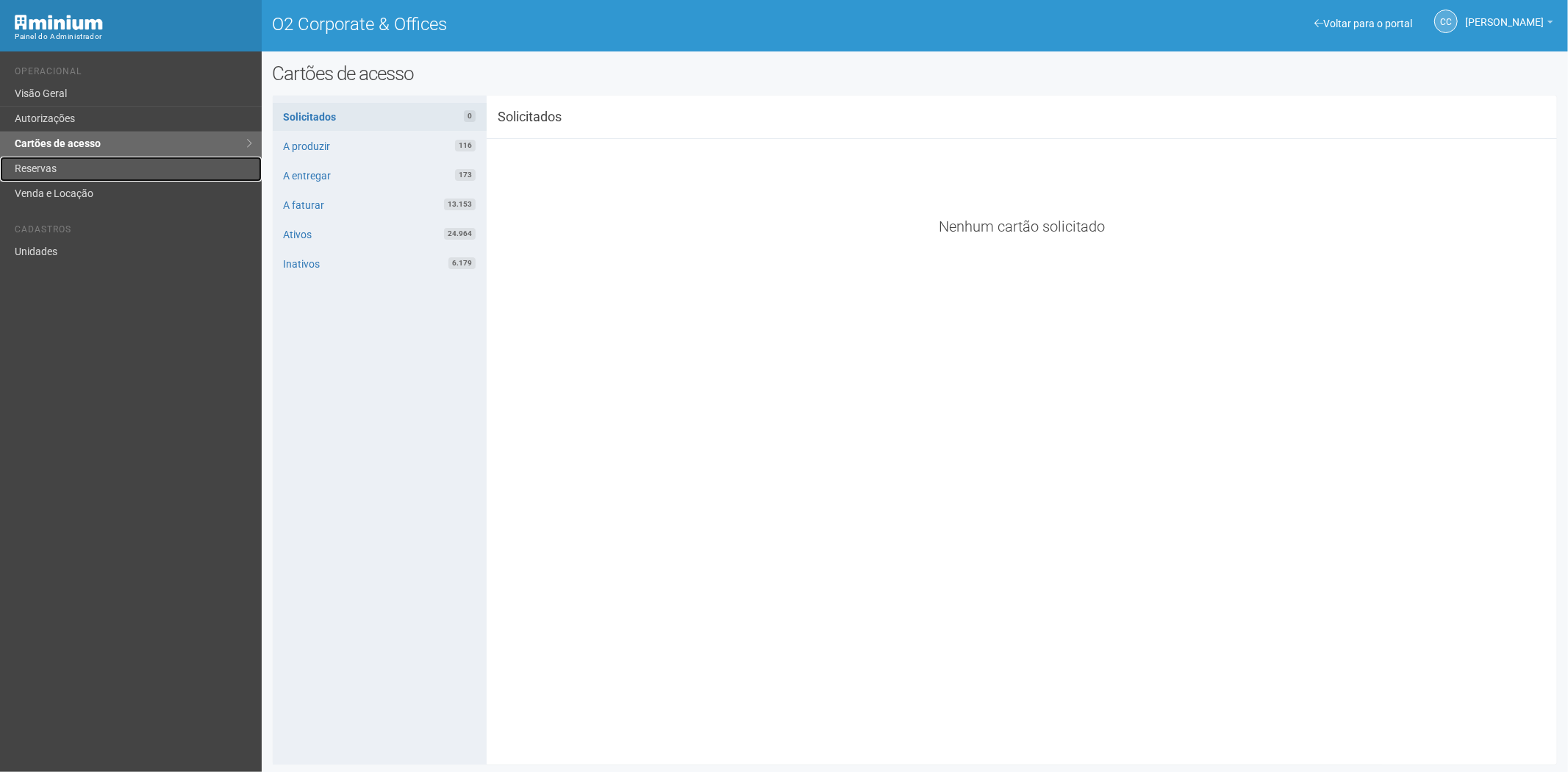
click at [144, 171] on link "Reservas" at bounding box center [130, 169] width 262 height 25
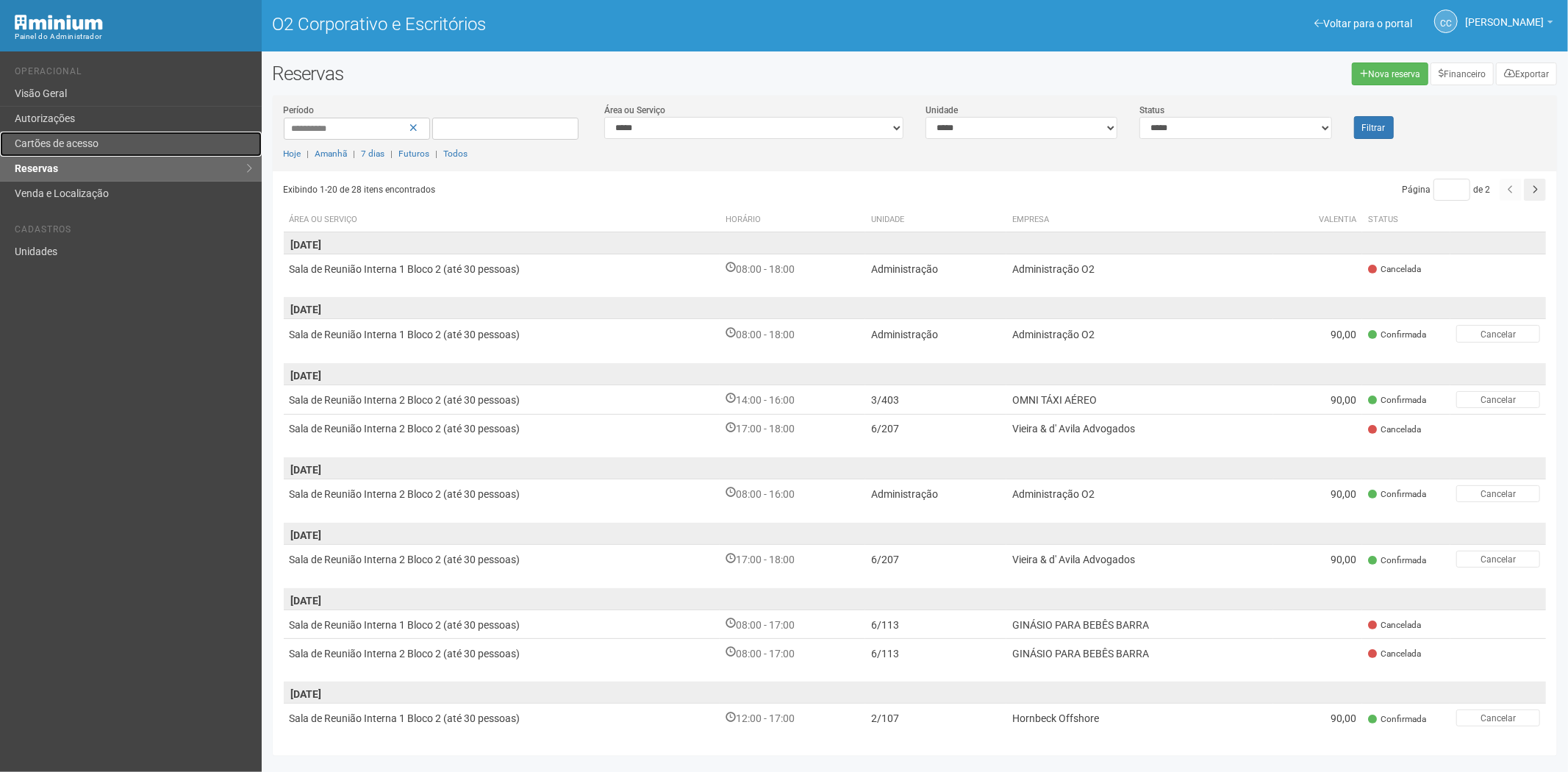
click at [133, 156] on link "Cartões de acesso" at bounding box center [130, 144] width 262 height 25
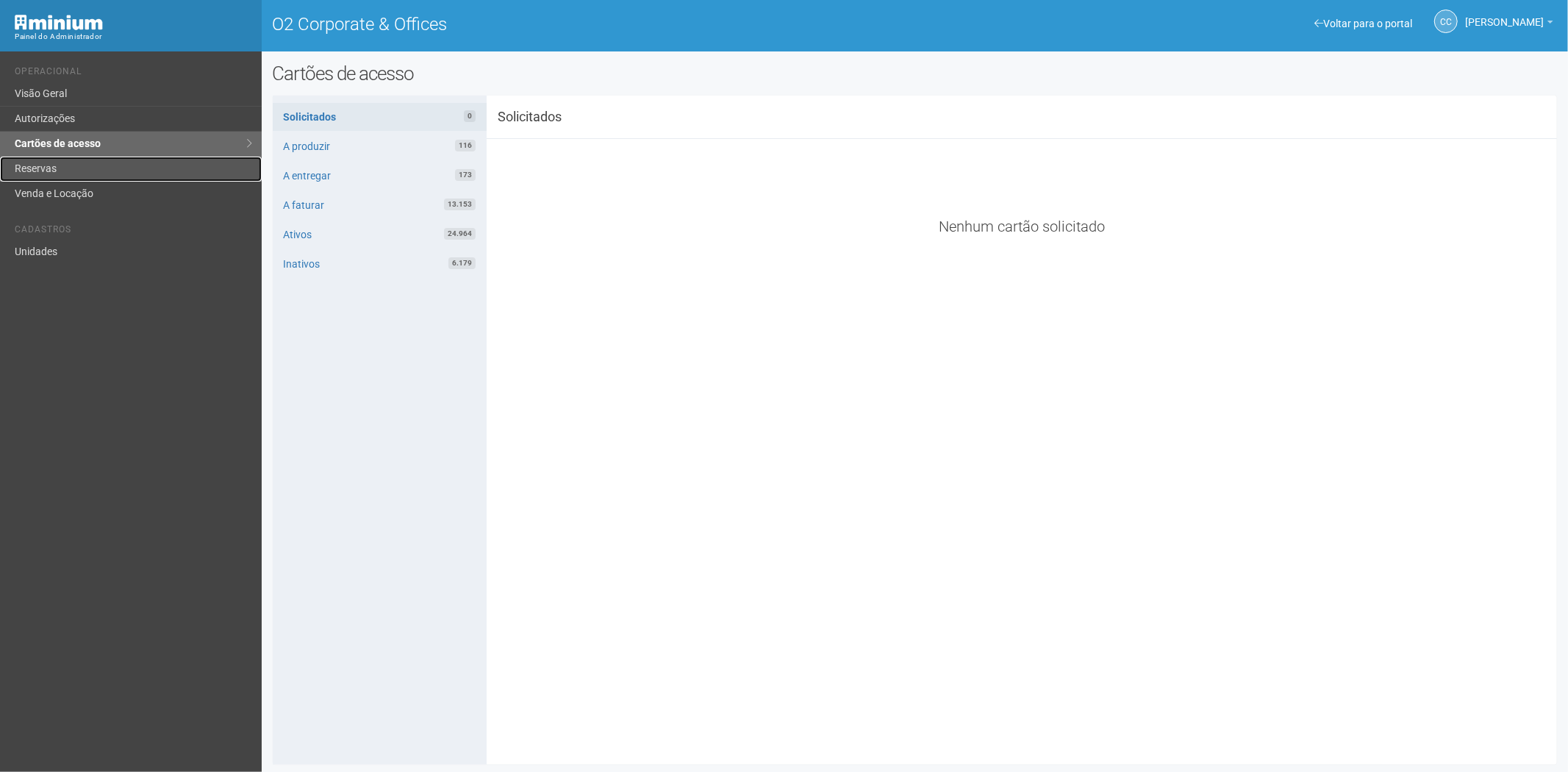
click at [54, 167] on link "Reservas" at bounding box center [130, 169] width 262 height 25
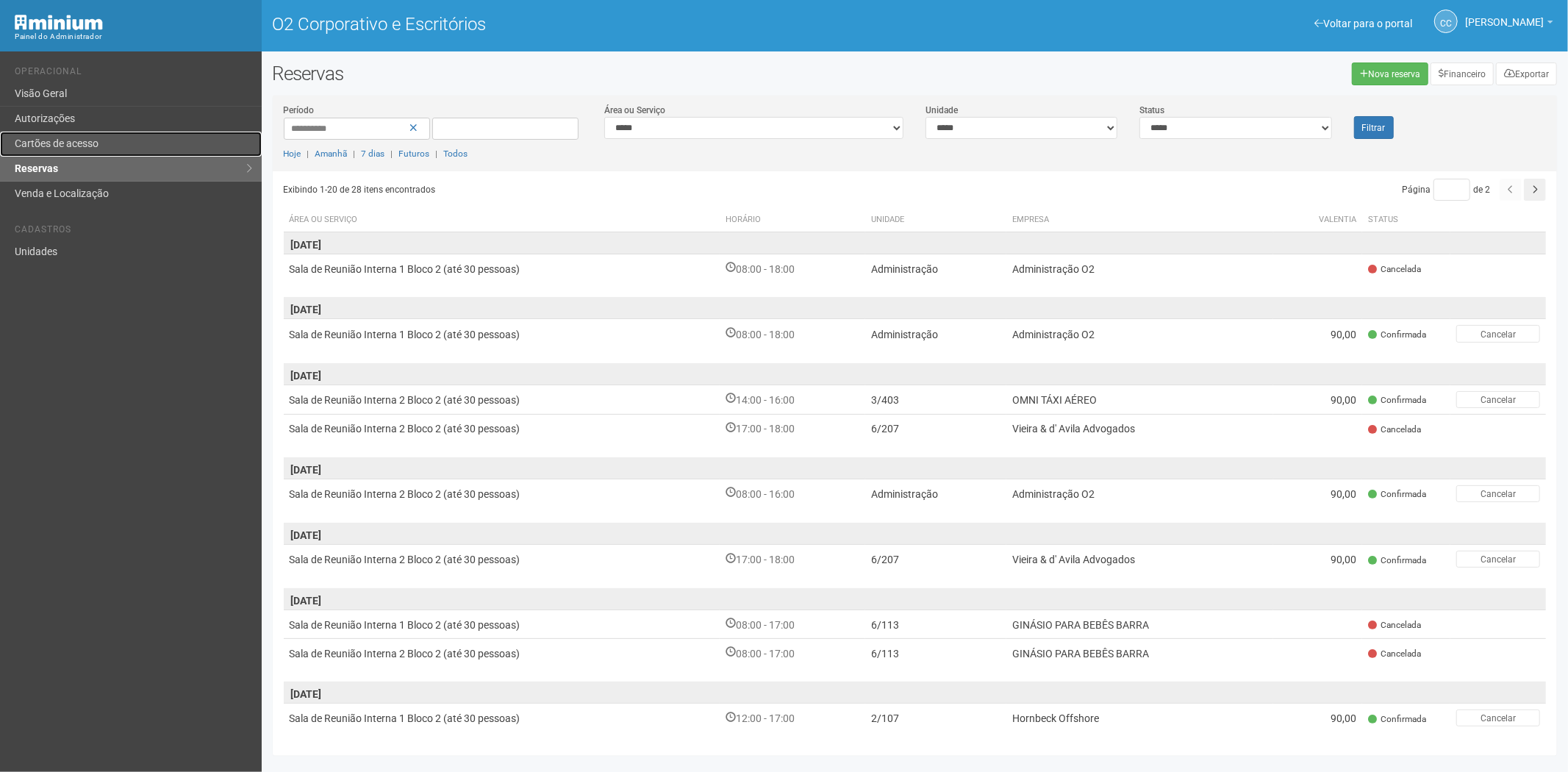
click at [88, 155] on link "Cartões de acesso" at bounding box center [130, 144] width 262 height 25
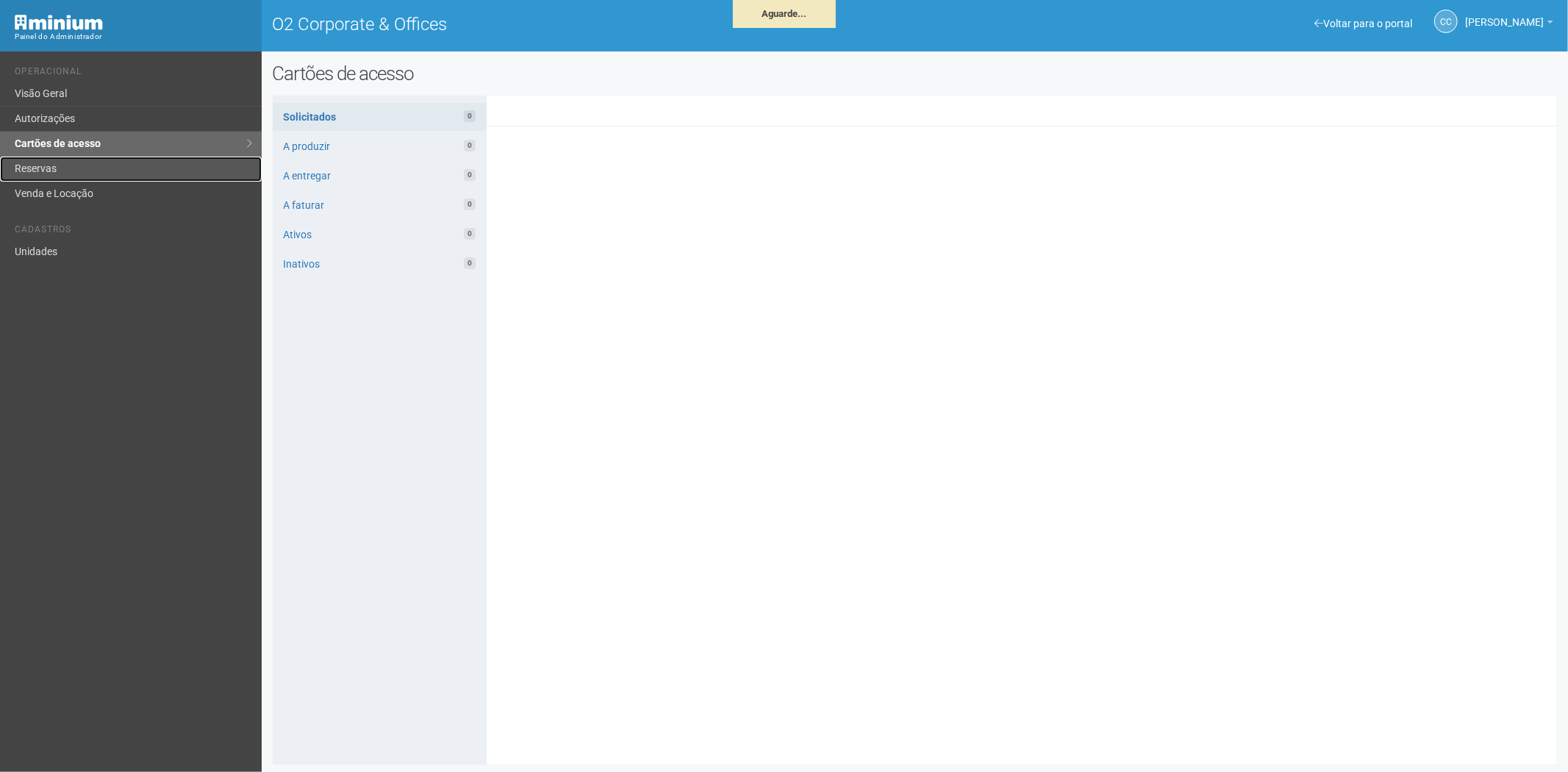
click at [107, 171] on link "Reservas" at bounding box center [130, 169] width 262 height 25
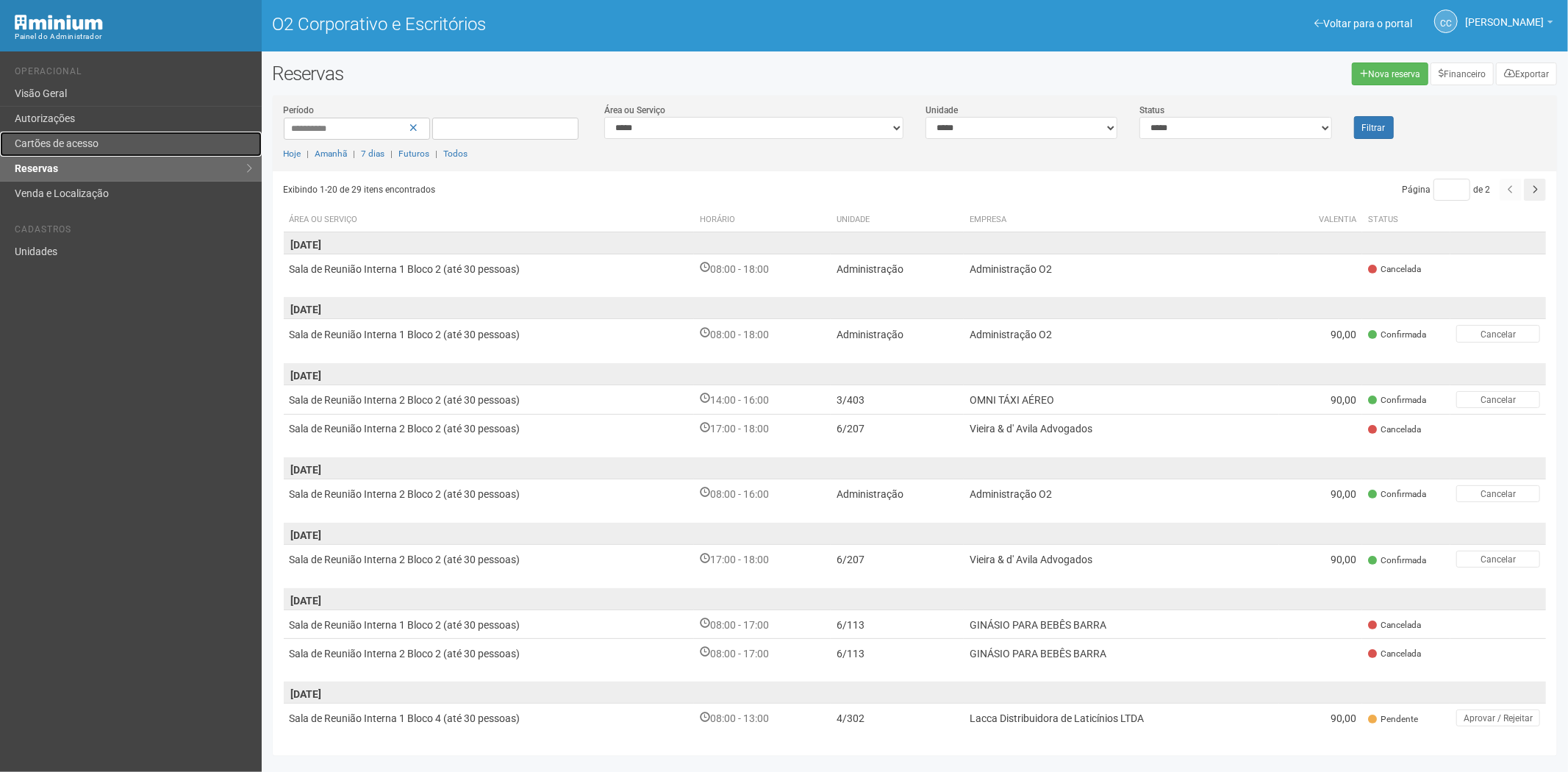
click at [67, 141] on font "Cartões de acesso" at bounding box center [56, 143] width 84 height 11
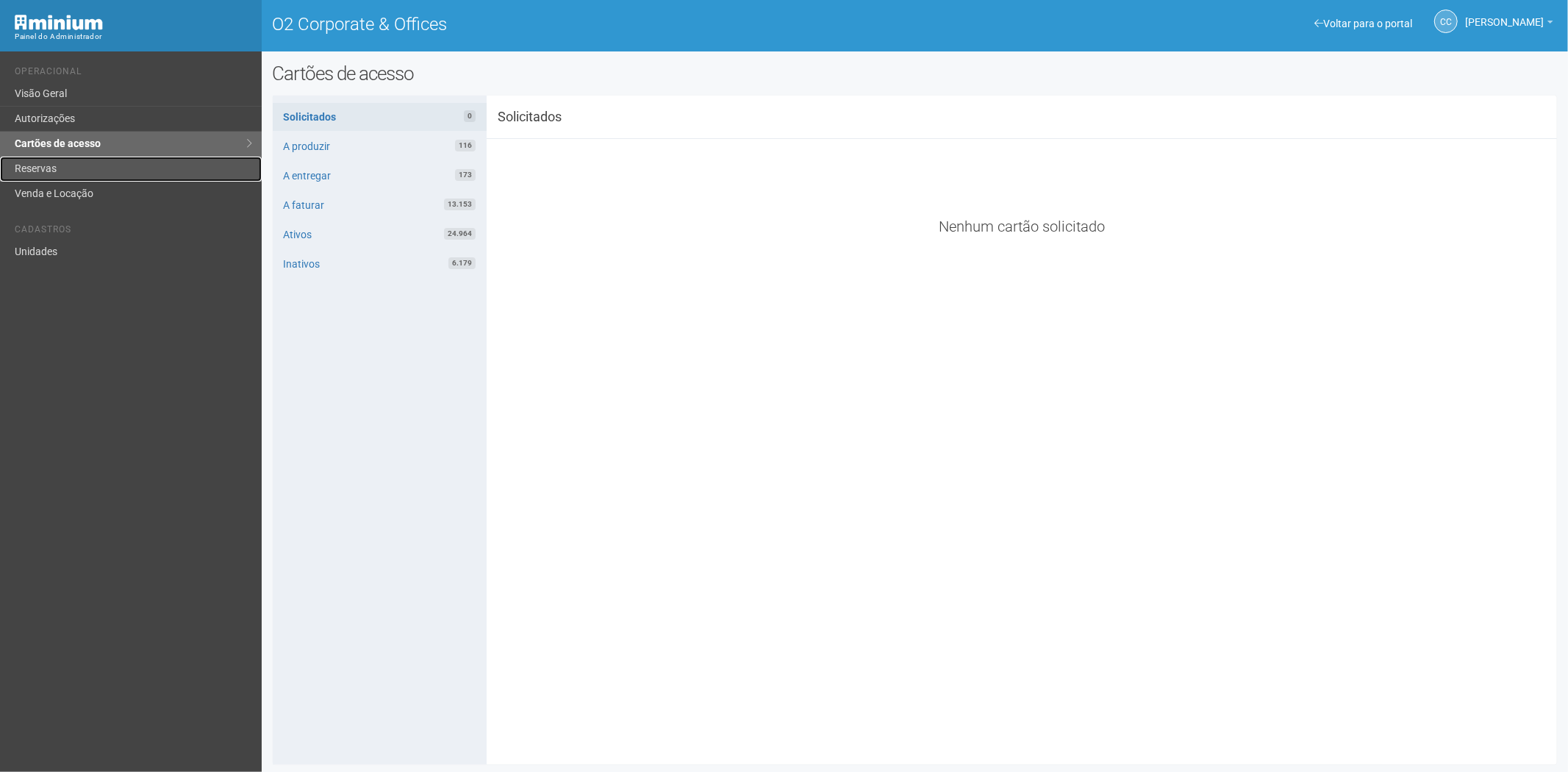
click at [70, 169] on link "Reservas" at bounding box center [130, 169] width 262 height 25
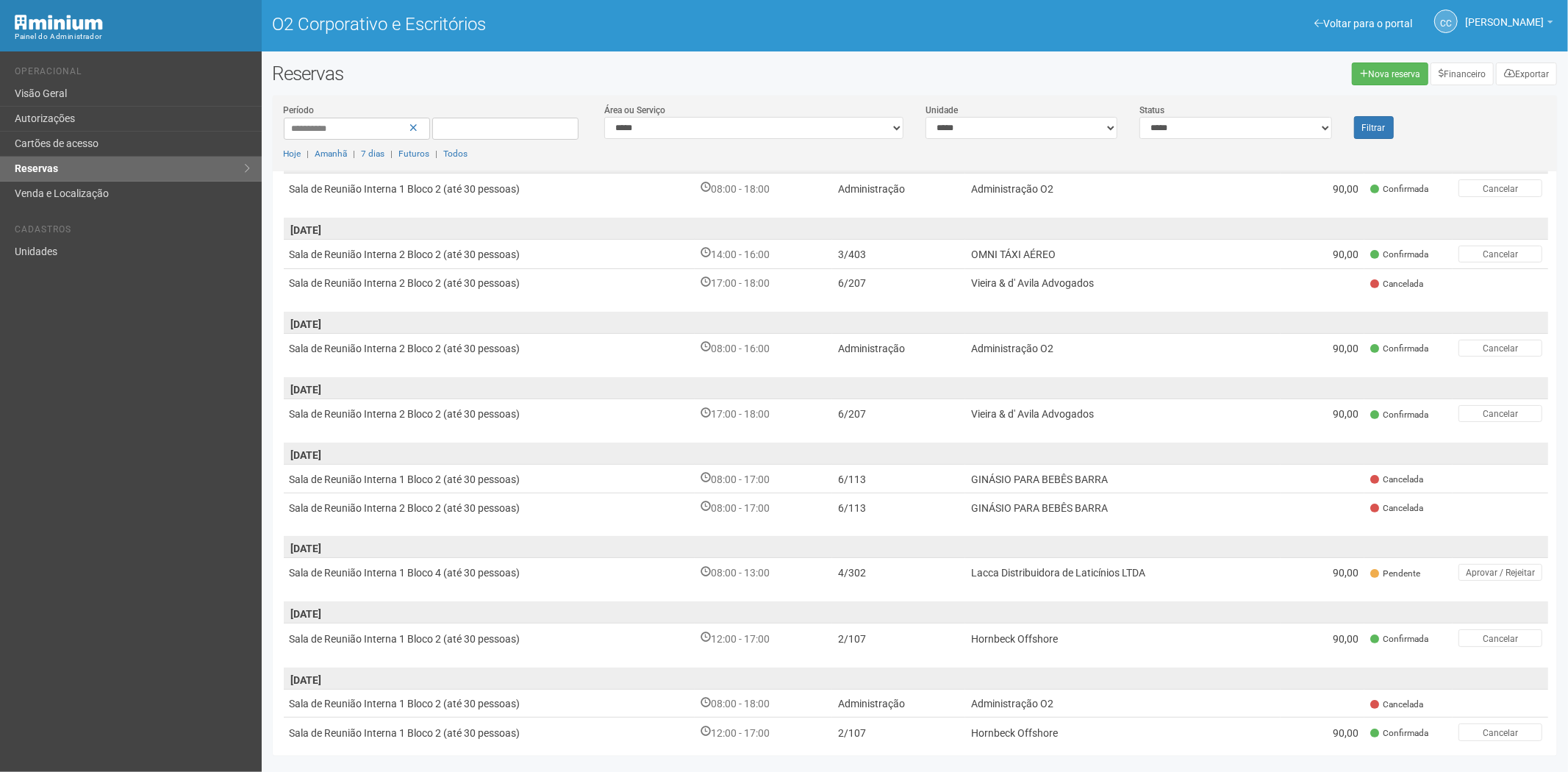
scroll to position [78, 0]
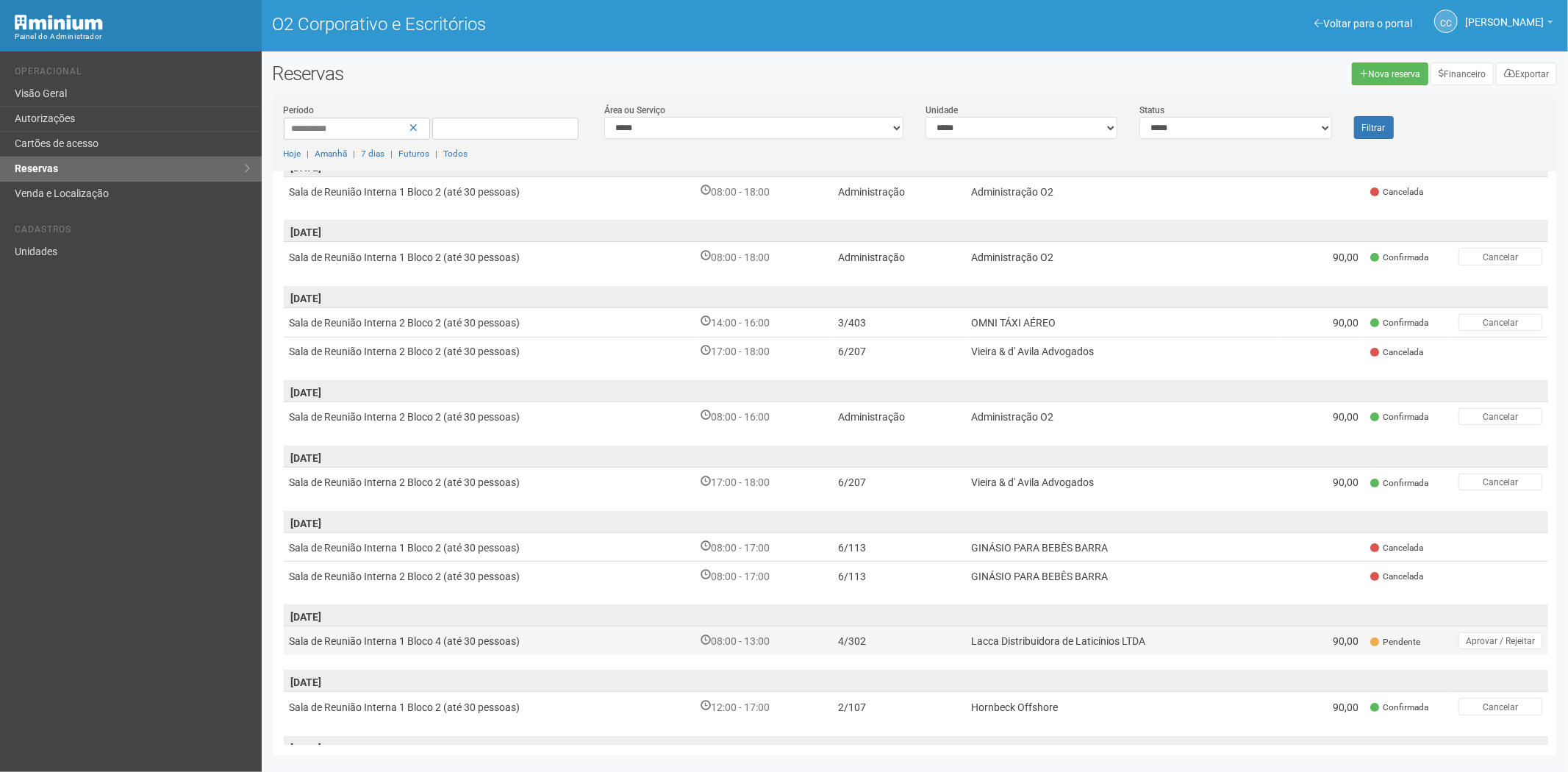
click at [817, 643] on td "08:00 - 13:00" at bounding box center [763, 641] width 137 height 29
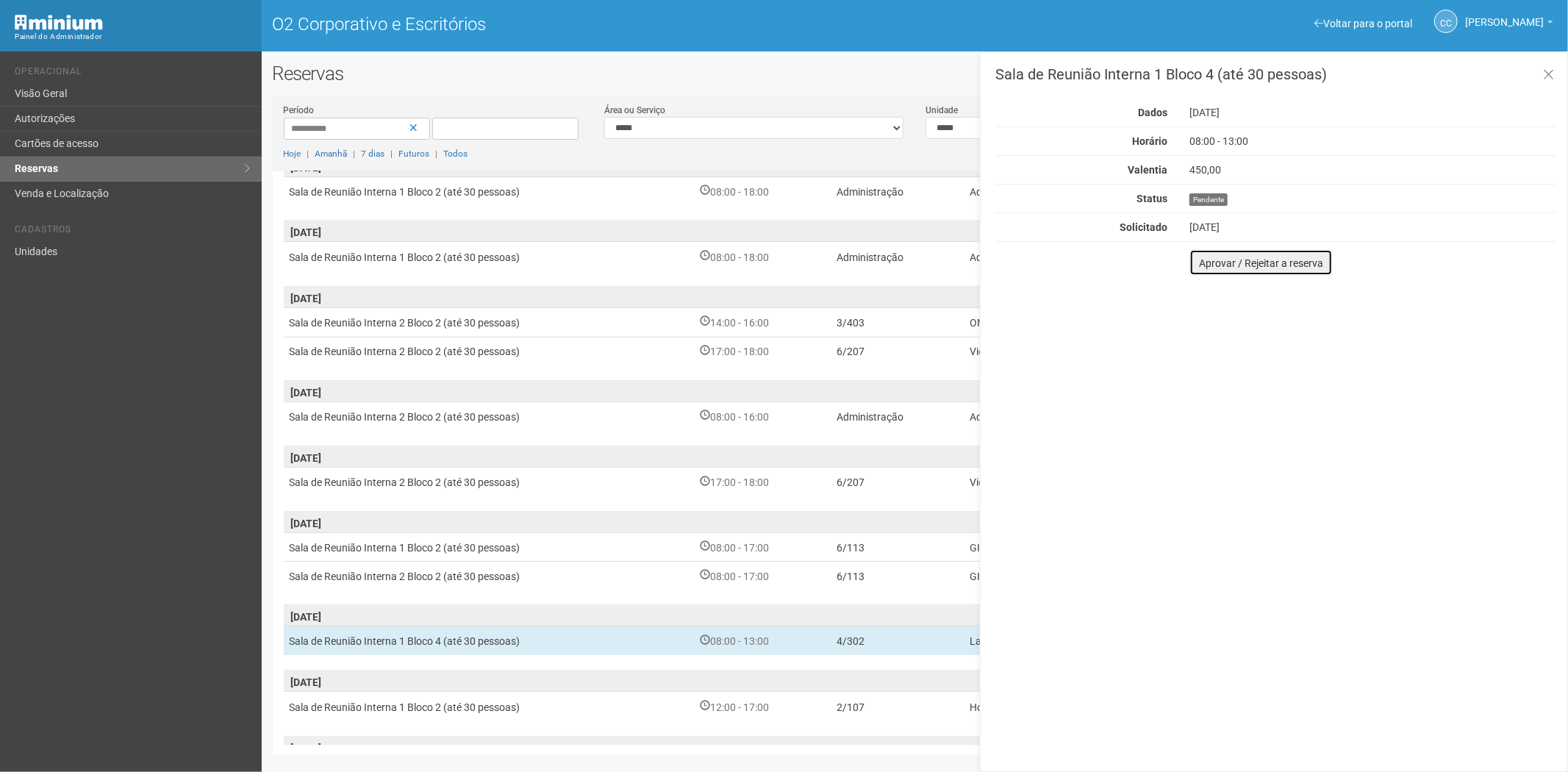
click at [1206, 266] on font "Aprovar / Rejeitar a reserva" at bounding box center [1261, 263] width 124 height 11
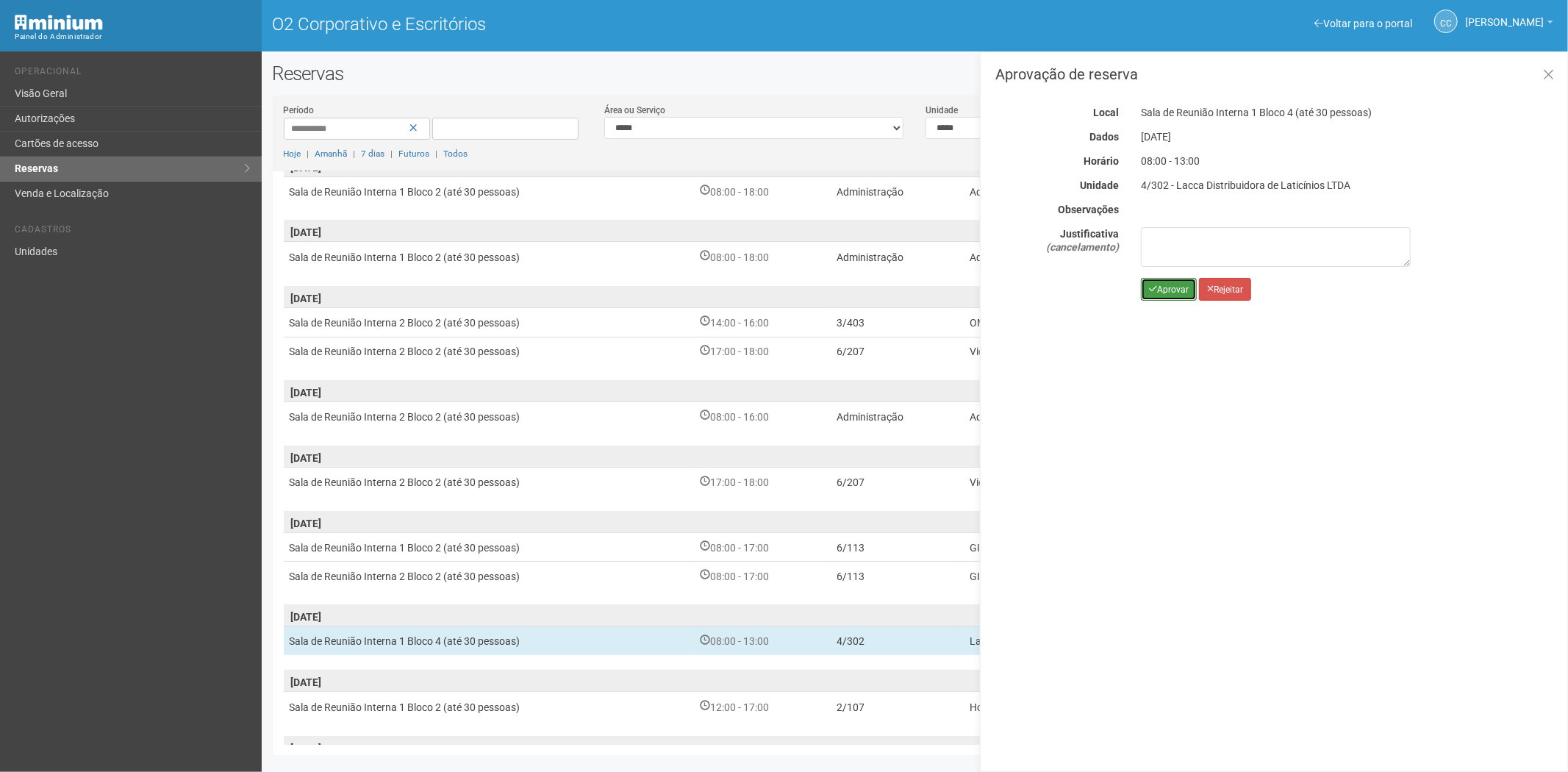
click at [1155, 285] on icon "submit" at bounding box center [1152, 289] width 8 height 9
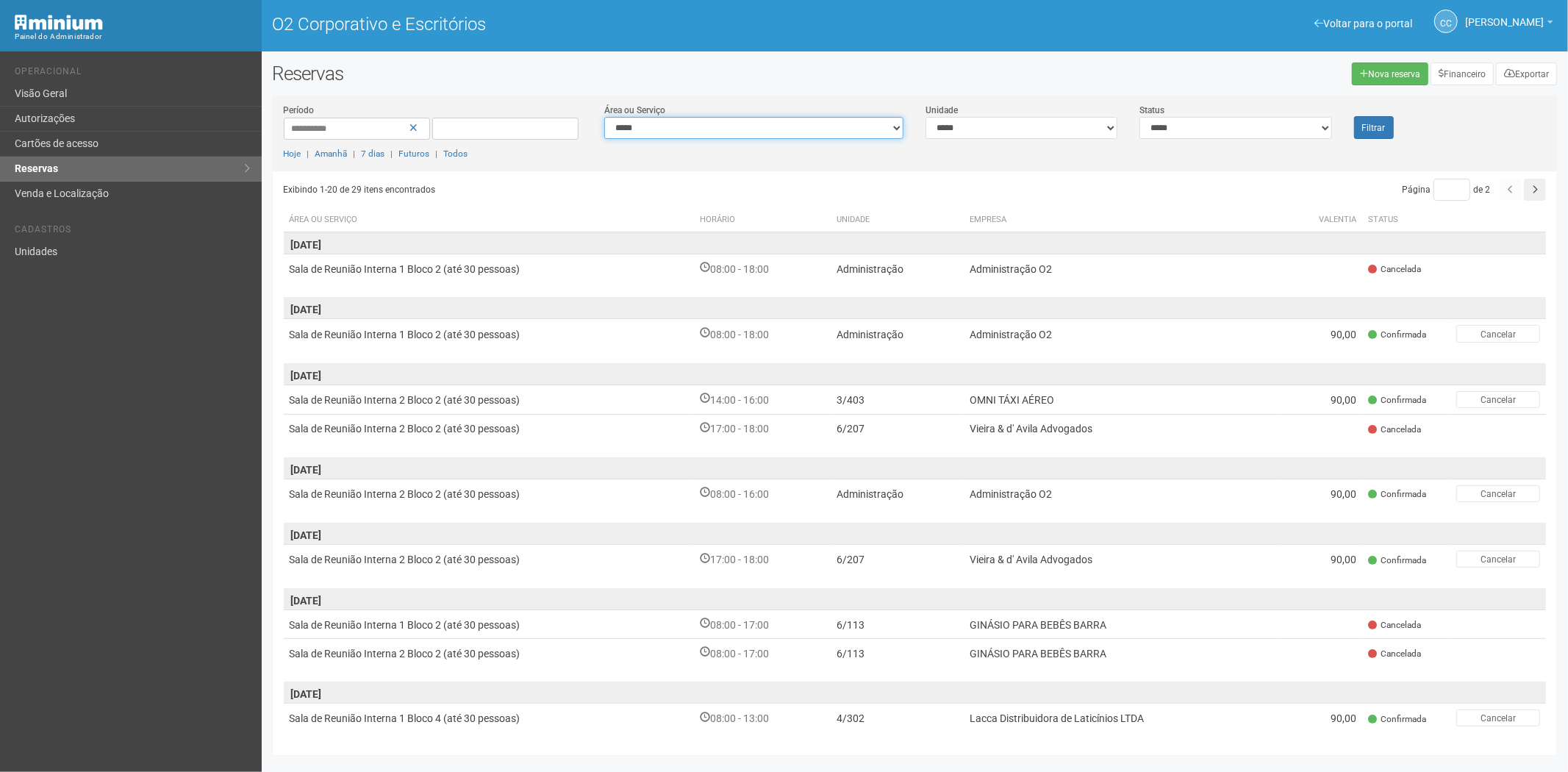
click at [652, 127] on select "**********" at bounding box center [754, 128] width 300 height 22
click at [1002, 122] on select "**********" at bounding box center [1021, 128] width 192 height 22
select select "**********"
click at [1372, 132] on button "Filtrar" at bounding box center [1373, 128] width 40 height 23
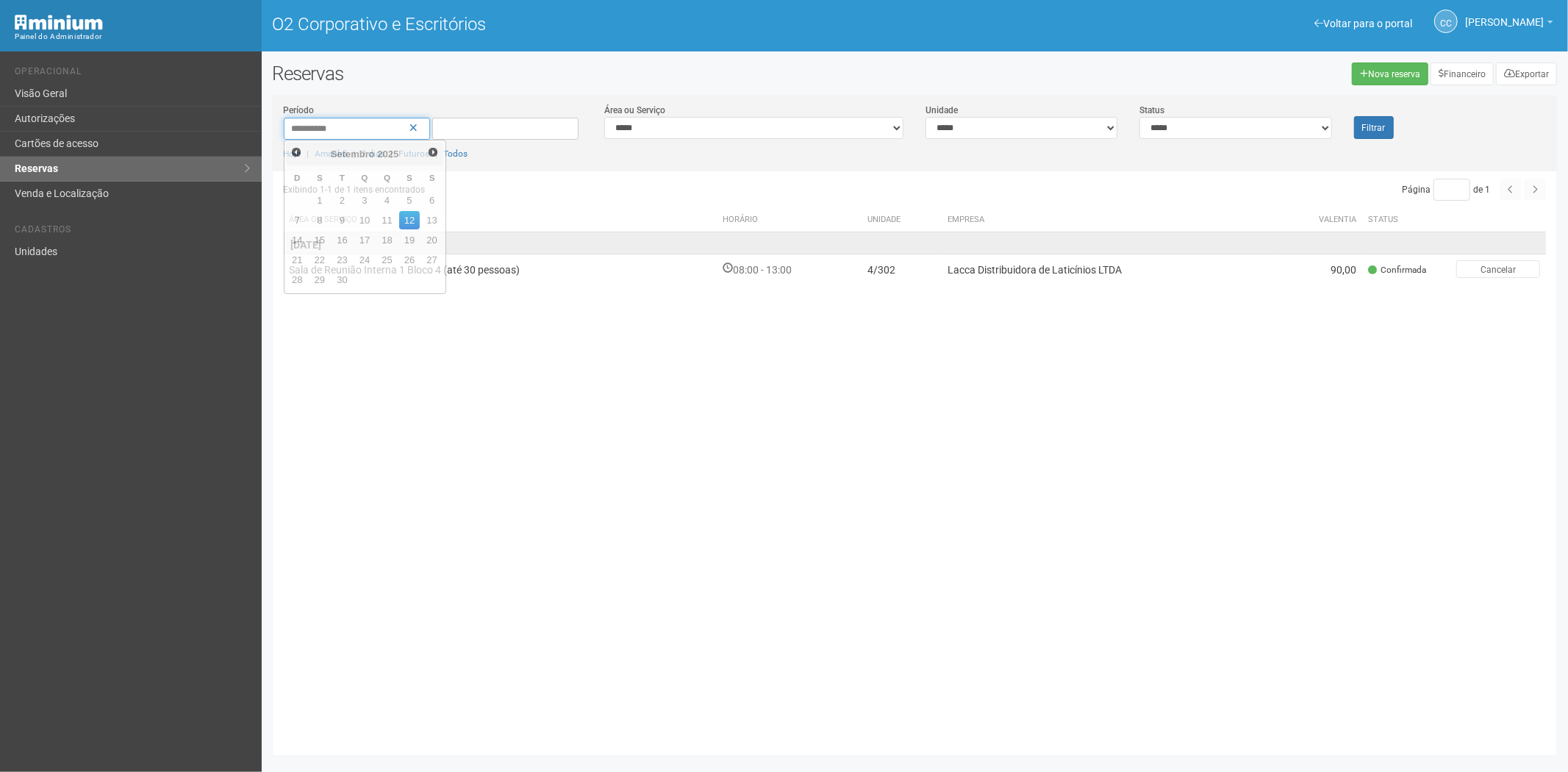
click at [300, 129] on input "**********" at bounding box center [357, 129] width 146 height 22
click at [321, 199] on font "1" at bounding box center [320, 200] width 5 height 11
click at [304, 127] on input "****" at bounding box center [357, 129] width 146 height 22
type input "*********"
click at [1370, 127] on font "Filtrar" at bounding box center [1373, 128] width 24 height 11
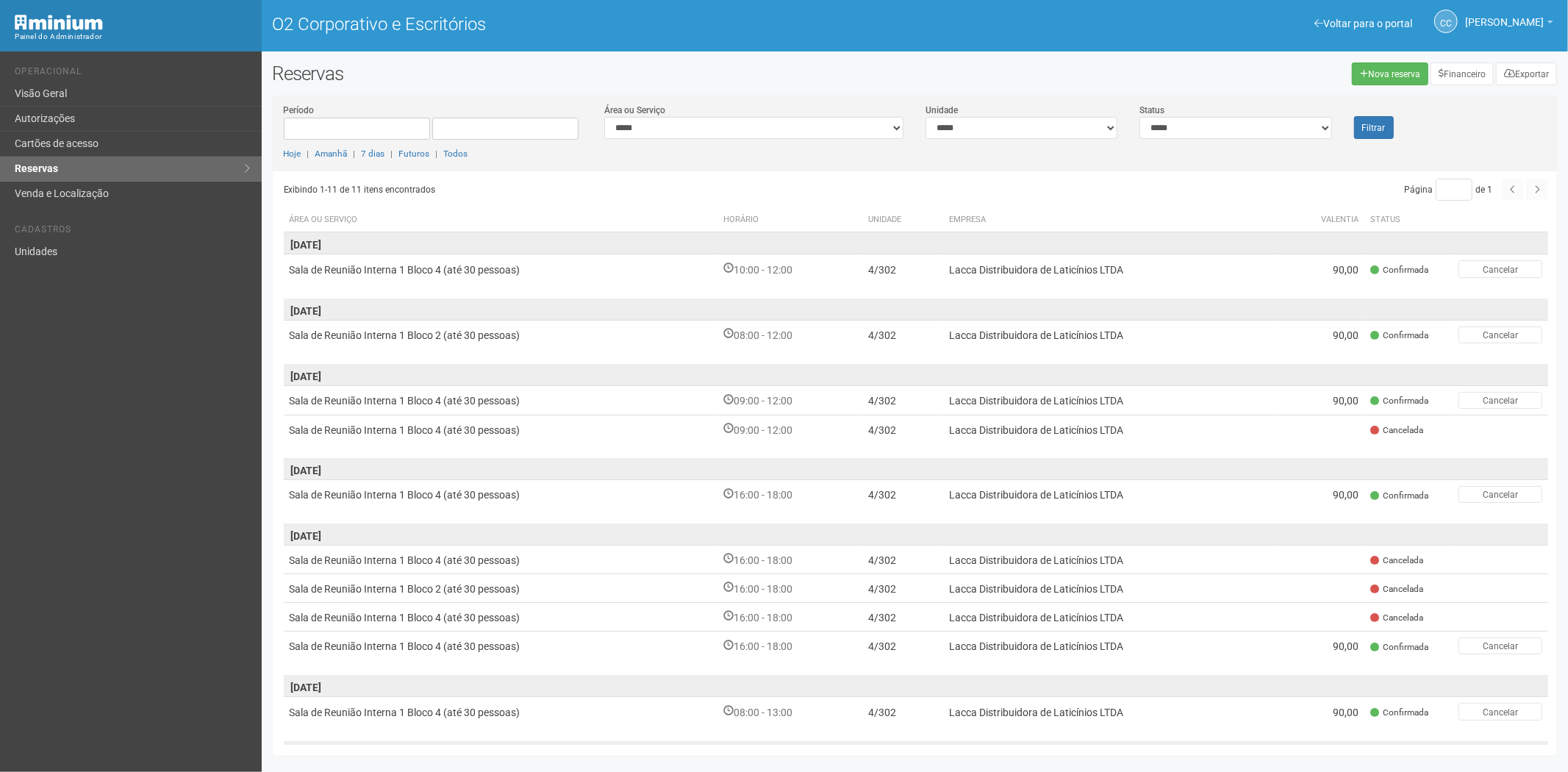
drag, startPoint x: 1532, startPoint y: 186, endPoint x: 1501, endPoint y: 204, distance: 35.8
click at [1532, 186] on div "Página * de 1" at bounding box center [1232, 189] width 632 height 22
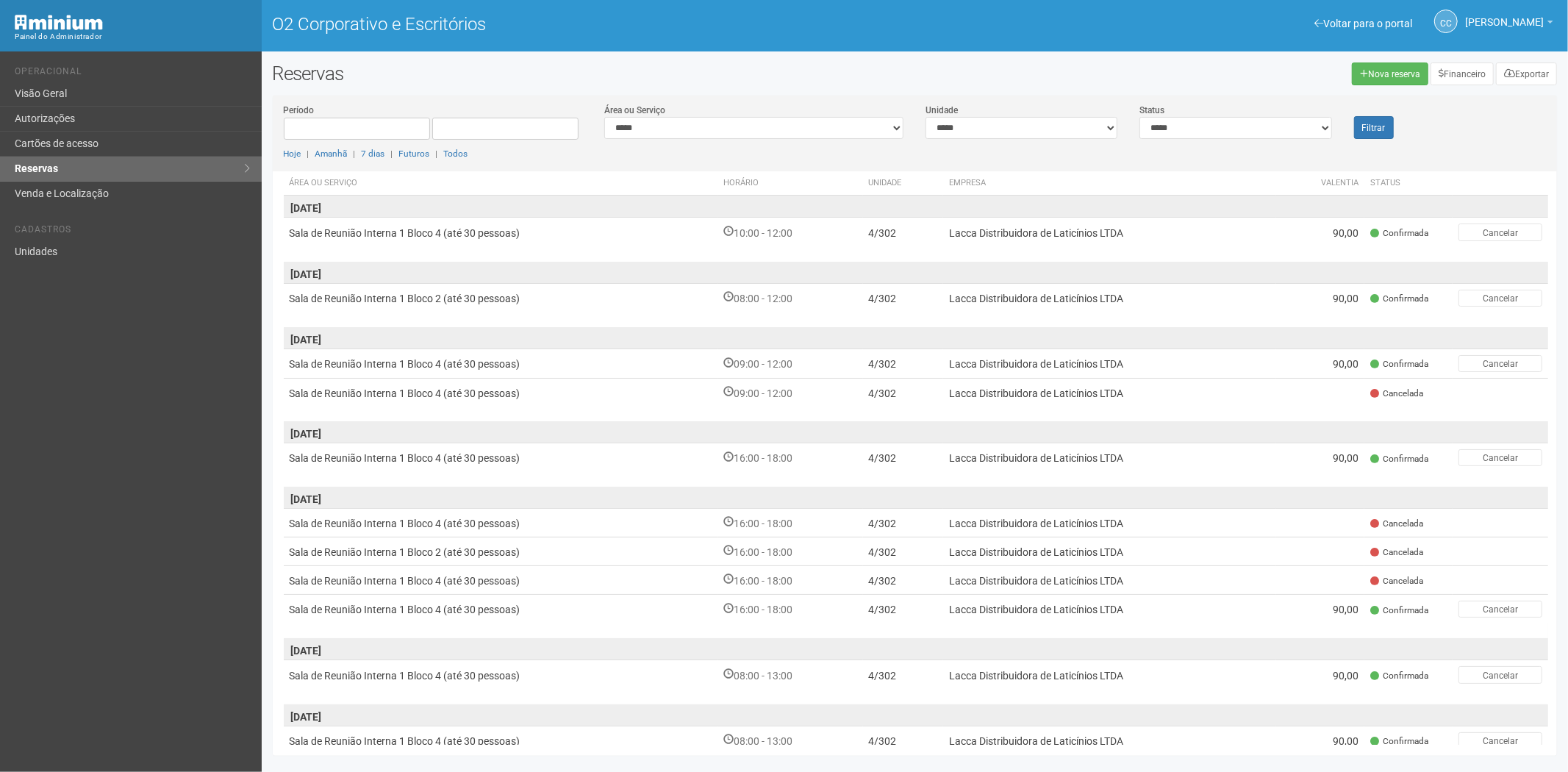
scroll to position [56, 0]
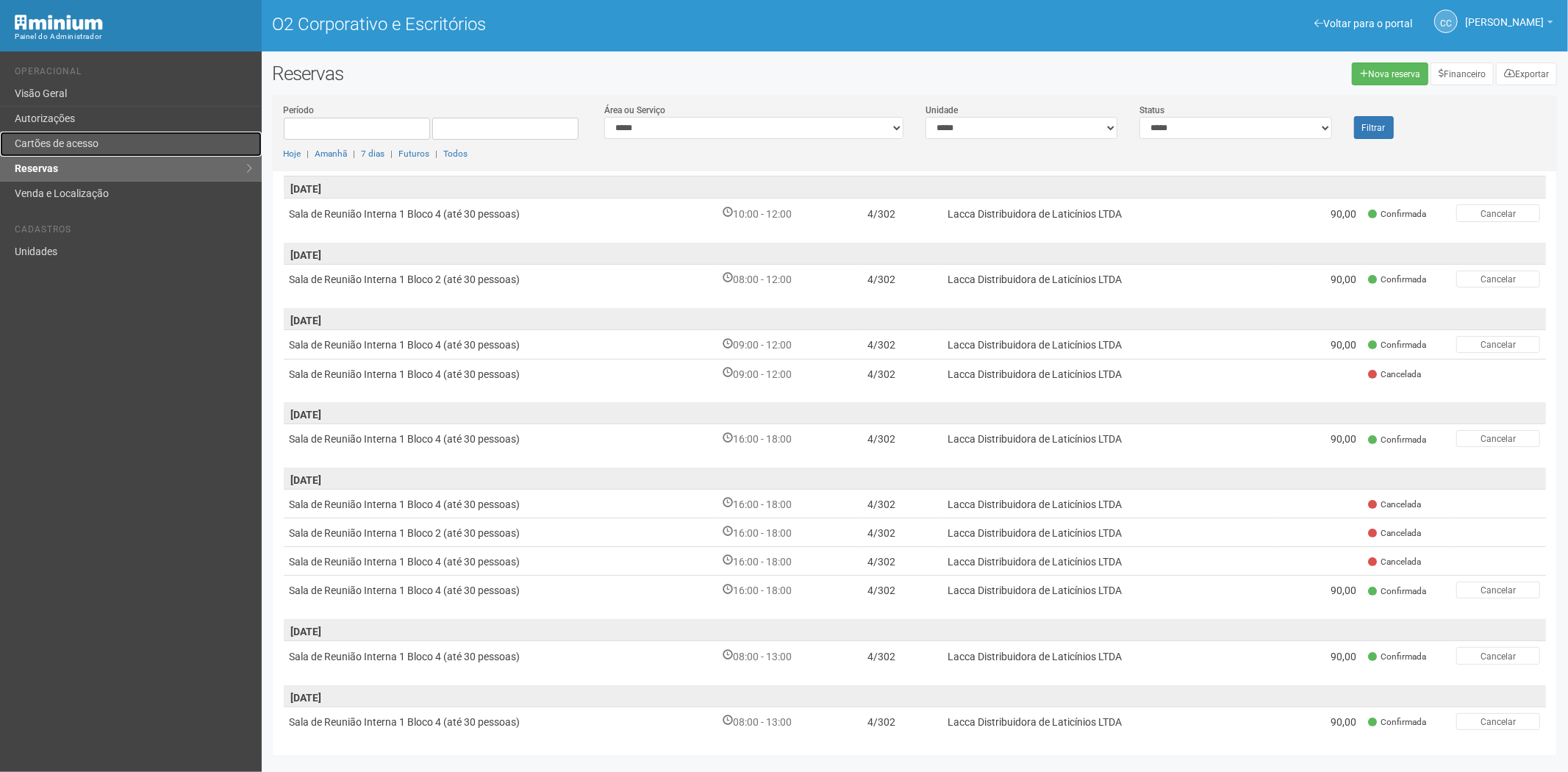
click at [77, 149] on font "Cartões de acesso" at bounding box center [56, 143] width 84 height 11
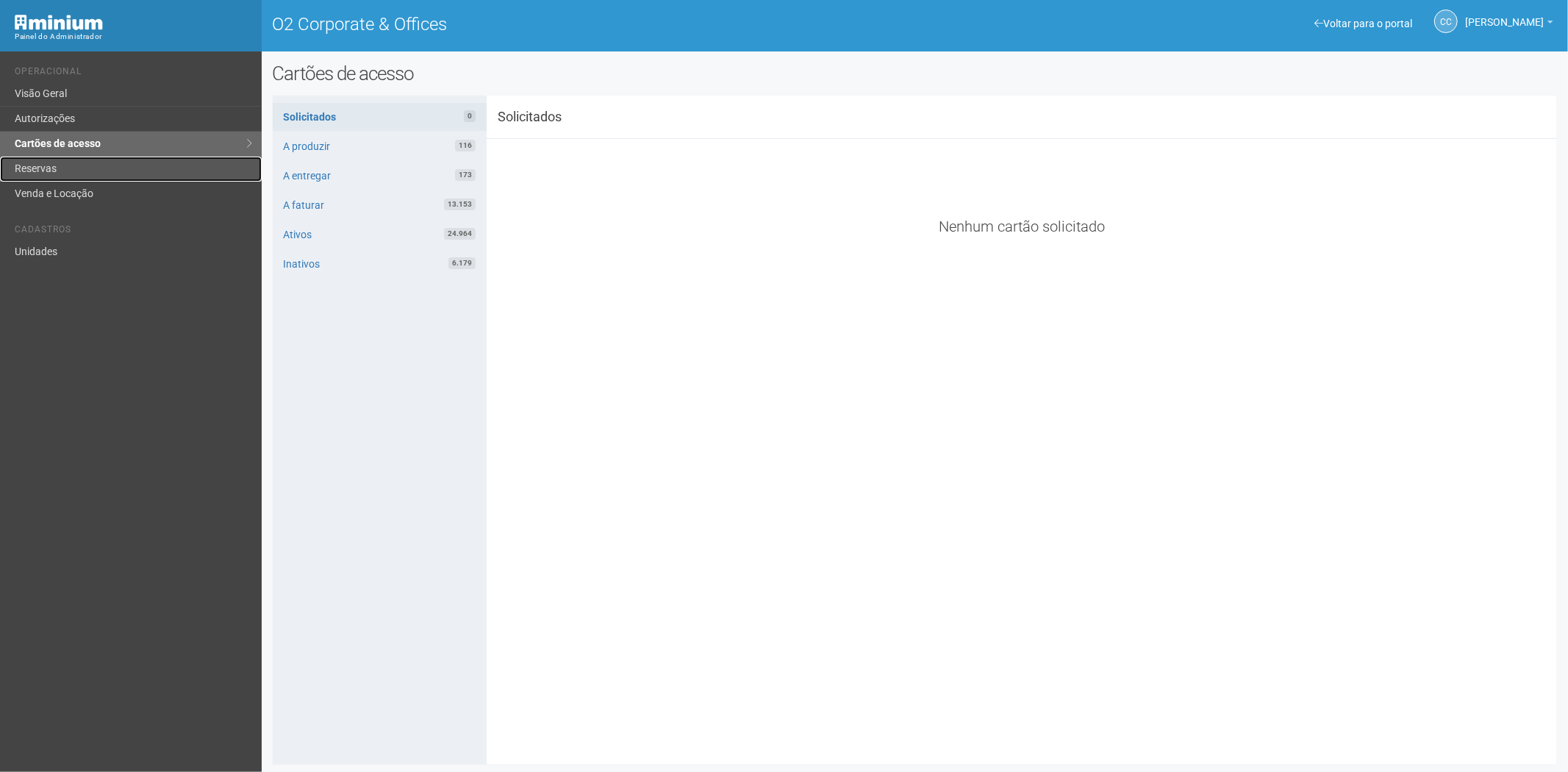
click at [62, 172] on link "Reservas" at bounding box center [130, 169] width 262 height 25
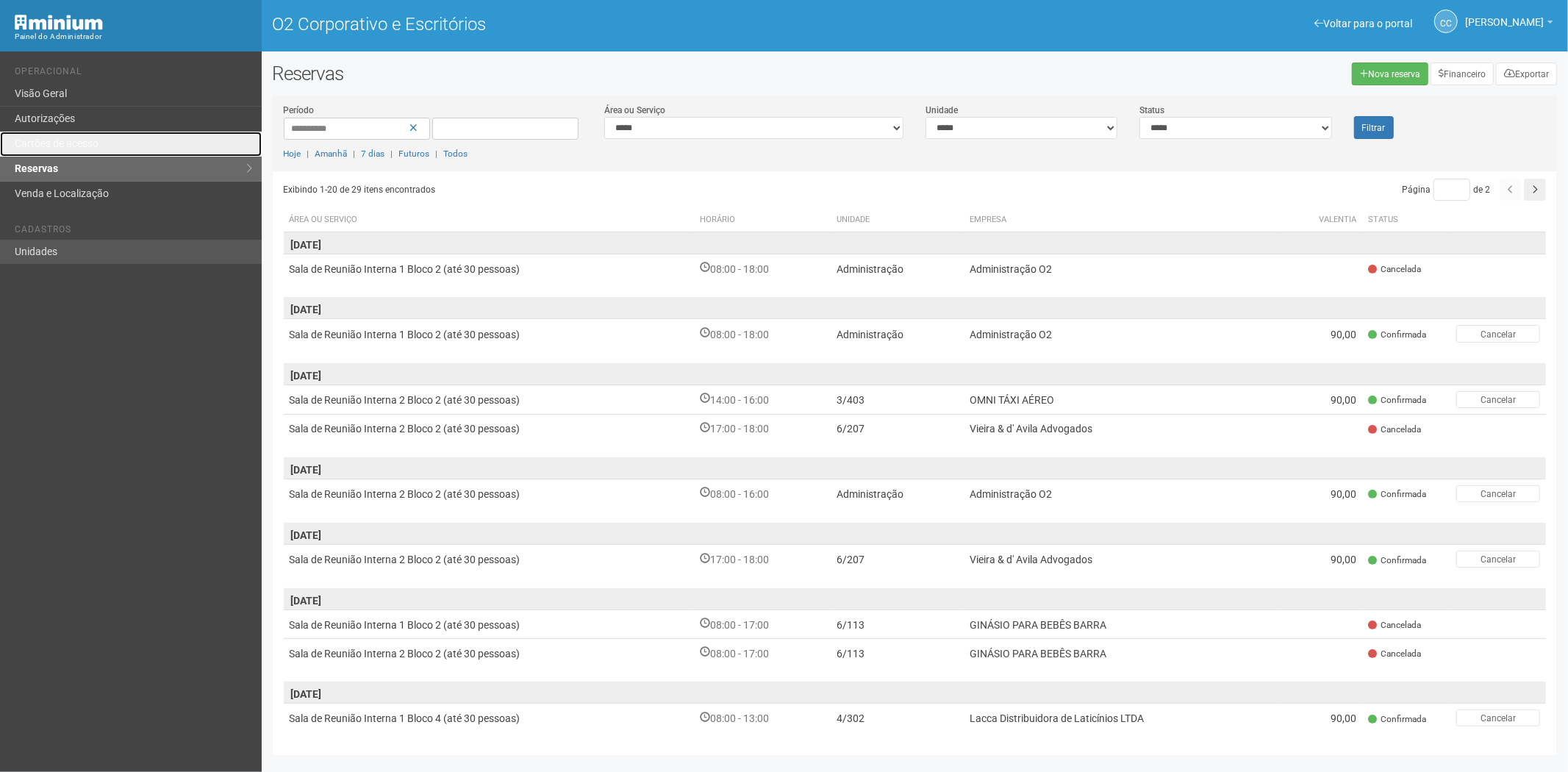
drag, startPoint x: 41, startPoint y: 137, endPoint x: 220, endPoint y: 260, distance: 217.2
click at [40, 137] on font "Cartões de acesso" at bounding box center [56, 143] width 84 height 11
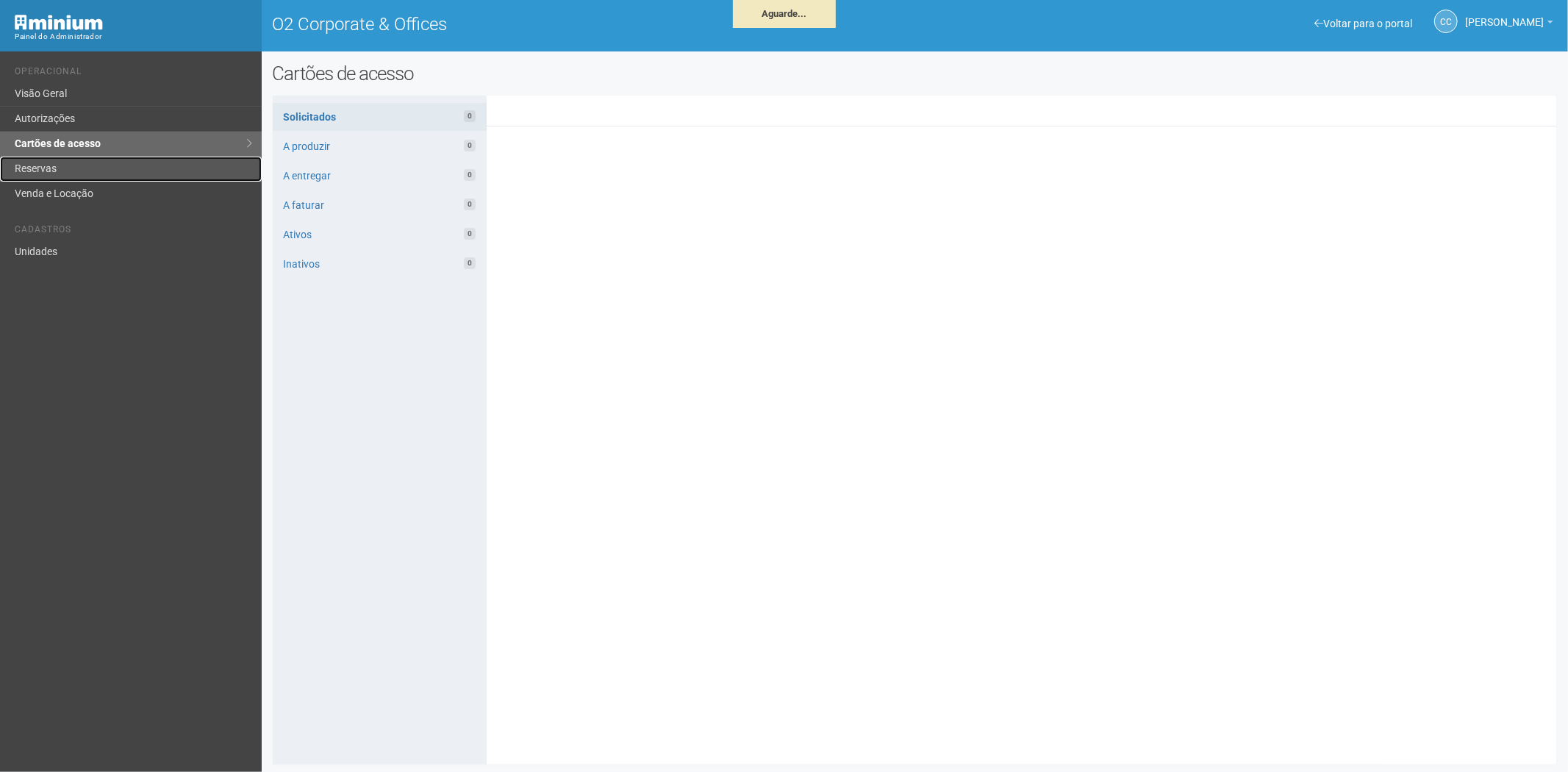
click at [70, 171] on link "Reservas" at bounding box center [130, 169] width 262 height 25
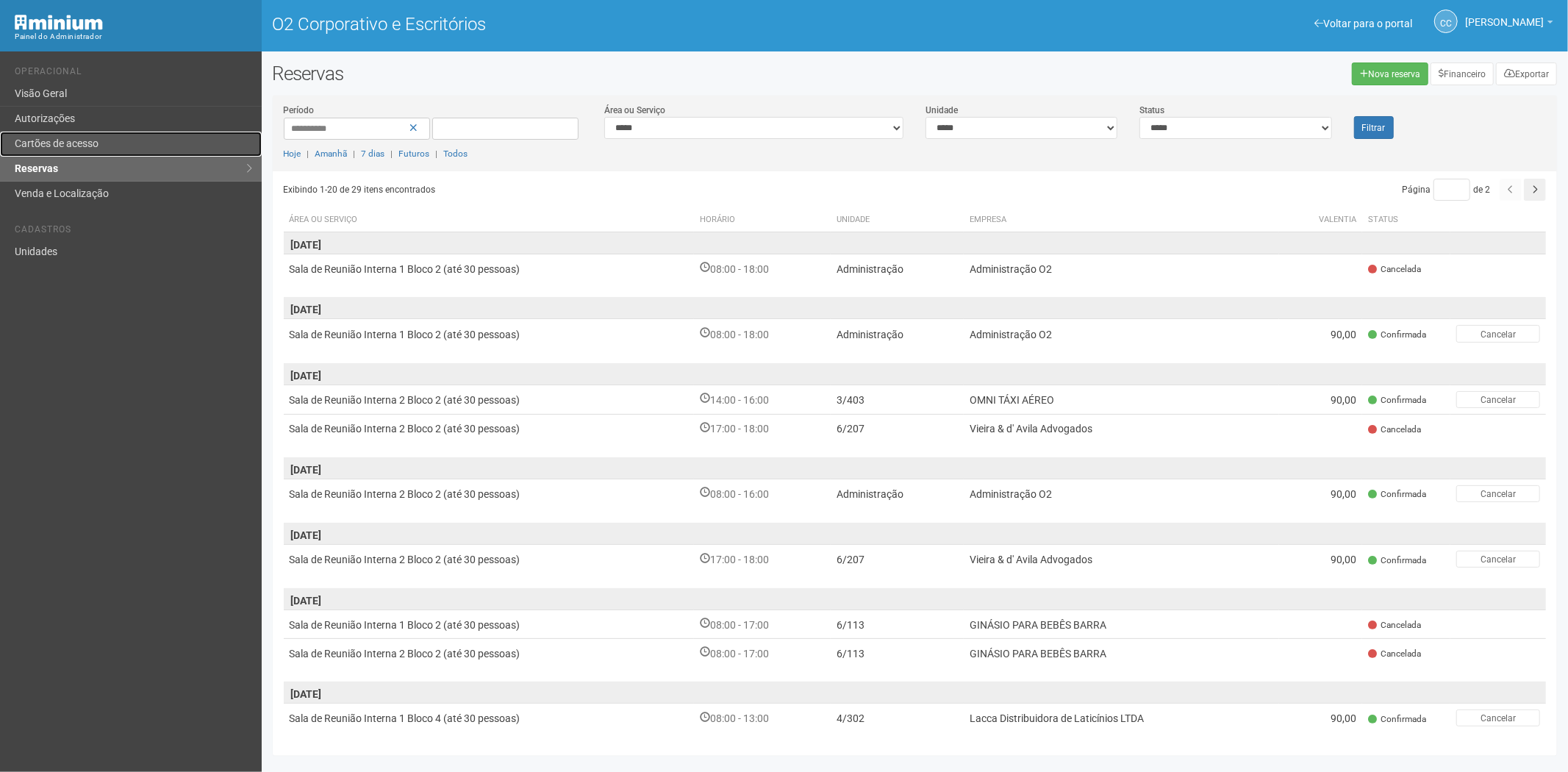
click at [74, 137] on font "Cartões de acesso" at bounding box center [56, 143] width 84 height 11
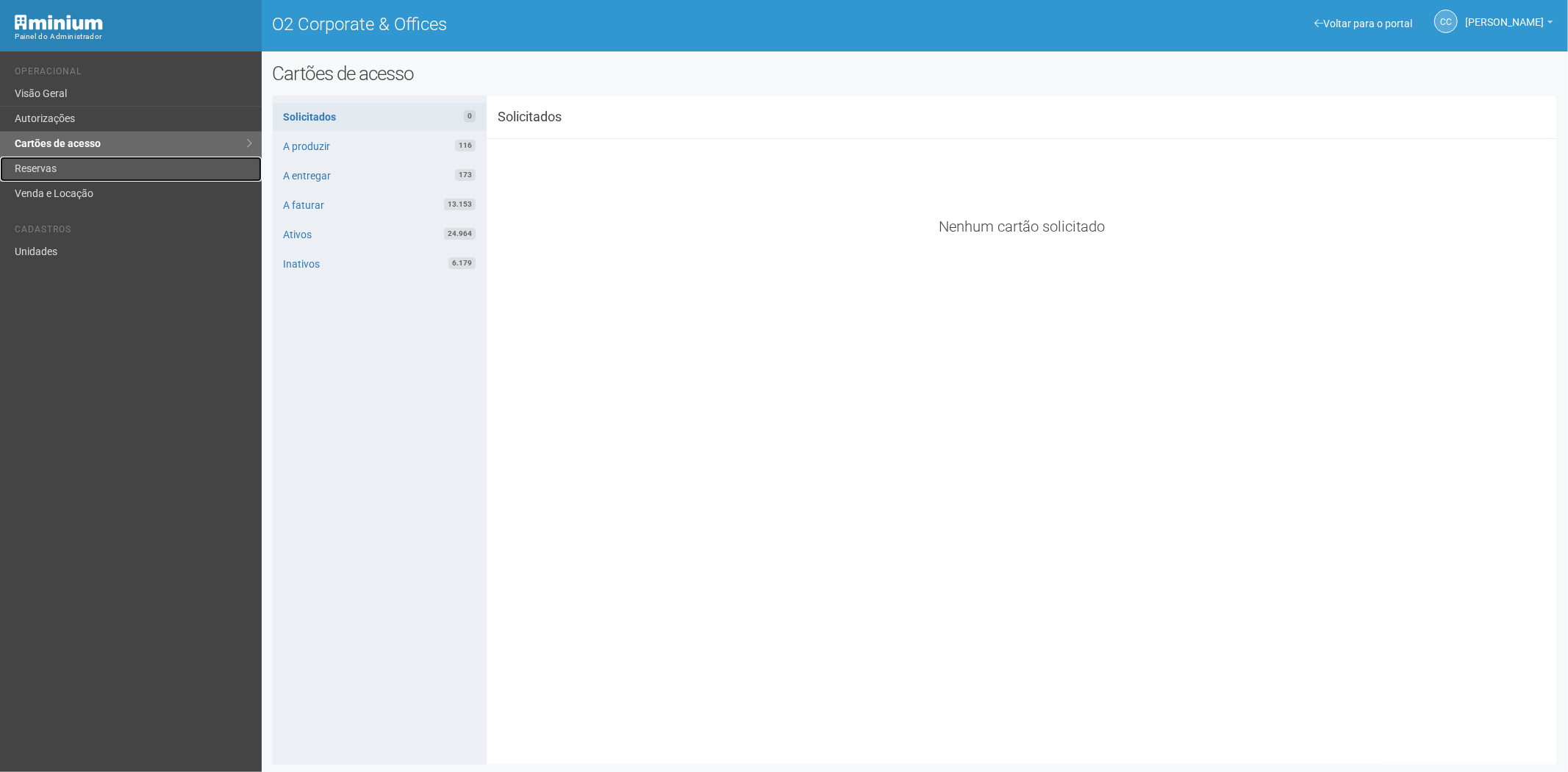
click at [79, 167] on link "Reservas" at bounding box center [130, 169] width 262 height 25
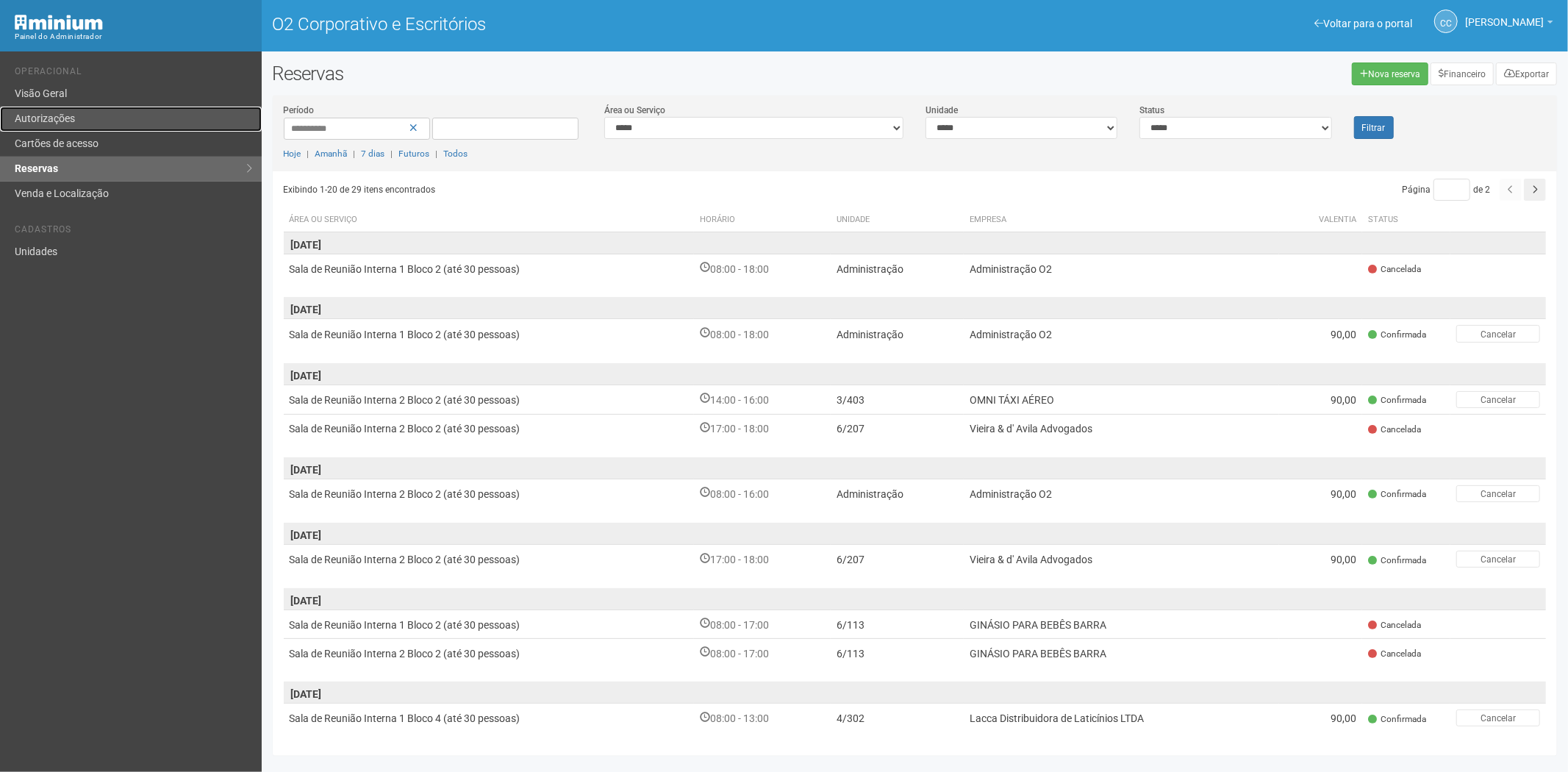
click at [111, 115] on link "Autorizações" at bounding box center [130, 119] width 262 height 25
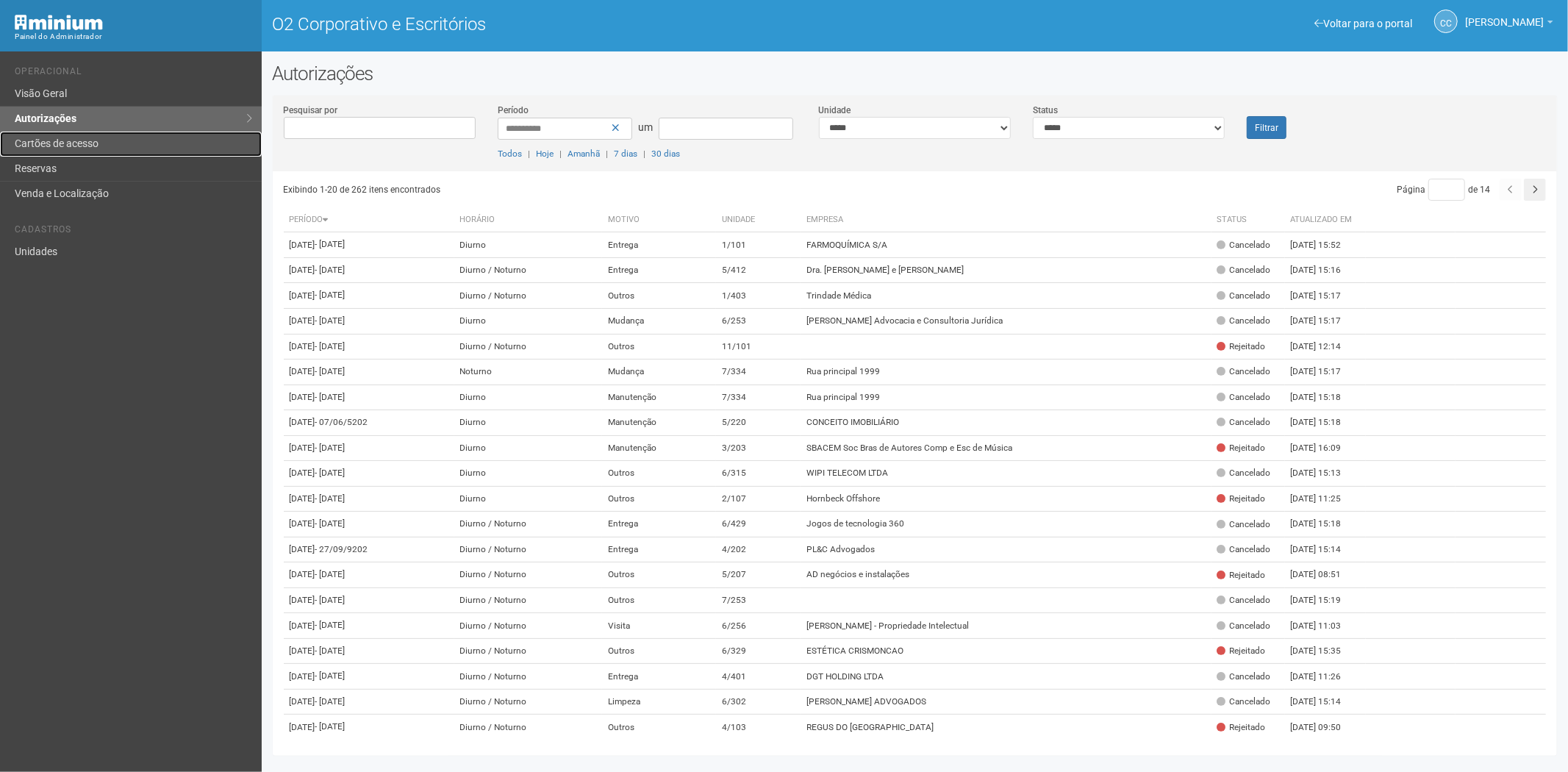
click at [113, 136] on link "Cartões de acesso" at bounding box center [130, 144] width 262 height 25
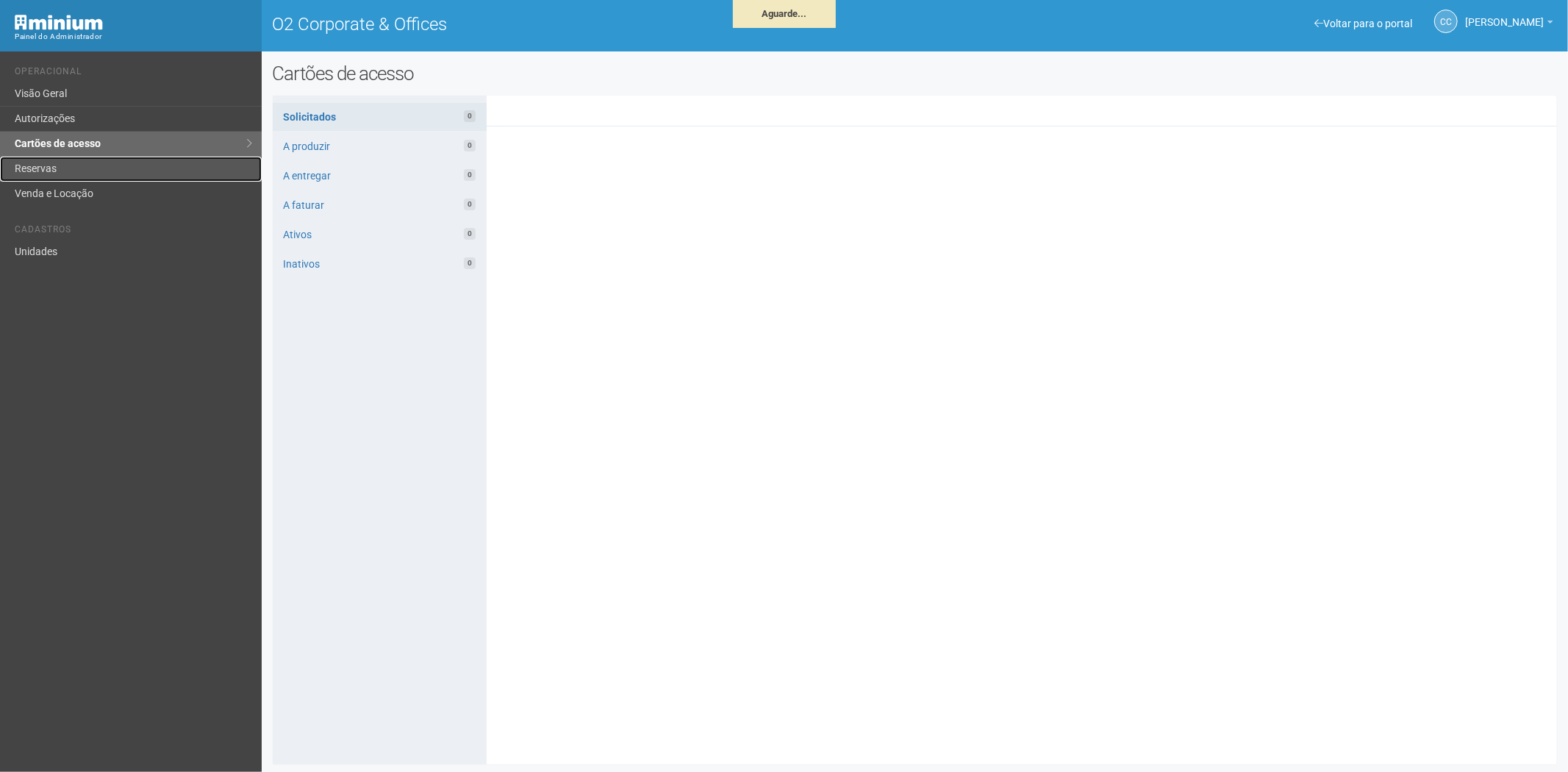
click at [77, 170] on link "Reservas" at bounding box center [130, 169] width 262 height 25
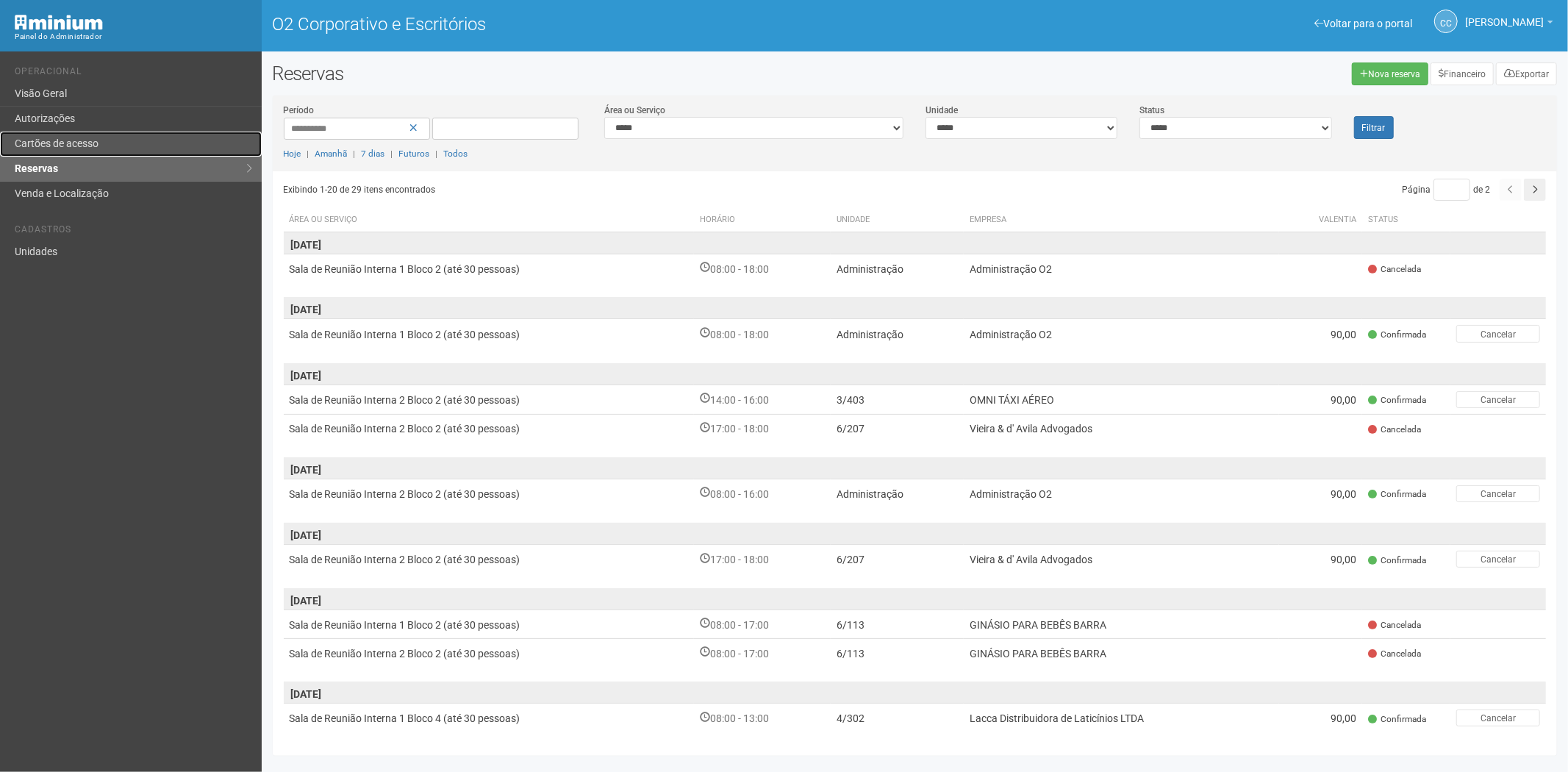
click at [71, 145] on font "Cartões de acesso" at bounding box center [56, 143] width 84 height 11
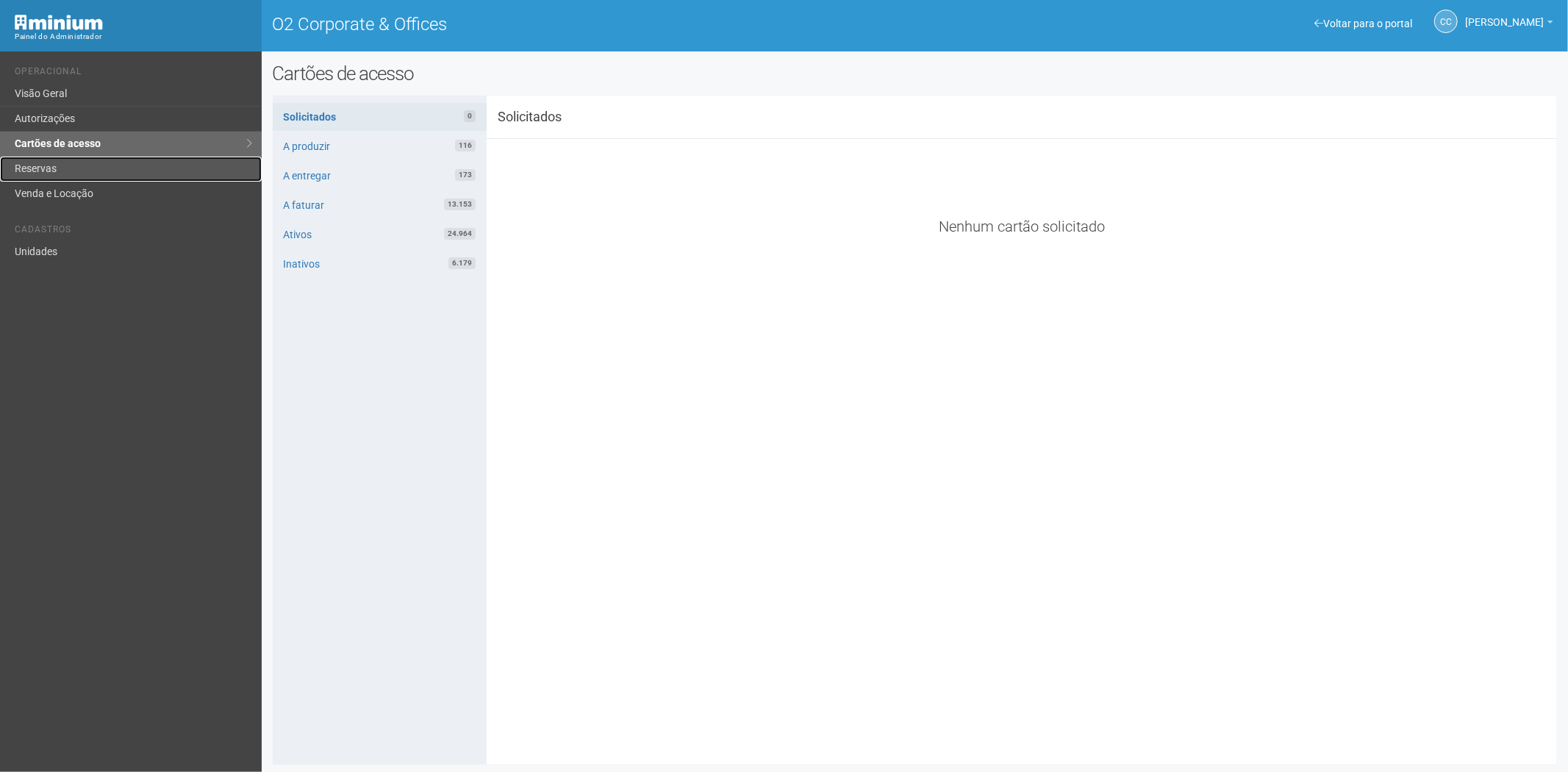
click at [67, 169] on link "Reservas" at bounding box center [130, 169] width 262 height 25
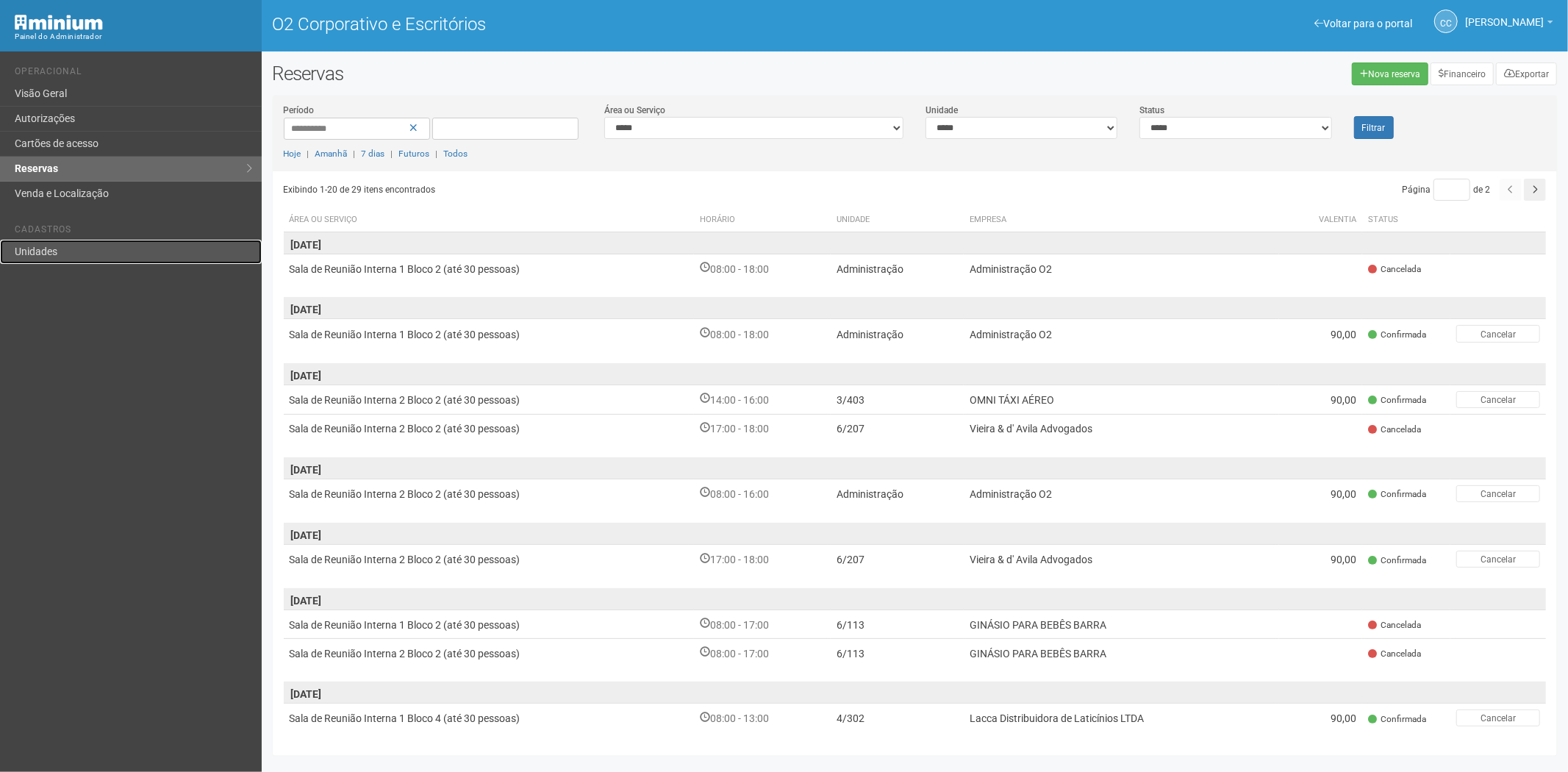
click at [28, 263] on link "Unidades" at bounding box center [130, 252] width 262 height 25
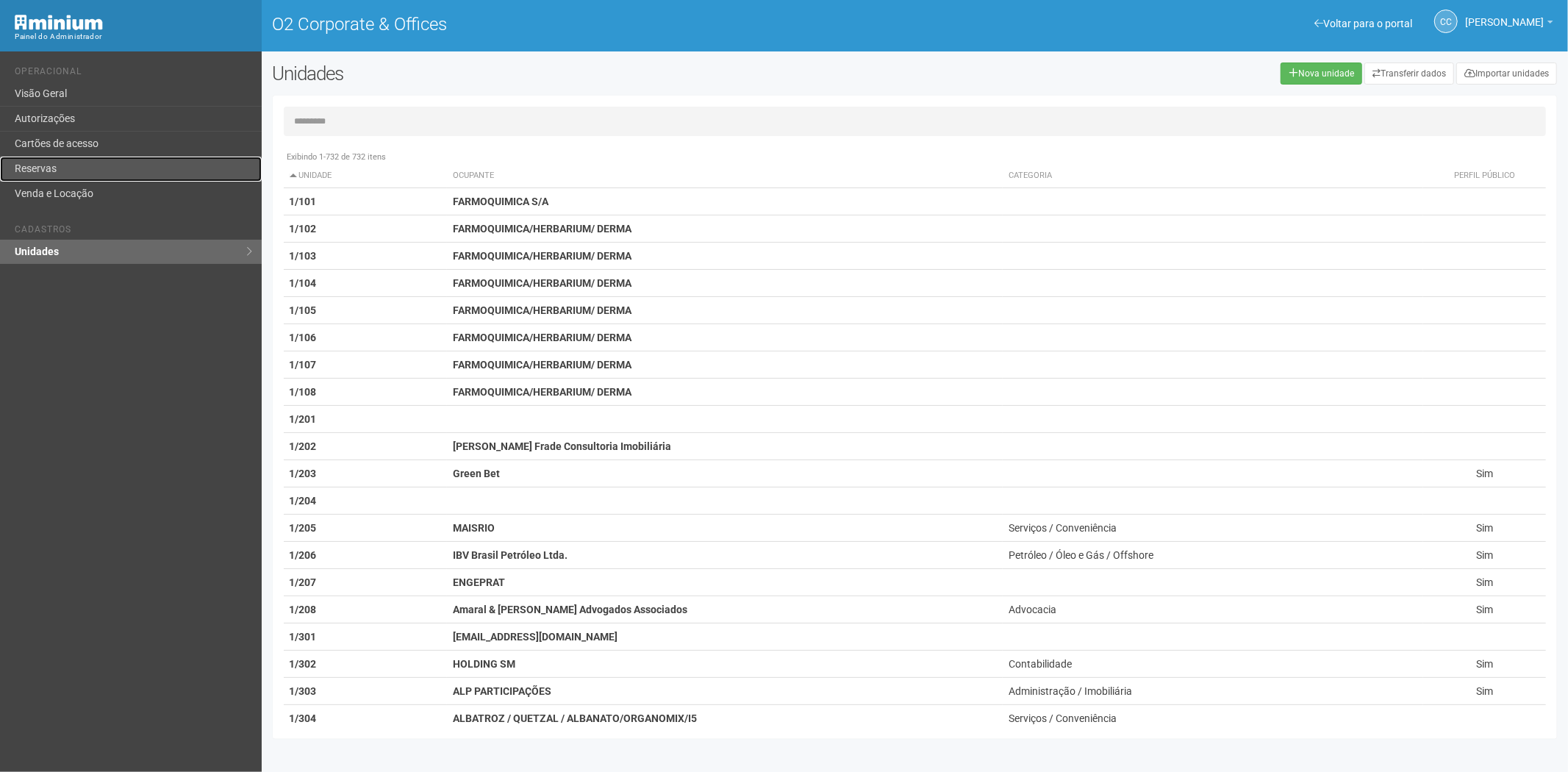
click at [69, 160] on link "Reservas" at bounding box center [130, 169] width 262 height 25
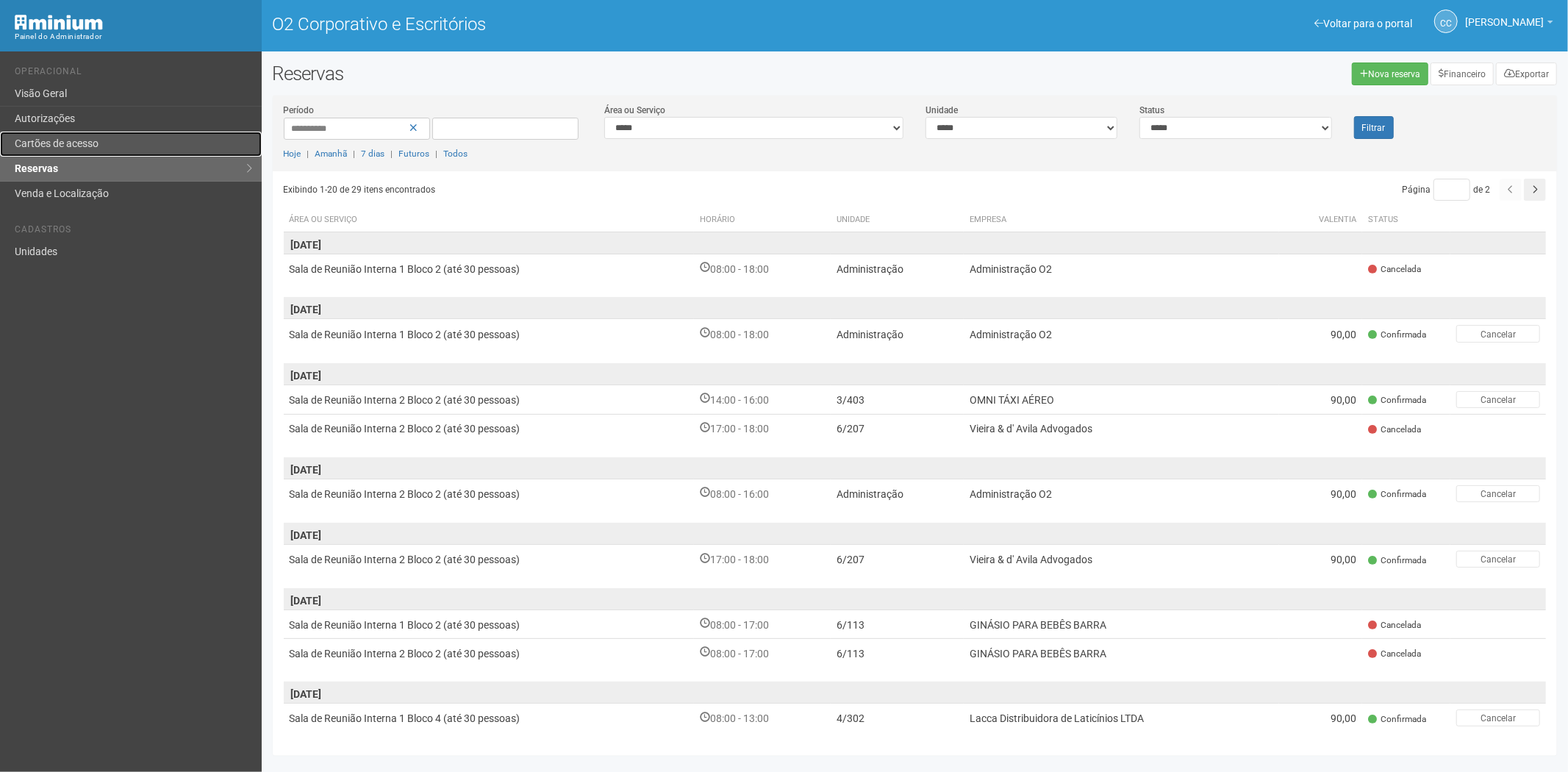
click at [61, 142] on font "Cartões de acesso" at bounding box center [56, 143] width 84 height 11
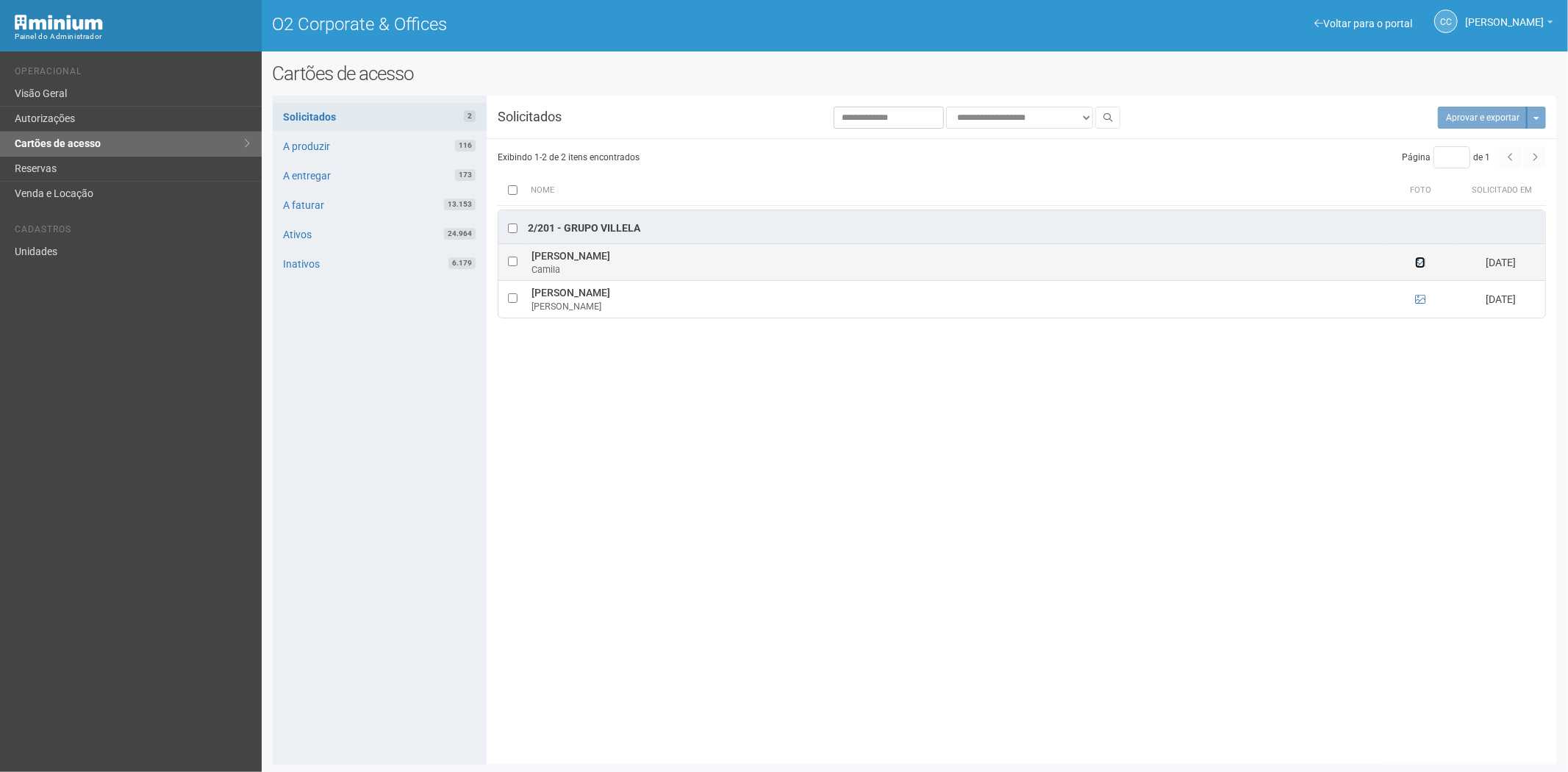
click at [1423, 263] on icon at bounding box center [1420, 263] width 11 height 11
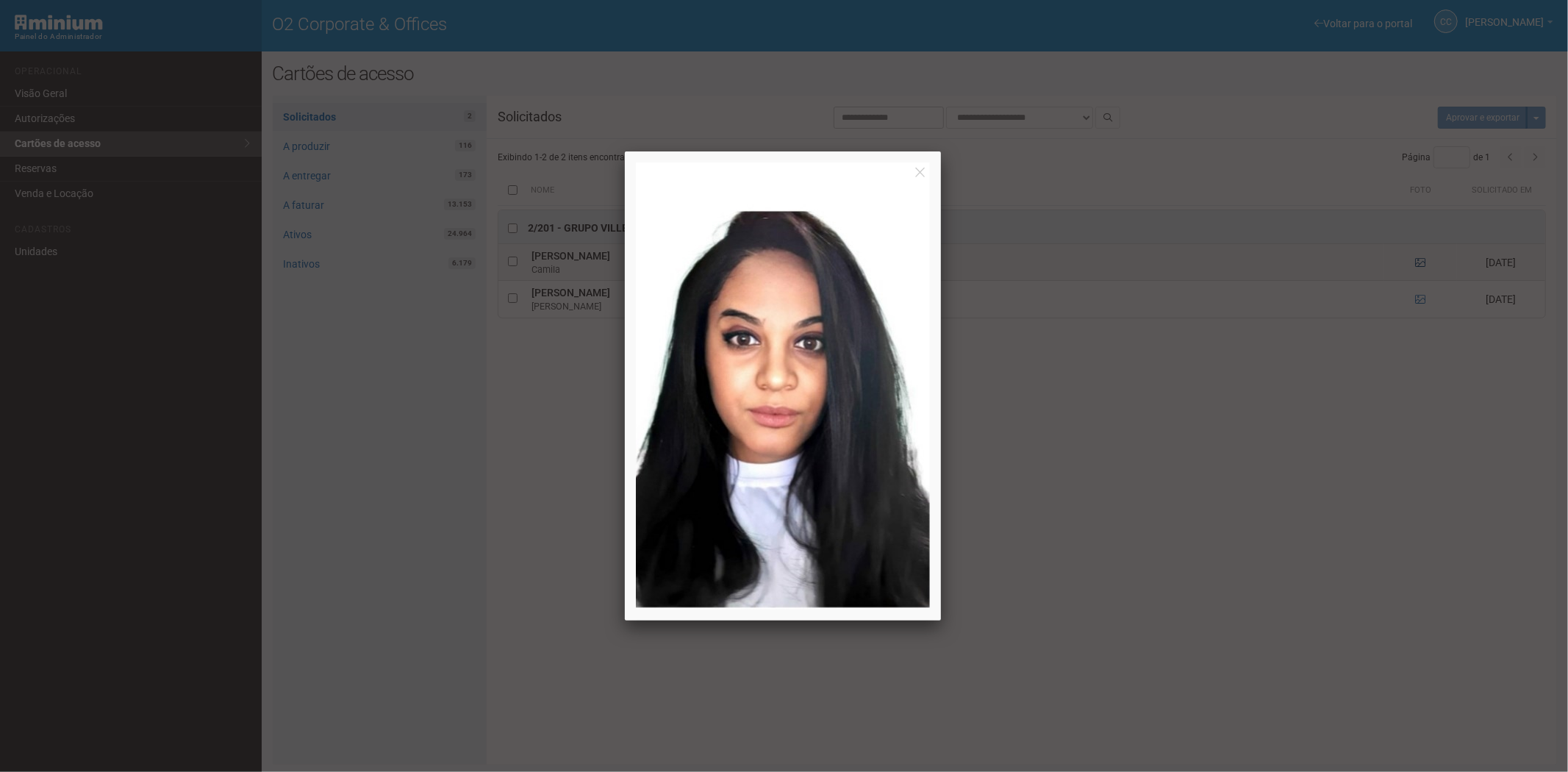
click at [1423, 263] on div at bounding box center [784, 386] width 1568 height 772
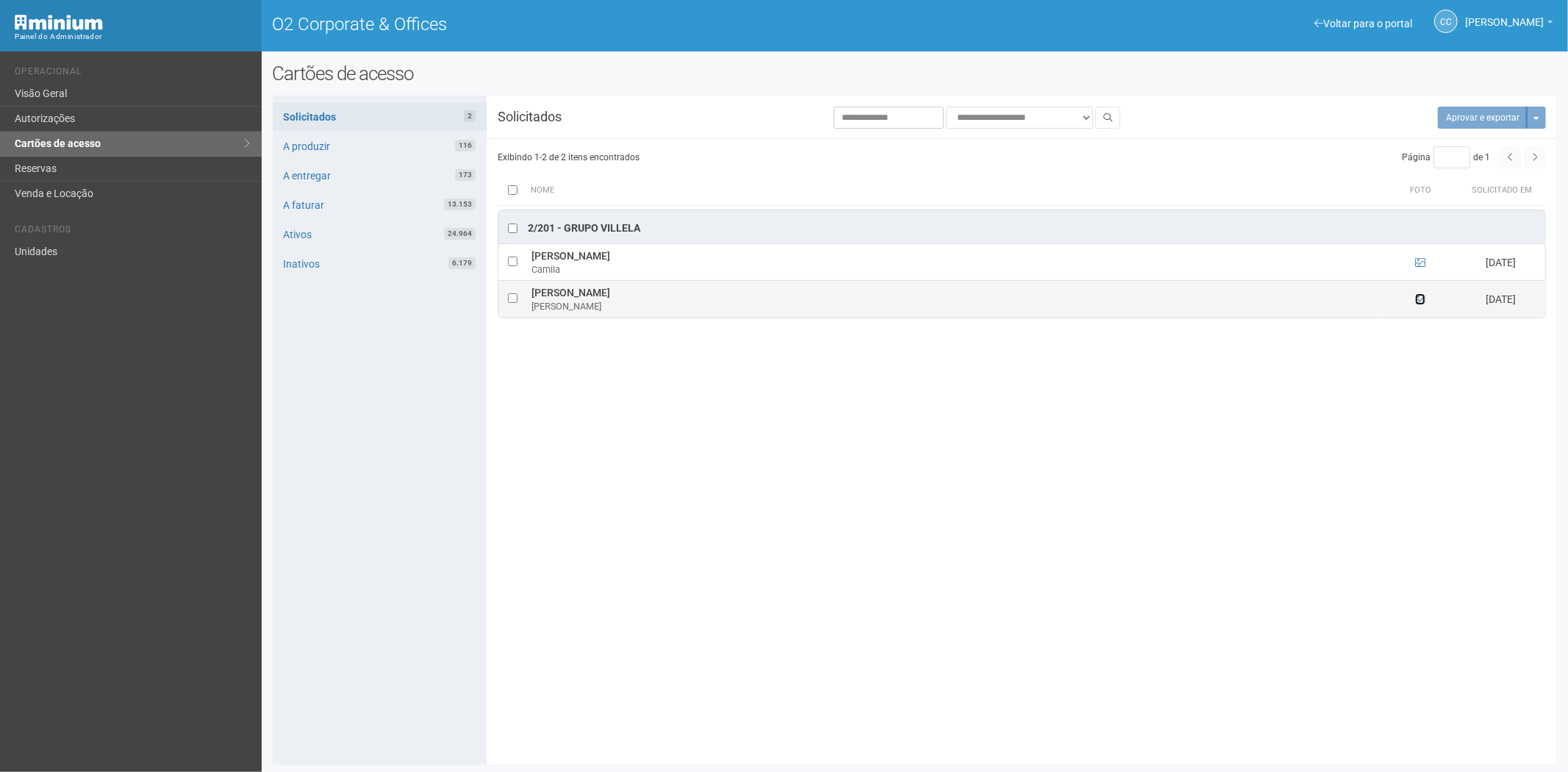
click at [1419, 300] on icon at bounding box center [1420, 300] width 11 height 11
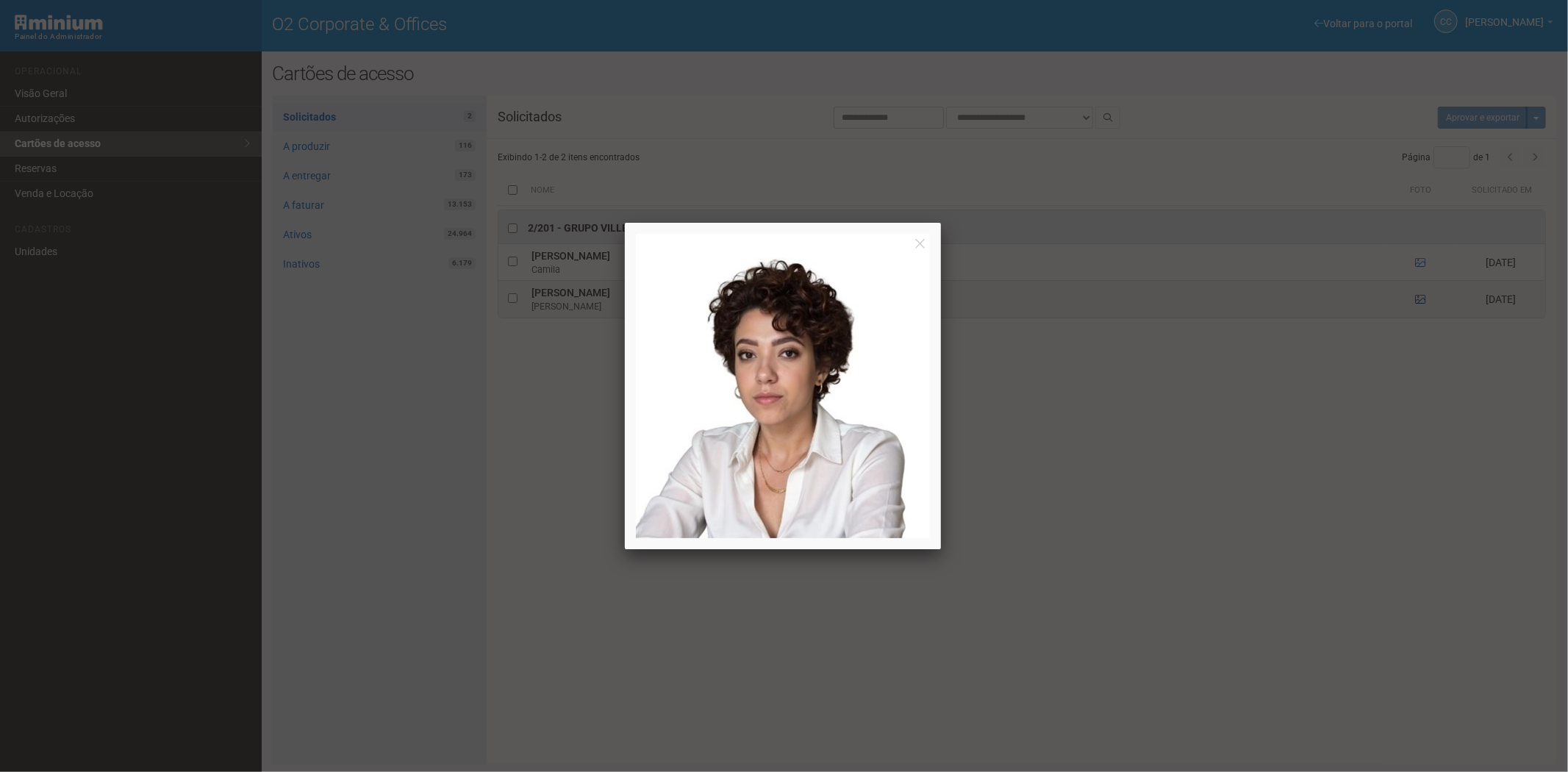
click at [1419, 300] on div at bounding box center [784, 386] width 1568 height 772
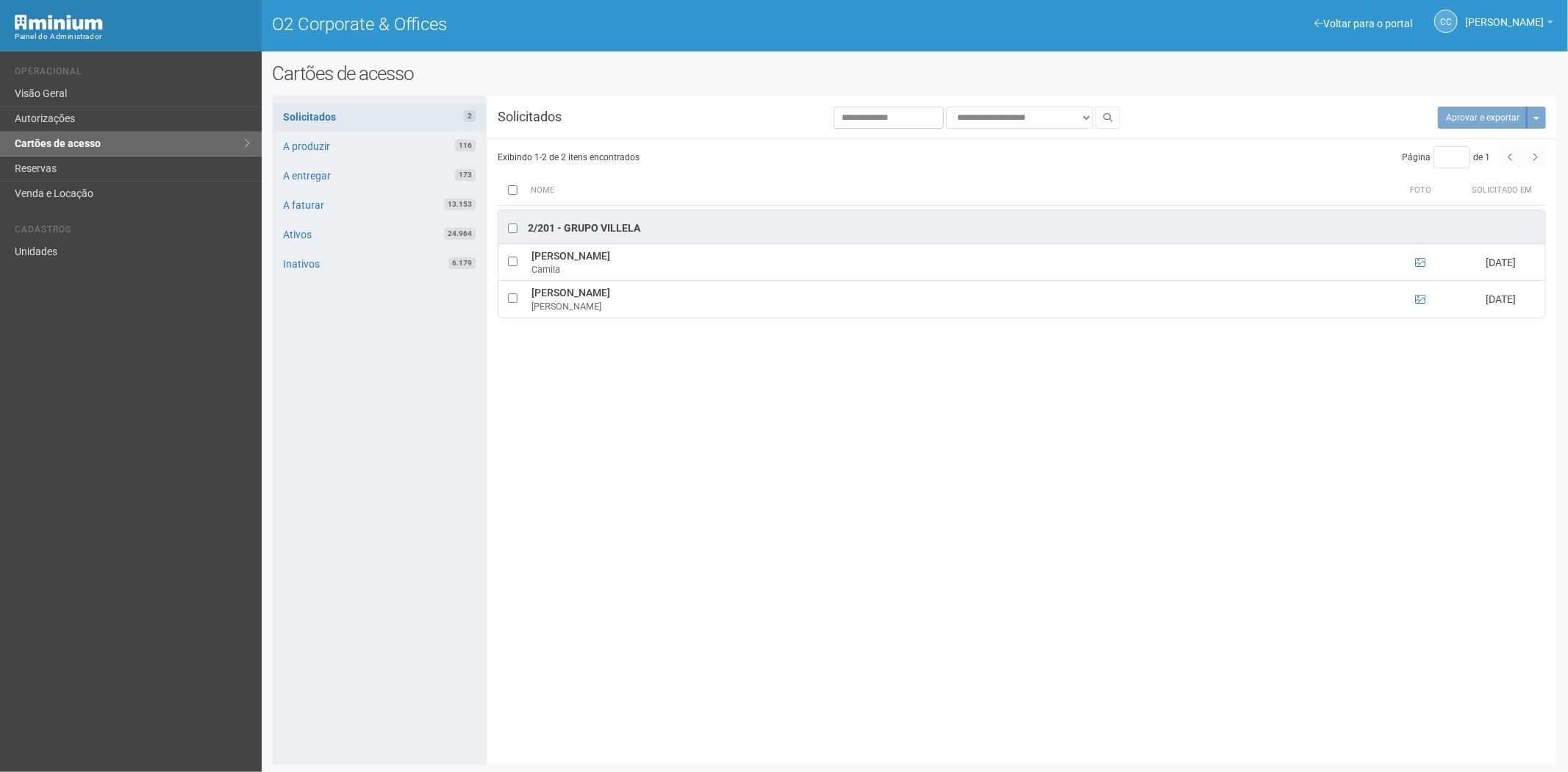
drag, startPoint x: 733, startPoint y: 598, endPoint x: 704, endPoint y: 598, distance: 29.0
click at [721, 596] on div "**********" at bounding box center [915, 430] width 1285 height 647
click at [41, 171] on link "Reservas" at bounding box center [130, 169] width 262 height 25
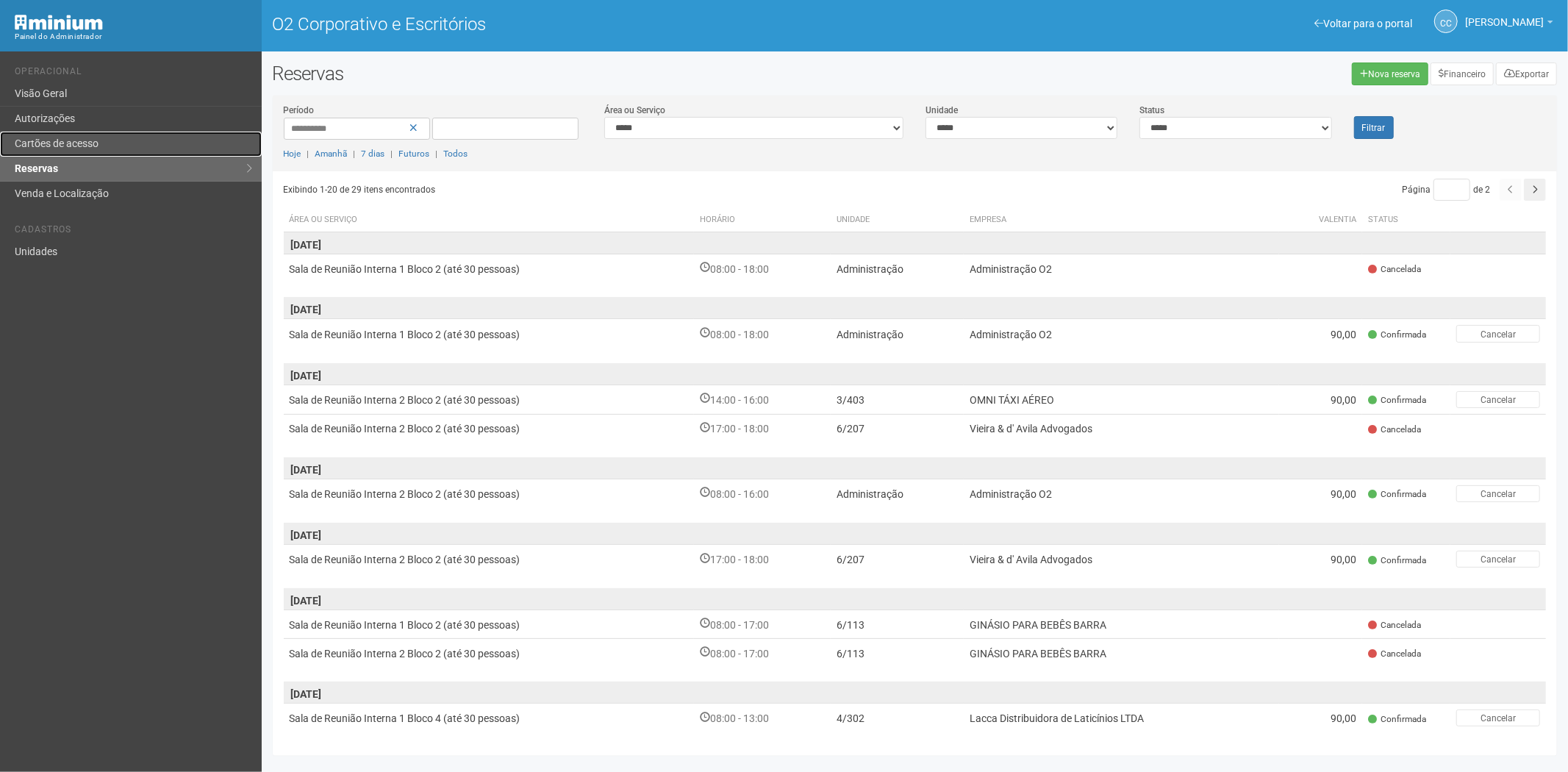
click at [104, 143] on link "Cartões de acesso" at bounding box center [130, 144] width 262 height 25
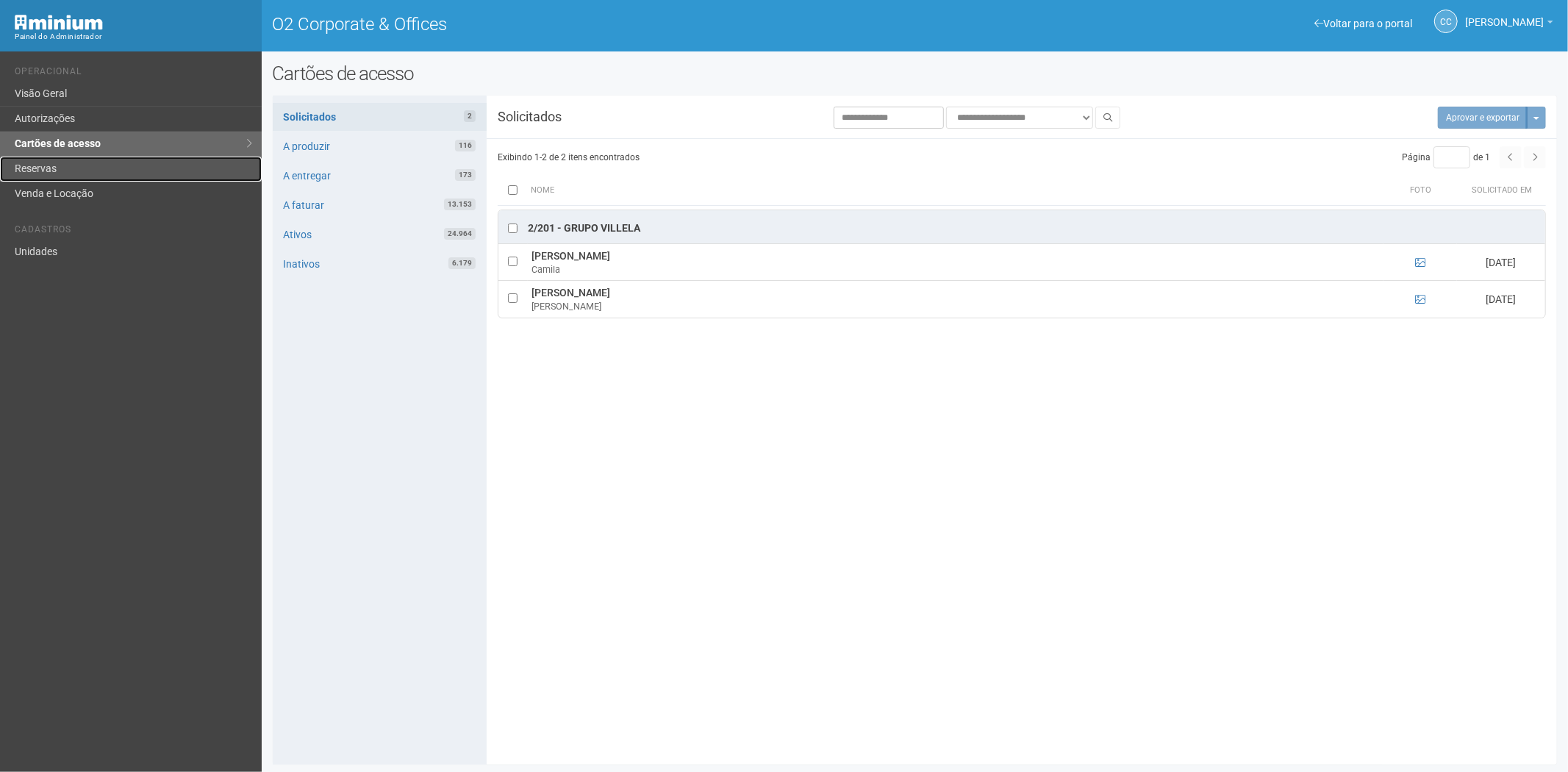
click at [69, 158] on link "Reservas" at bounding box center [130, 169] width 262 height 25
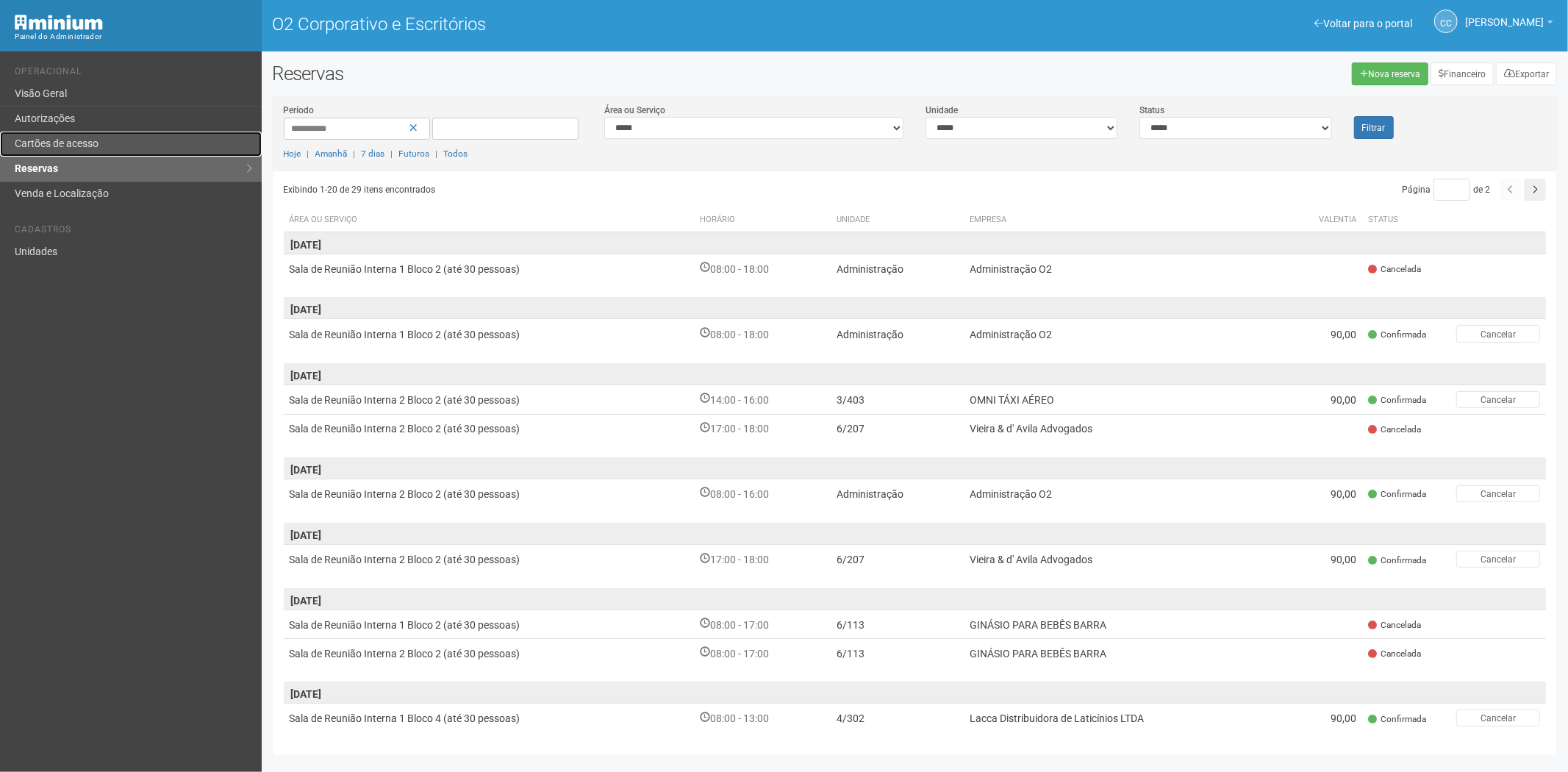
click at [82, 137] on font "Cartões de acesso" at bounding box center [56, 143] width 84 height 11
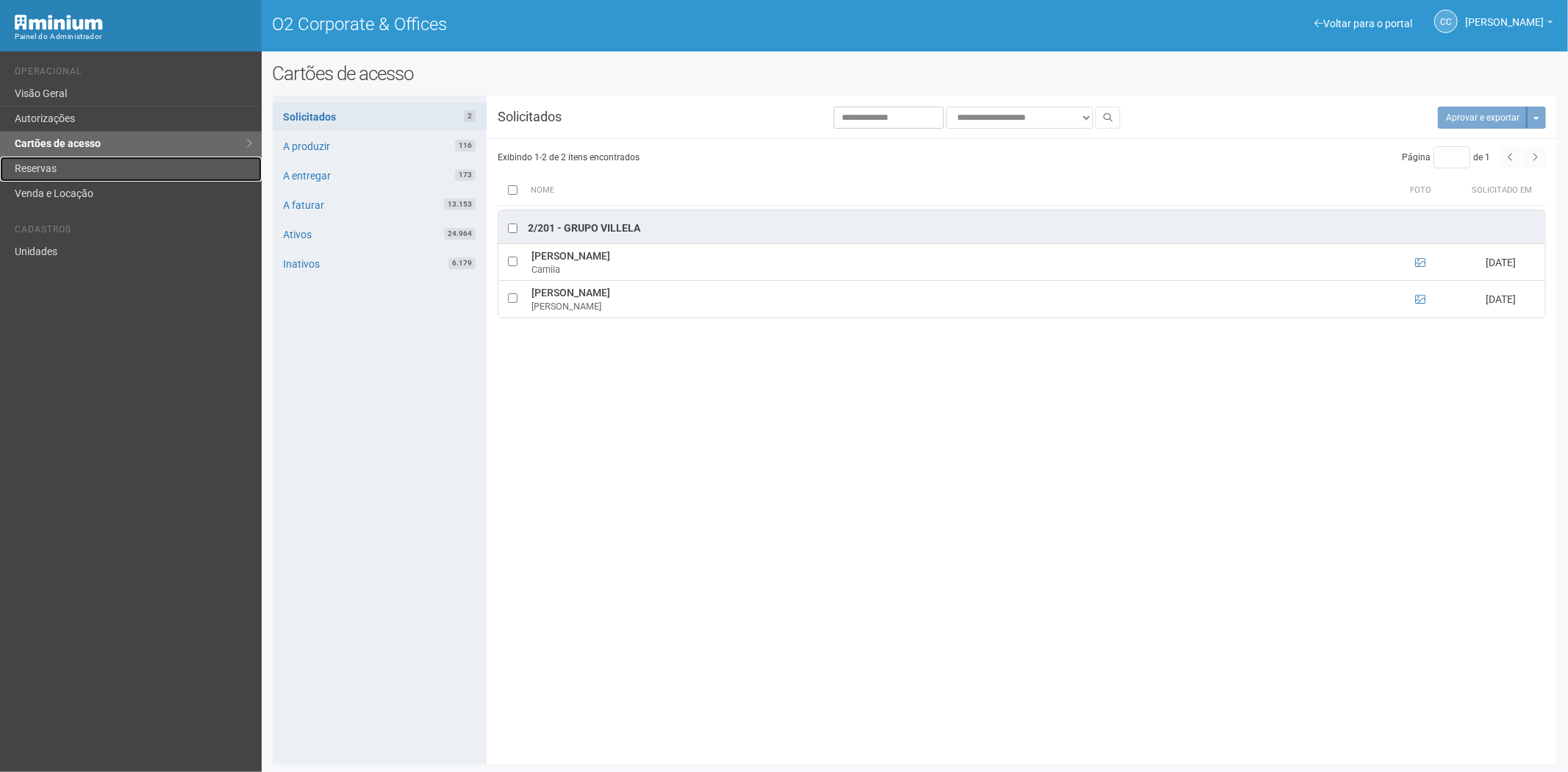
click at [86, 170] on link "Reservas" at bounding box center [130, 169] width 262 height 25
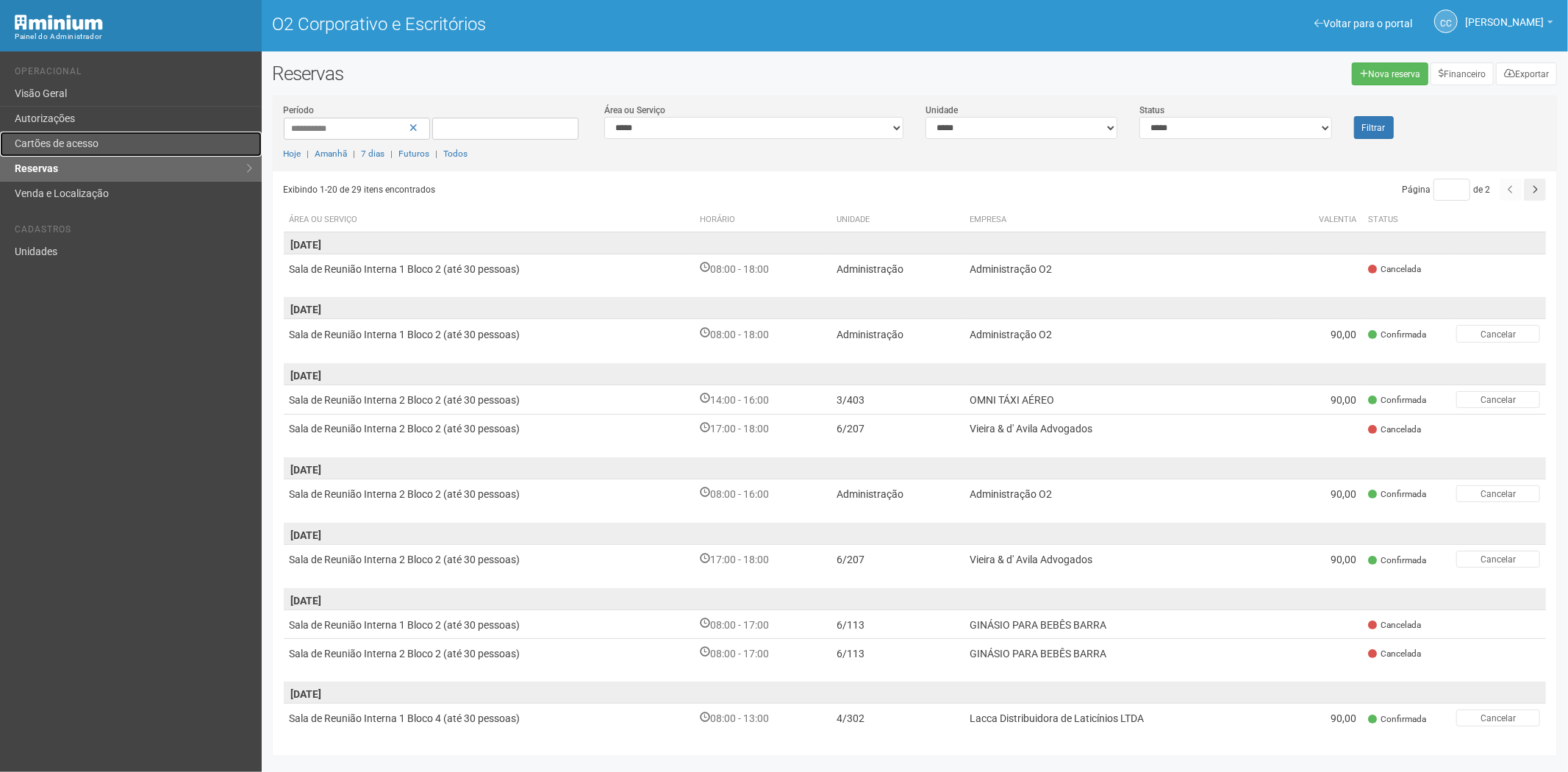
click at [52, 143] on font "Cartões de acesso" at bounding box center [56, 143] width 84 height 11
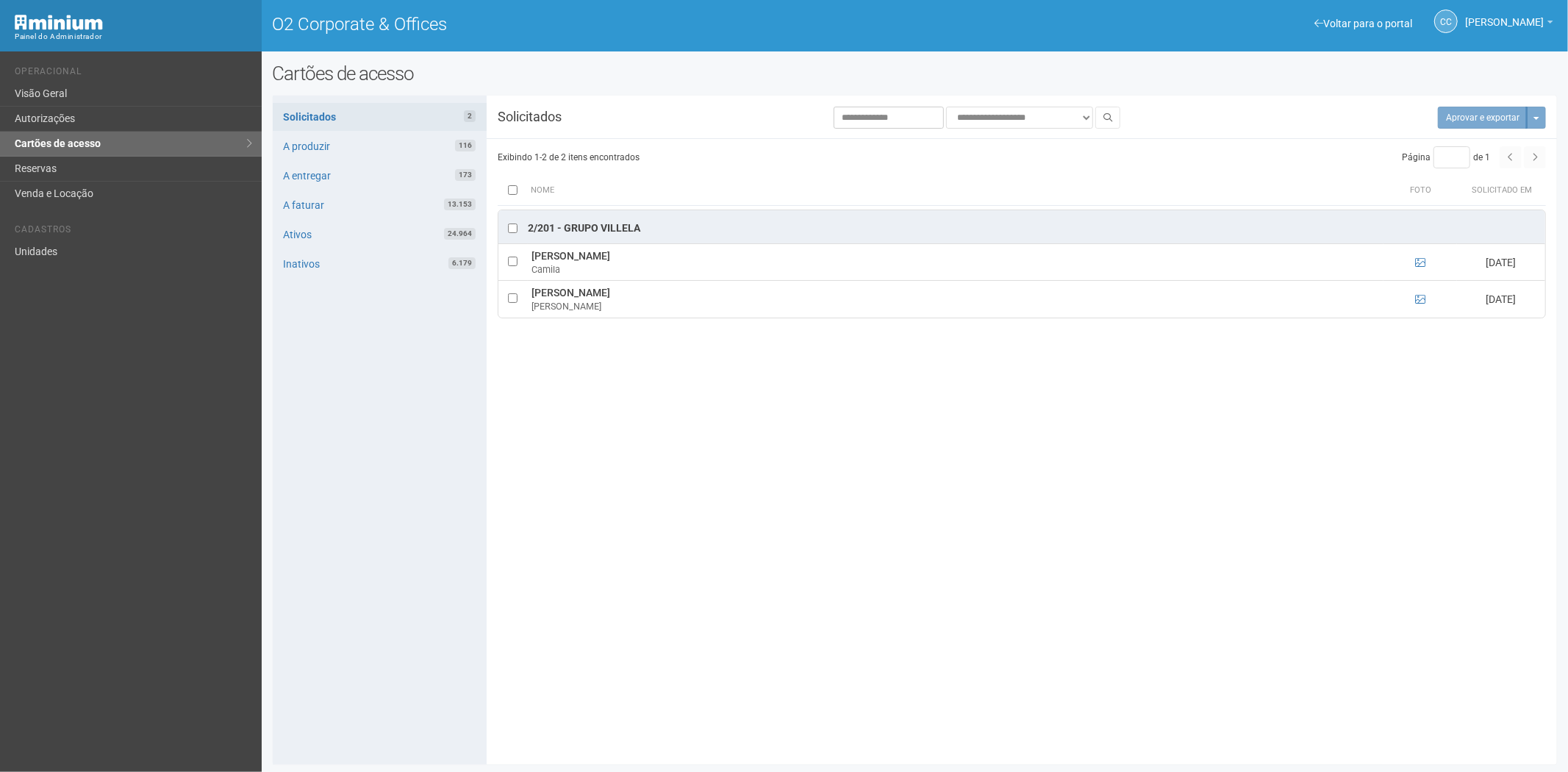
click at [137, 540] on div "Voltar para o portal Operacional Visão Geral Autorizações Cartões de acesso Res…" at bounding box center [130, 412] width 262 height 721
click at [78, 171] on link "Reservas" at bounding box center [130, 169] width 262 height 25
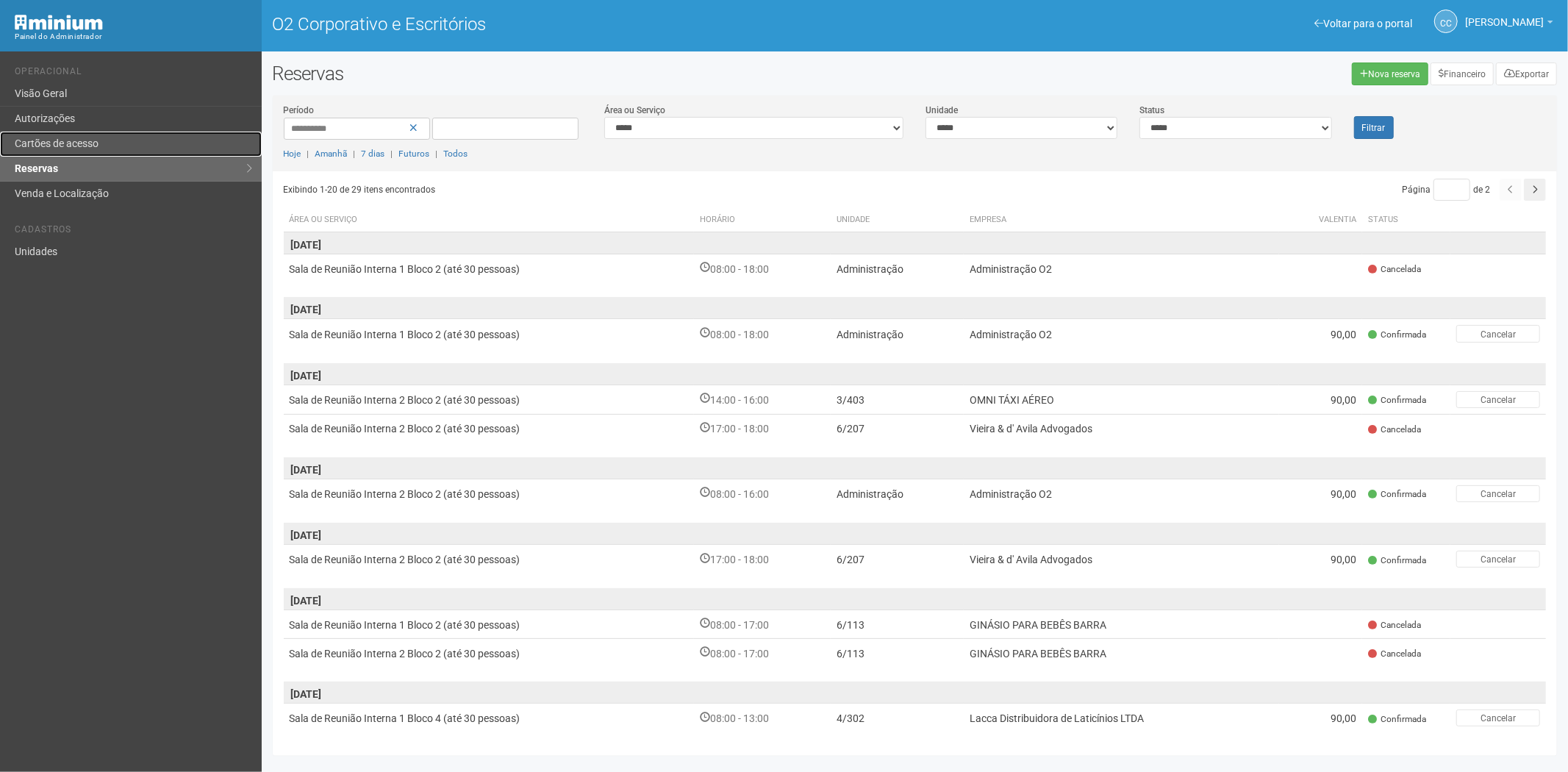
click at [91, 134] on link "Cartões de acesso" at bounding box center [130, 144] width 262 height 25
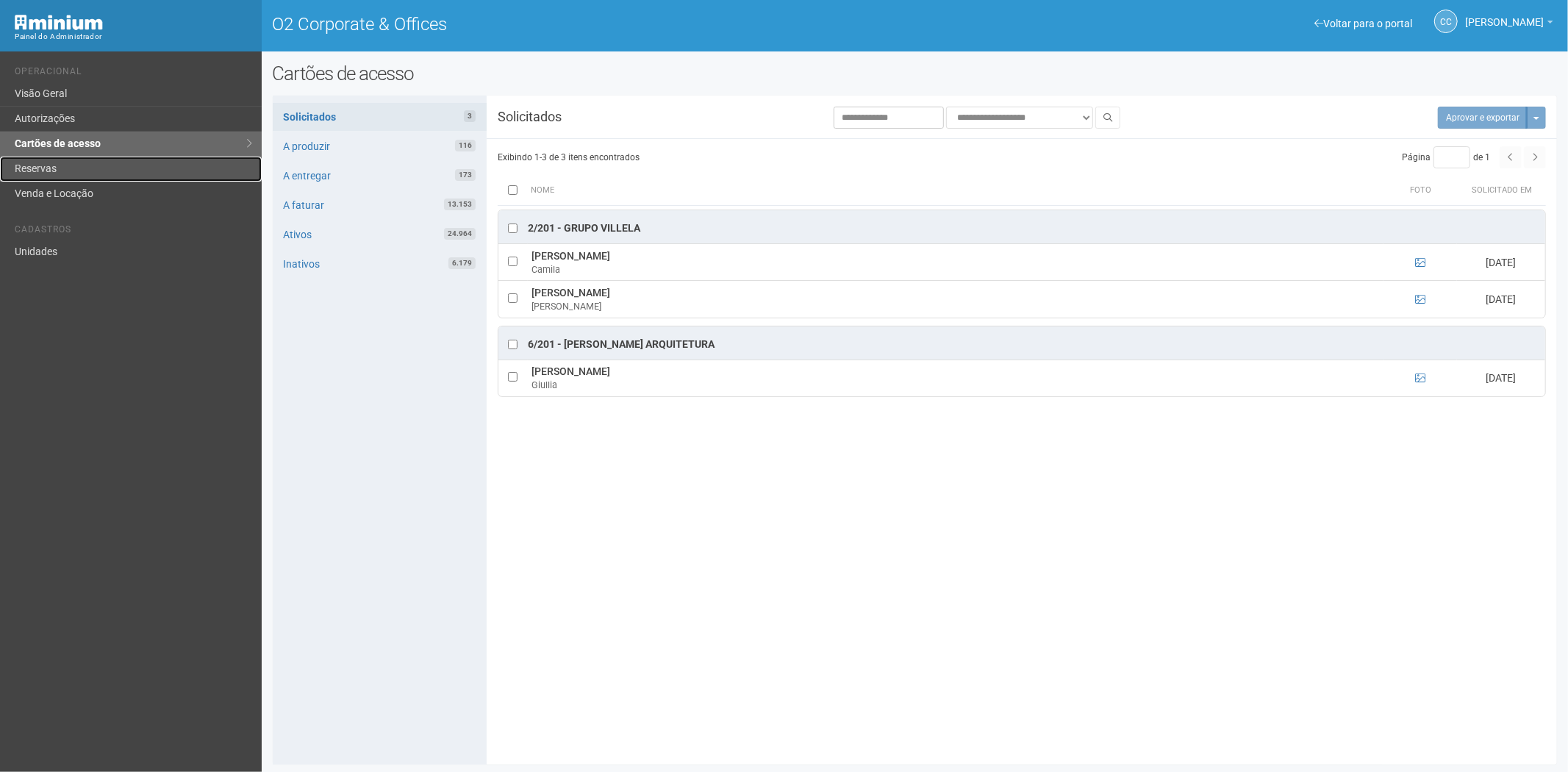
click at [28, 166] on link "Reservas" at bounding box center [130, 169] width 262 height 25
